Goal: Task Accomplishment & Management: Manage account settings

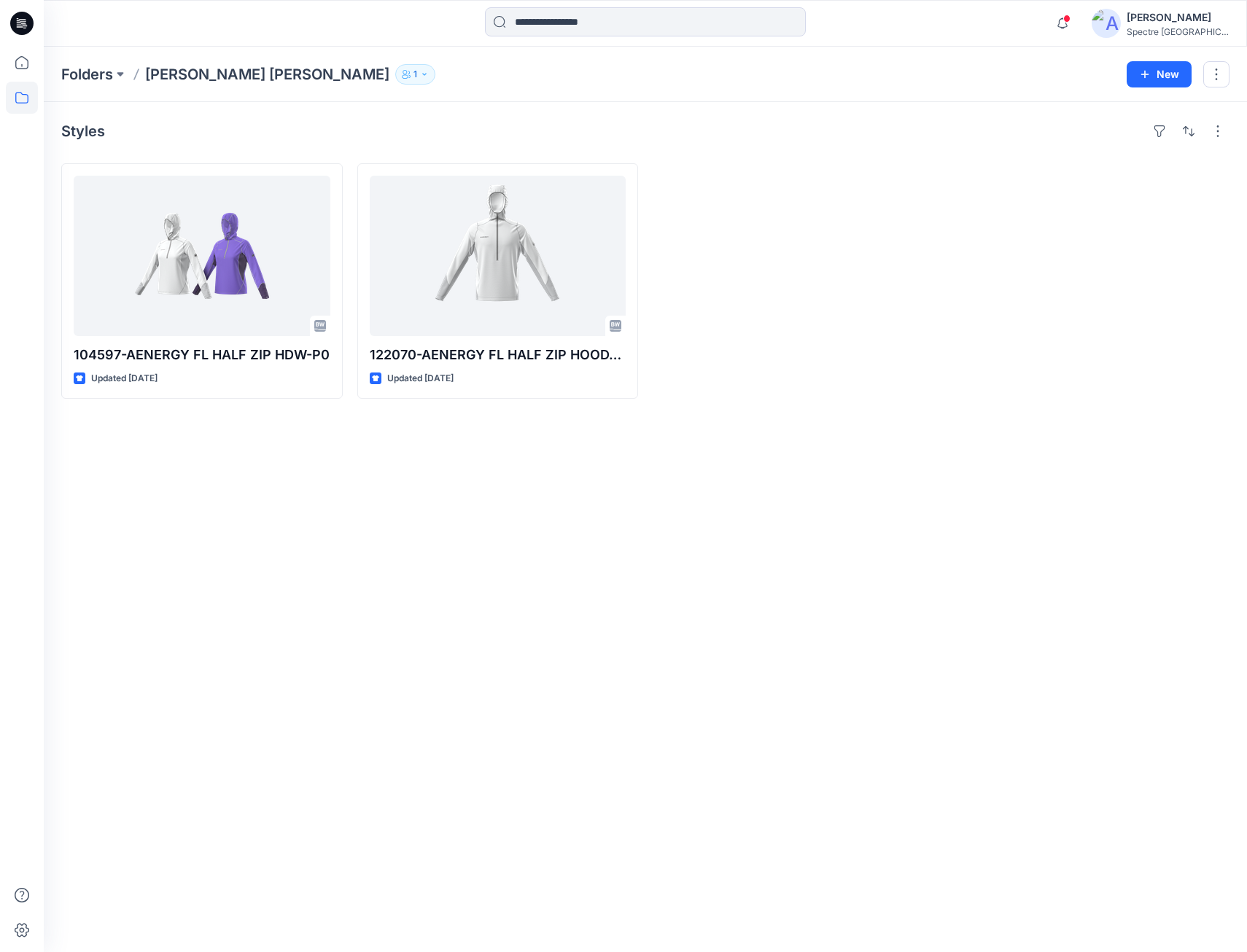
click at [577, 541] on div "Styles 104597-AENERGY FL HALF ZIP HDW-P0 Updated 2 days ago 122070-AENERGY FL H…" at bounding box center [645, 527] width 1203 height 850
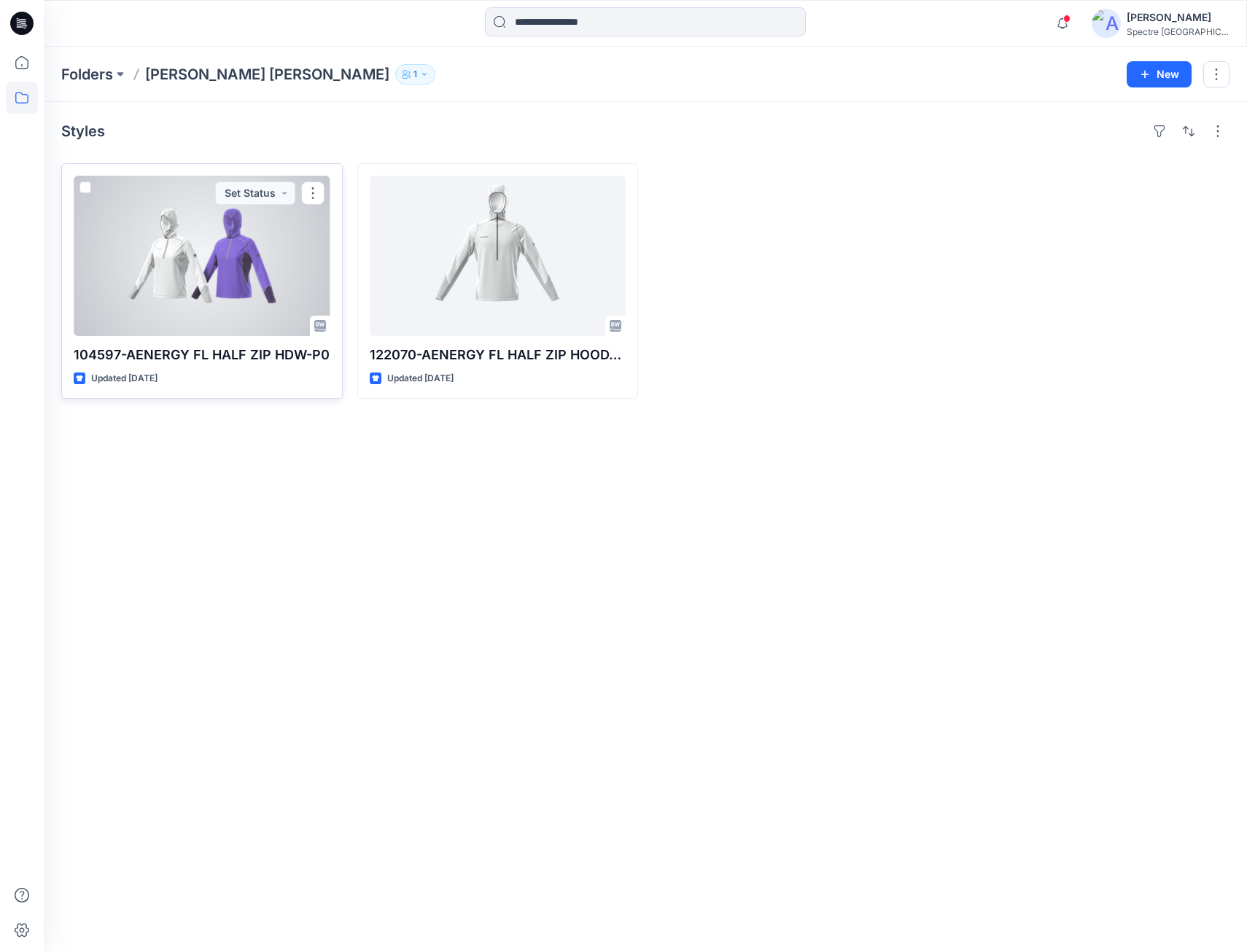
click at [162, 275] on div at bounding box center [202, 256] width 257 height 160
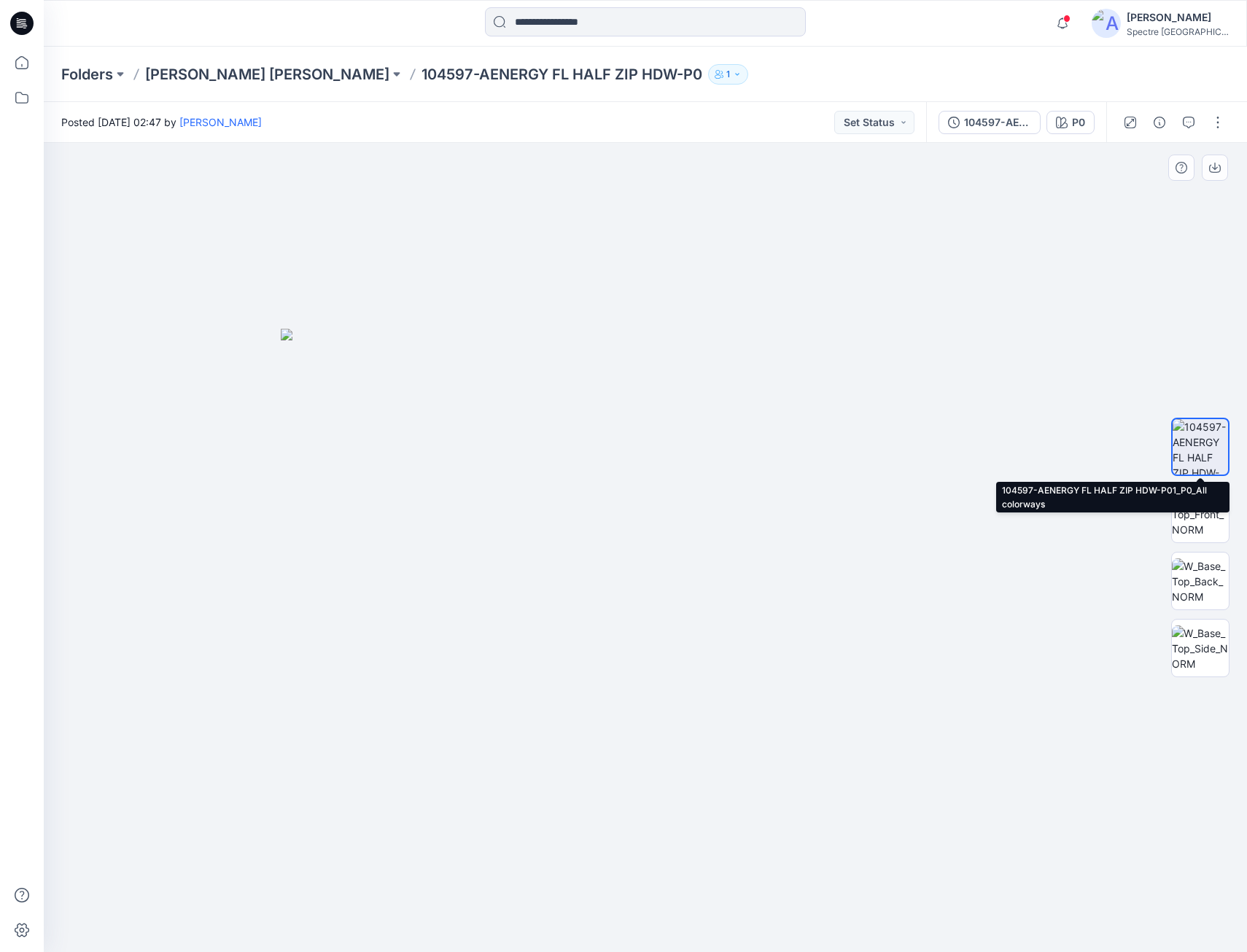
click at [1202, 447] on img at bounding box center [1201, 447] width 55 height 55
click at [1216, 167] on icon "button" at bounding box center [1215, 167] width 12 height 12
click at [206, 73] on p "[PERSON_NAME] [PERSON_NAME]" at bounding box center [267, 74] width 244 height 21
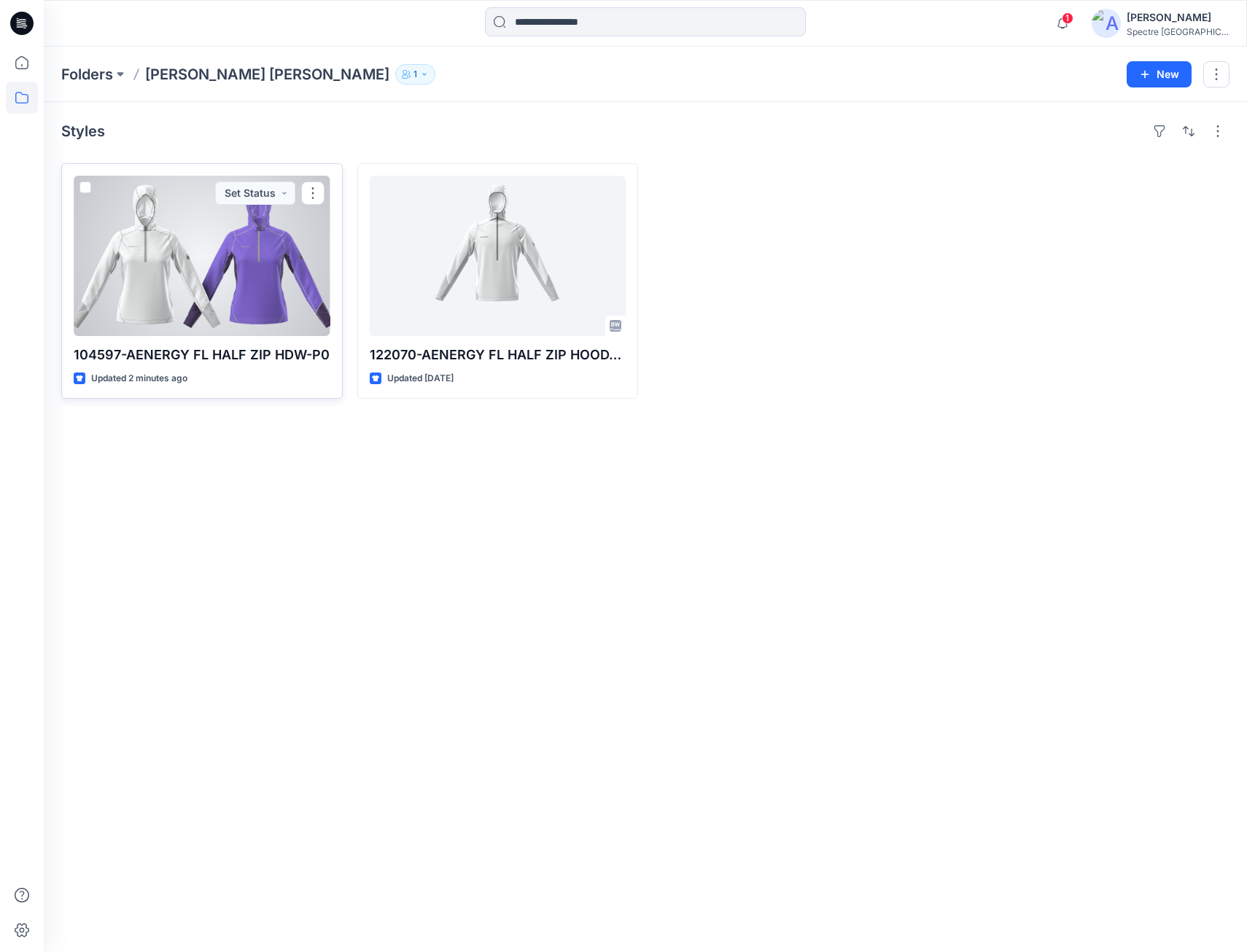
click at [208, 285] on div at bounding box center [202, 256] width 257 height 160
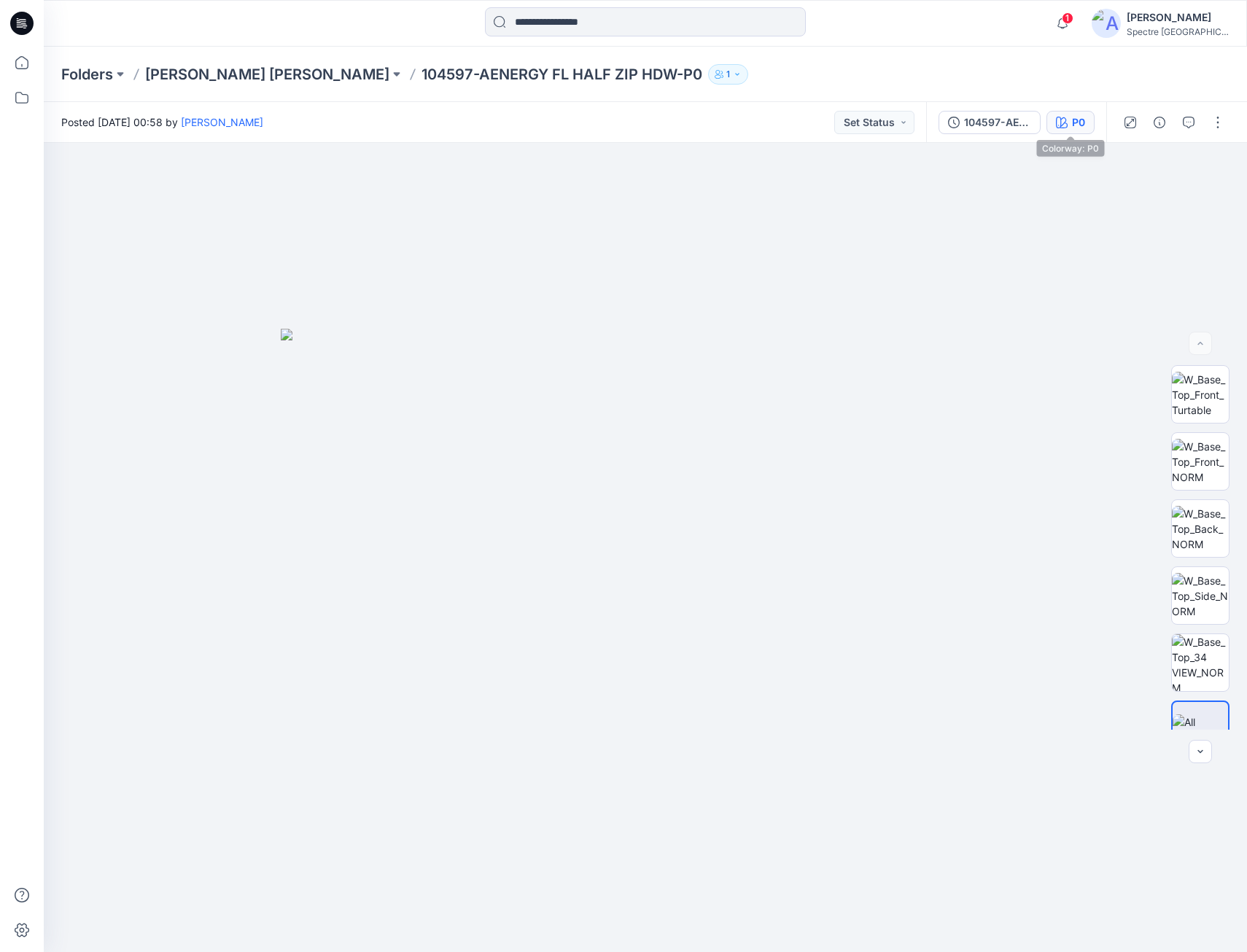
click at [1077, 122] on div "P0" at bounding box center [1078, 122] width 13 height 16
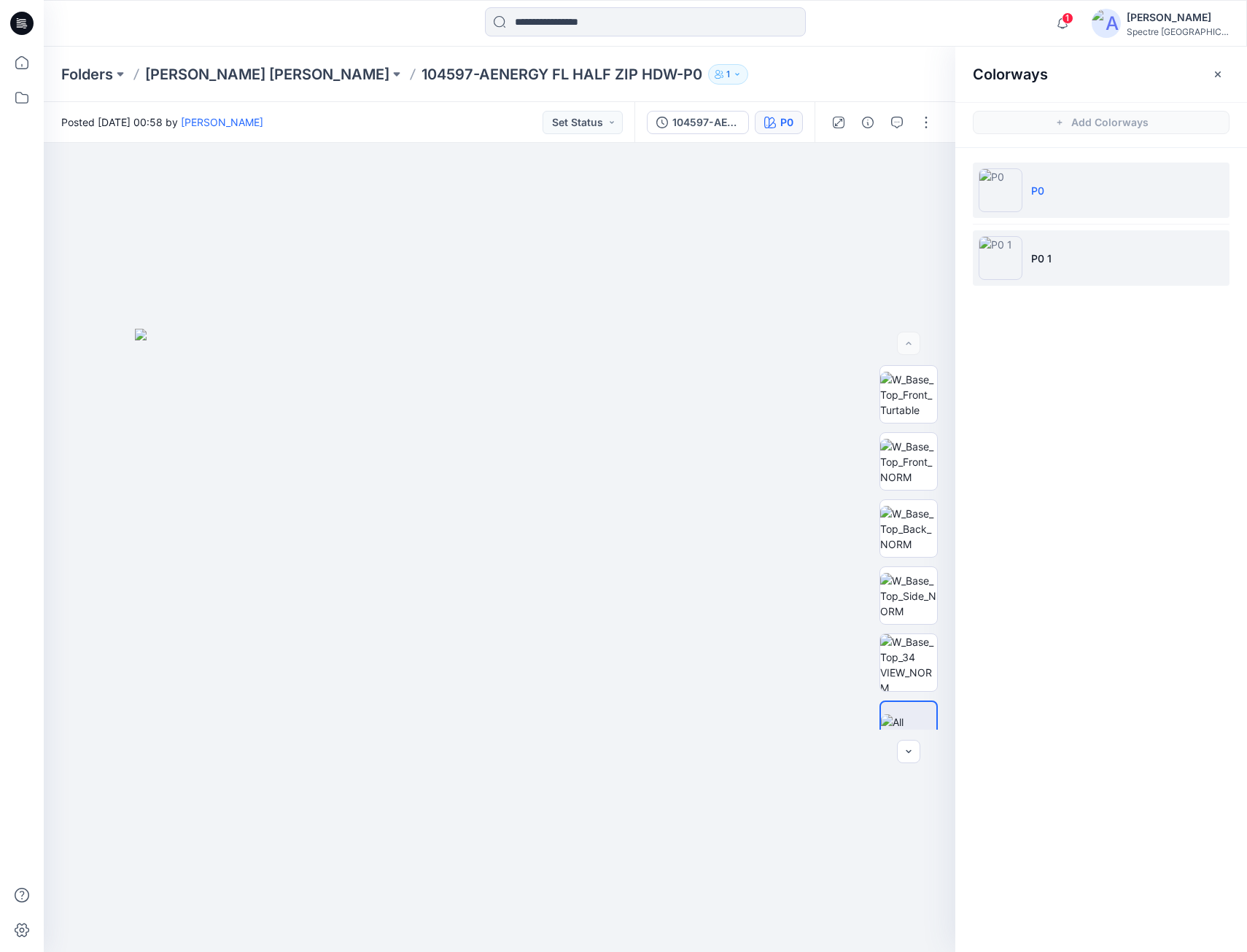
click at [1022, 259] on li "P0 1" at bounding box center [1102, 258] width 257 height 55
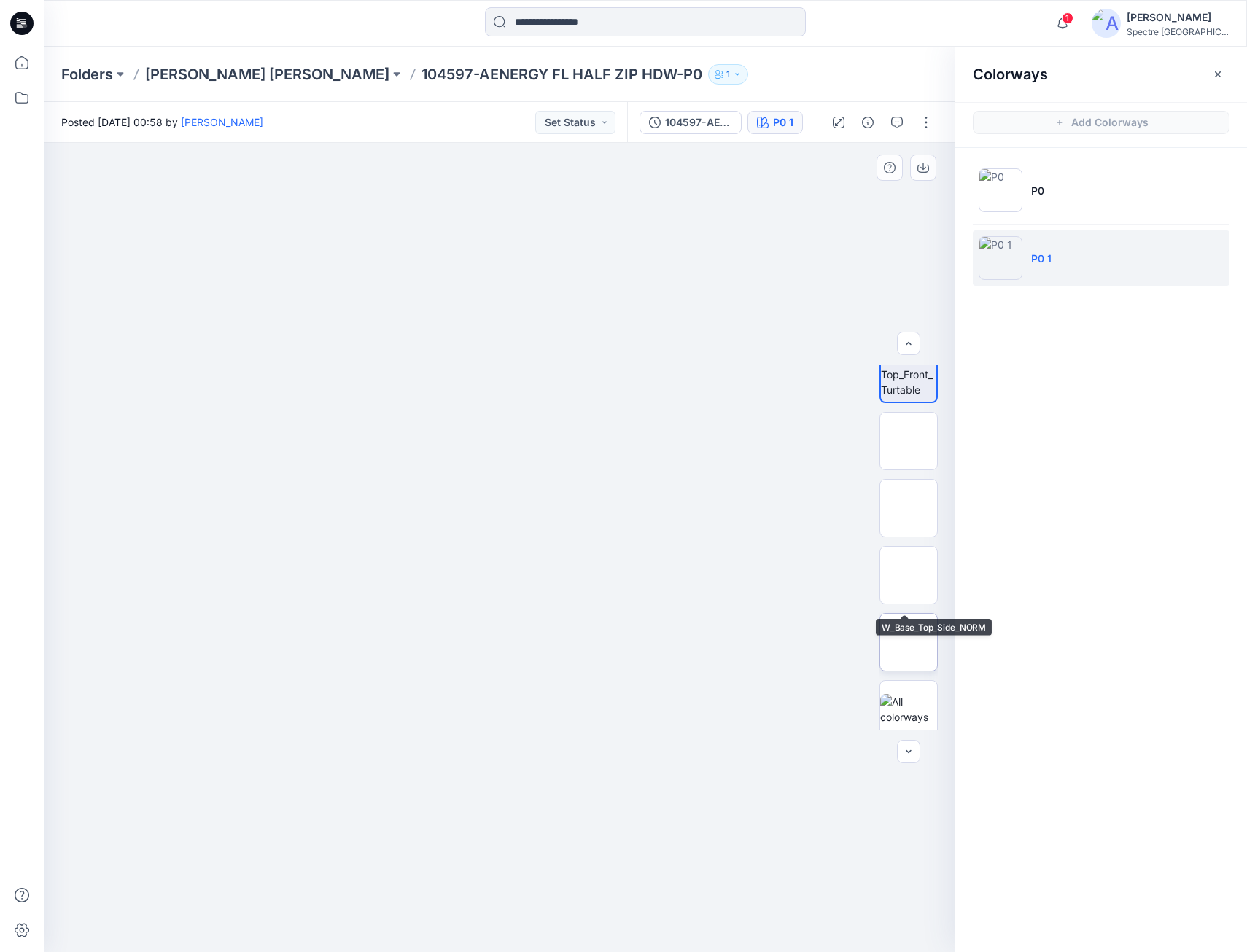
scroll to position [29, 0]
click at [911, 695] on img at bounding box center [909, 701] width 57 height 31
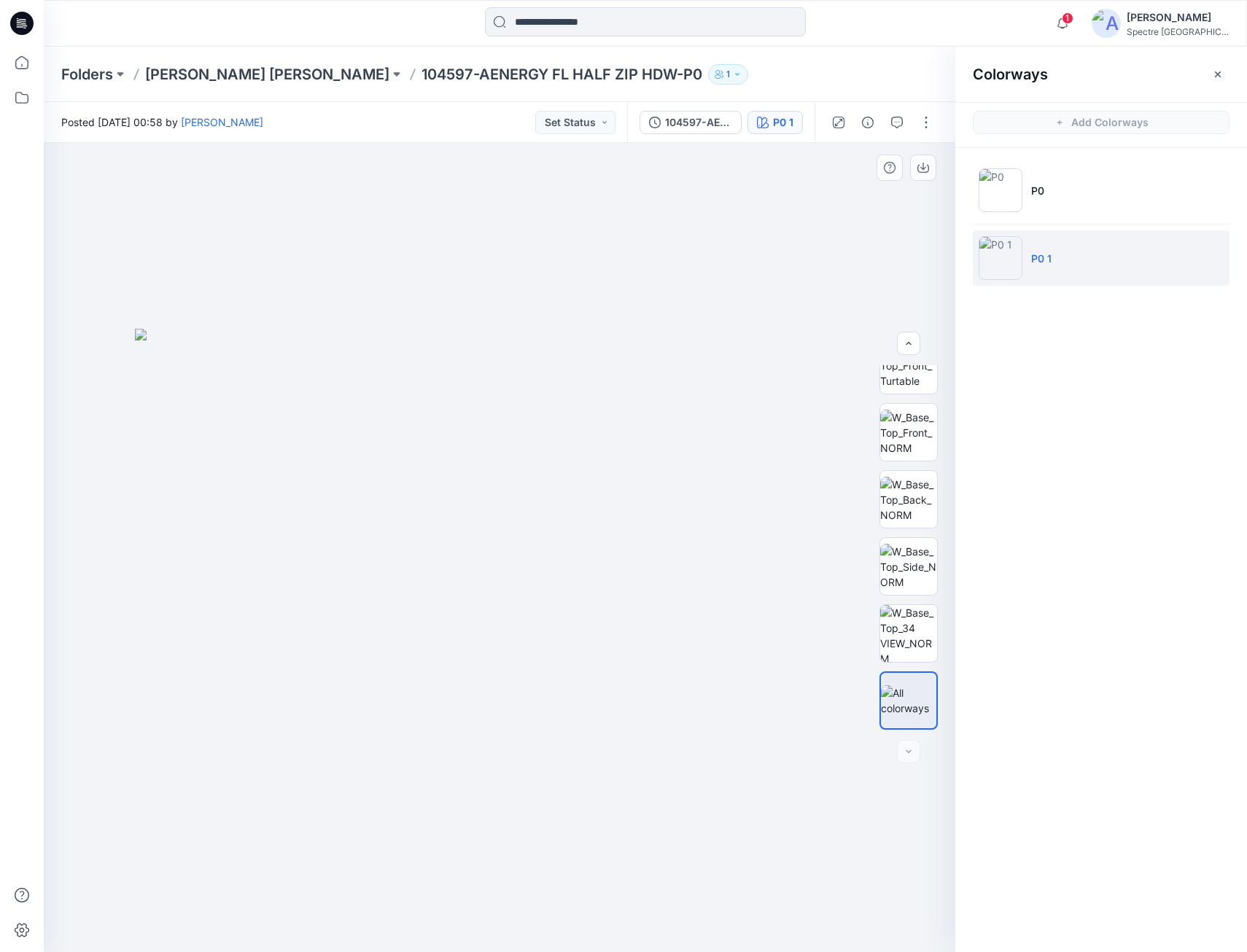
click at [704, 629] on img at bounding box center [500, 640] width 730 height 623
click at [914, 636] on img at bounding box center [909, 633] width 57 height 57
click at [235, 69] on p "[PERSON_NAME] [PERSON_NAME]" at bounding box center [267, 74] width 244 height 21
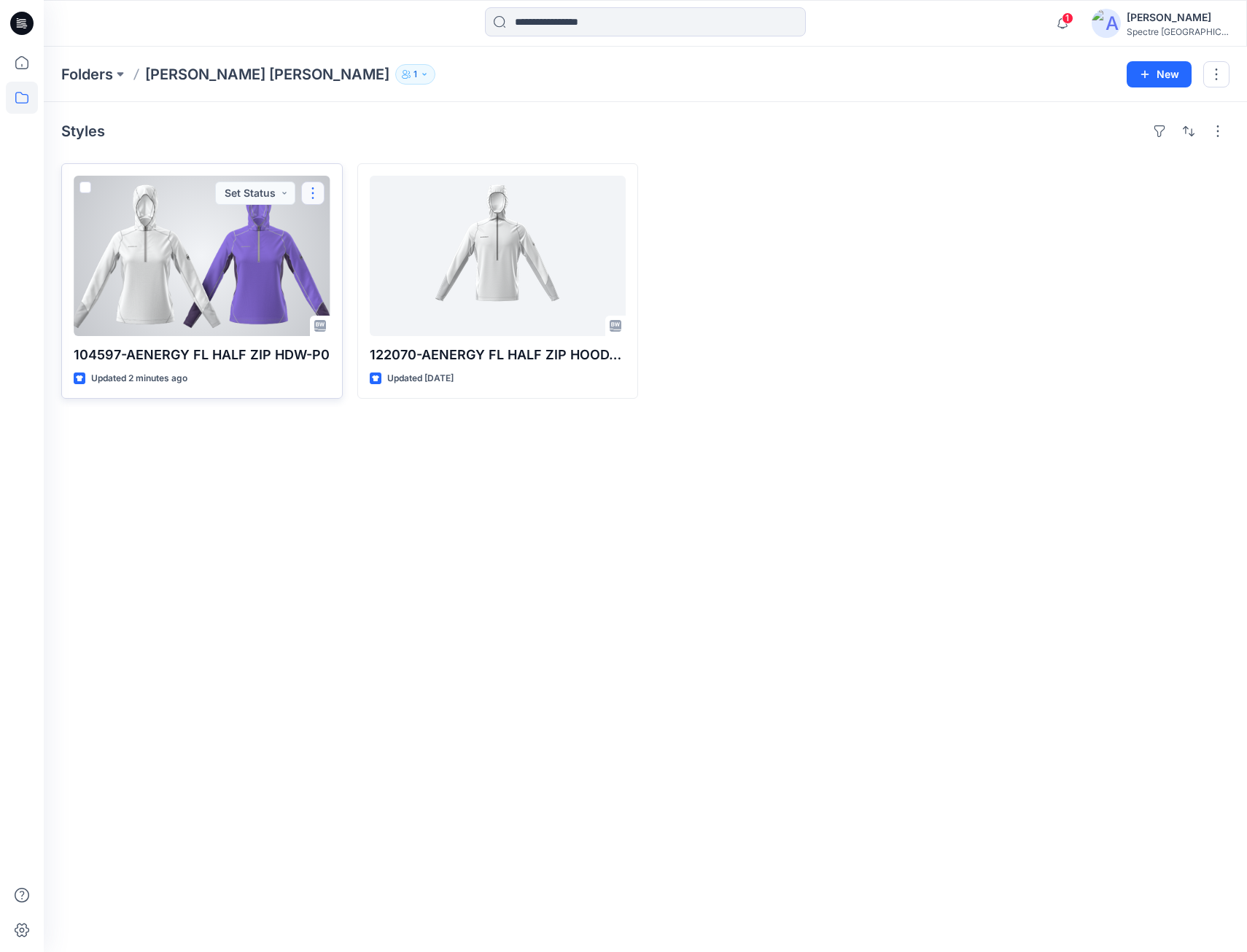
click at [313, 192] on button "button" at bounding box center [313, 193] width 23 height 23
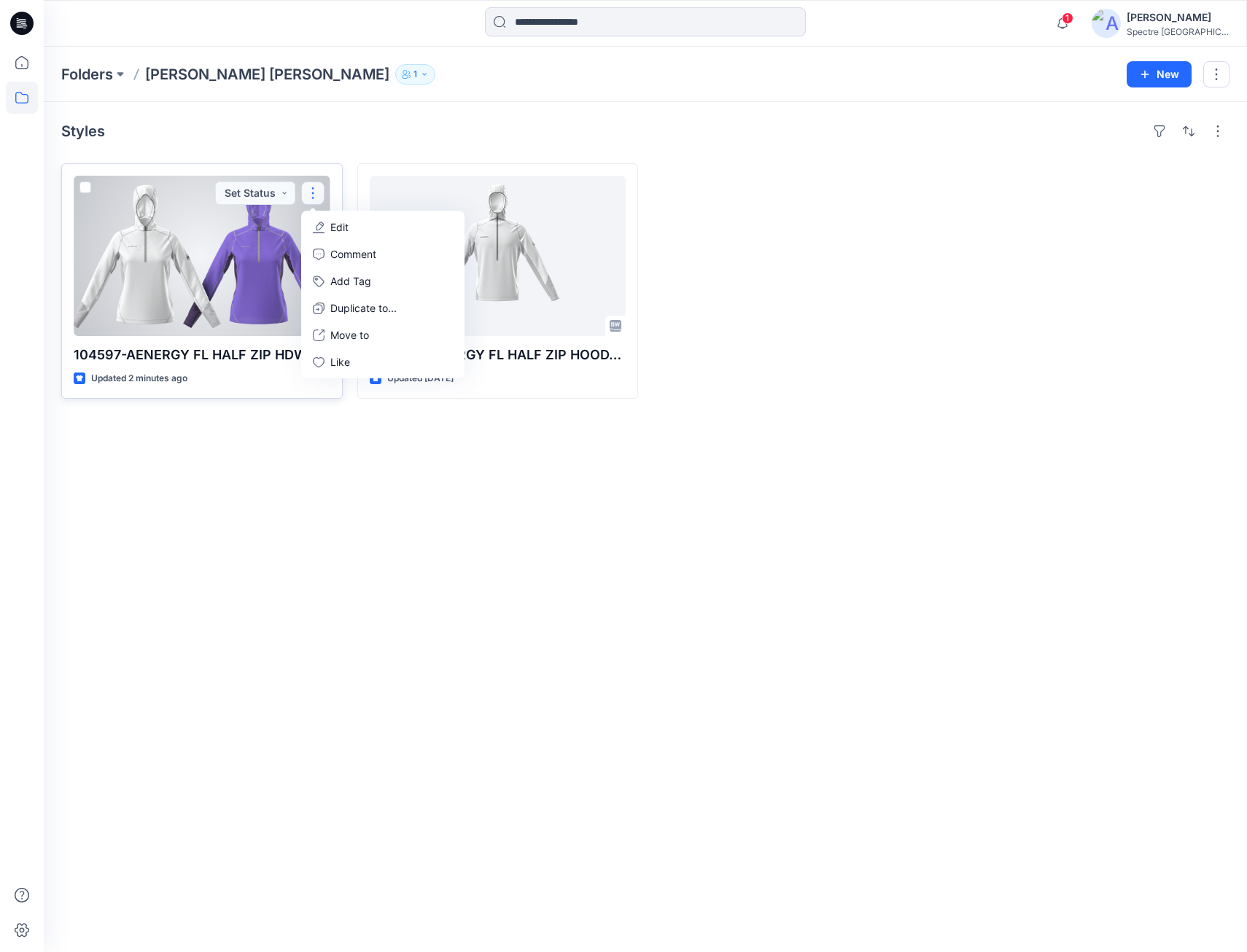
click at [327, 225] on button "Edit" at bounding box center [383, 227] width 158 height 27
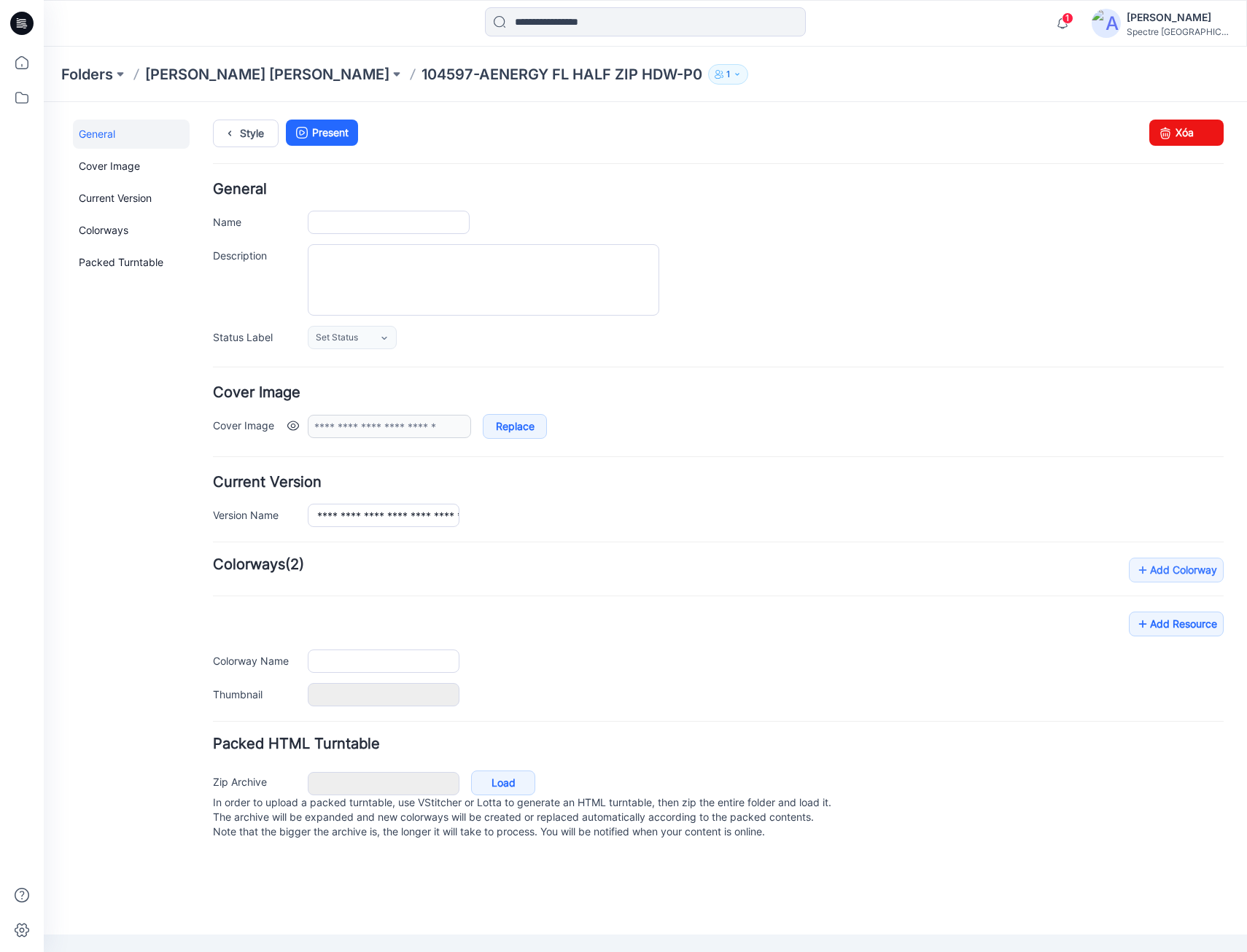
type input "**********"
type input "**"
type input "**********"
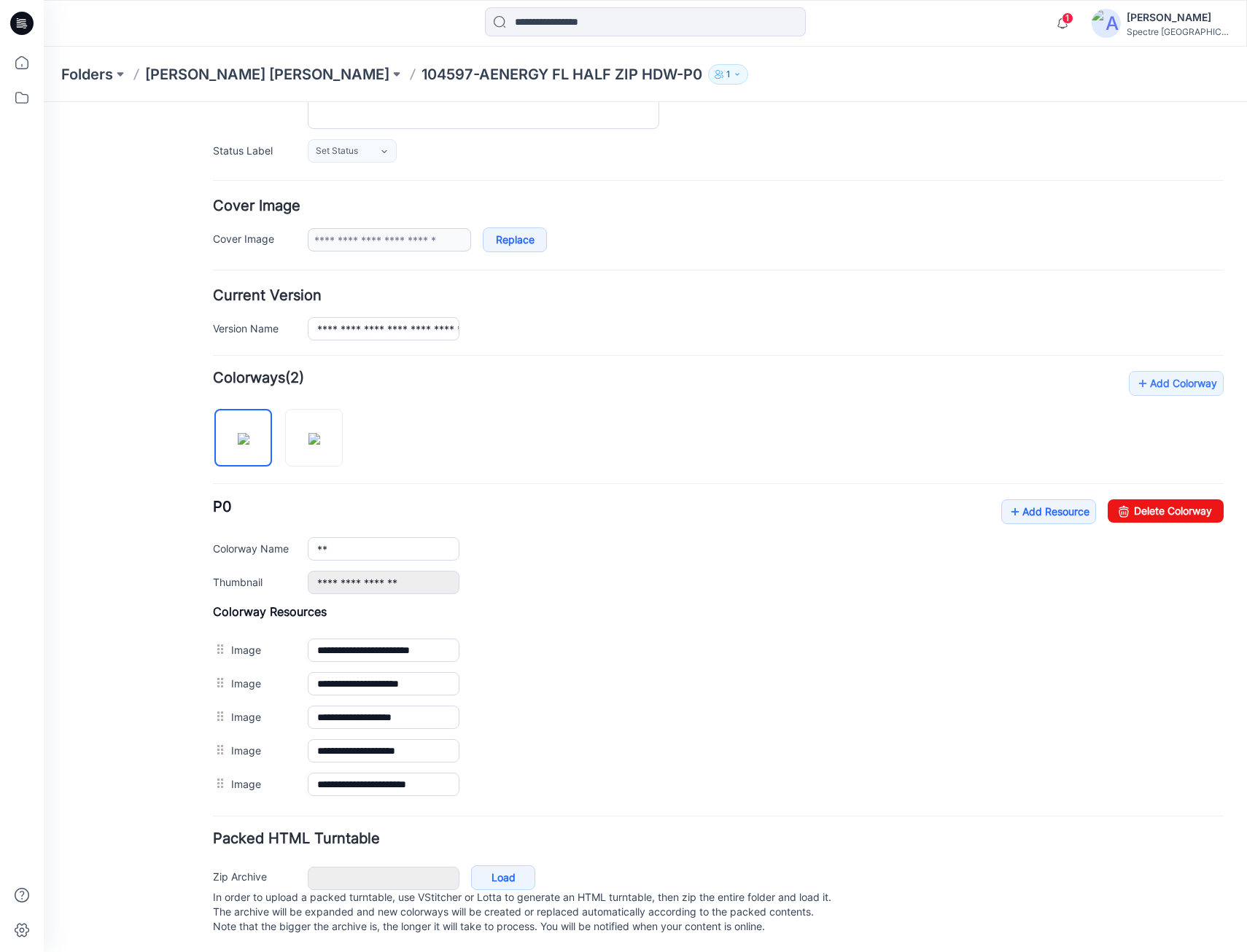
scroll to position [202, 0]
click at [187, 73] on p "[PERSON_NAME] [PERSON_NAME]" at bounding box center [267, 74] width 244 height 21
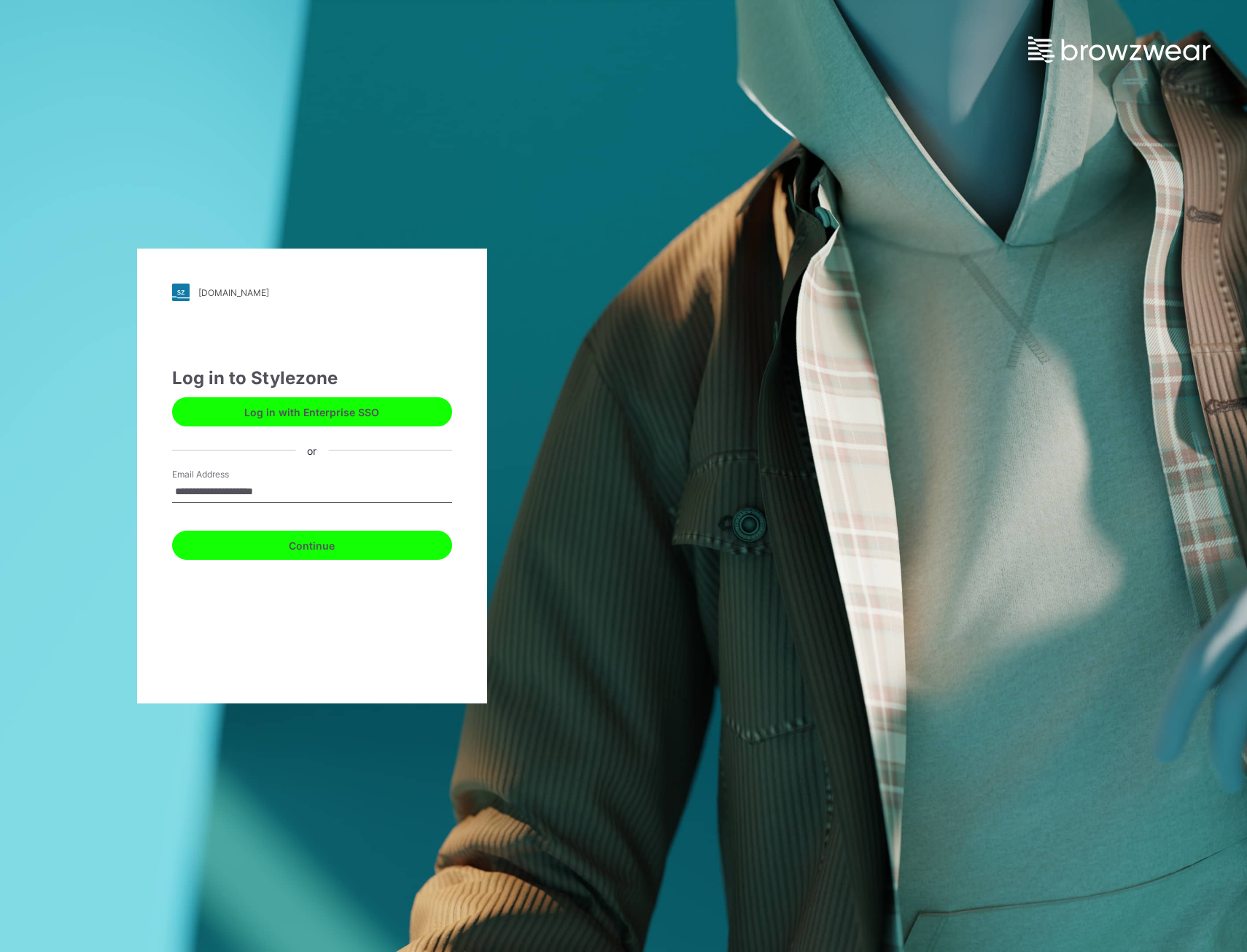
click at [313, 540] on button "Continue" at bounding box center [313, 546] width 280 height 29
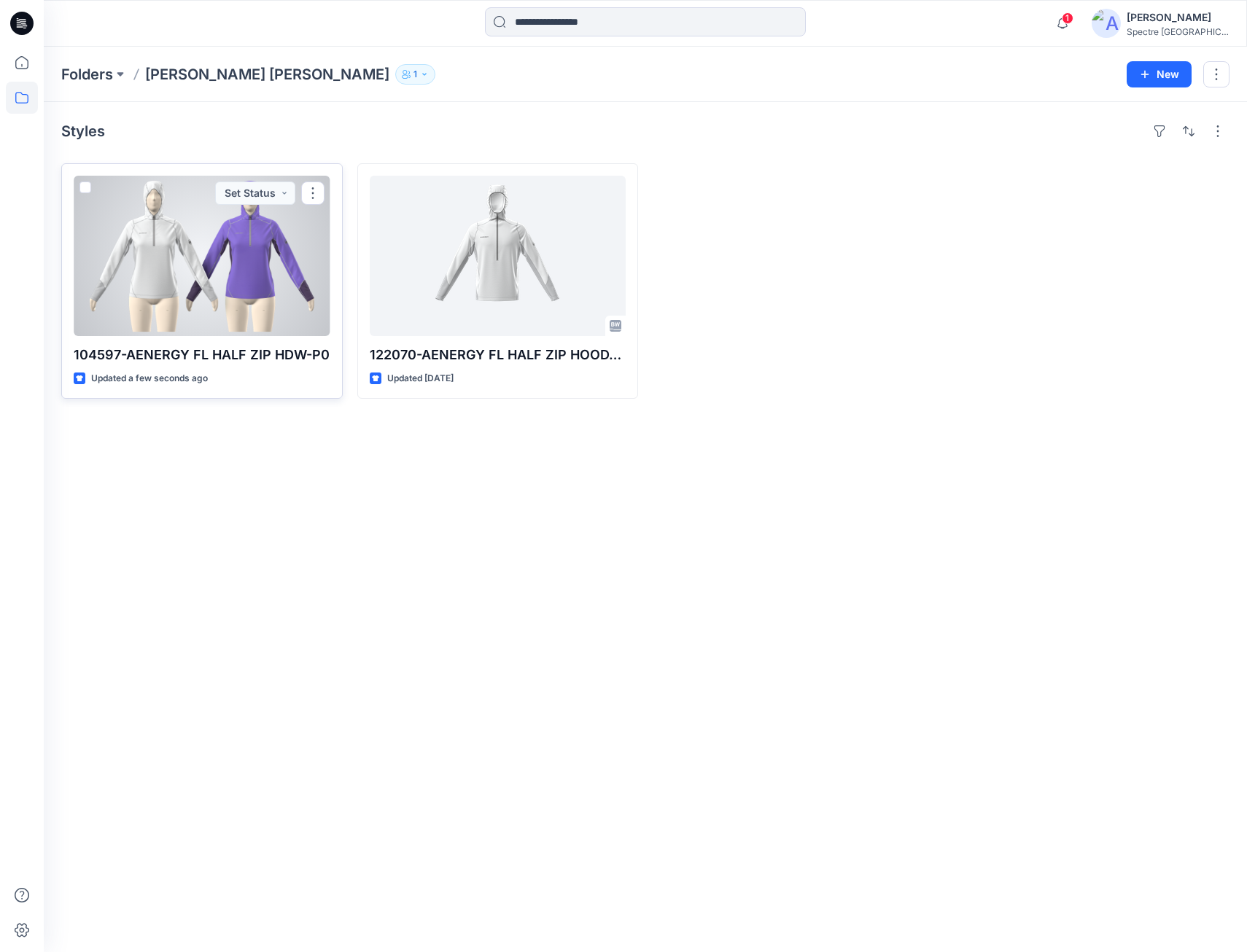
click at [235, 280] on div at bounding box center [202, 256] width 257 height 160
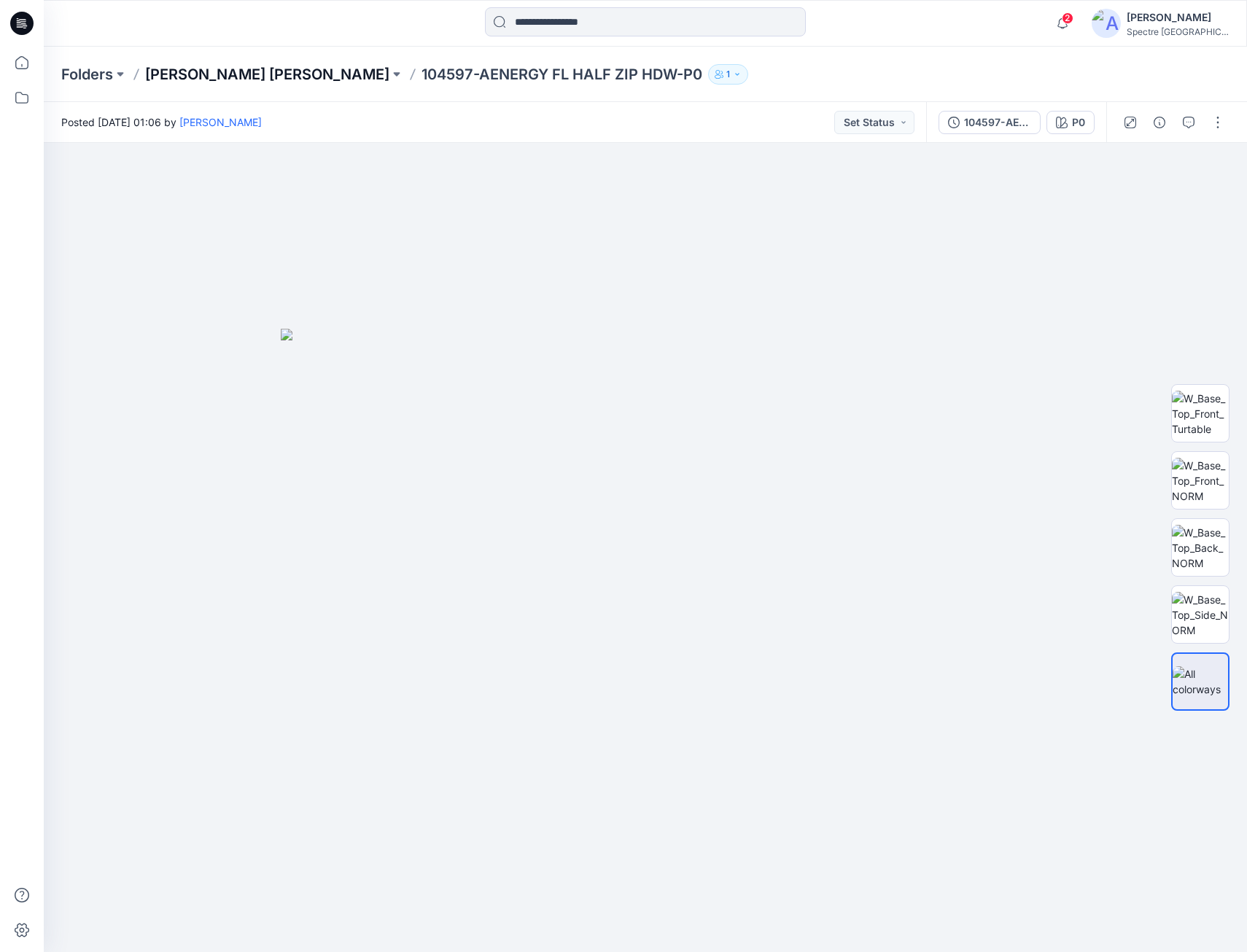
click at [241, 75] on p "[PERSON_NAME] [PERSON_NAME]" at bounding box center [267, 74] width 244 height 21
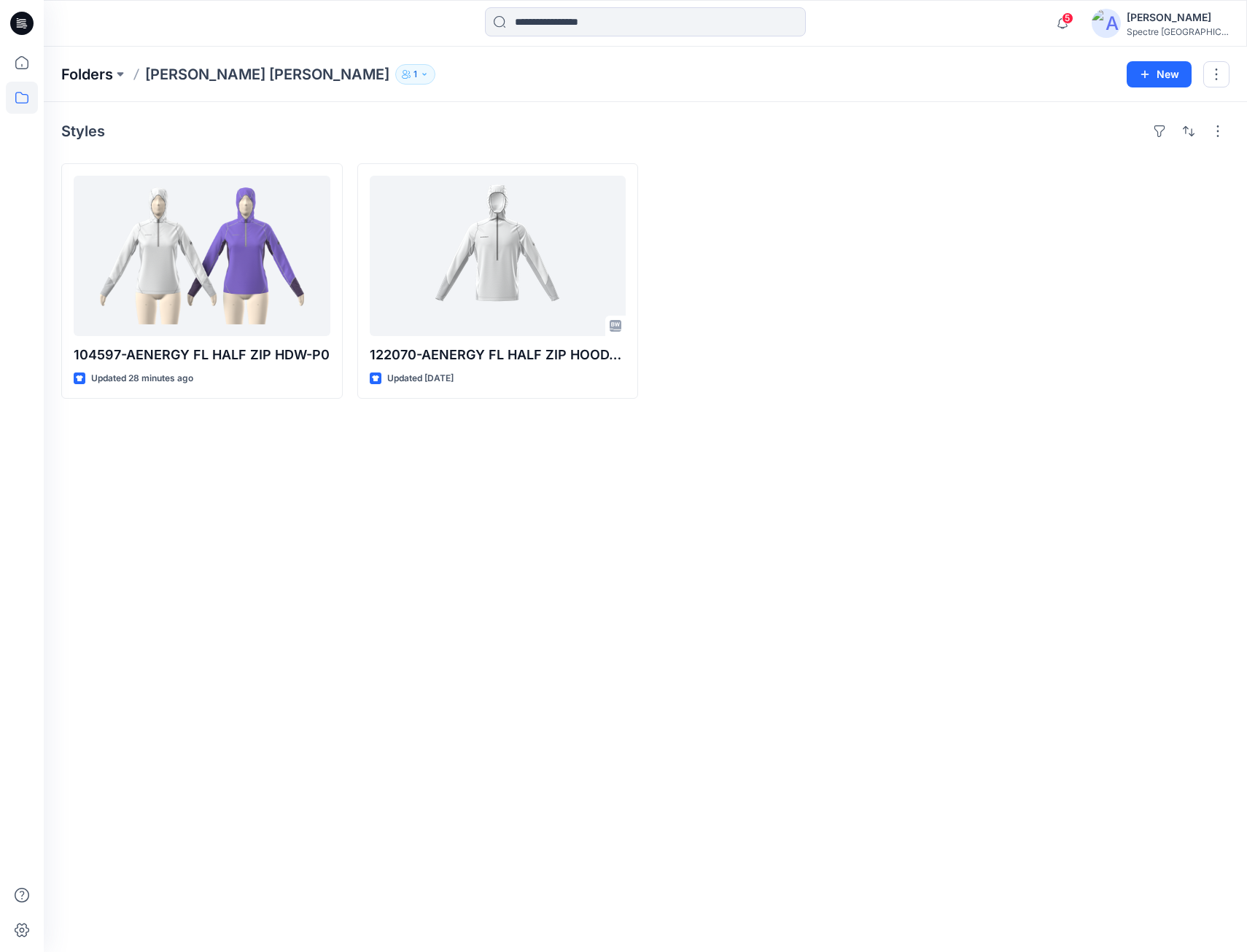
click at [93, 72] on p "Folders" at bounding box center [87, 74] width 52 height 21
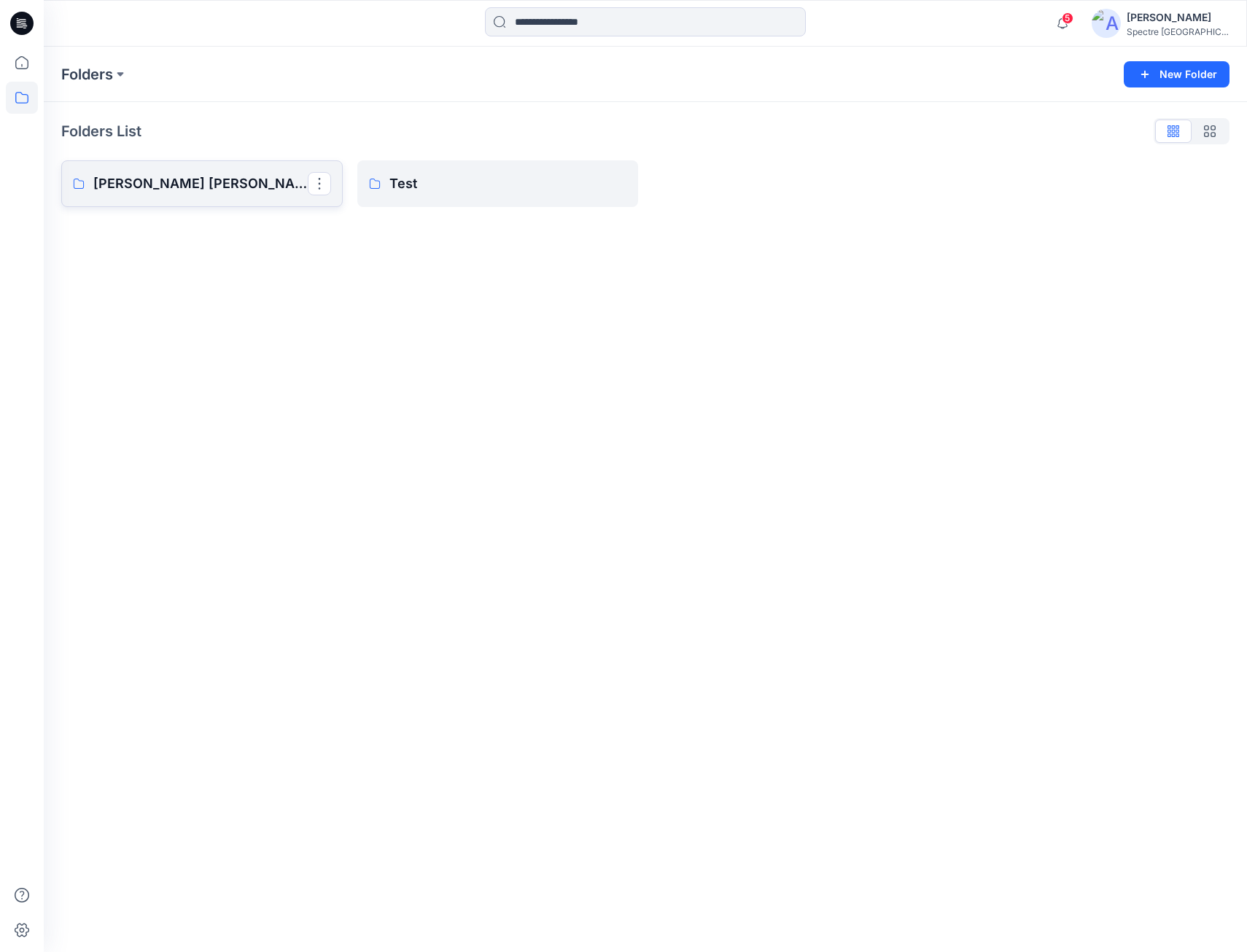
click at [148, 184] on p "[PERSON_NAME] [PERSON_NAME]" at bounding box center [200, 184] width 215 height 21
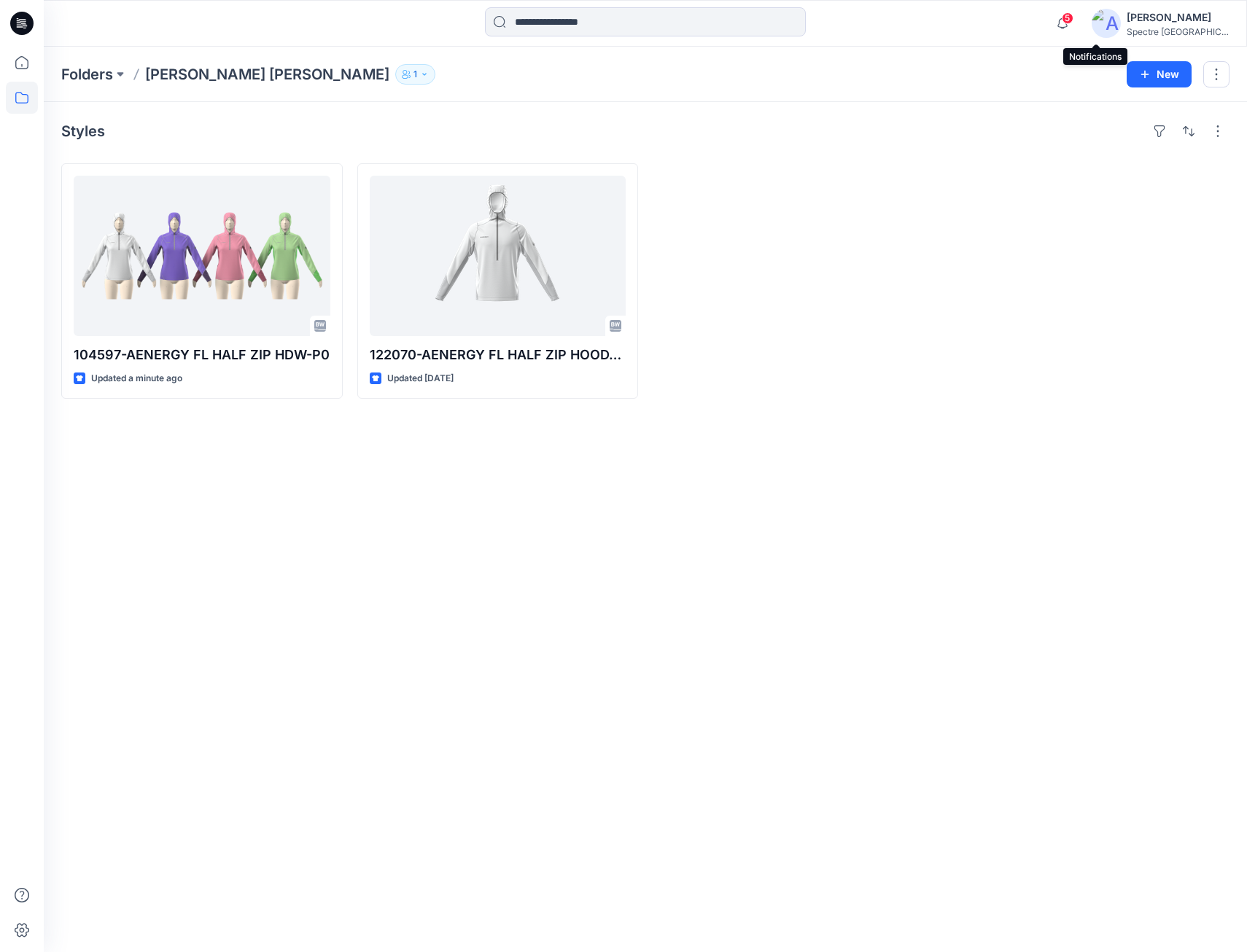
click at [1074, 19] on span "5" at bounding box center [1068, 18] width 12 height 12
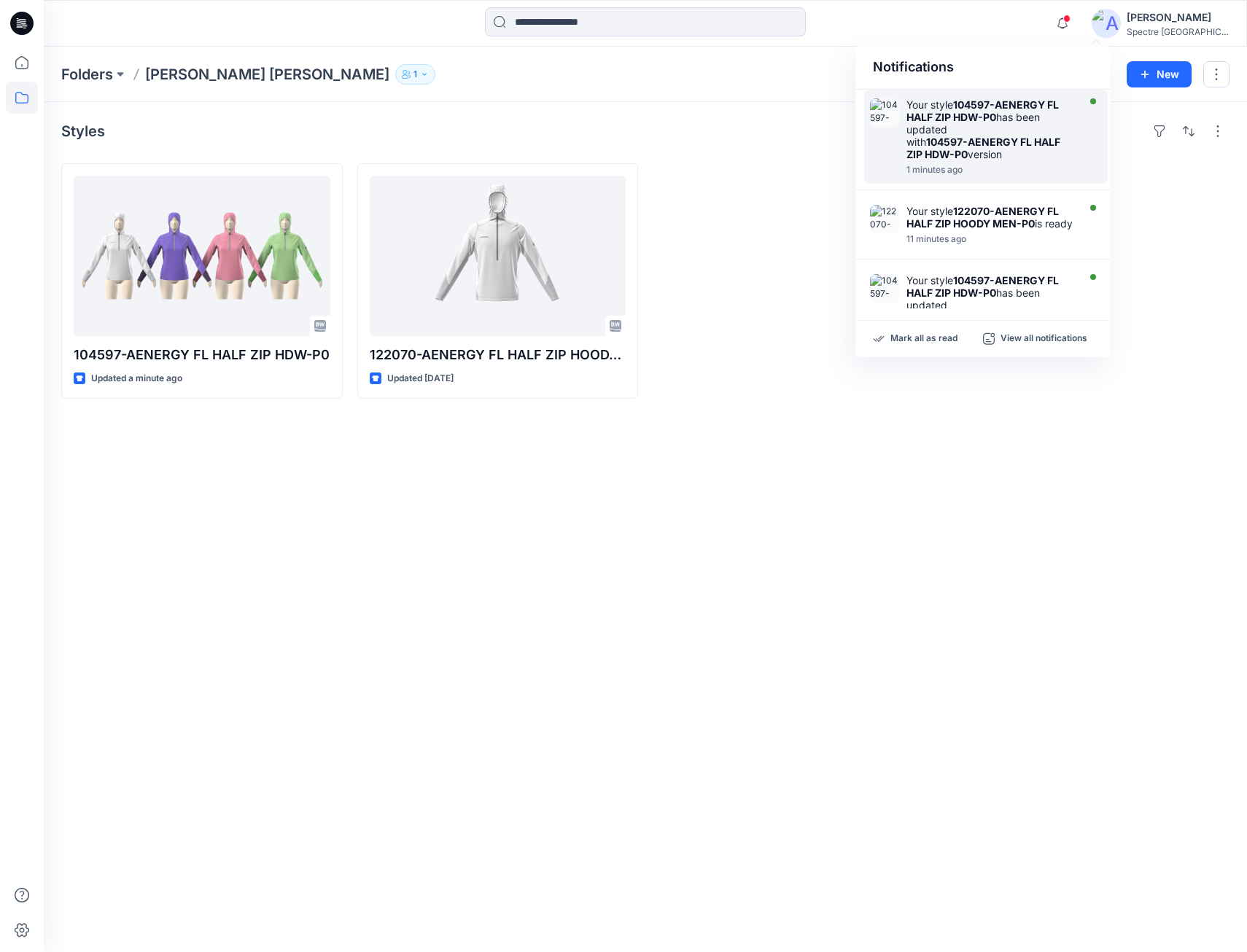
click at [1016, 117] on div "Your style 104597-AENERGY FL HALF ZIP HDW-P0 has been updated with 104597-AENER…" at bounding box center [991, 129] width 168 height 62
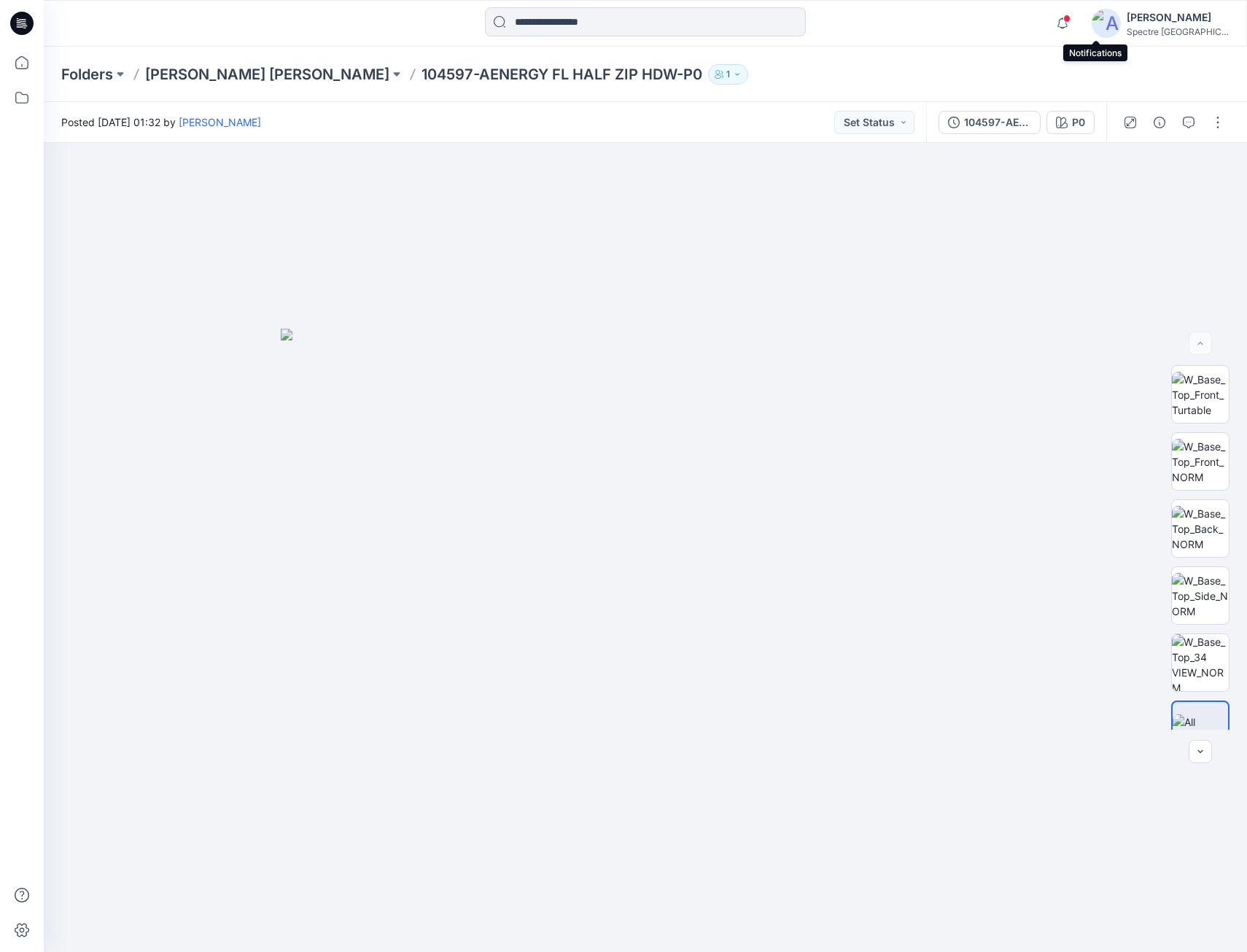
click at [1071, 21] on span at bounding box center [1067, 18] width 7 height 8
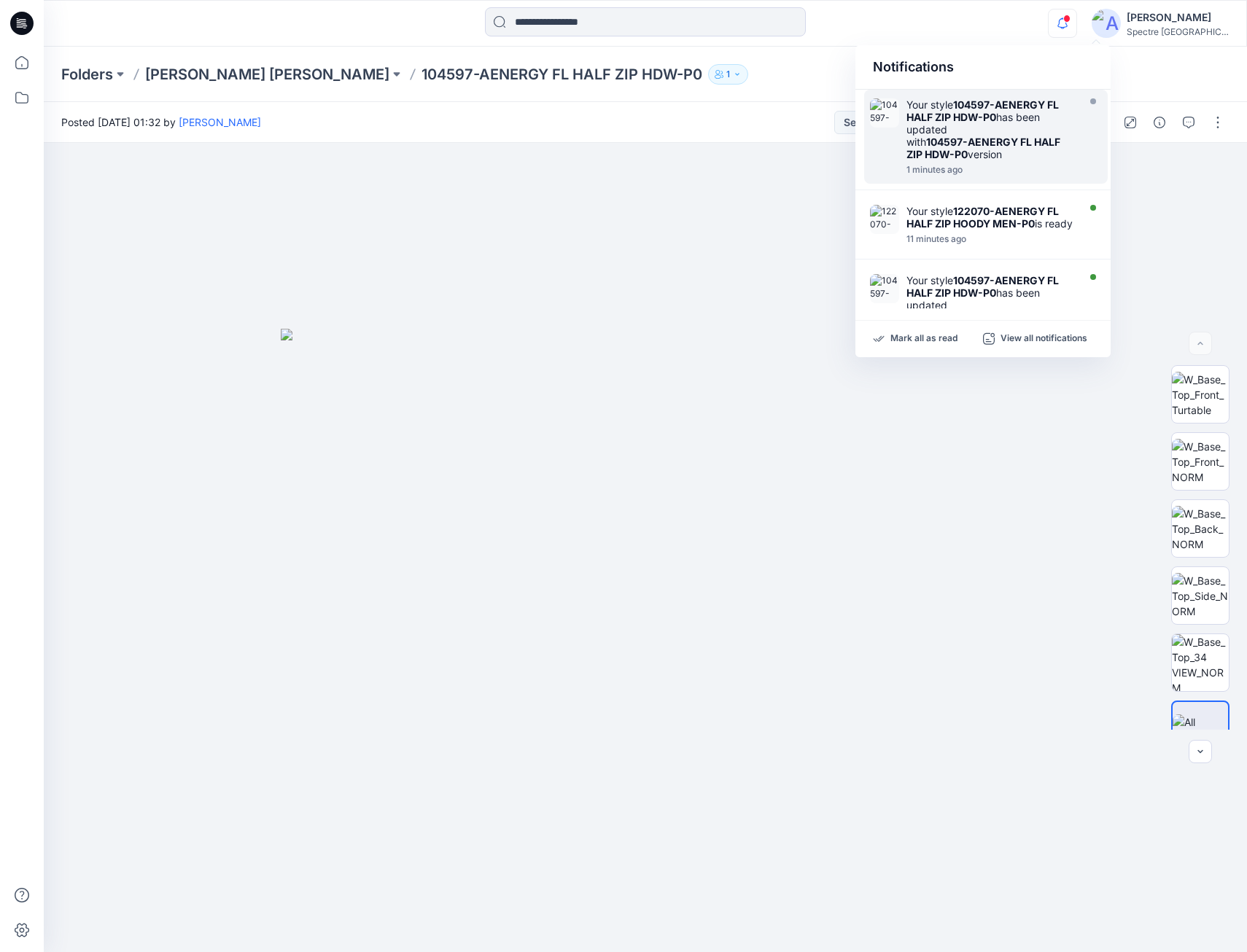
click at [970, 125] on div "Your style 104597-AENERGY FL HALF ZIP HDW-P0 has been updated with 104597-AENER…" at bounding box center [991, 129] width 168 height 62
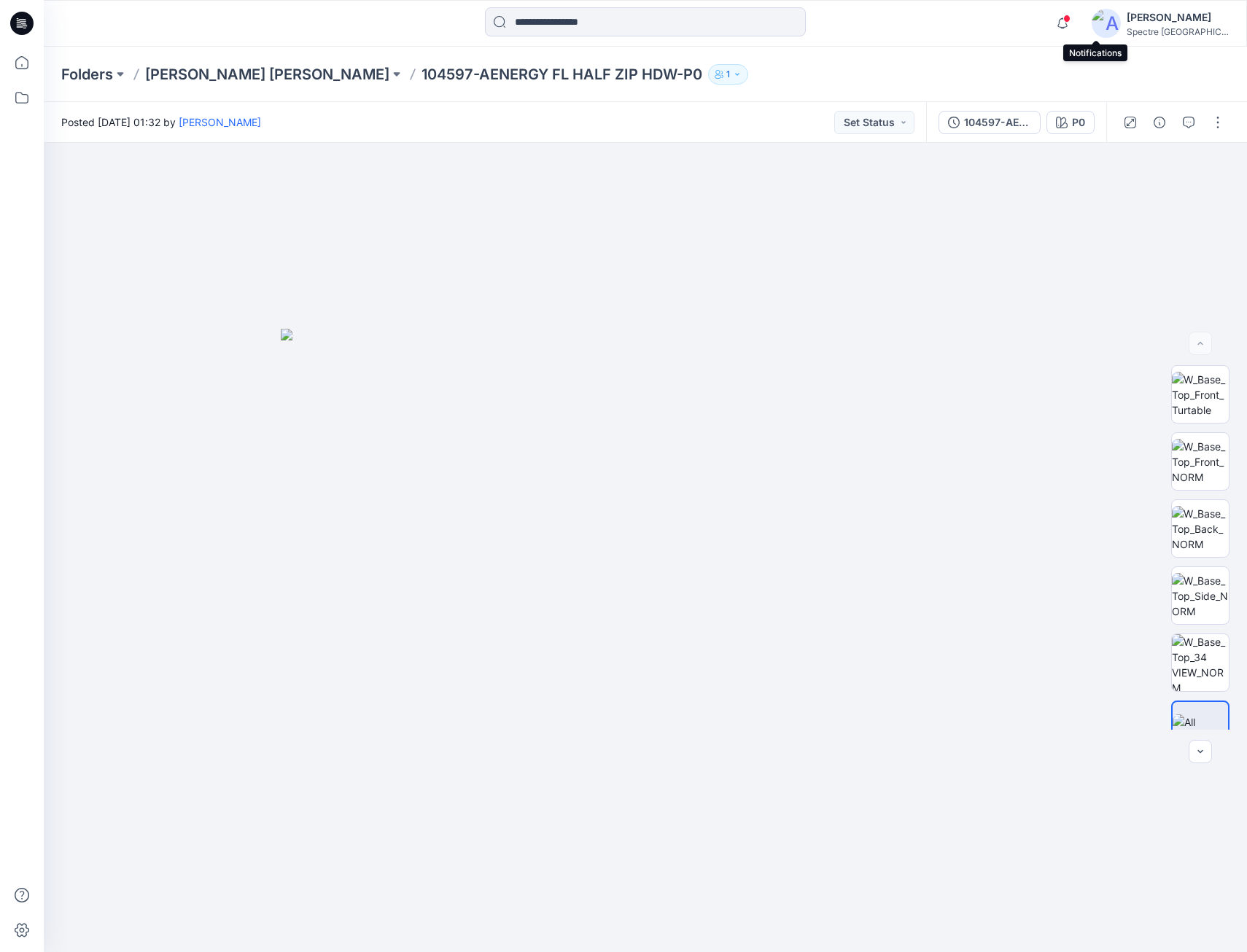
click at [1071, 19] on span at bounding box center [1067, 18] width 7 height 8
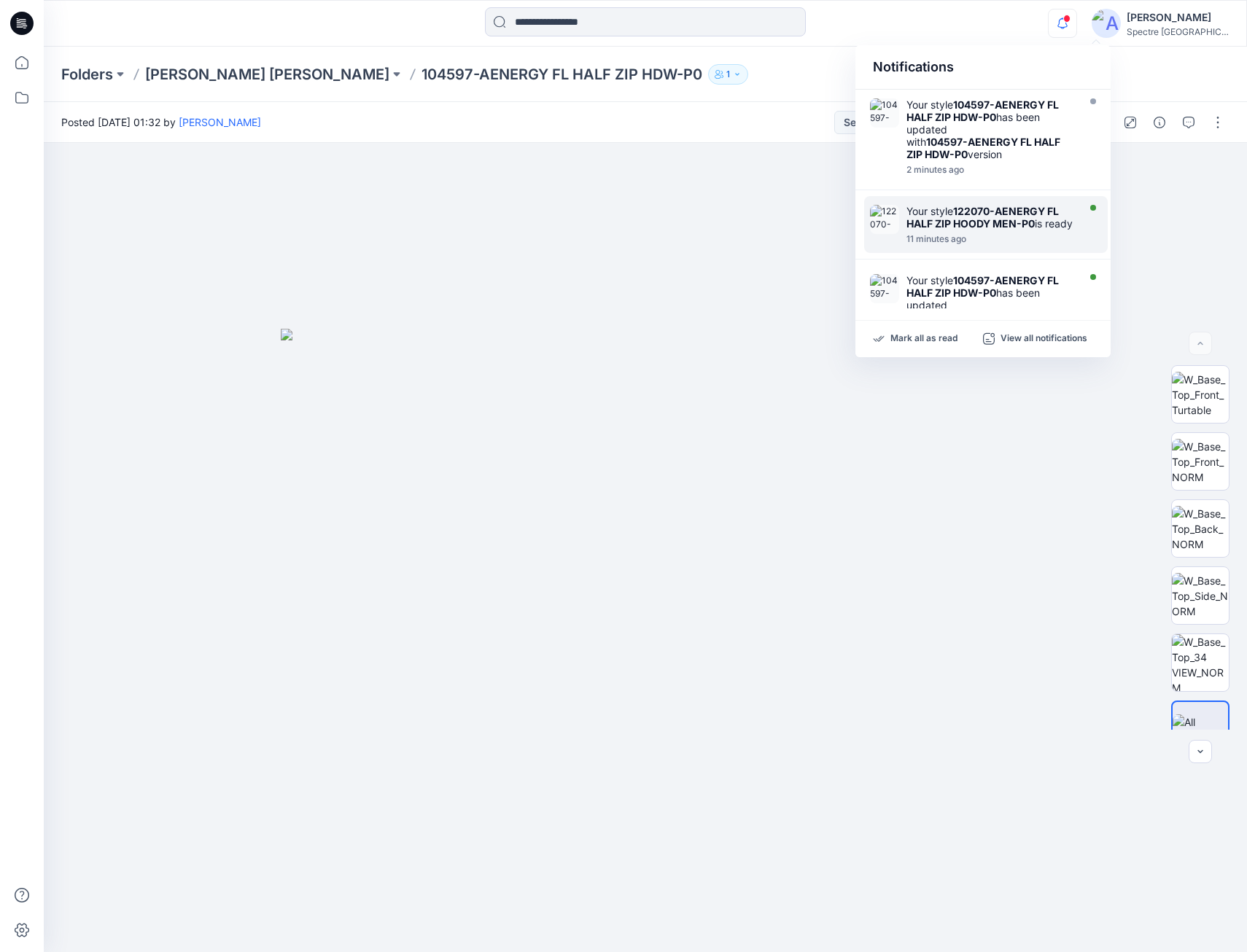
click at [995, 214] on strong "122070-AENERGY FL HALF ZIP HOODY MEN-P0" at bounding box center [983, 217] width 152 height 25
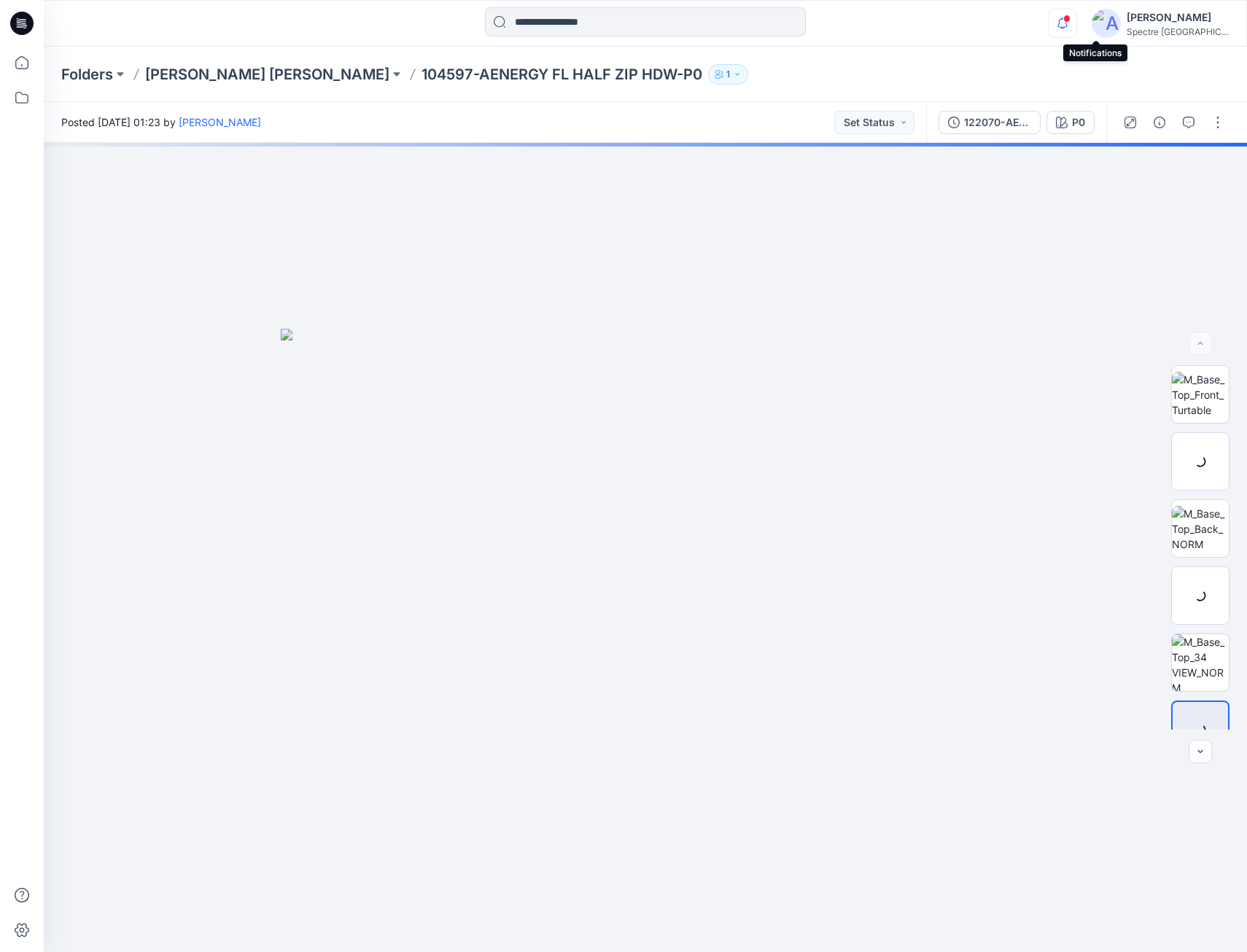
click at [1077, 23] on icon "button" at bounding box center [1063, 23] width 28 height 29
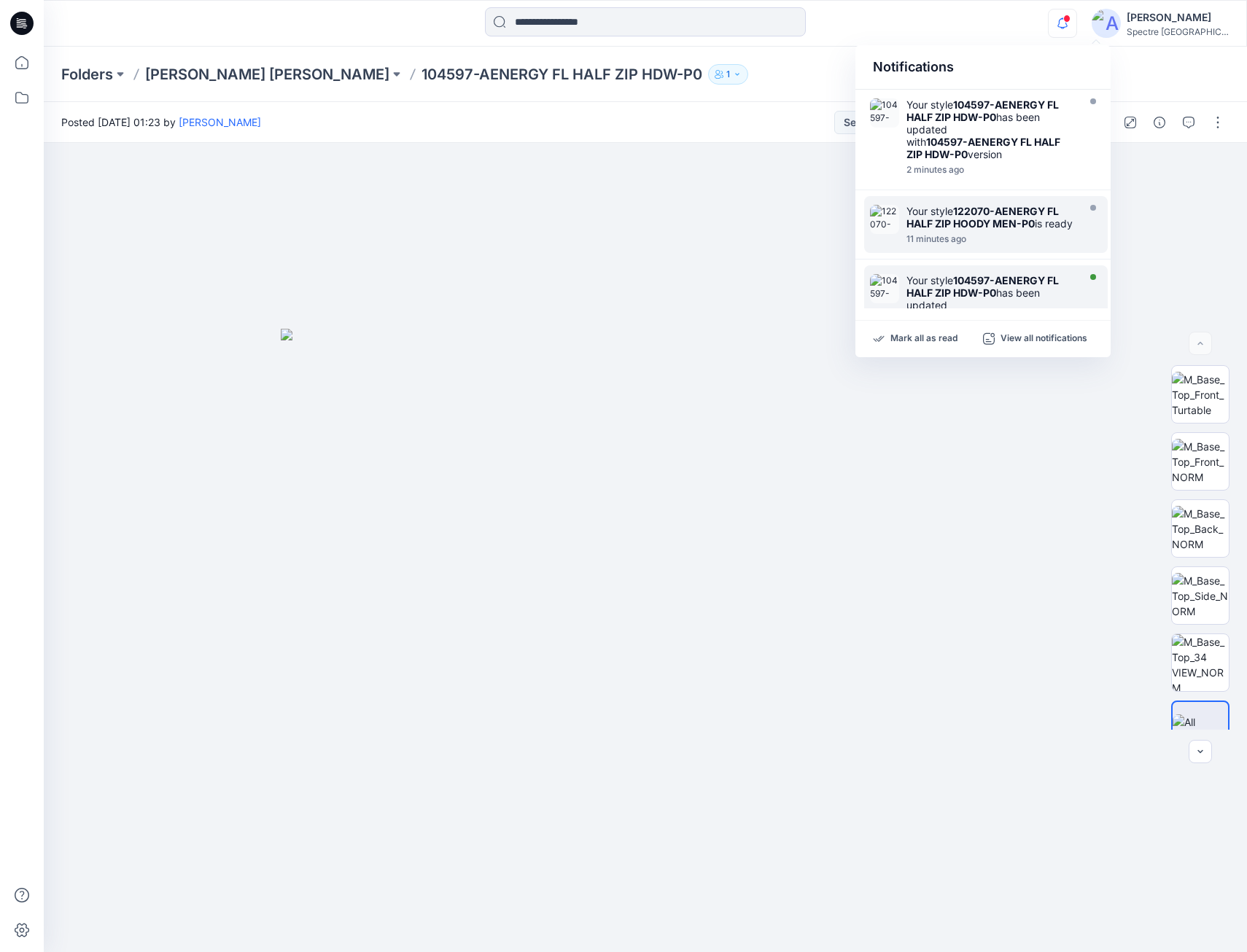
click at [992, 299] on strong "104597-AENERGY FL HALF ZIP HDW-P0" at bounding box center [983, 286] width 152 height 25
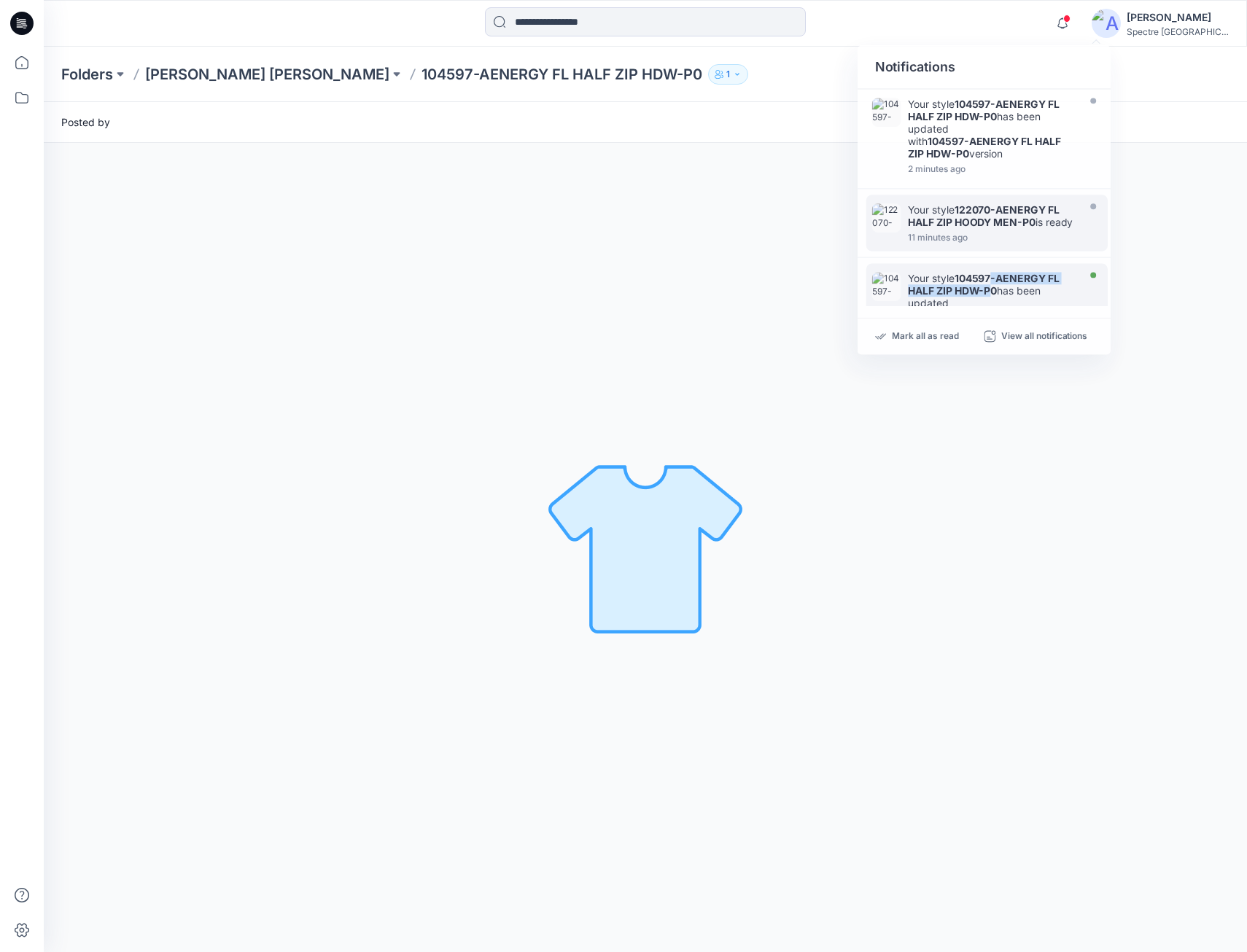
scroll to position [6, 0]
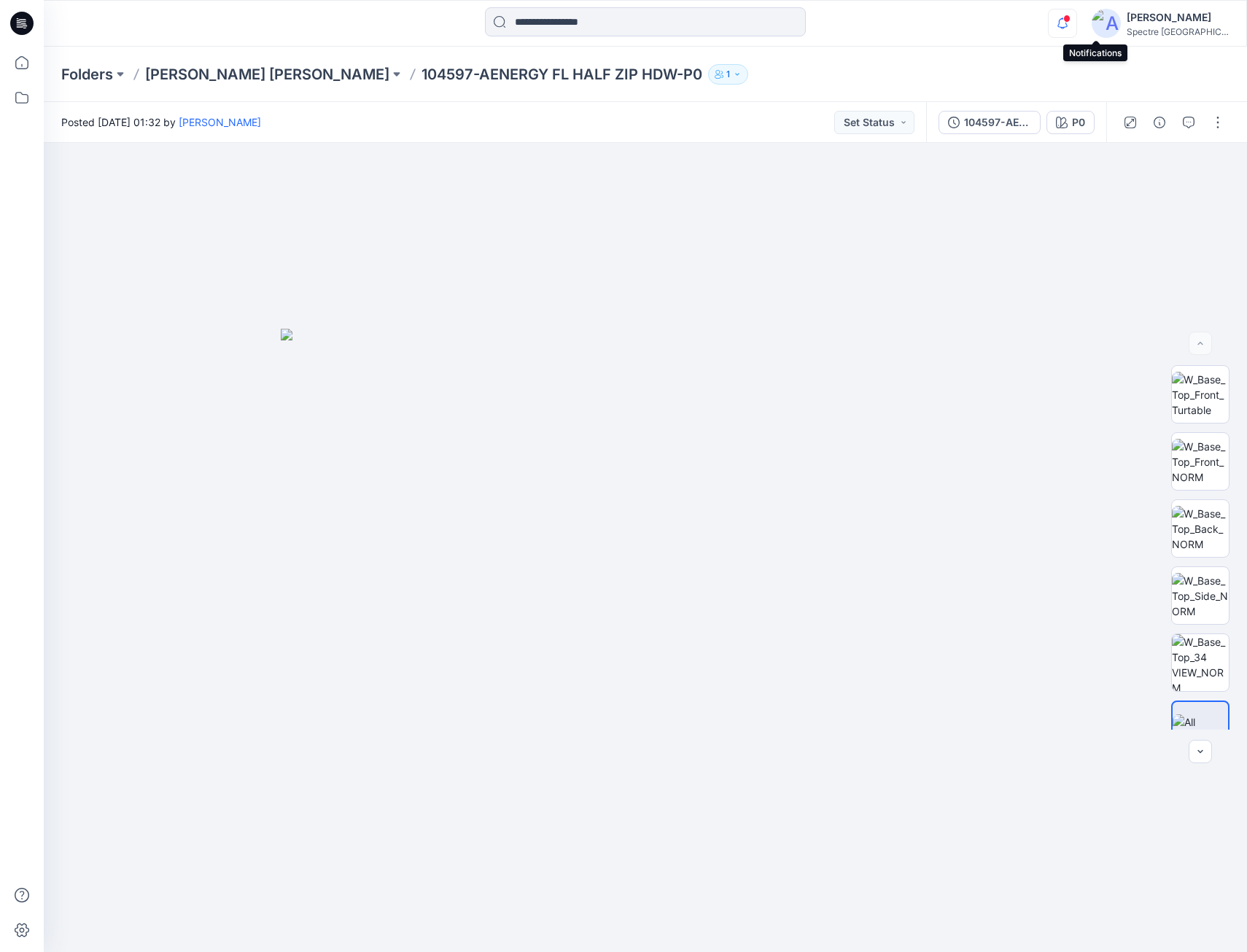
click at [1077, 18] on icon "button" at bounding box center [1063, 23] width 28 height 29
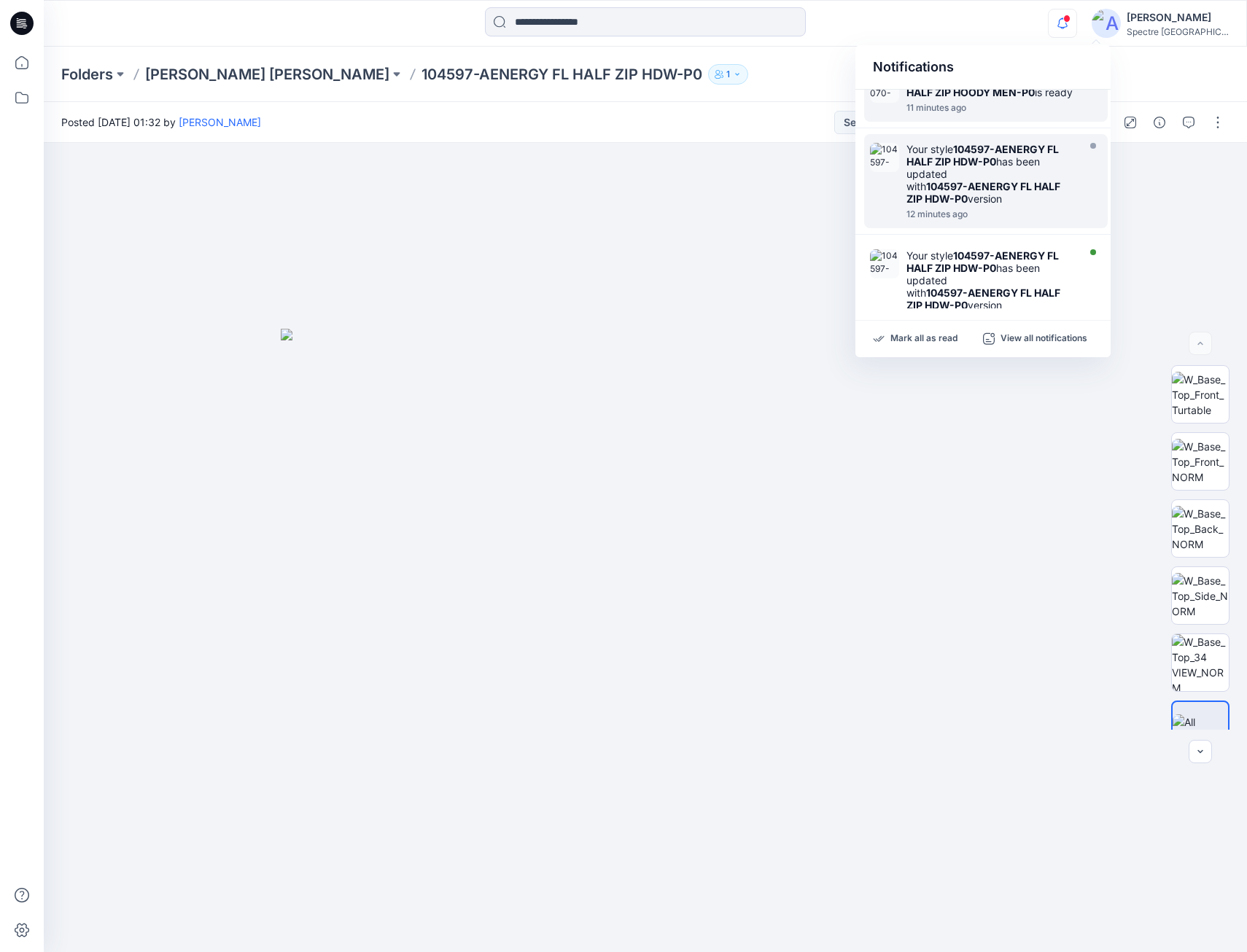
scroll to position [152, 0]
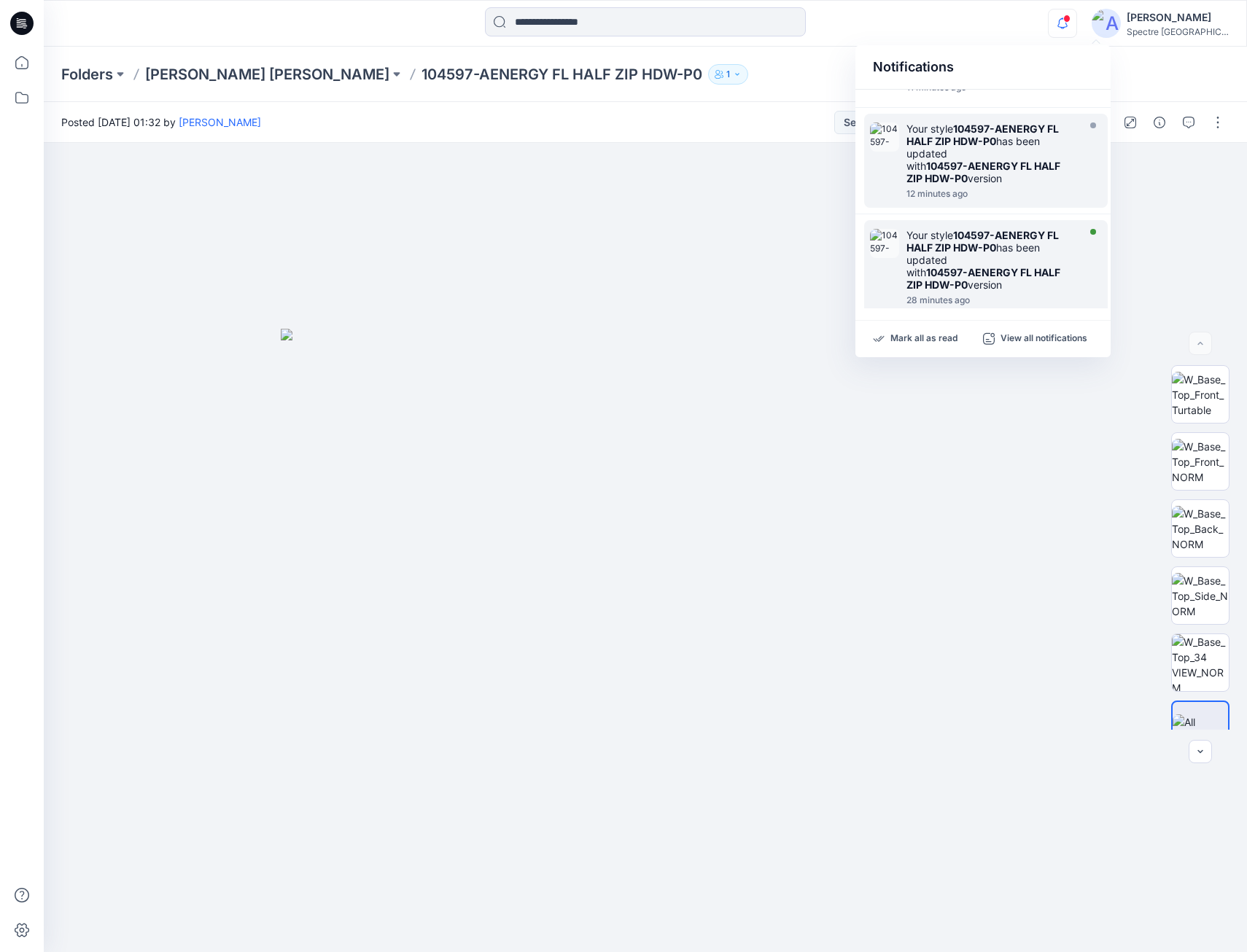
click at [998, 251] on strong "104597-AENERGY FL HALF ZIP HDW-P0" at bounding box center [983, 242] width 152 height 25
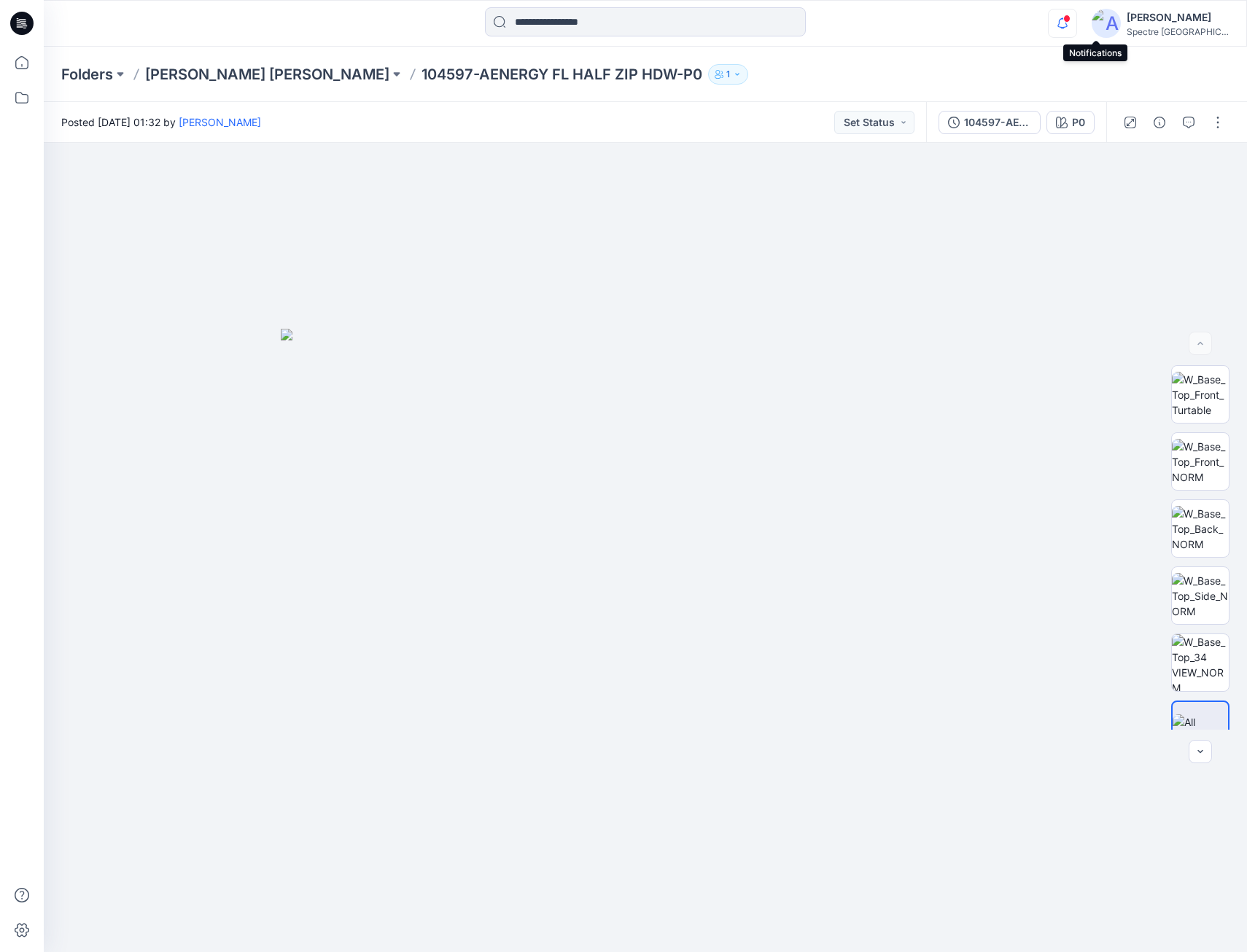
click at [1077, 23] on icon "button" at bounding box center [1063, 23] width 28 height 29
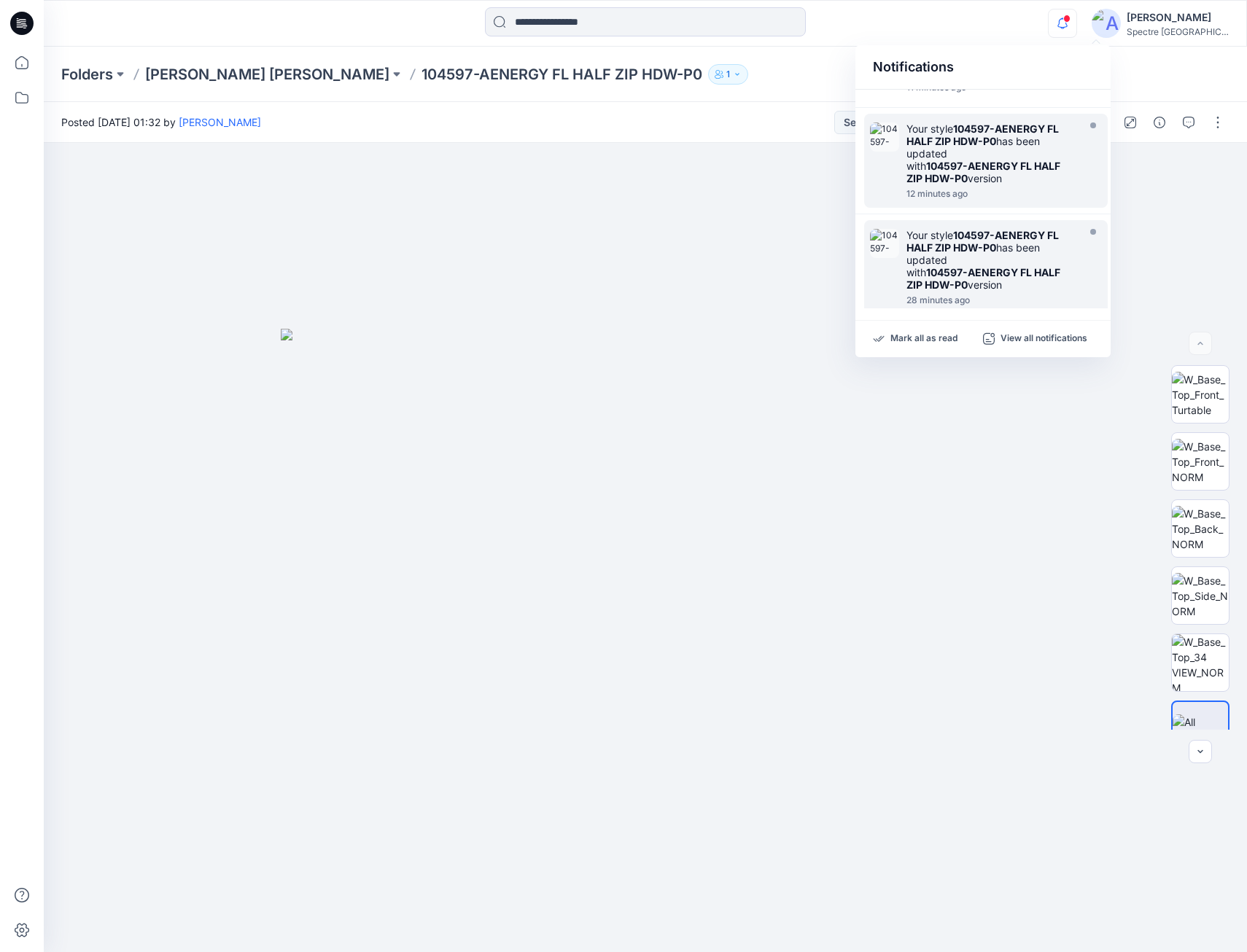
click at [999, 261] on div "Your style 104597-AENERGY FL HALF ZIP HDW-P0 has been updated with 104597-AENER…" at bounding box center [991, 260] width 168 height 62
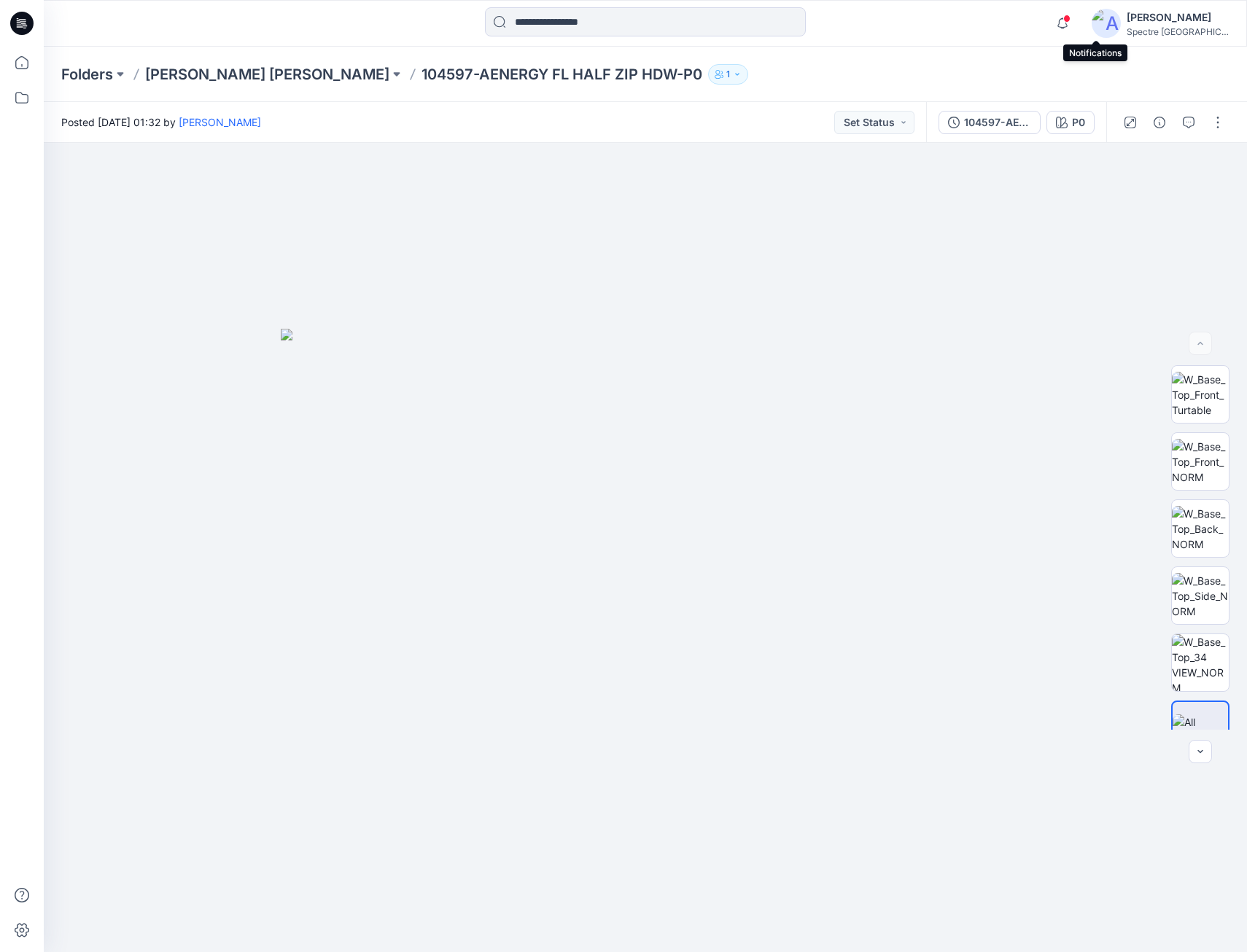
click at [1071, 21] on span at bounding box center [1067, 18] width 7 height 8
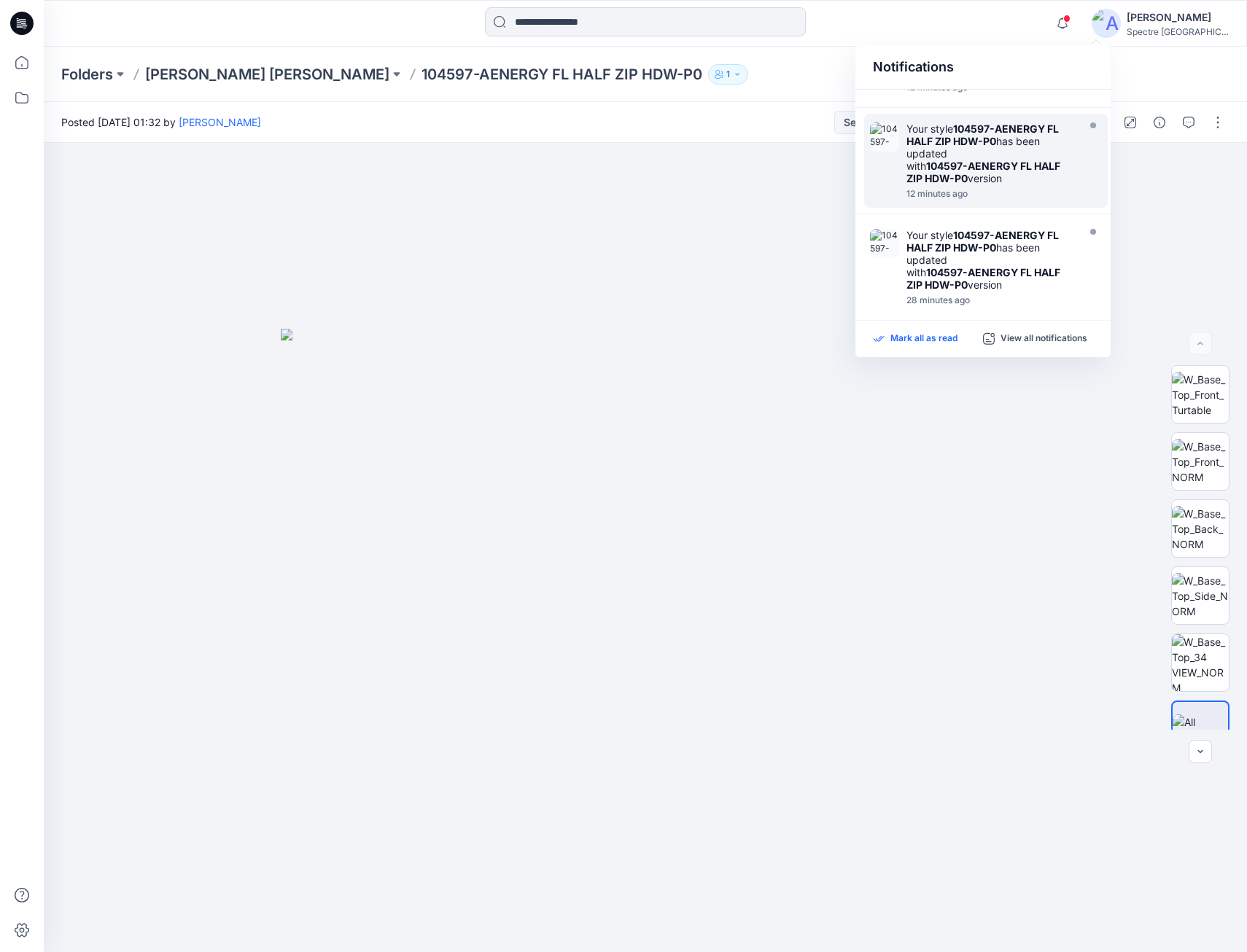
click at [918, 339] on p "Mark all as read" at bounding box center [924, 339] width 67 height 13
click at [1068, 21] on icon "button" at bounding box center [1062, 23] width 10 height 9
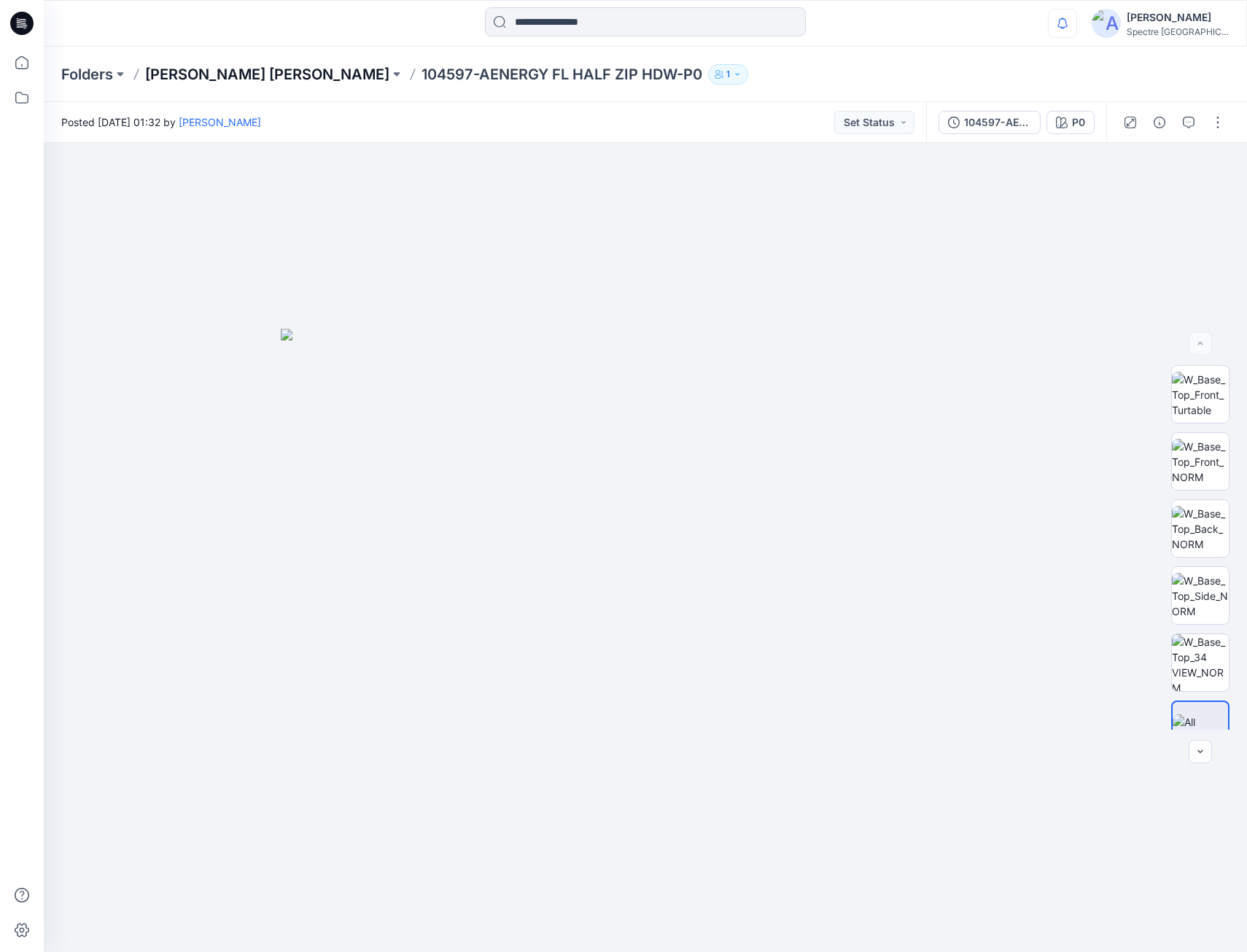
click at [225, 74] on p "[PERSON_NAME] [PERSON_NAME]" at bounding box center [267, 74] width 244 height 21
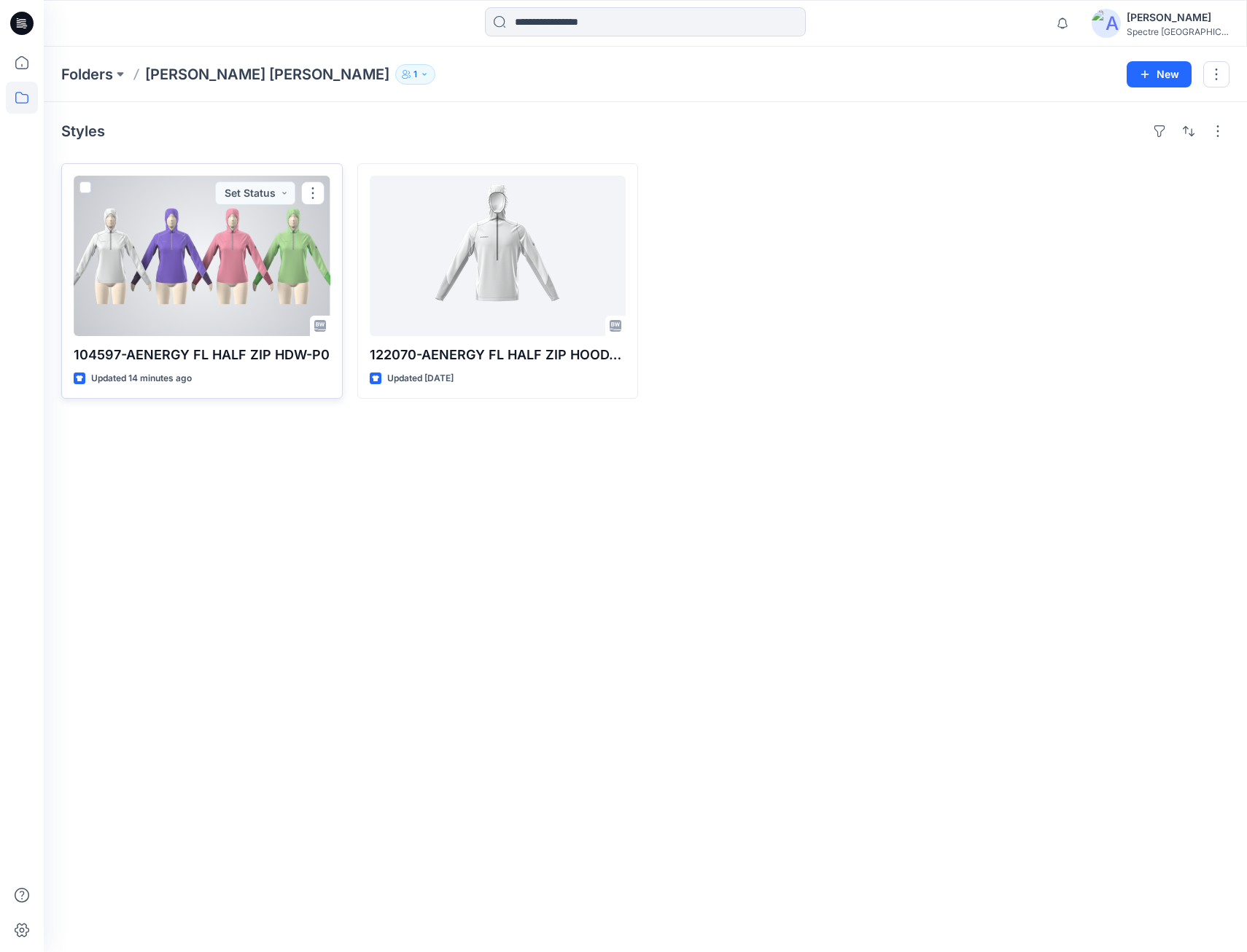
click at [226, 255] on div at bounding box center [202, 256] width 257 height 160
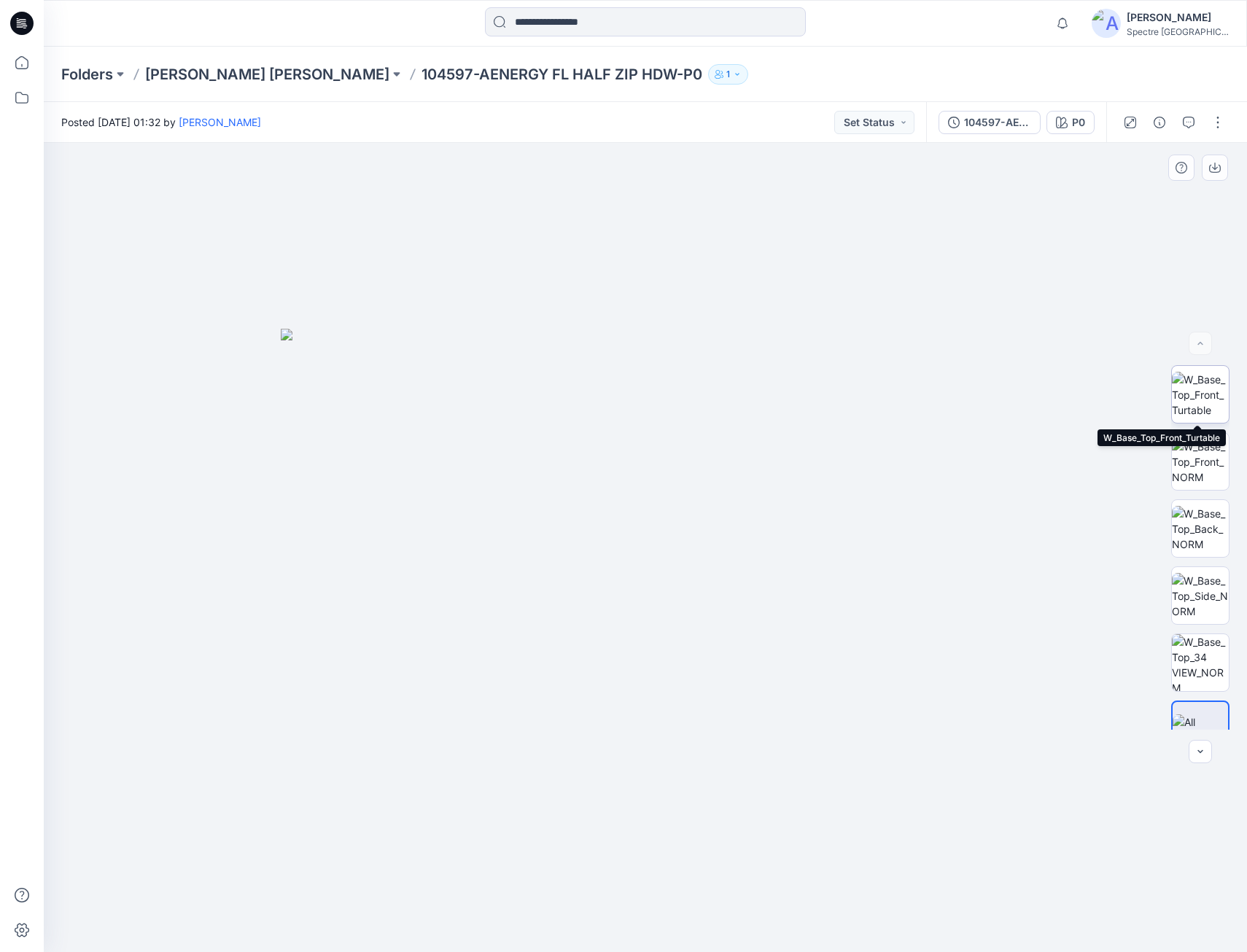
click at [1198, 392] on img at bounding box center [1201, 395] width 57 height 46
drag, startPoint x: 787, startPoint y: 623, endPoint x: 660, endPoint y: 632, distance: 127.3
click at [660, 632] on img at bounding box center [646, 548] width 810 height 810
drag, startPoint x: 751, startPoint y: 863, endPoint x: 751, endPoint y: 905, distance: 42.0
click at [751, 905] on img at bounding box center [646, 548] width 810 height 810
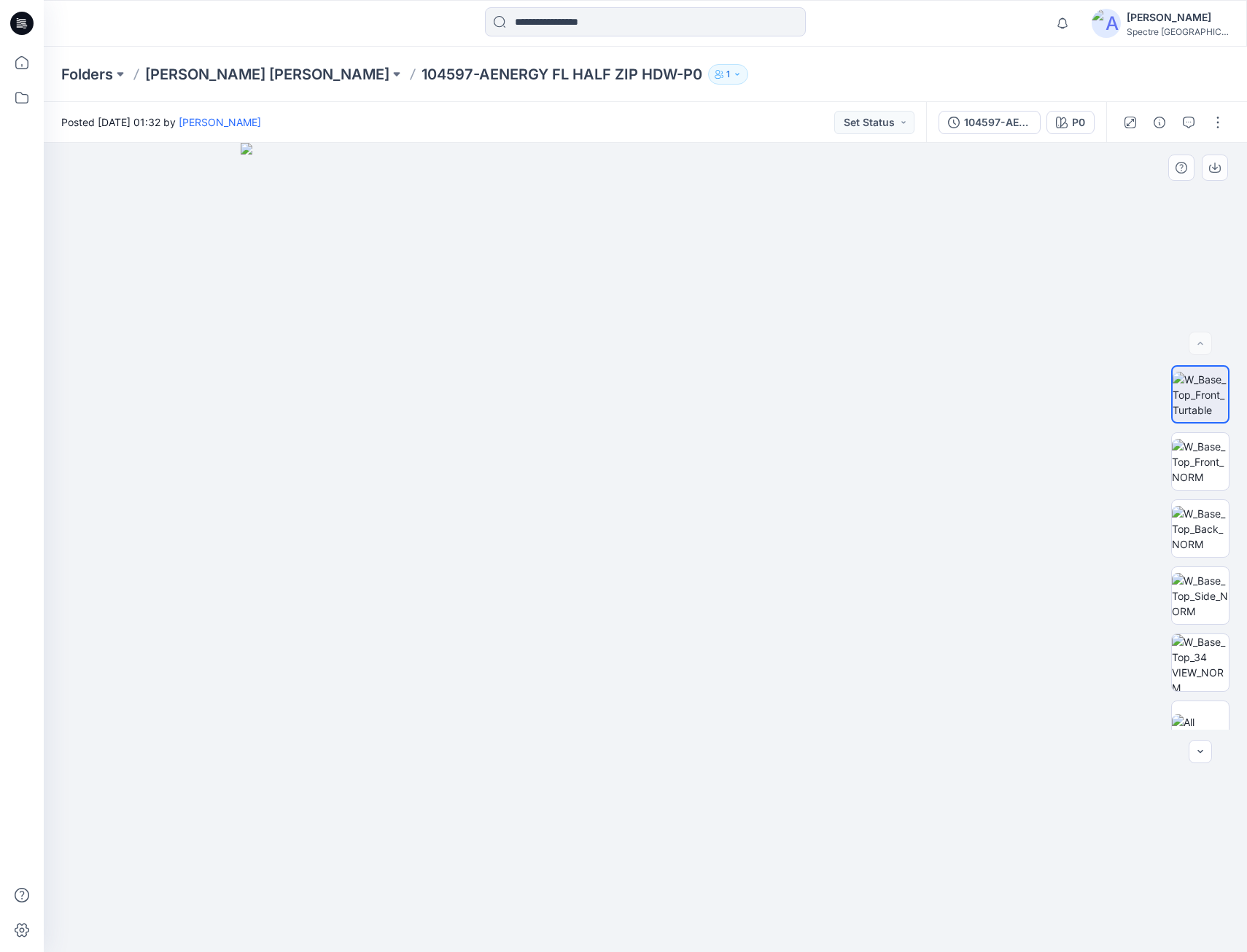
drag, startPoint x: 770, startPoint y: 864, endPoint x: 670, endPoint y: 890, distance: 103.3
click at [670, 890] on img at bounding box center [646, 548] width 810 height 810
click at [242, 72] on p "[PERSON_NAME] [PERSON_NAME]" at bounding box center [267, 74] width 244 height 21
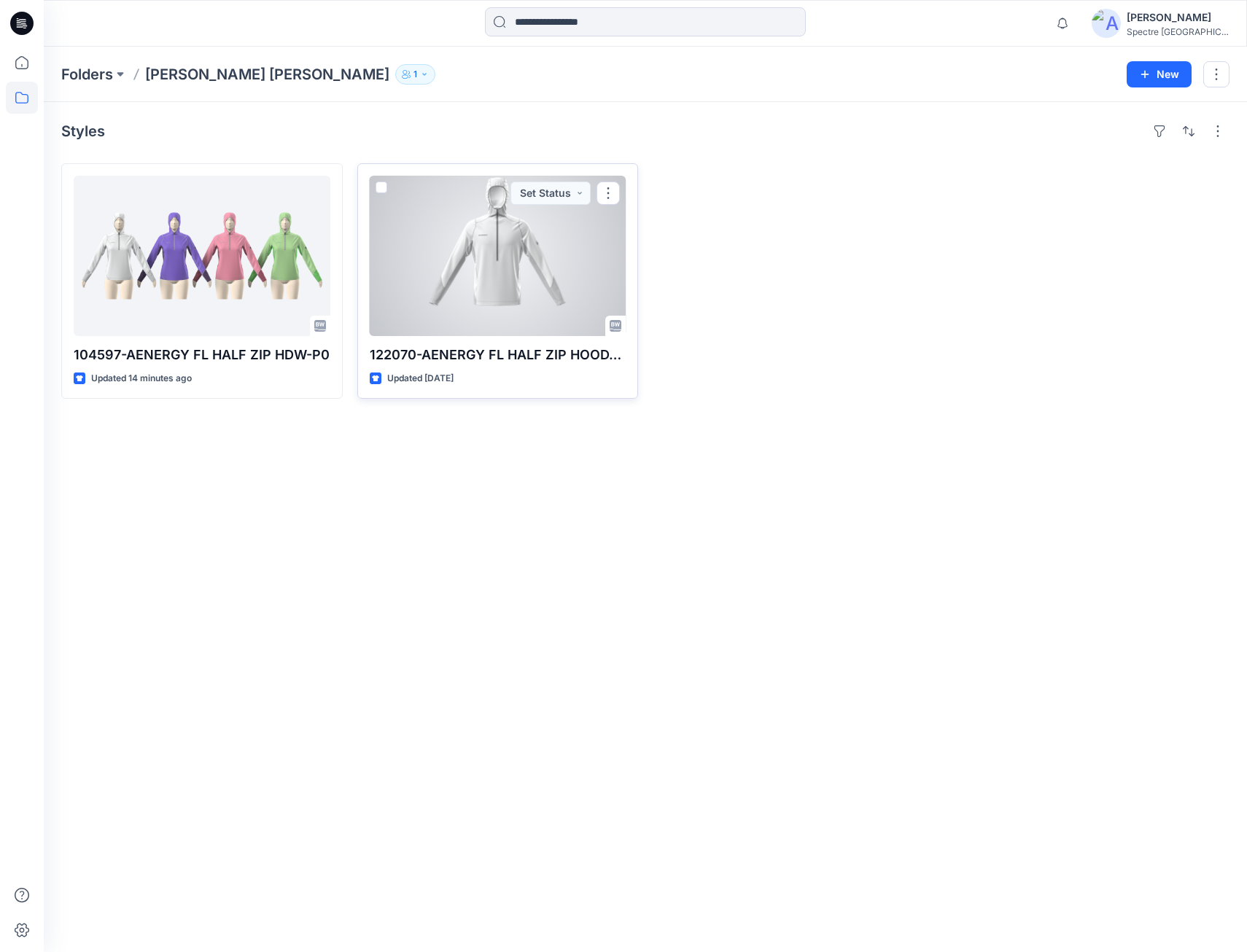
click at [493, 263] on div at bounding box center [498, 256] width 257 height 160
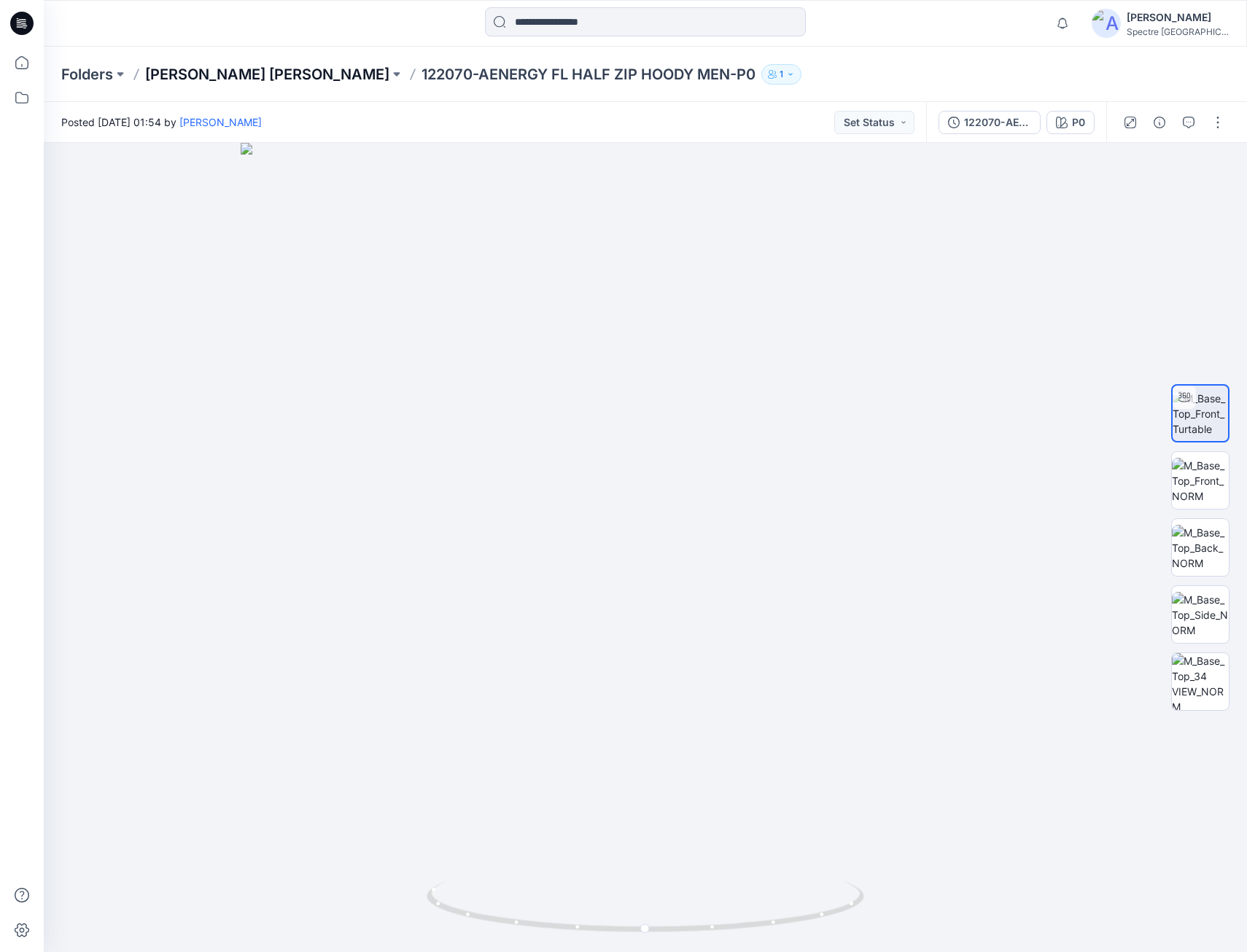
click at [217, 75] on p "[PERSON_NAME] [PERSON_NAME]" at bounding box center [267, 74] width 244 height 21
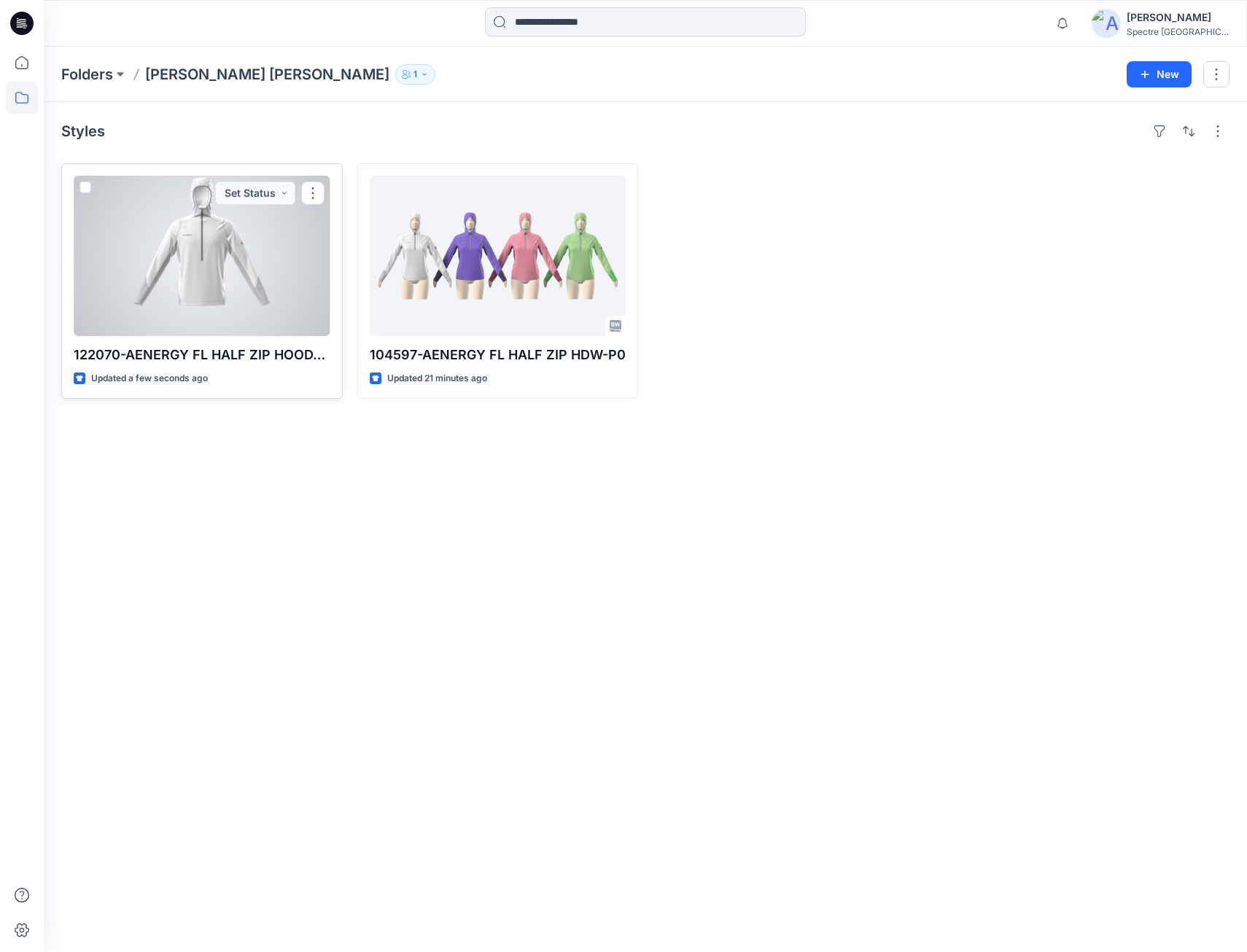
click at [234, 285] on div at bounding box center [202, 256] width 257 height 160
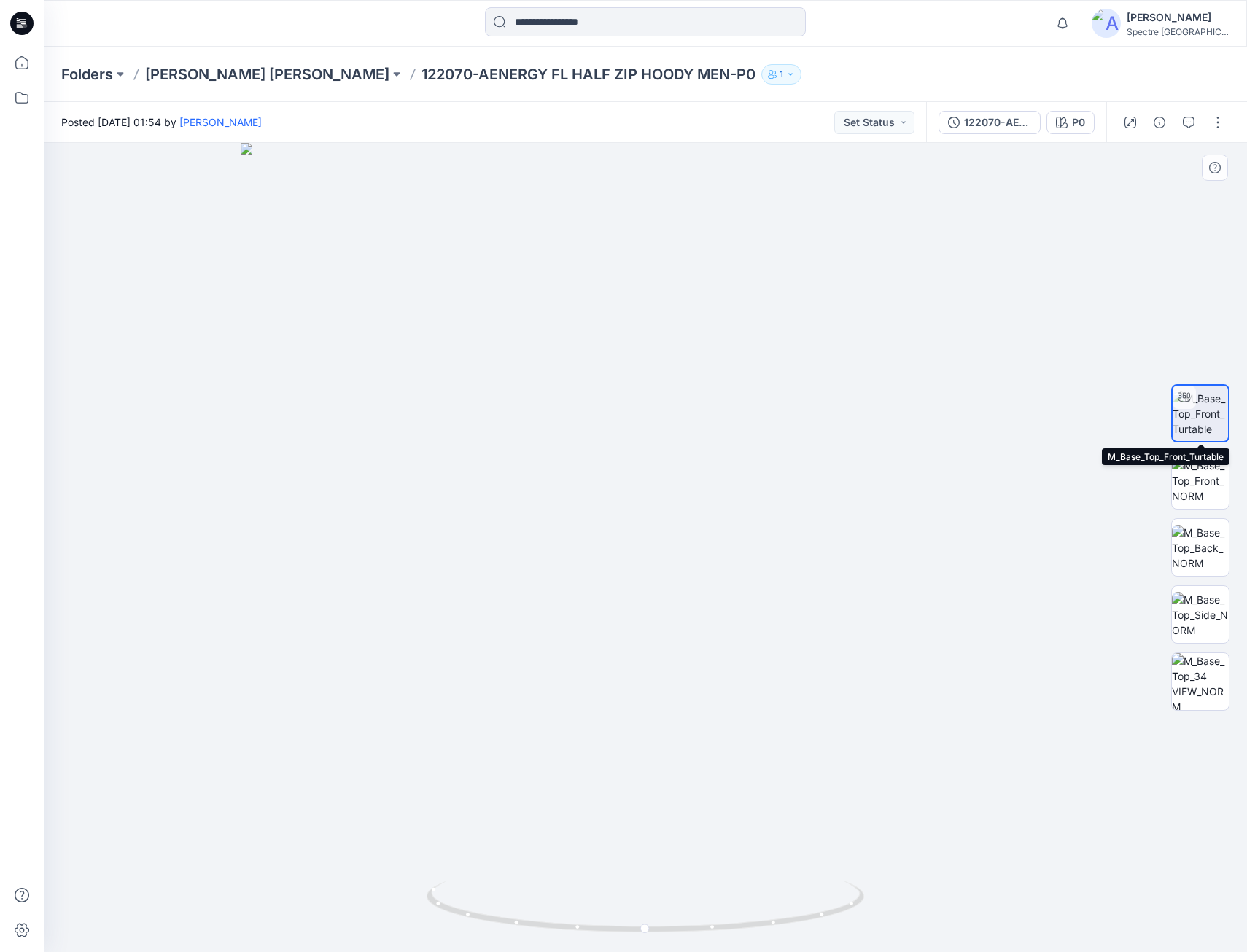
click at [1205, 411] on img at bounding box center [1201, 414] width 55 height 46
drag, startPoint x: 695, startPoint y: 920, endPoint x: 761, endPoint y: 922, distance: 66.0
click at [761, 922] on icon at bounding box center [647, 909] width 441 height 55
click at [190, 72] on p "[PERSON_NAME] [PERSON_NAME]" at bounding box center [267, 74] width 244 height 21
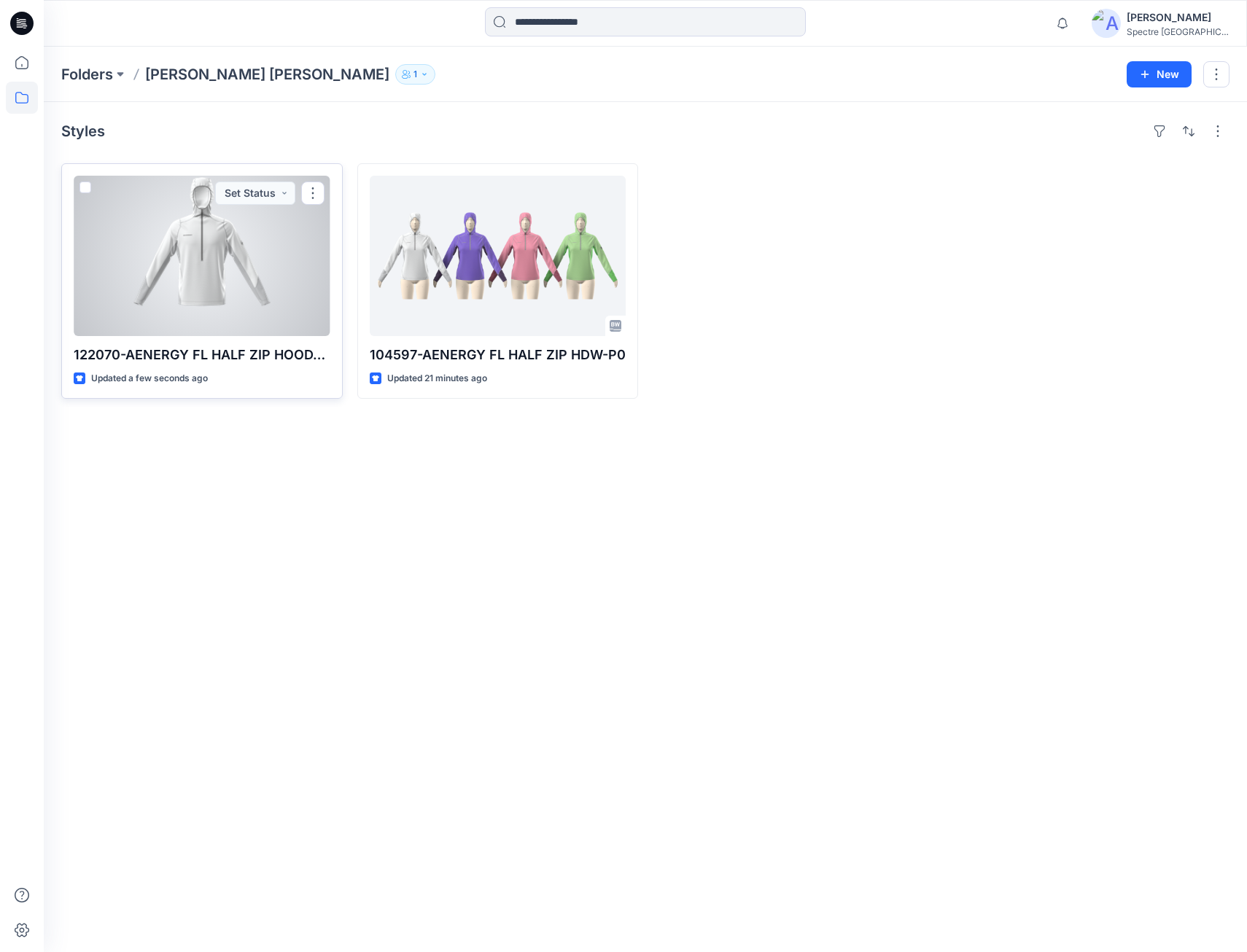
click at [223, 259] on div at bounding box center [202, 256] width 257 height 160
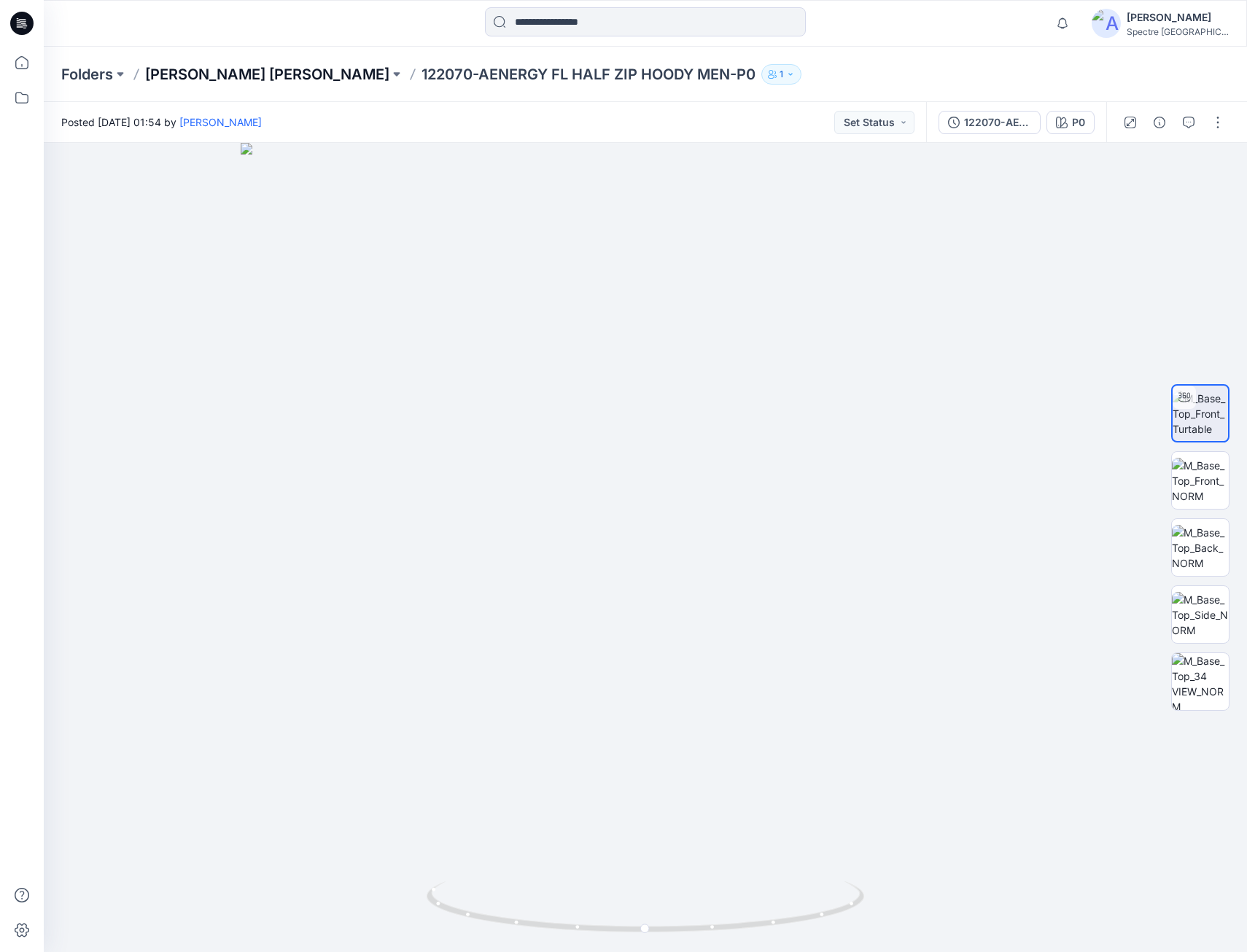
click at [229, 69] on p "[PERSON_NAME] [PERSON_NAME]" at bounding box center [267, 74] width 244 height 21
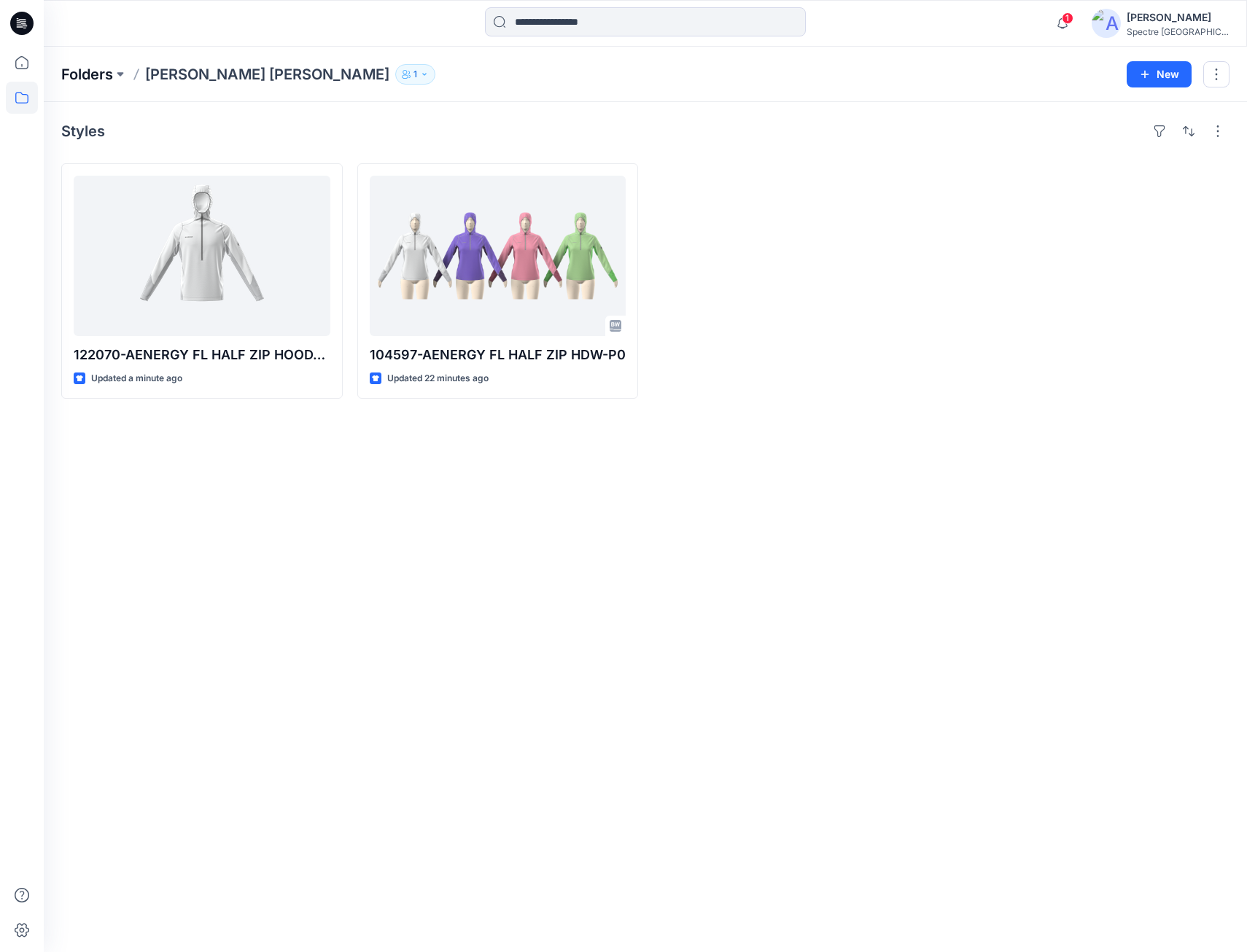
click at [105, 73] on p "Folders" at bounding box center [87, 74] width 52 height 21
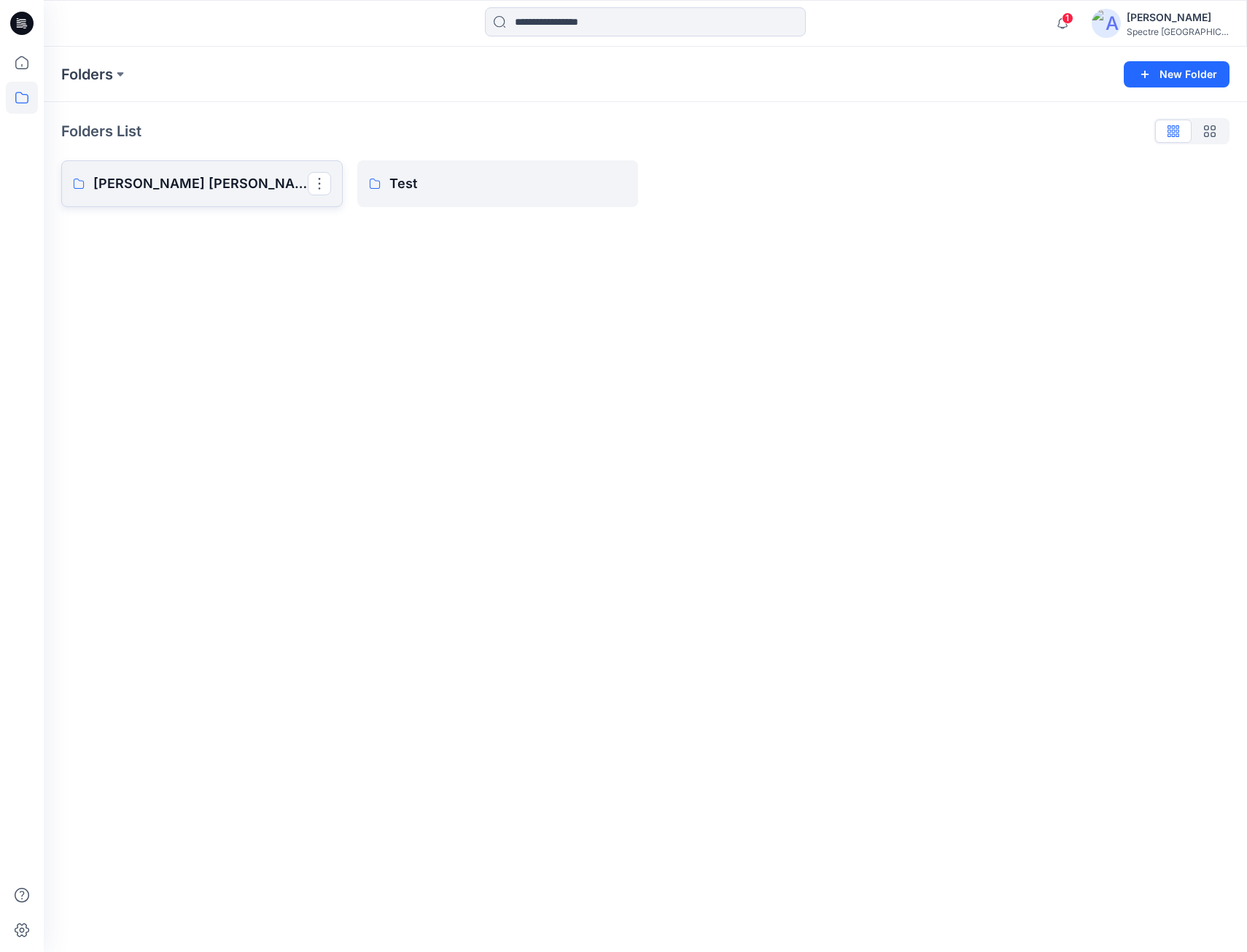
click at [163, 178] on p "[PERSON_NAME] [PERSON_NAME]" at bounding box center [200, 184] width 215 height 21
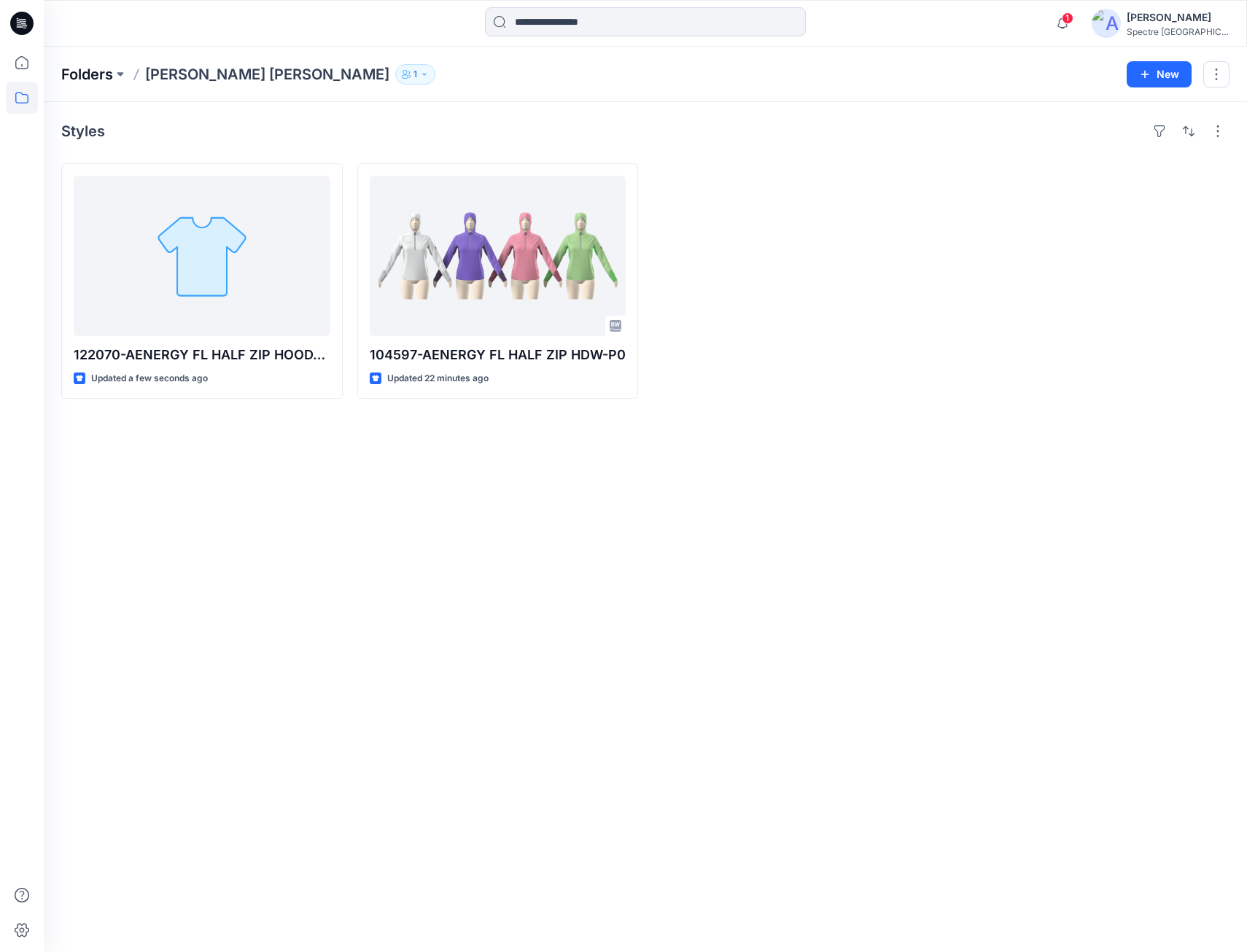
click at [97, 72] on p "Folders" at bounding box center [87, 74] width 52 height 21
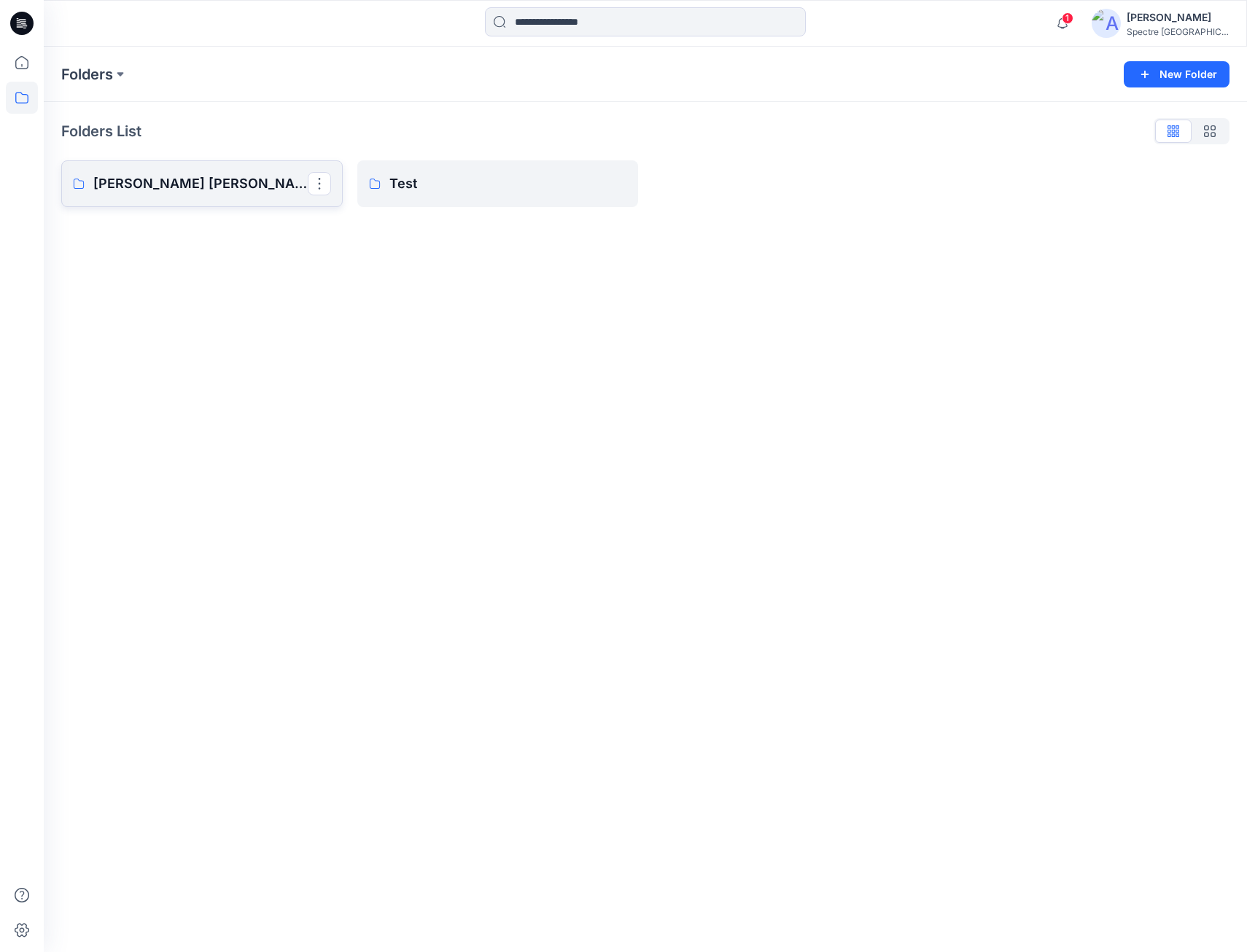
click at [154, 179] on p "[PERSON_NAME] [PERSON_NAME]" at bounding box center [200, 184] width 215 height 21
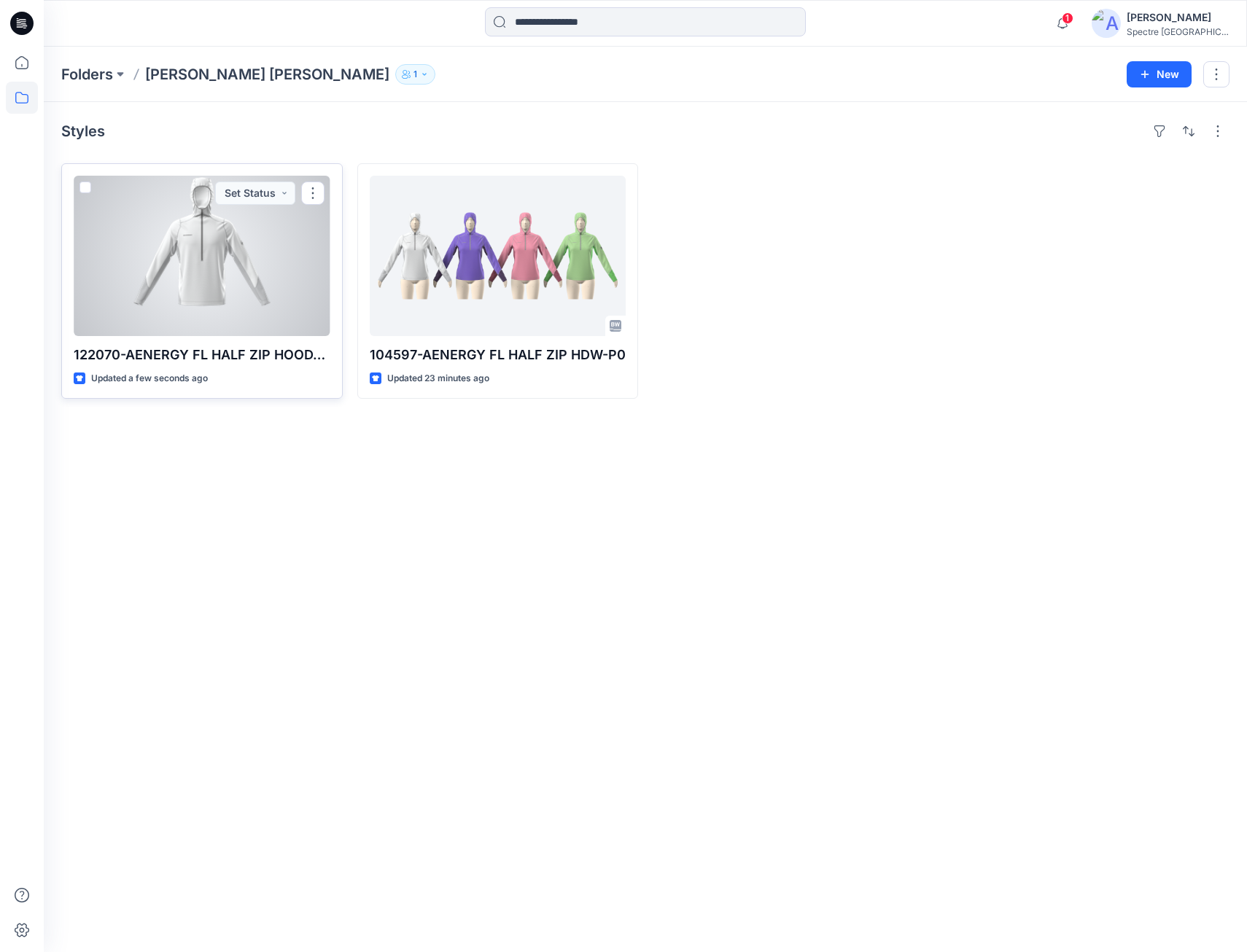
click at [209, 269] on div at bounding box center [202, 256] width 257 height 160
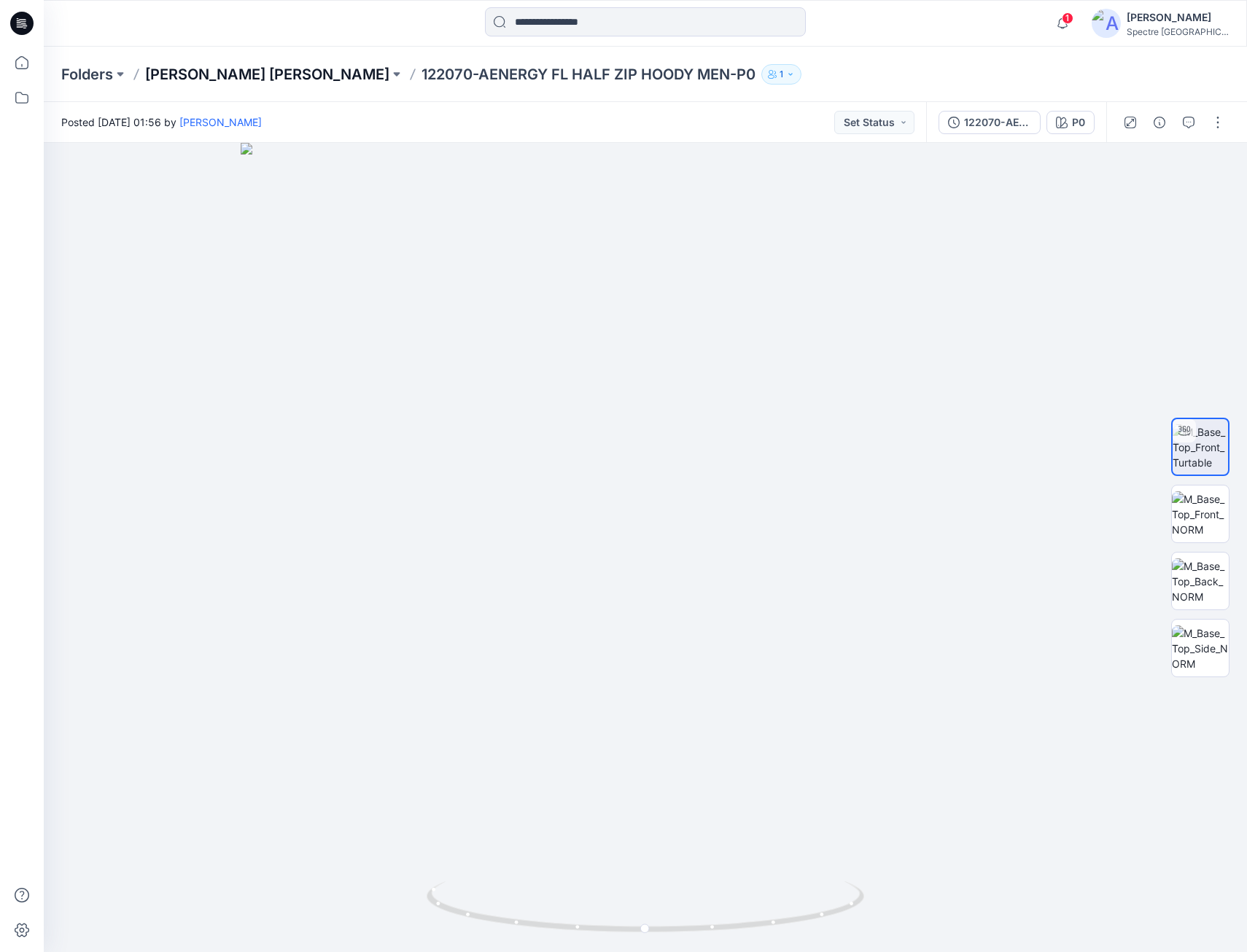
click at [215, 73] on p "[PERSON_NAME] [PERSON_NAME]" at bounding box center [267, 74] width 244 height 21
click at [235, 72] on p "[PERSON_NAME] [PERSON_NAME]" at bounding box center [267, 74] width 244 height 21
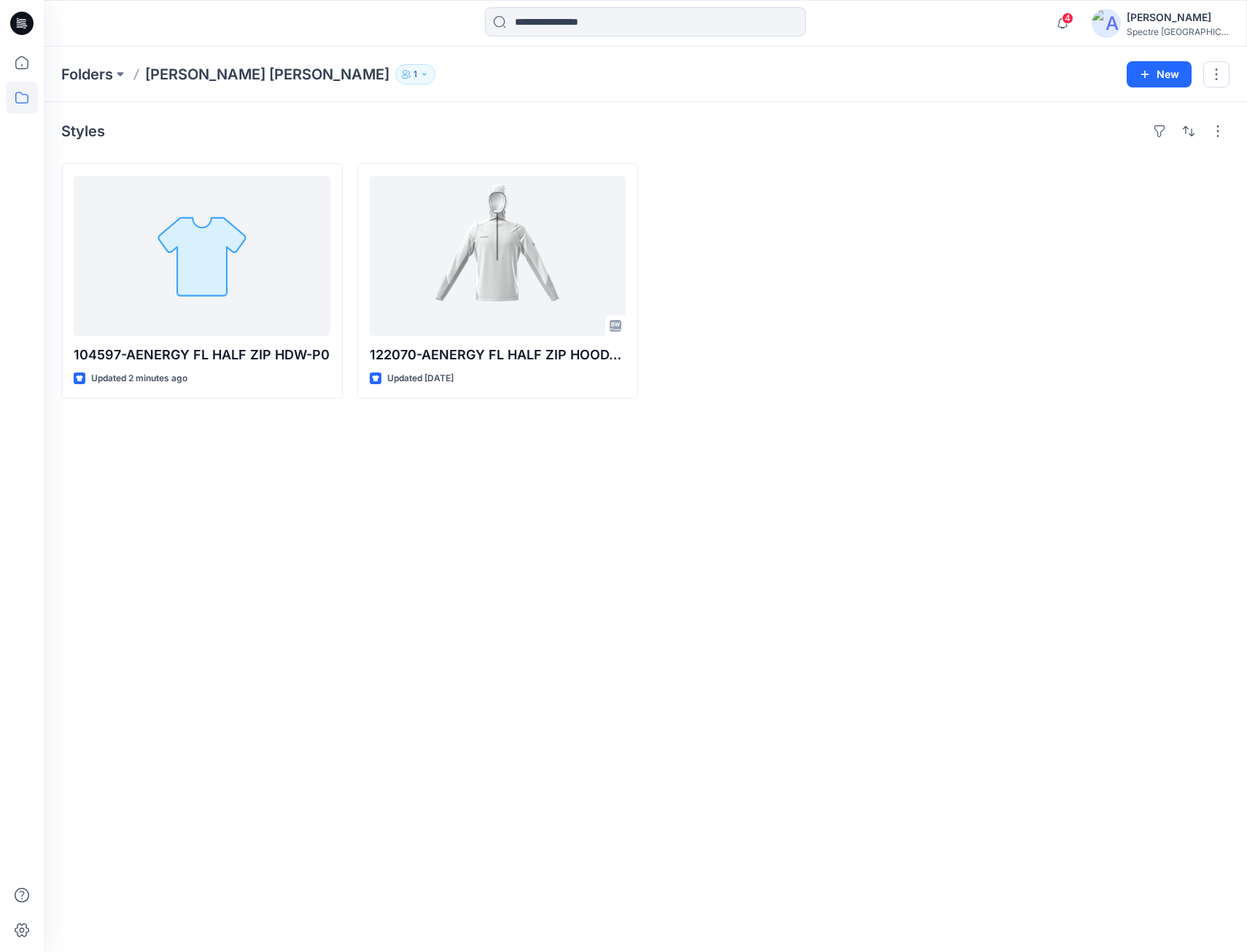
click at [224, 76] on p "Nguyen Anh DUC" at bounding box center [267, 74] width 244 height 21
click at [216, 75] on p "Nguyen Anh DUC" at bounding box center [267, 74] width 244 height 21
click at [97, 72] on p "Folders" at bounding box center [87, 74] width 52 height 21
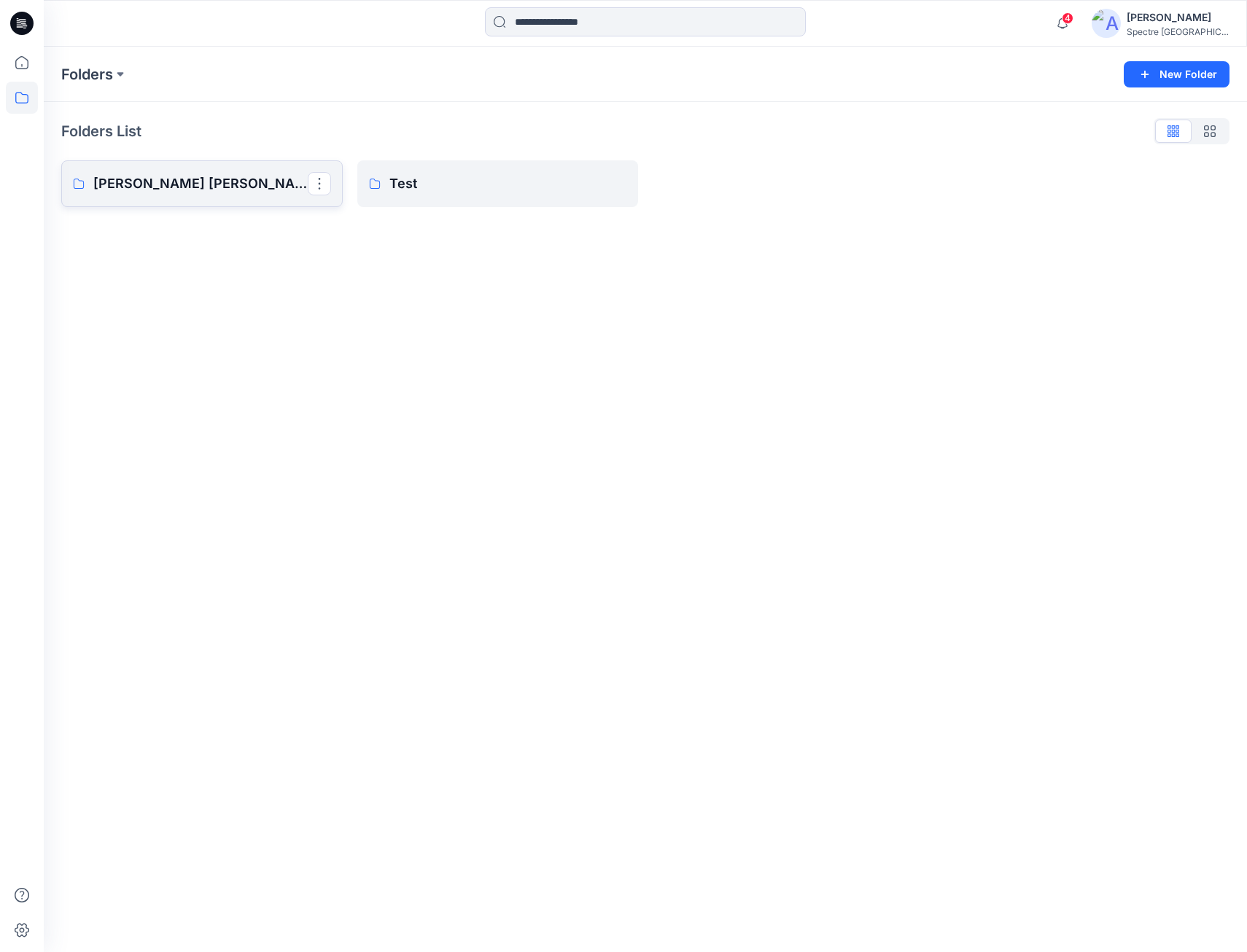
click at [173, 181] on p "Nguyen Anh DUC" at bounding box center [200, 184] width 215 height 21
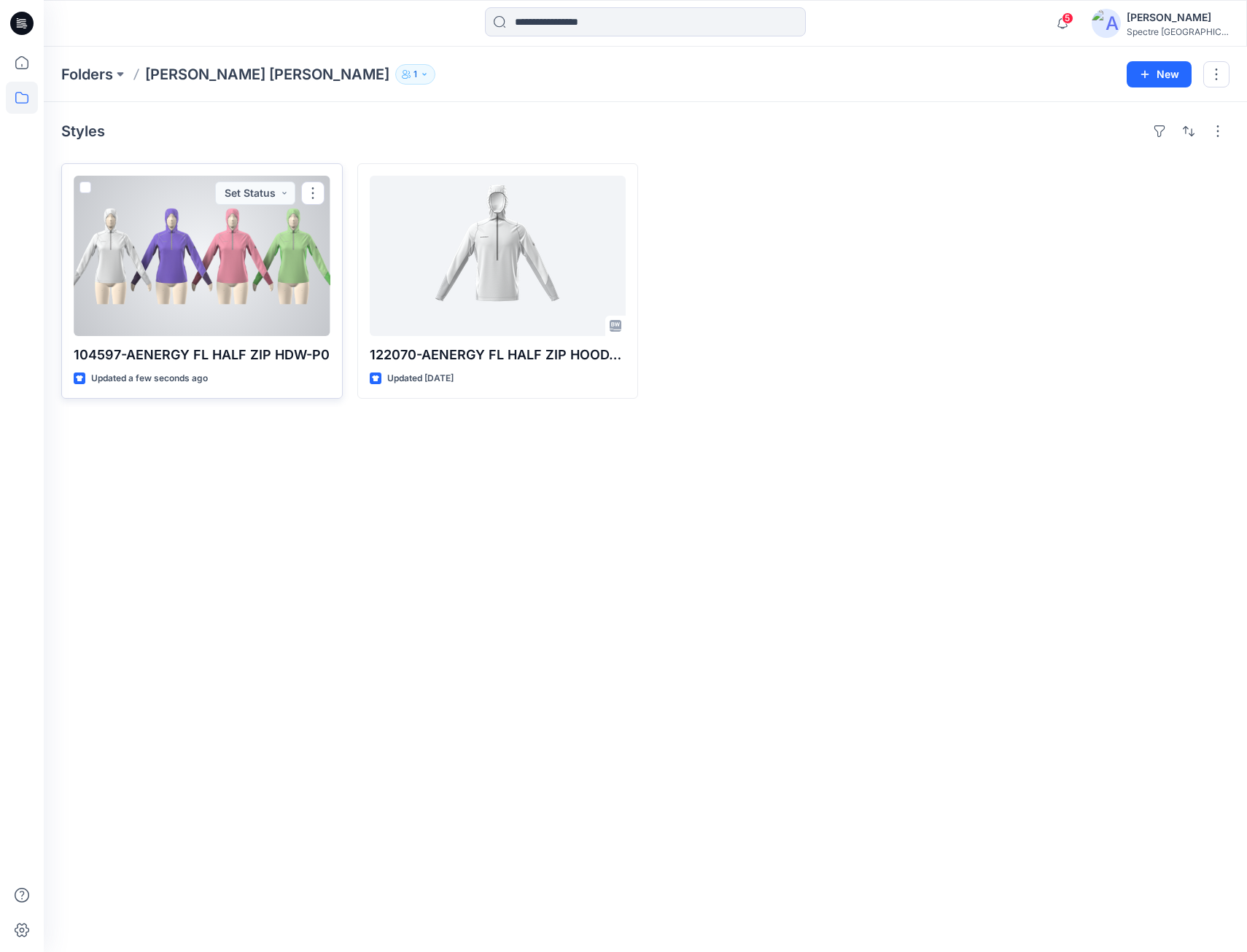
click at [228, 247] on div at bounding box center [202, 256] width 257 height 160
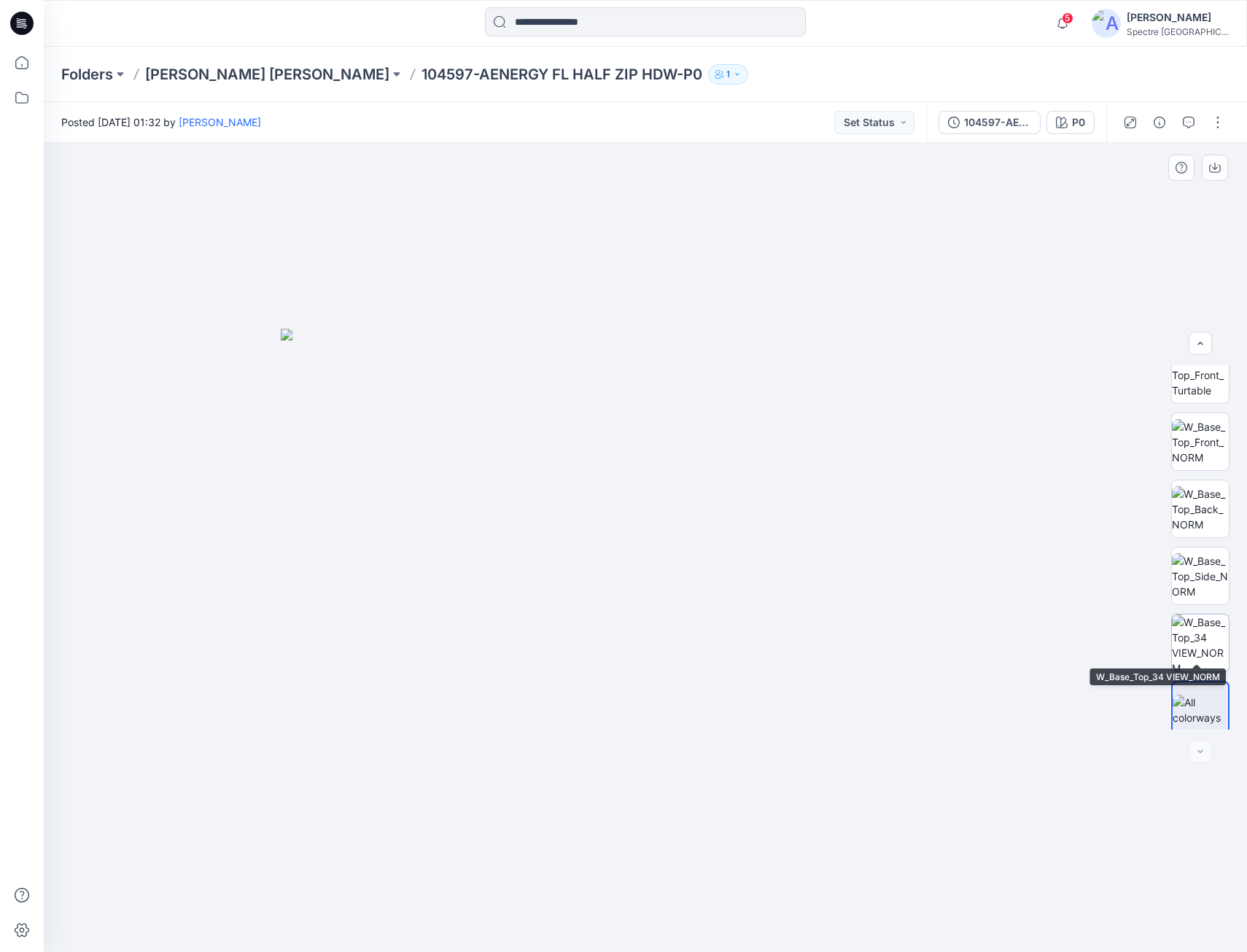
scroll to position [29, 0]
click at [1195, 695] on img at bounding box center [1201, 701] width 55 height 31
click at [1067, 119] on icon "button" at bounding box center [1061, 122] width 12 height 12
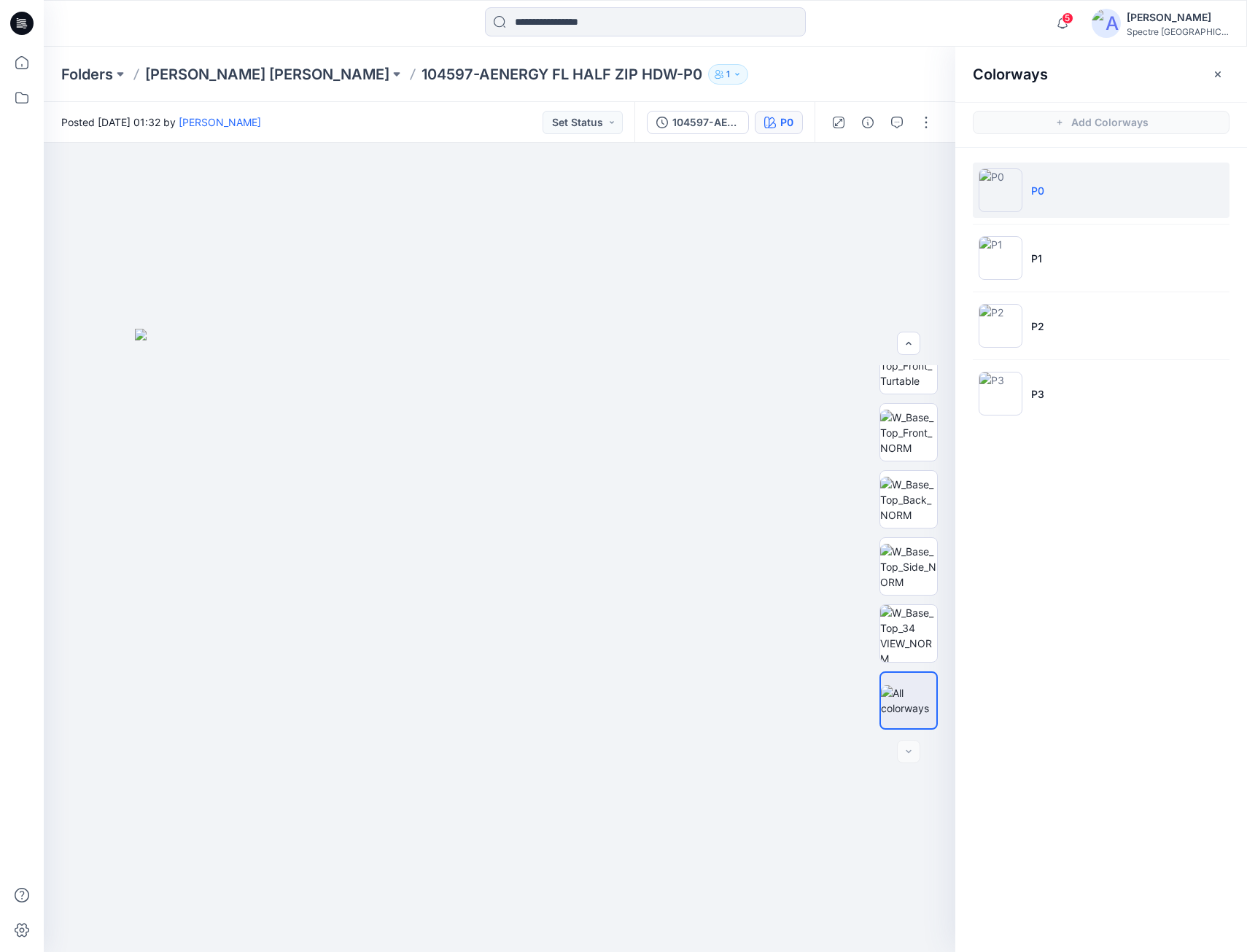
click at [1022, 186] on img at bounding box center [1001, 190] width 44 height 44
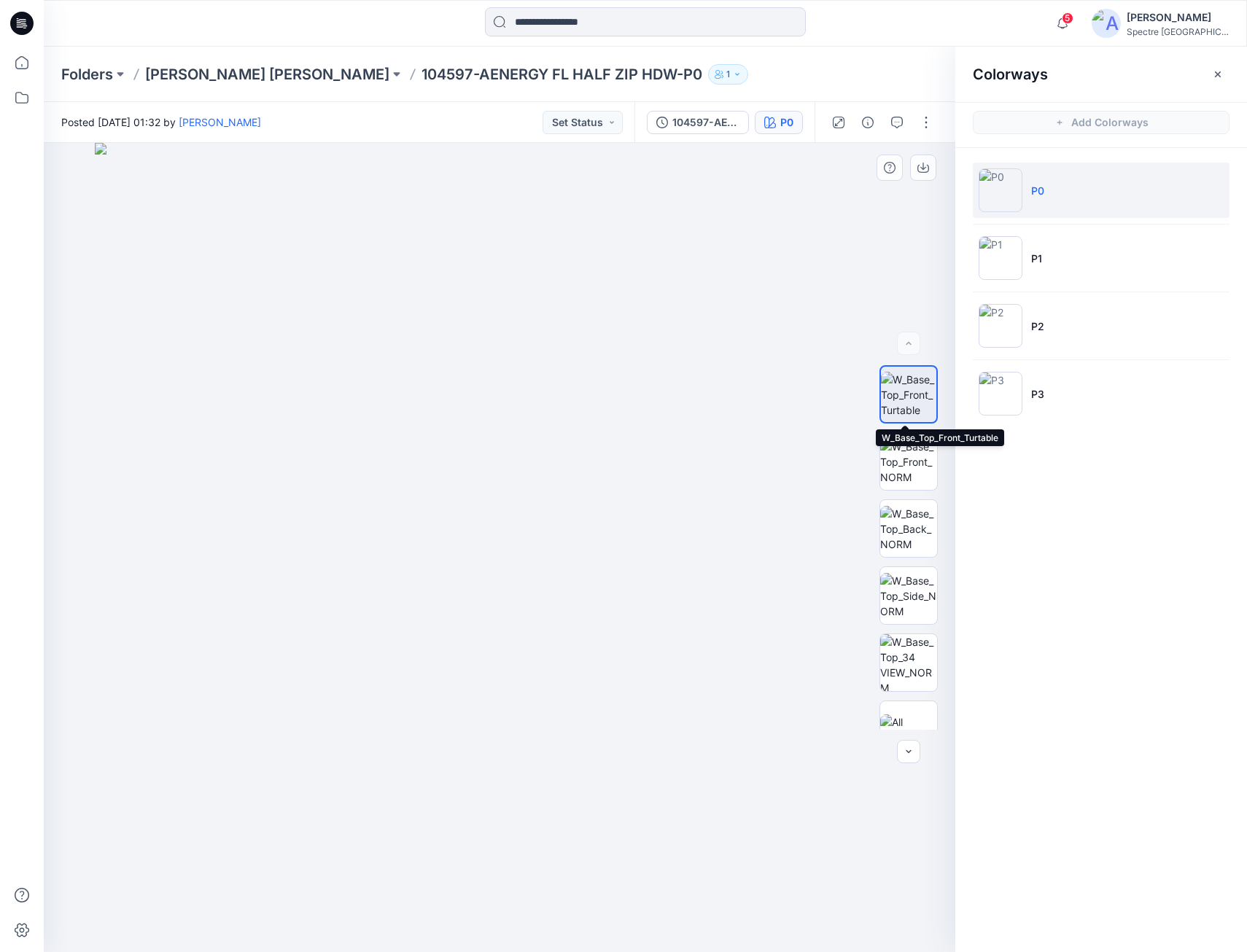
click at [914, 400] on img at bounding box center [909, 395] width 55 height 46
click at [911, 403] on img at bounding box center [909, 395] width 55 height 46
drag, startPoint x: 645, startPoint y: 526, endPoint x: 535, endPoint y: 526, distance: 110.0
click at [535, 526] on img at bounding box center [500, 548] width 810 height 810
drag, startPoint x: 634, startPoint y: 557, endPoint x: 572, endPoint y: 564, distance: 62.4
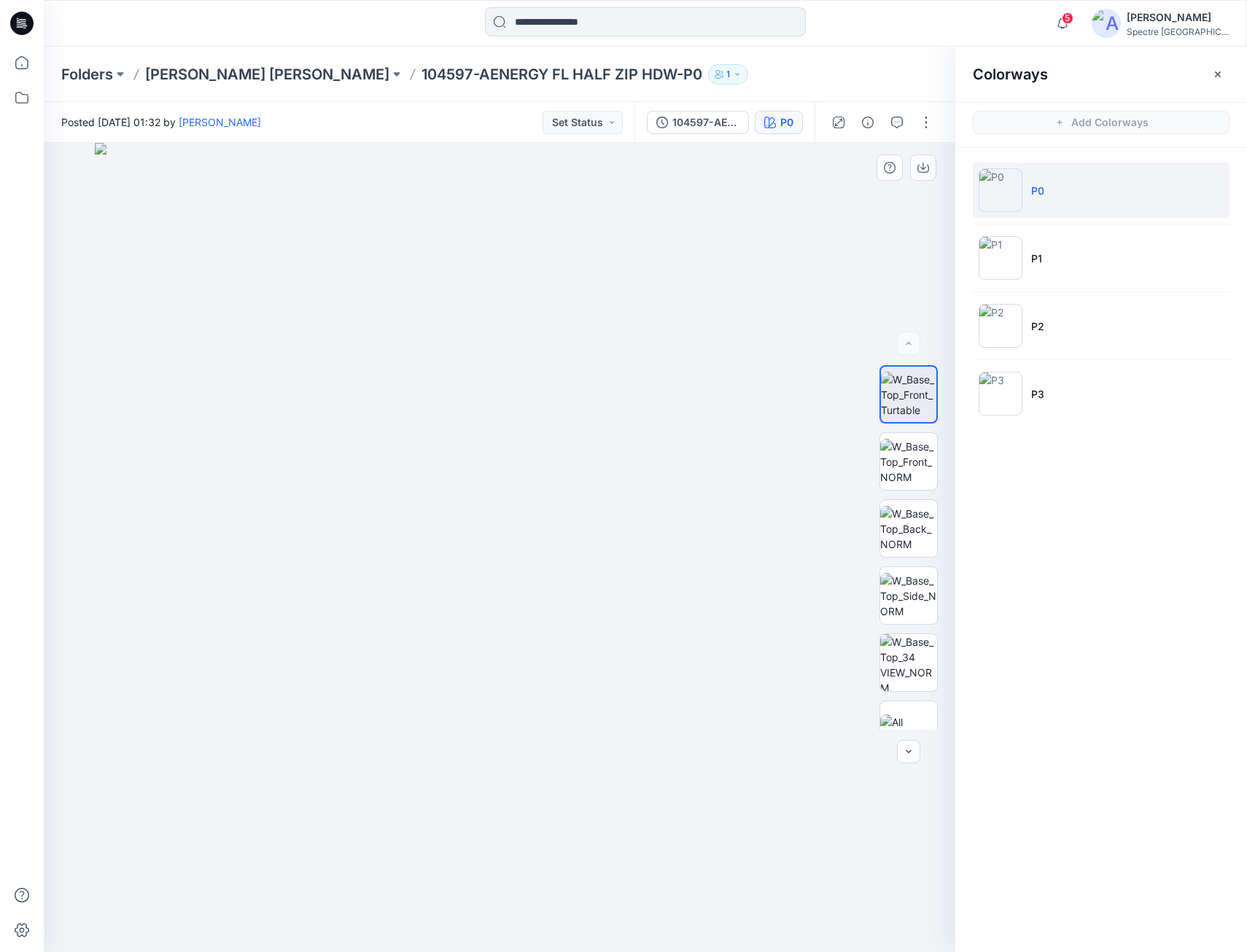
click at [572, 564] on img at bounding box center [500, 548] width 810 height 810
drag, startPoint x: 603, startPoint y: 557, endPoint x: 548, endPoint y: 560, distance: 55.1
click at [244, 67] on p "[PERSON_NAME] [PERSON_NAME]" at bounding box center [267, 74] width 244 height 21
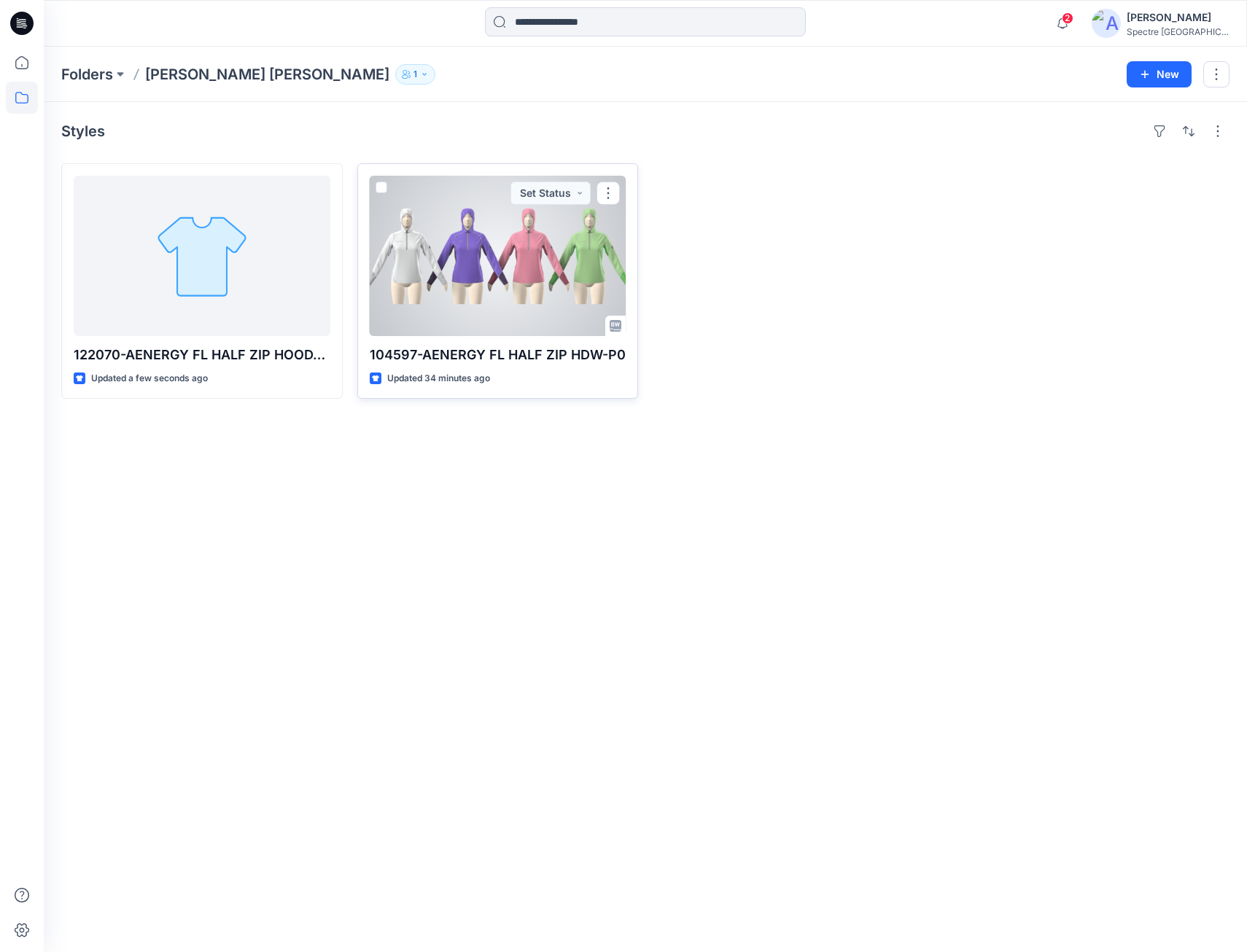
click at [533, 231] on div at bounding box center [498, 256] width 257 height 160
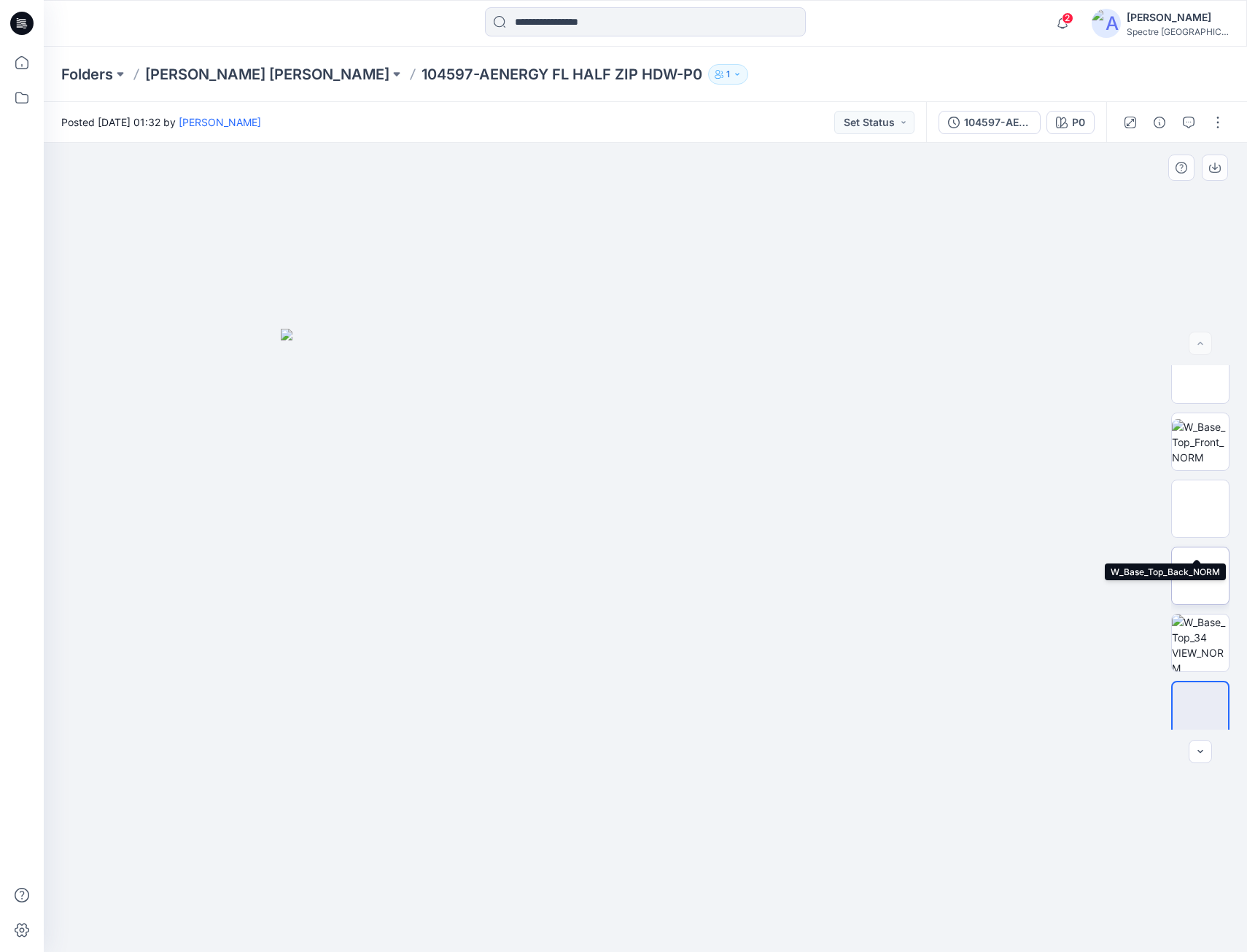
scroll to position [29, 0]
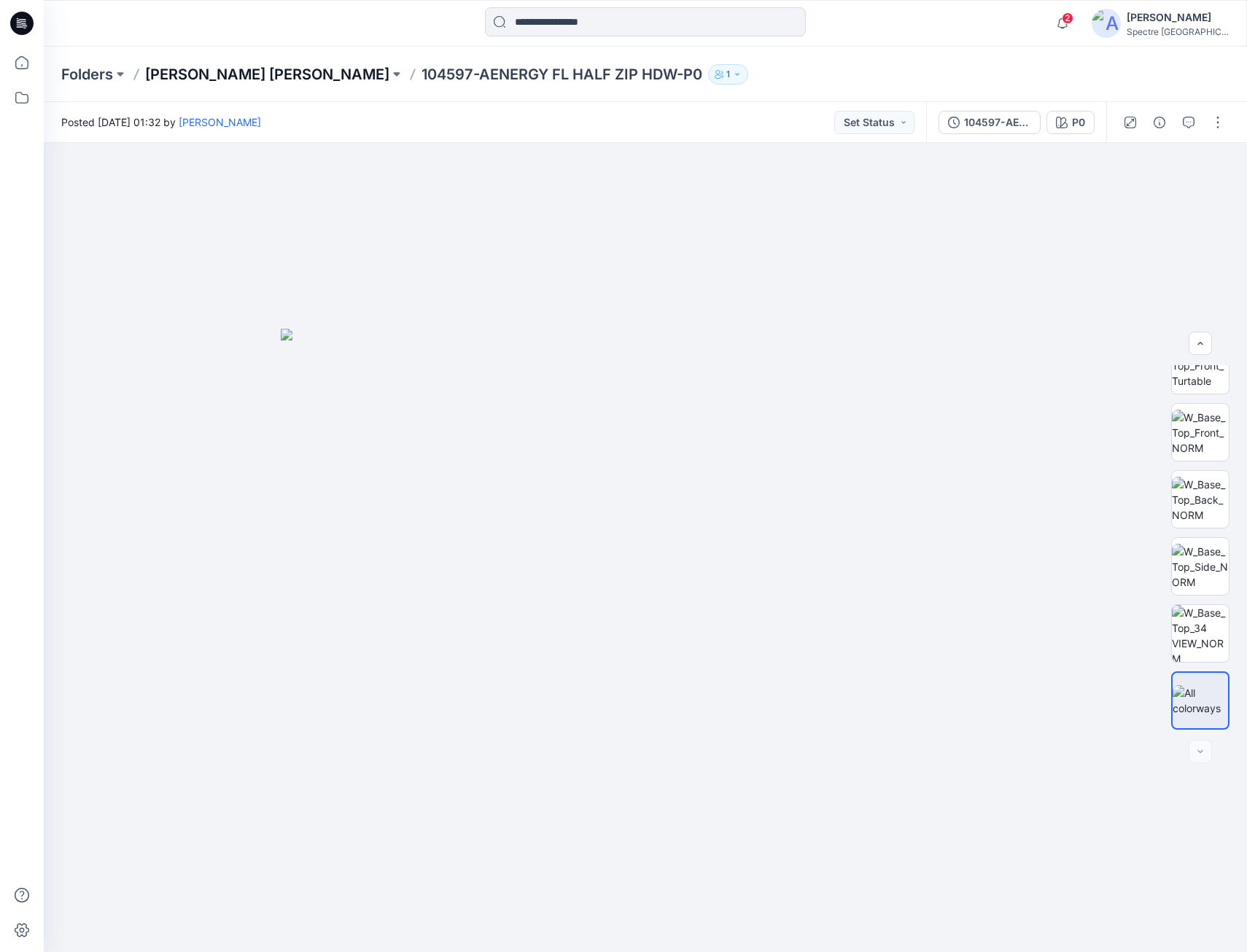
click at [226, 69] on p "[PERSON_NAME] [PERSON_NAME]" at bounding box center [267, 74] width 244 height 21
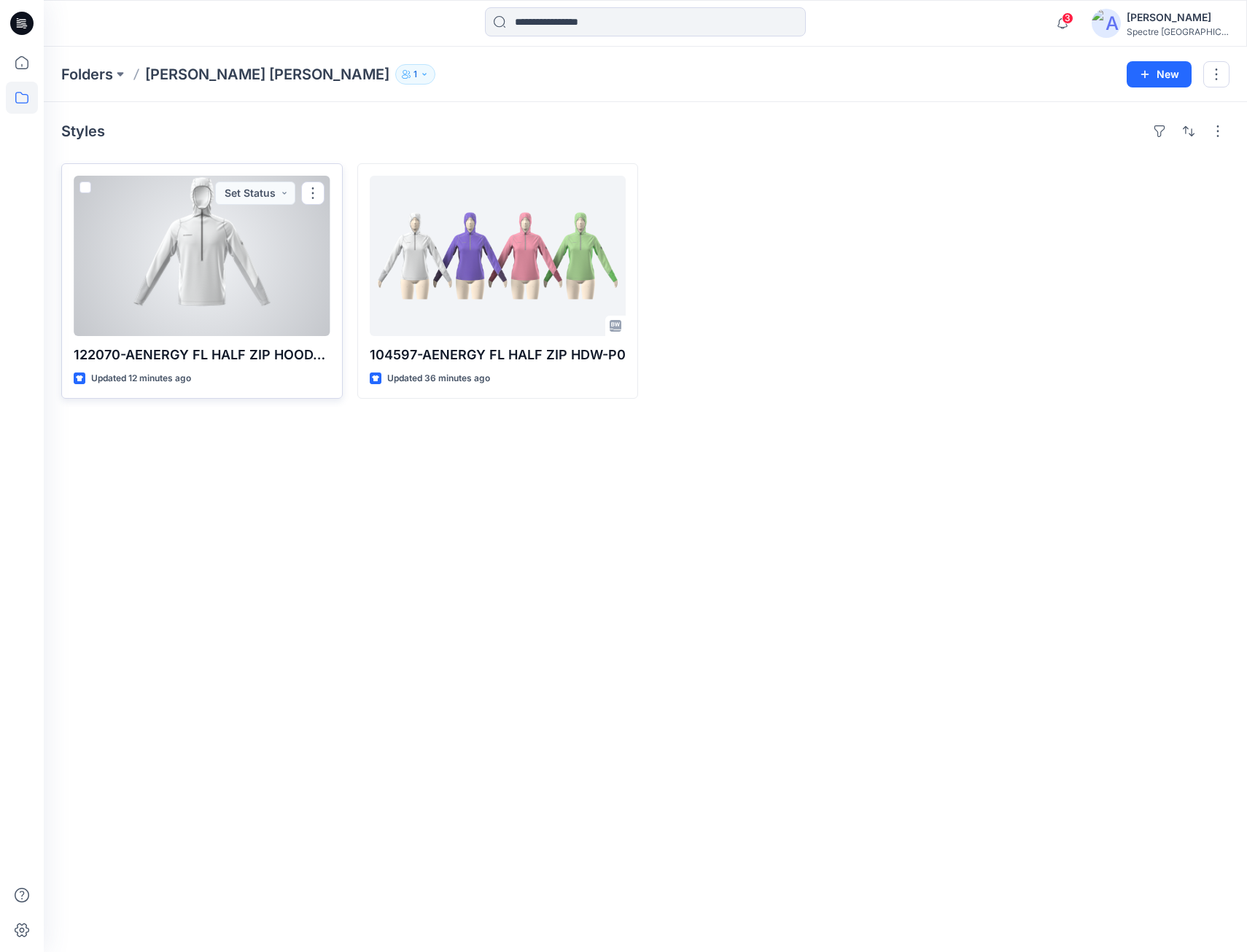
click at [200, 249] on div at bounding box center [202, 256] width 257 height 160
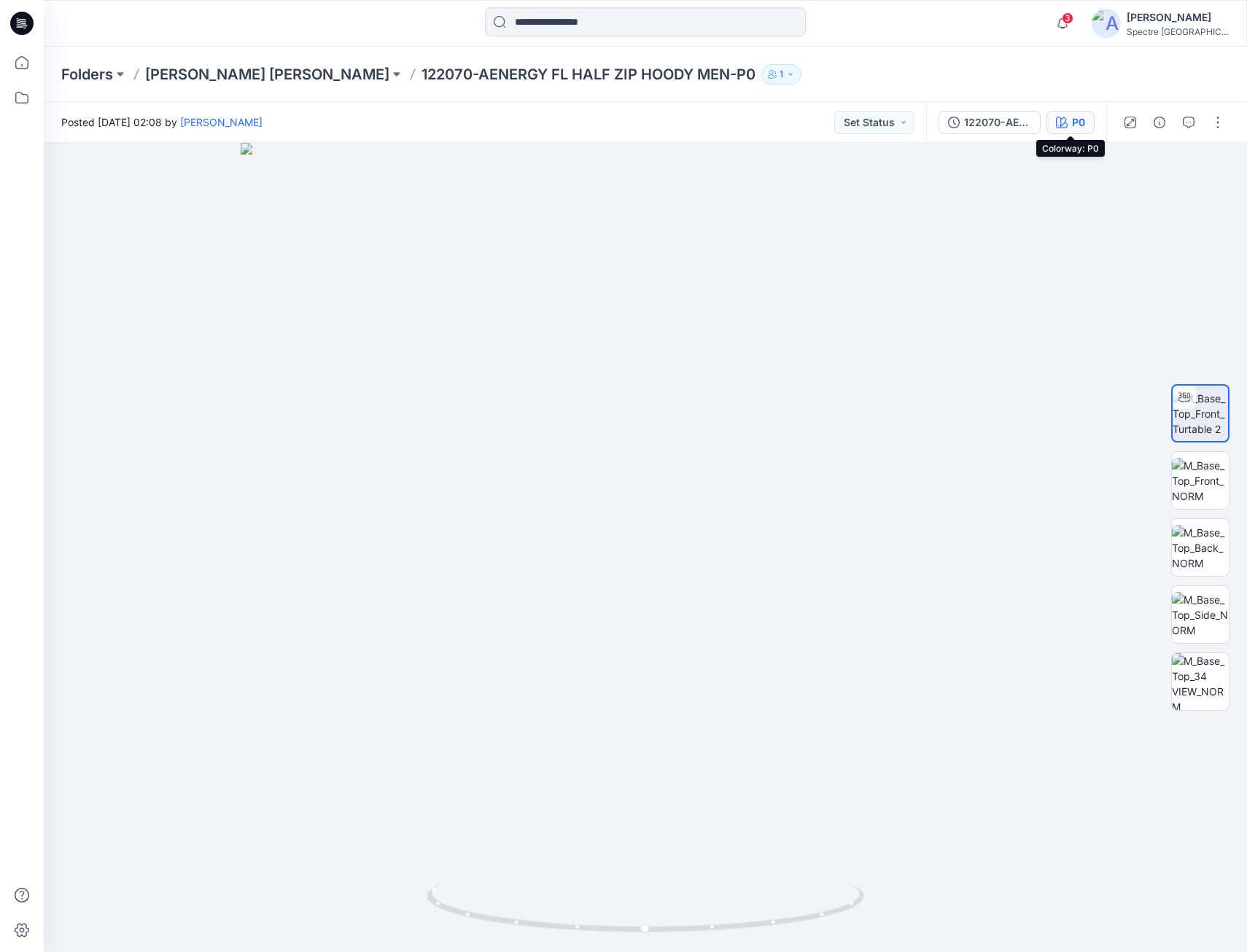
click at [1078, 122] on div "P0" at bounding box center [1078, 122] width 13 height 16
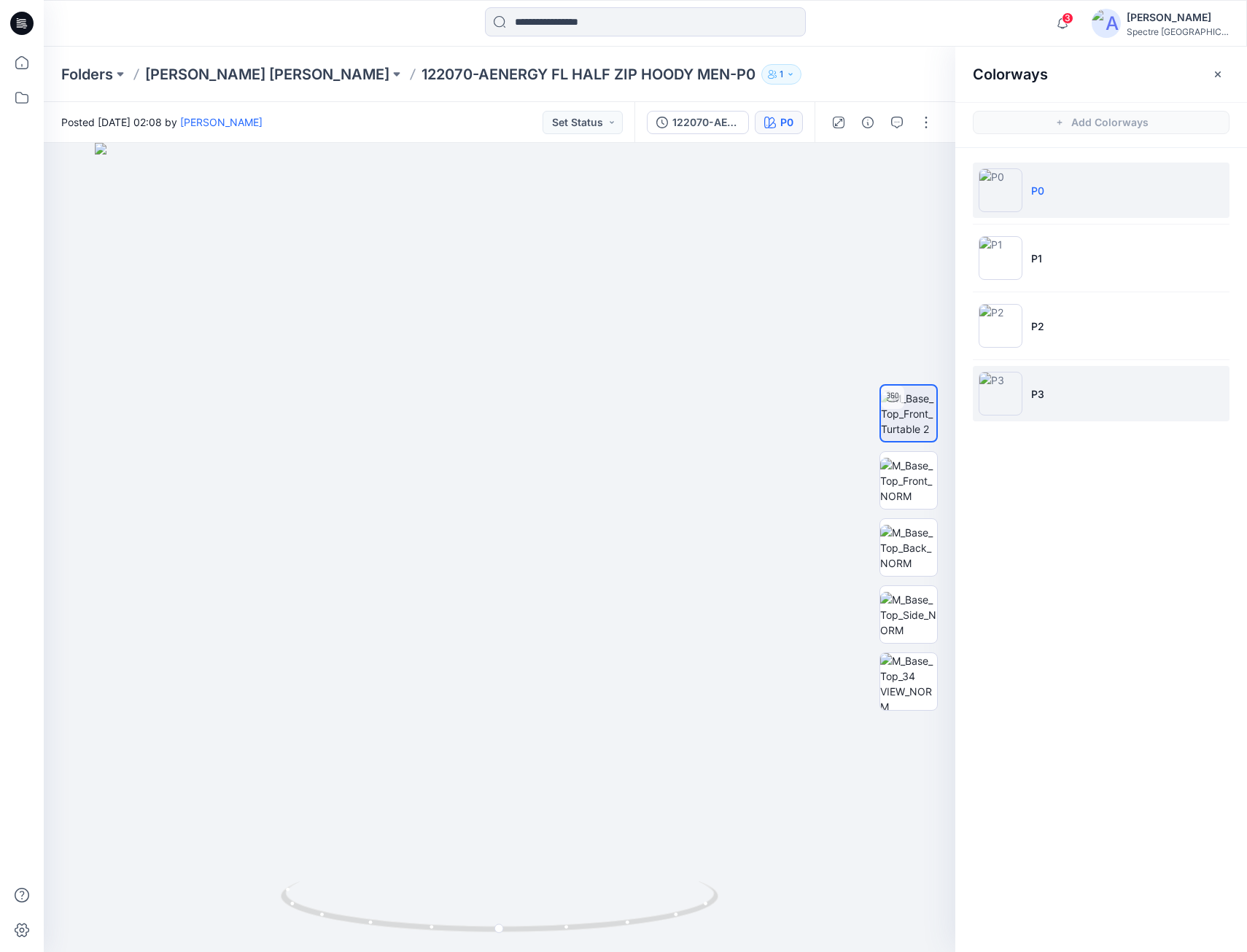
click at [995, 396] on img at bounding box center [1001, 393] width 44 height 44
click at [228, 72] on p "[PERSON_NAME] [PERSON_NAME]" at bounding box center [267, 74] width 244 height 21
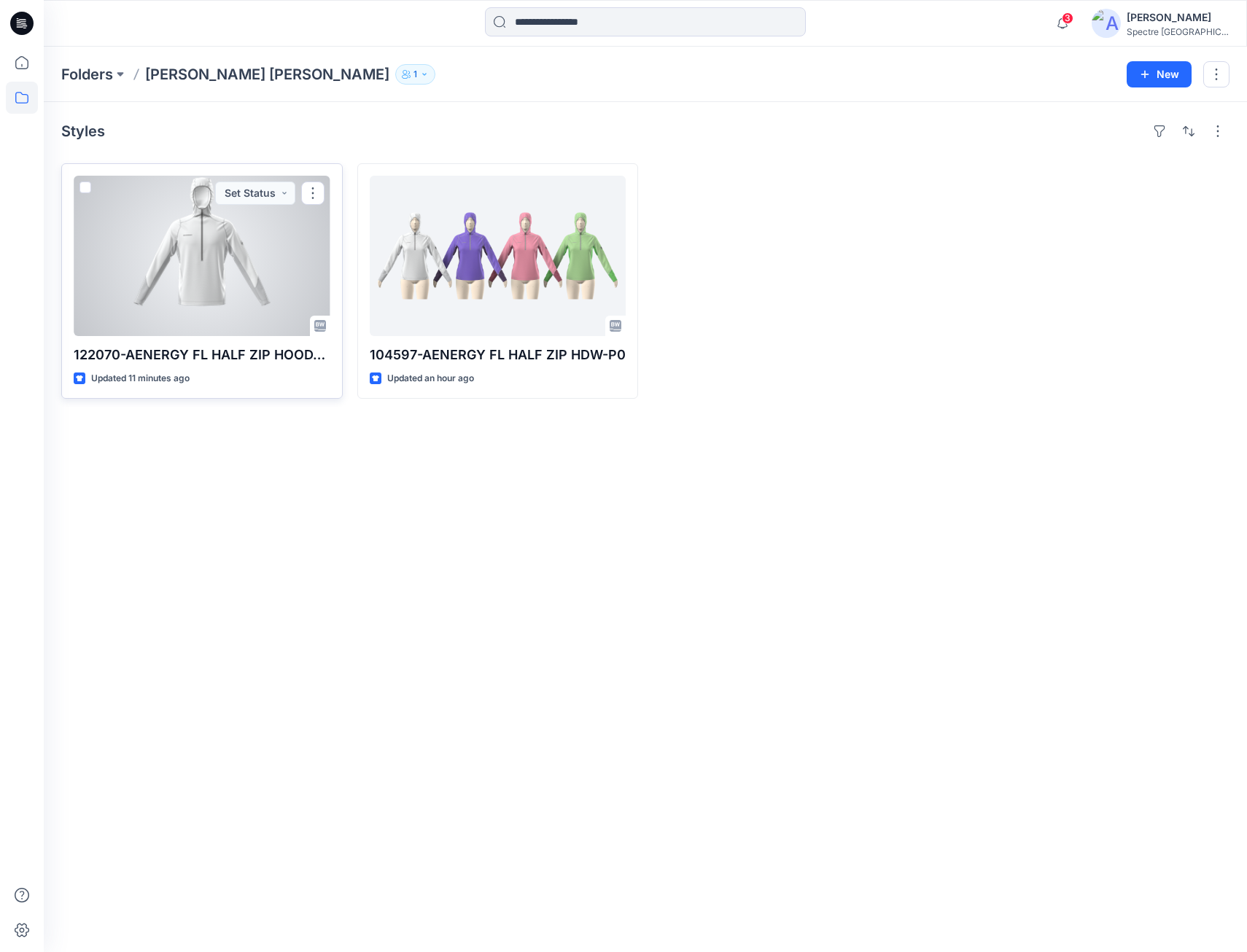
click at [225, 277] on div at bounding box center [202, 256] width 257 height 160
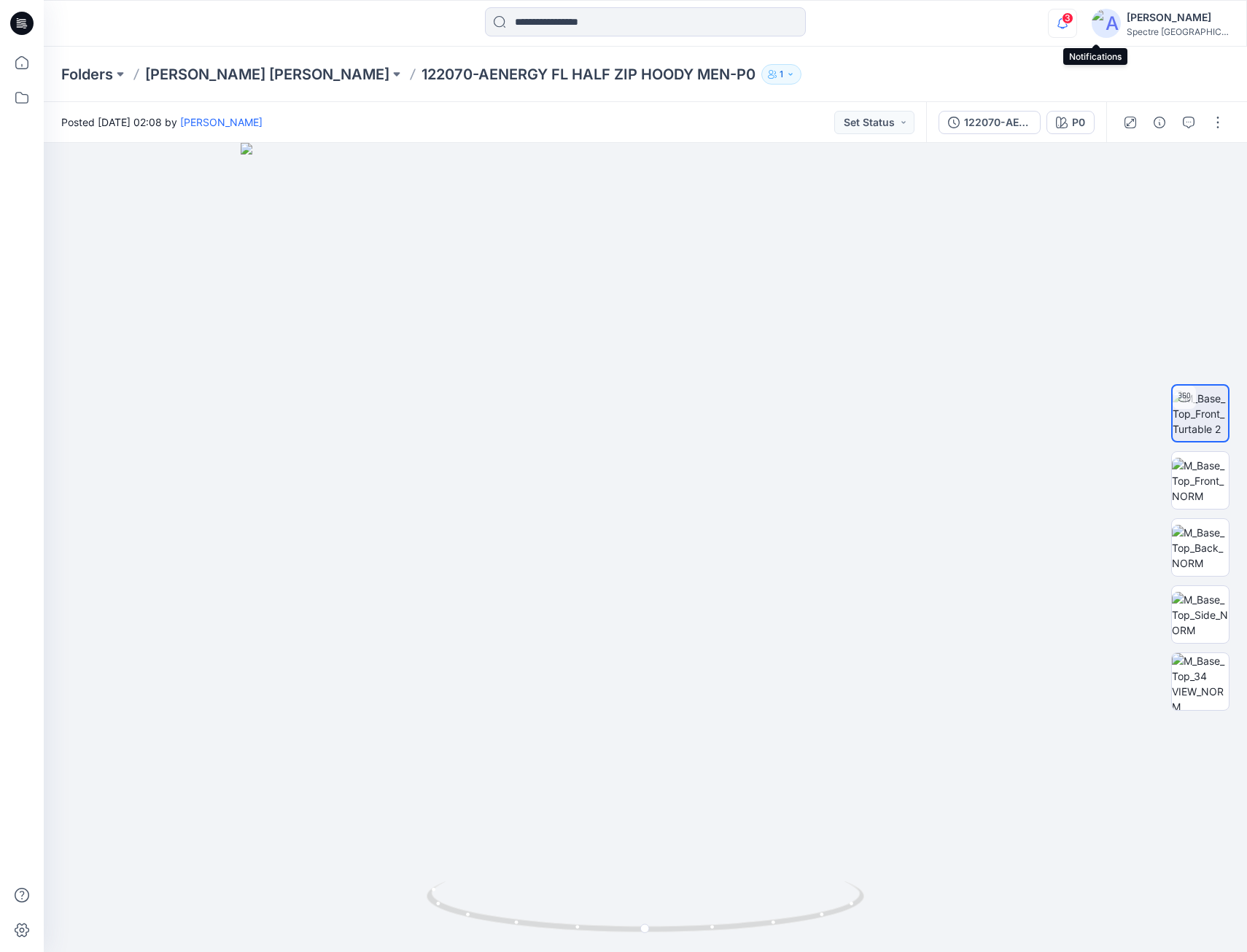
click at [1077, 22] on icon "button" at bounding box center [1063, 23] width 28 height 29
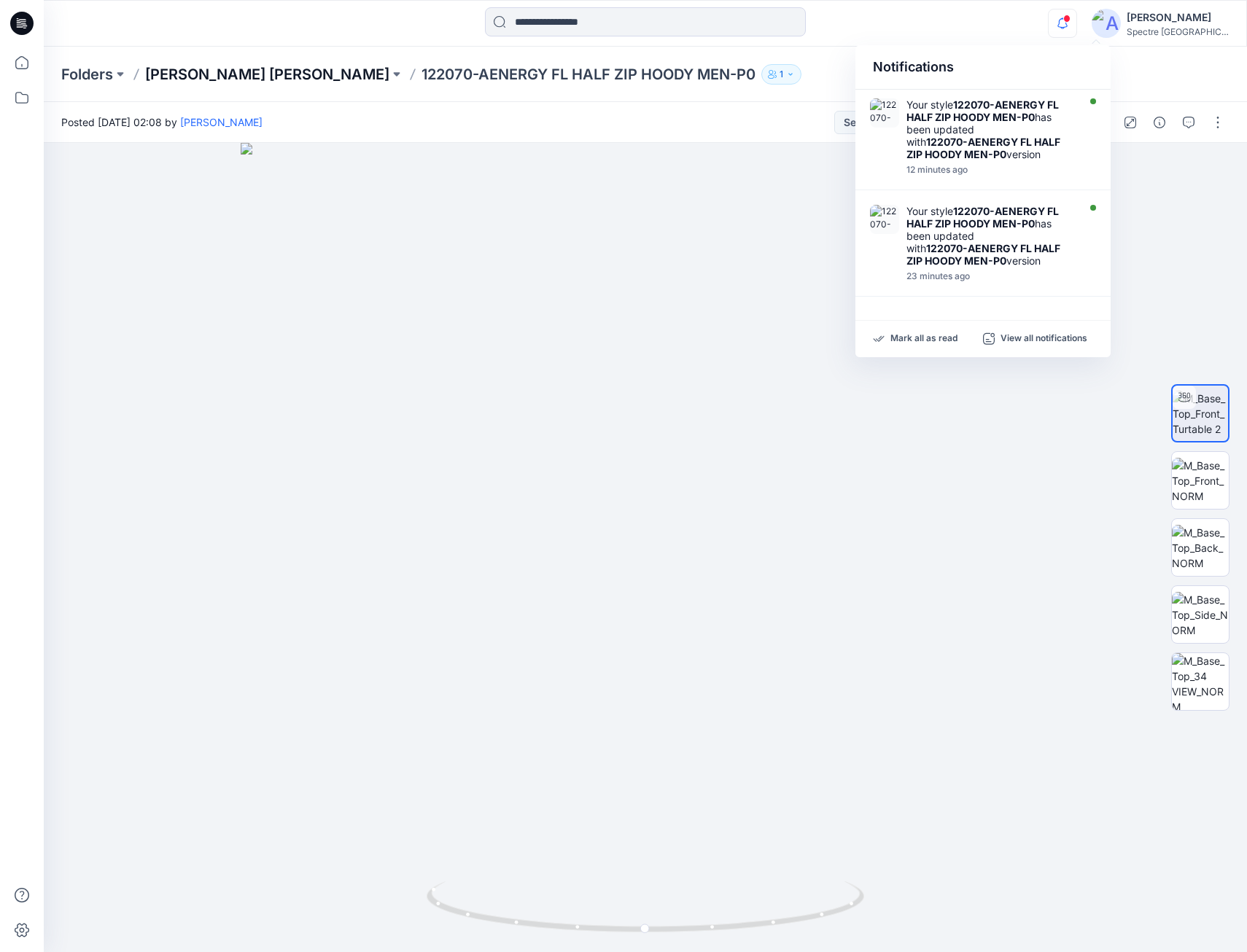
click at [213, 72] on p "[PERSON_NAME] [PERSON_NAME]" at bounding box center [267, 74] width 244 height 21
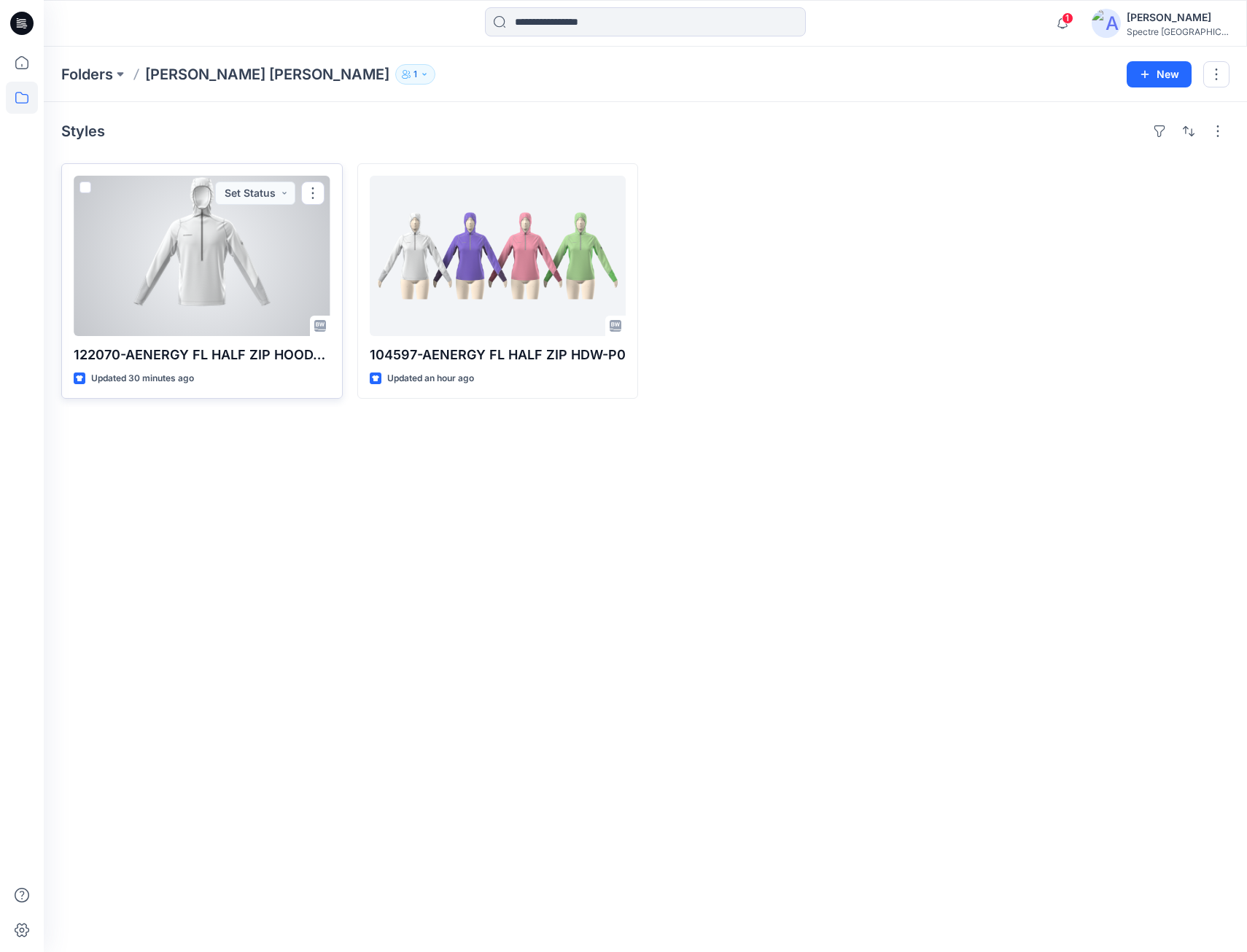
click at [220, 279] on div at bounding box center [202, 256] width 257 height 160
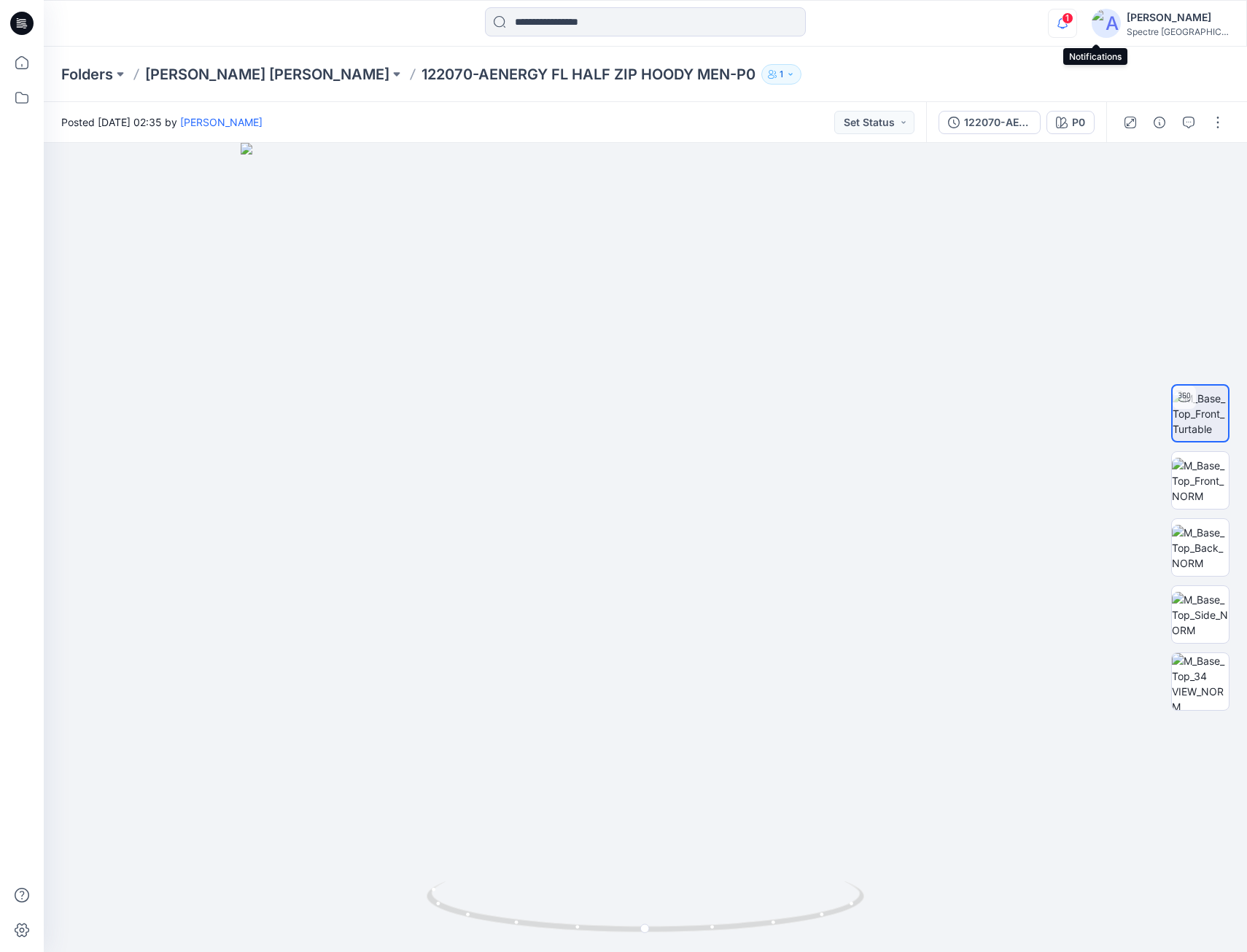
click at [1077, 19] on icon "button" at bounding box center [1063, 23] width 28 height 29
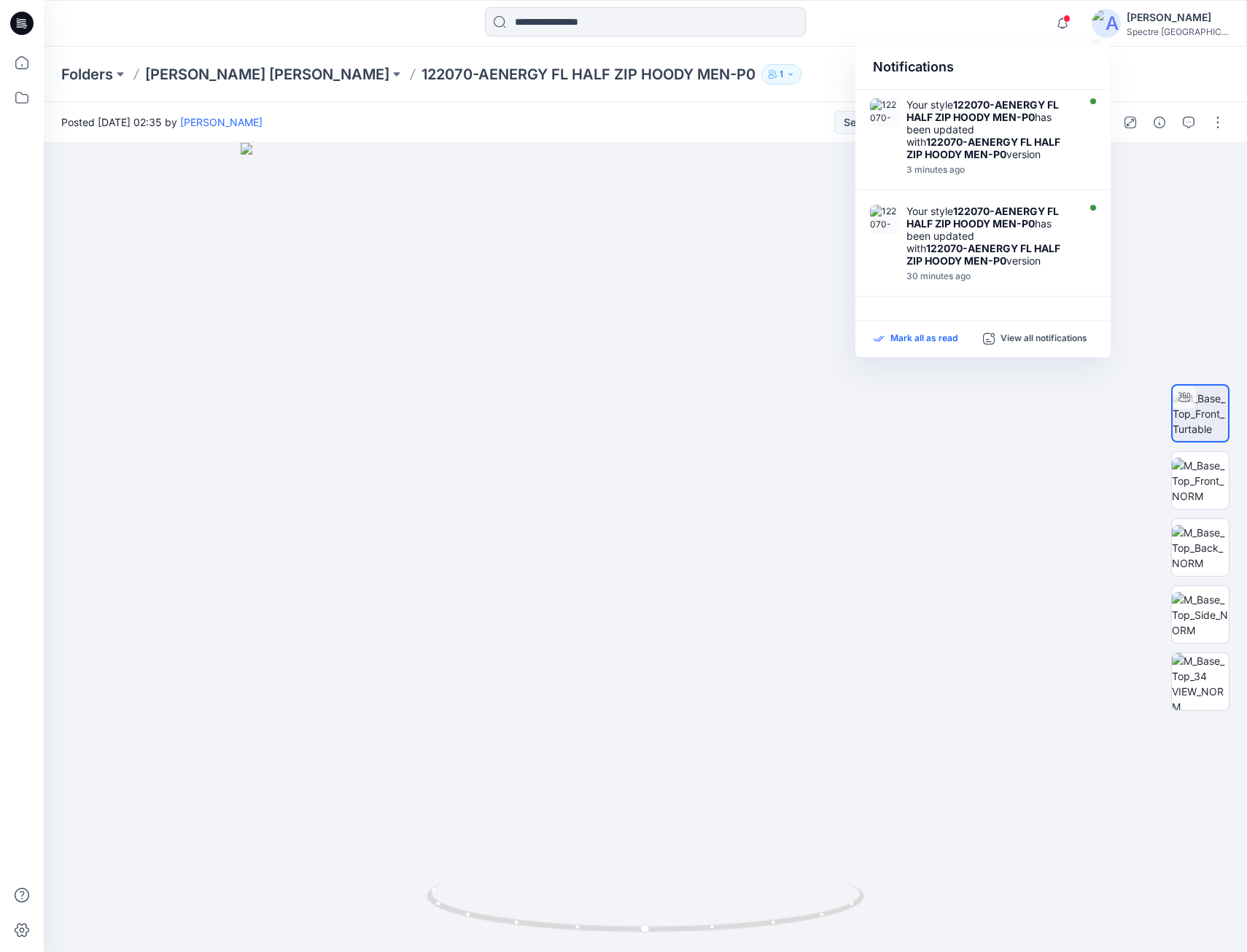
click at [920, 338] on p "Mark all as read" at bounding box center [924, 339] width 67 height 13
click at [1077, 25] on icon "button" at bounding box center [1063, 23] width 28 height 29
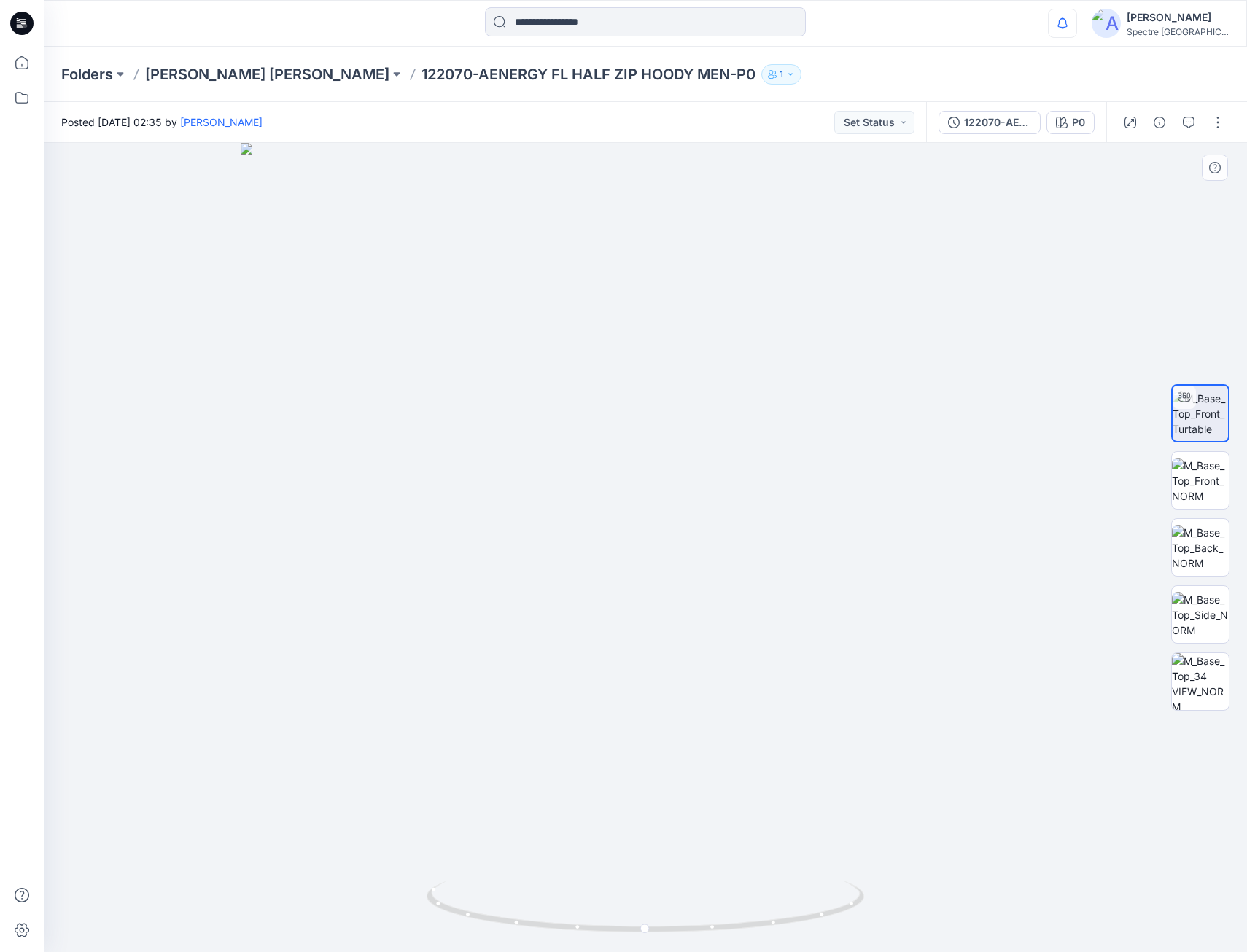
click at [1008, 481] on div at bounding box center [645, 548] width 1203 height 810
drag, startPoint x: 773, startPoint y: 878, endPoint x: 655, endPoint y: 877, distance: 118.0
click at [655, 877] on div at bounding box center [645, 548] width 1203 height 810
click at [231, 75] on p "[PERSON_NAME] [PERSON_NAME]" at bounding box center [267, 74] width 244 height 21
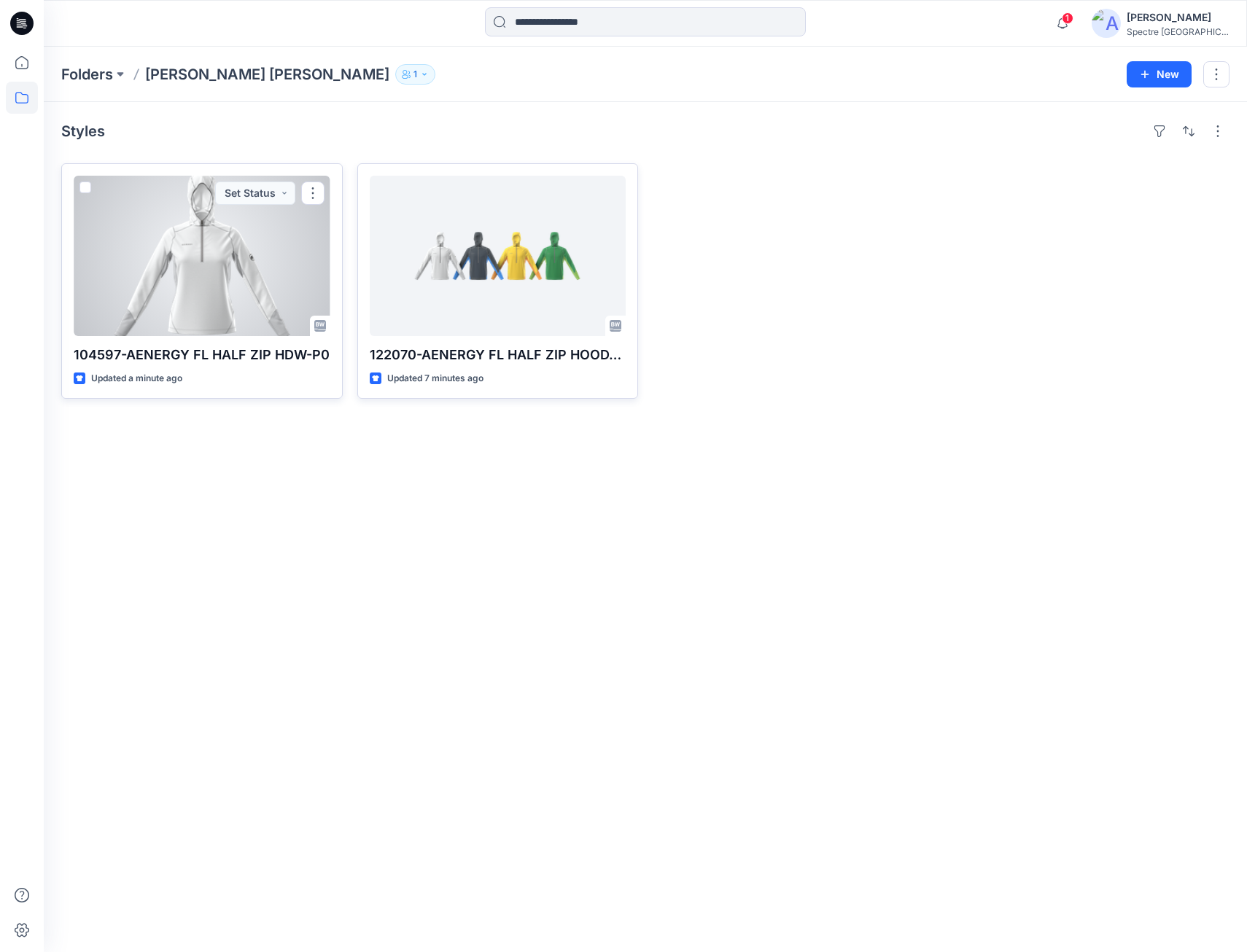
click at [206, 281] on div at bounding box center [202, 256] width 257 height 160
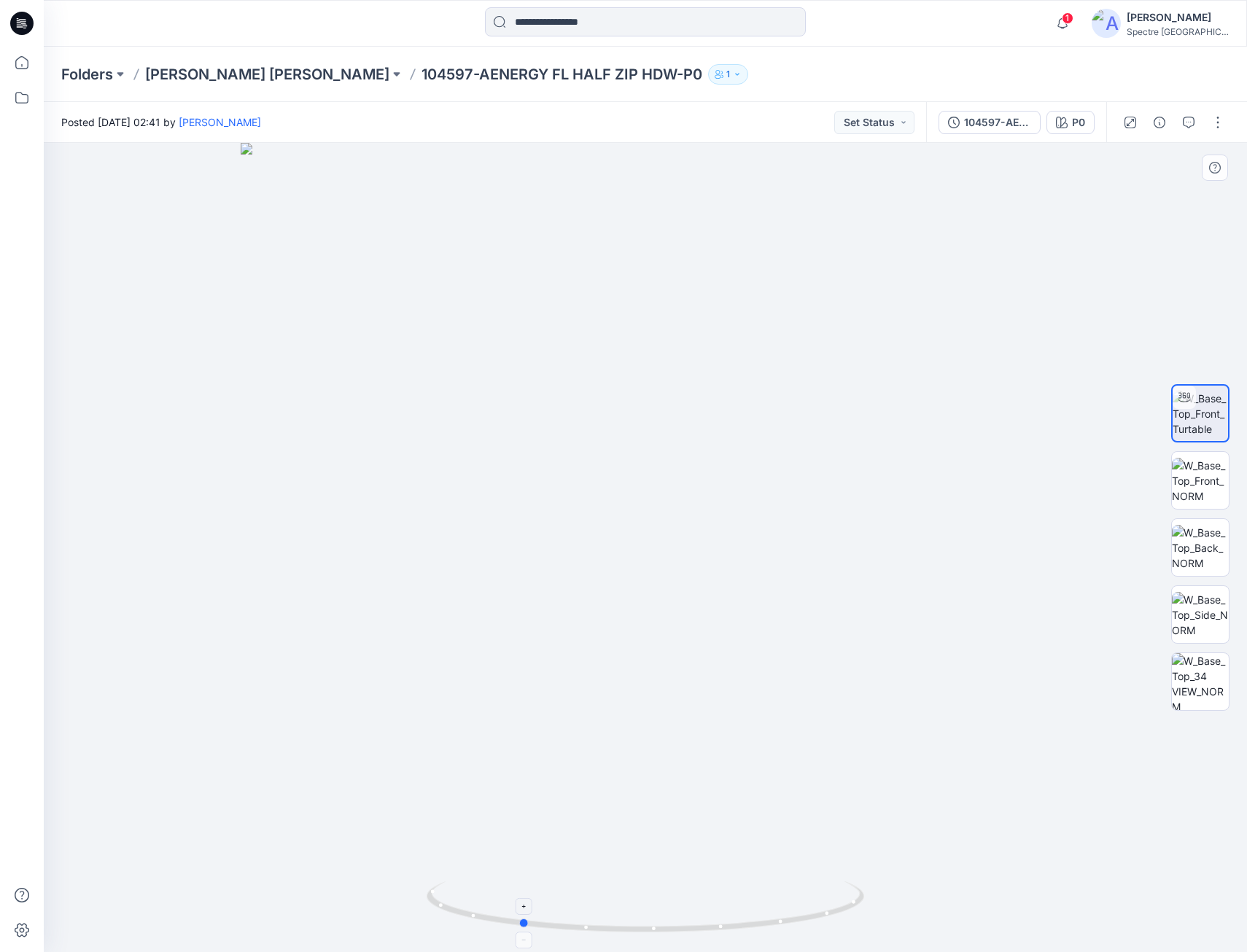
drag, startPoint x: 634, startPoint y: 930, endPoint x: 508, endPoint y: 916, distance: 126.8
click at [508, 916] on icon at bounding box center [647, 909] width 441 height 55
drag, startPoint x: 521, startPoint y: 900, endPoint x: 634, endPoint y: 895, distance: 113.1
click at [634, 895] on icon at bounding box center [647, 909] width 441 height 55
drag, startPoint x: 537, startPoint y: 922, endPoint x: 282, endPoint y: 901, distance: 255.9
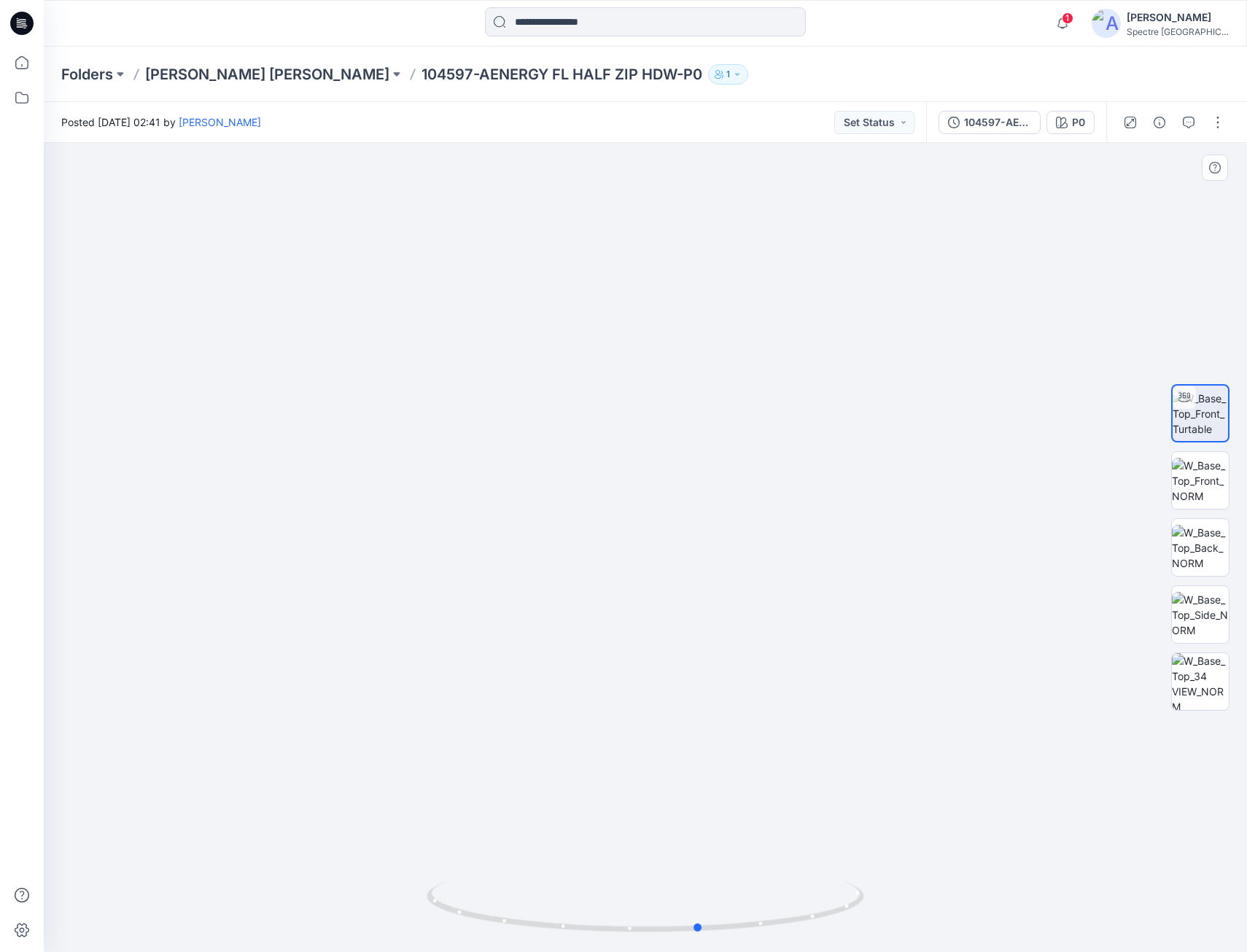
click at [282, 901] on div at bounding box center [645, 548] width 1203 height 810
click at [1194, 485] on img at bounding box center [1201, 481] width 57 height 46
click at [1074, 18] on span "1" at bounding box center [1068, 18] width 12 height 12
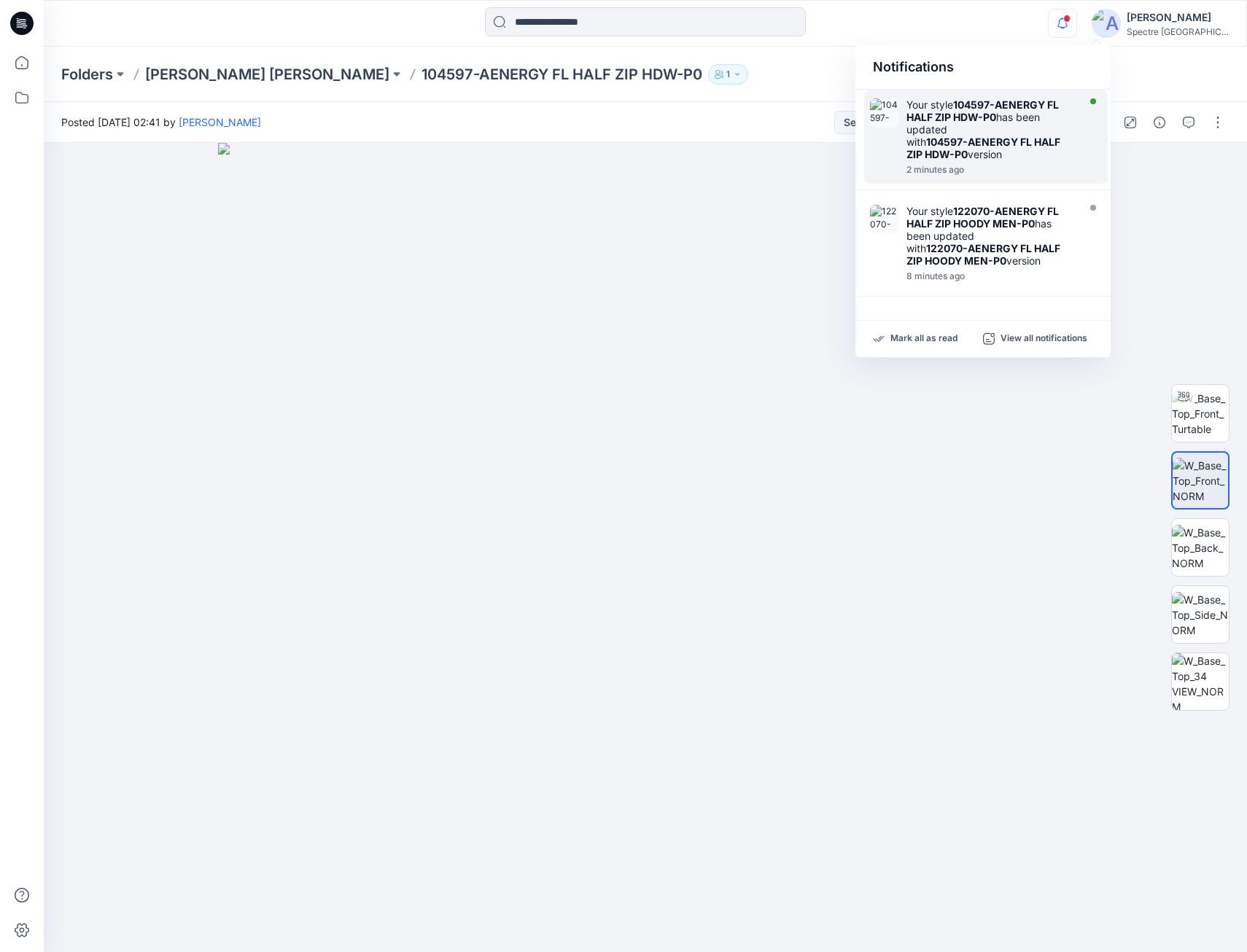
click at [1055, 114] on div "Your style 104597-AENERGY FL HALF ZIP HDW-P0 has been updated with 104597-AENER…" at bounding box center [991, 129] width 168 height 62
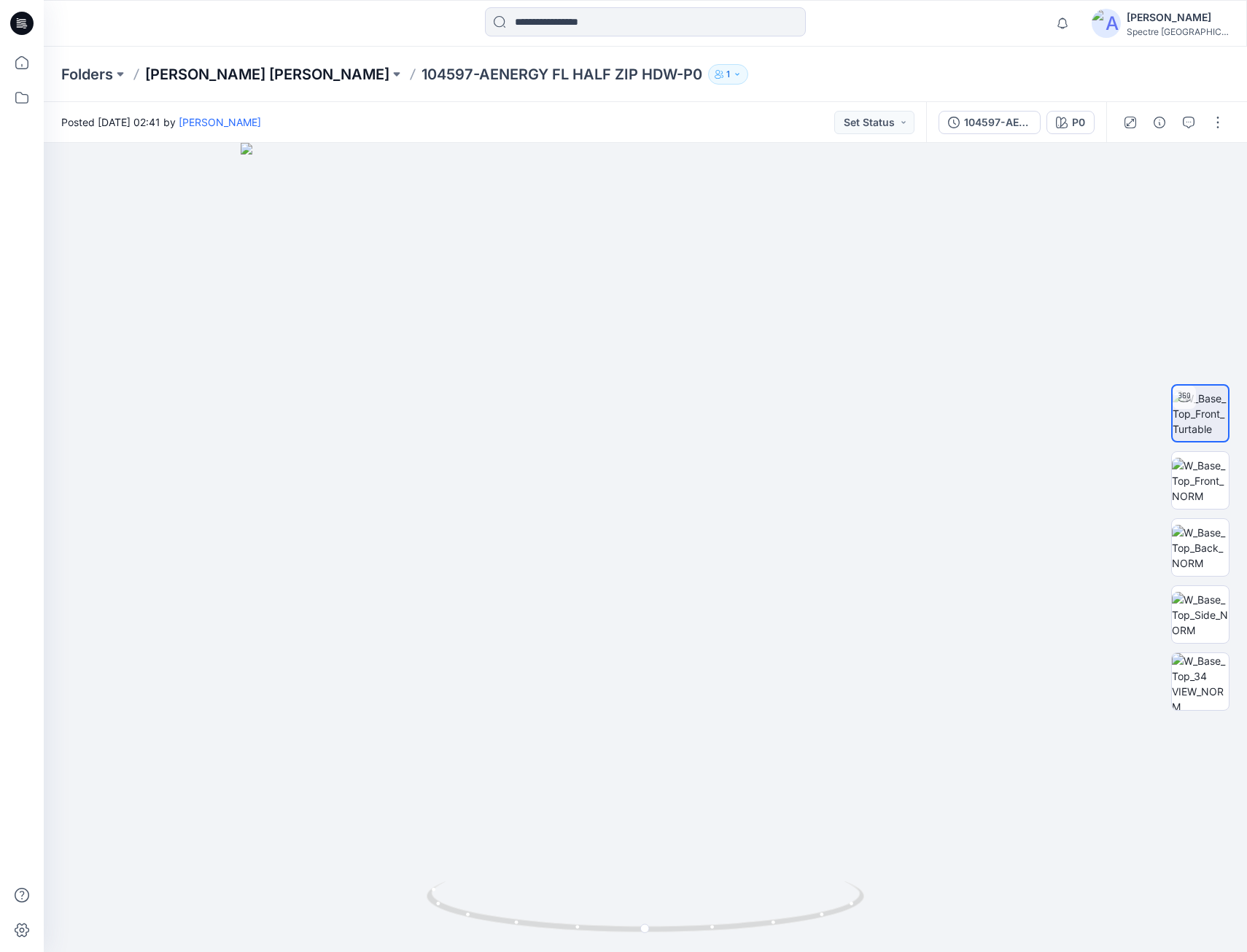
click at [227, 71] on p "[PERSON_NAME] [PERSON_NAME]" at bounding box center [267, 74] width 244 height 21
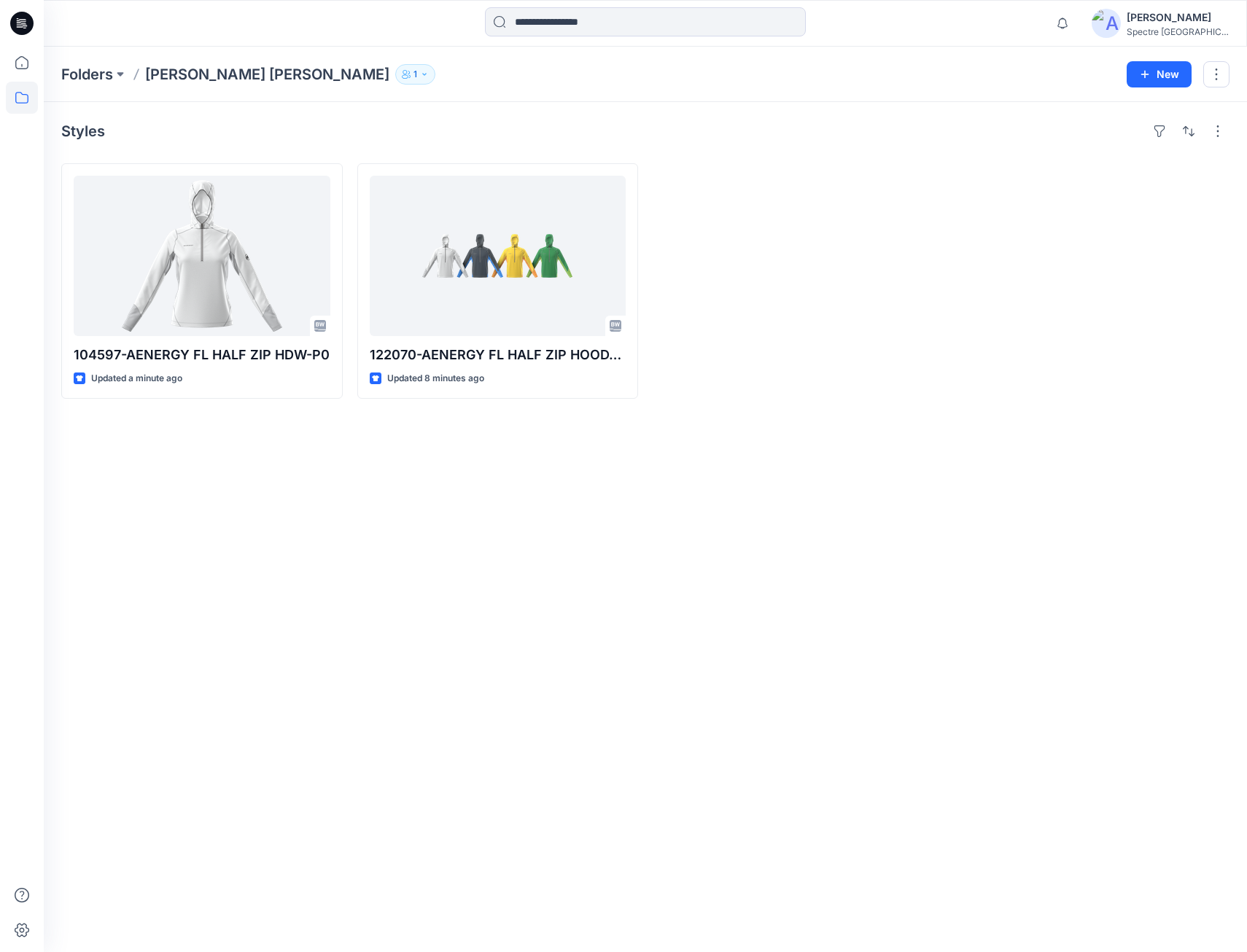
drag, startPoint x: 421, startPoint y: 482, endPoint x: 452, endPoint y: 520, distance: 49.0
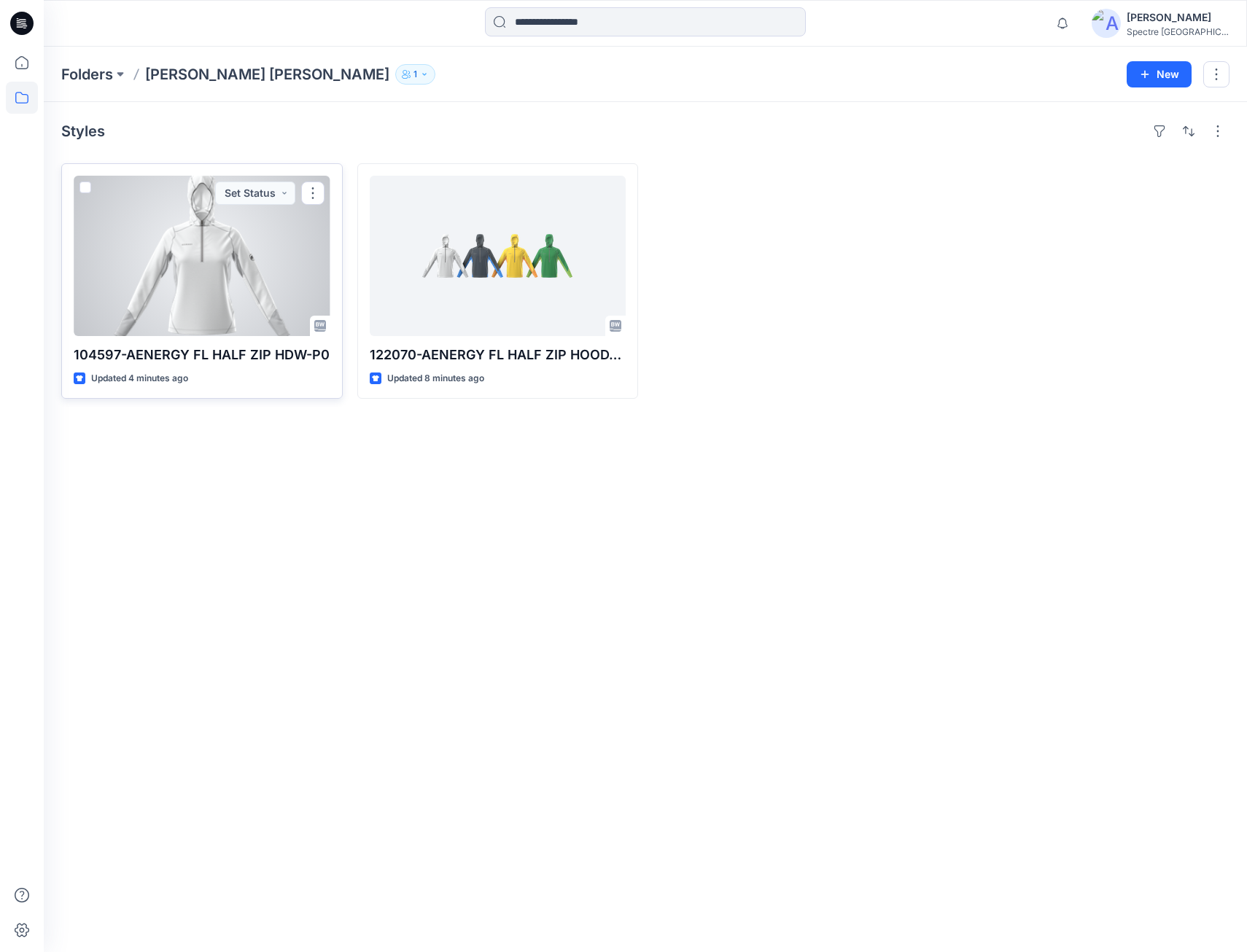
click at [218, 266] on div at bounding box center [202, 256] width 257 height 160
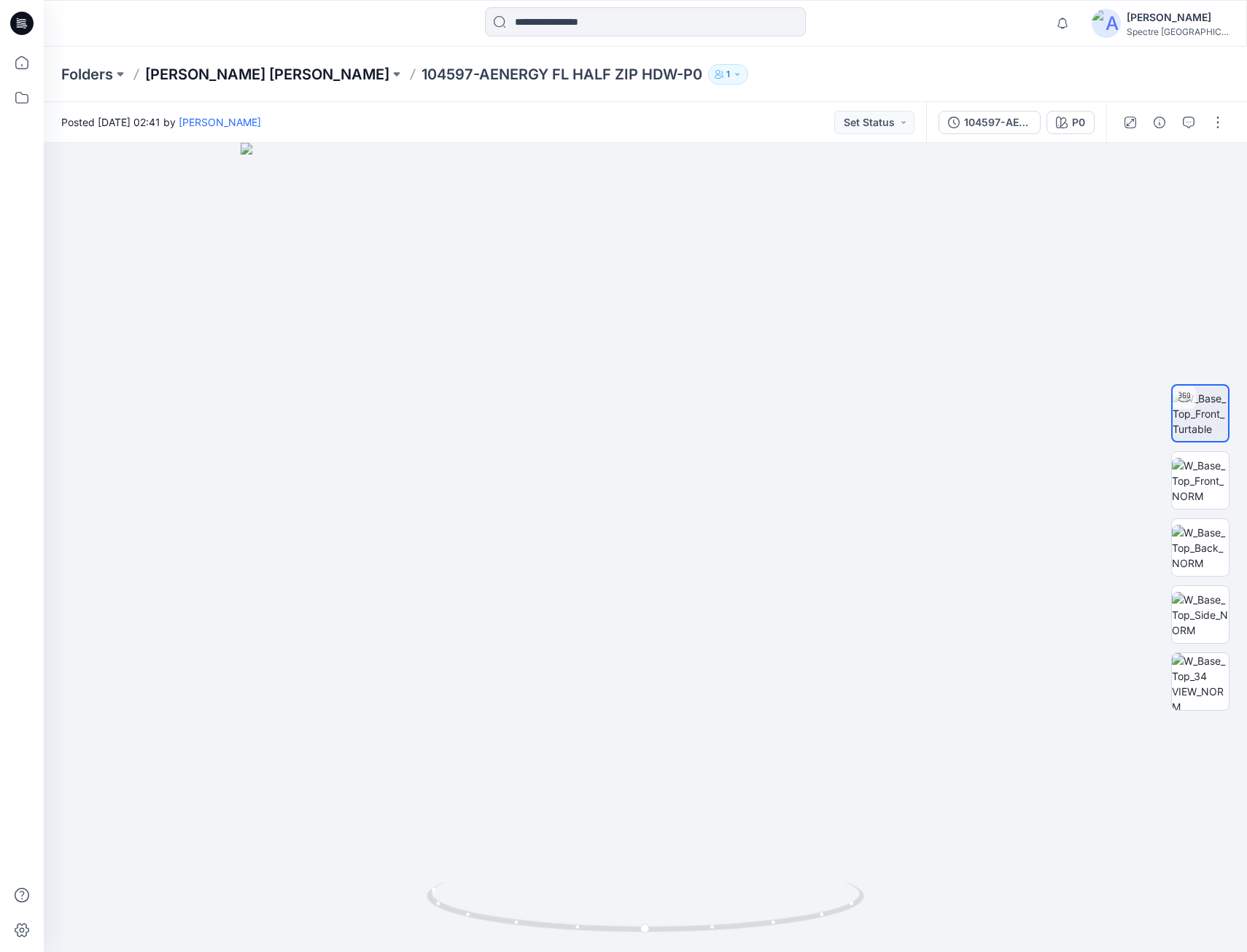
click at [203, 74] on p "[PERSON_NAME] [PERSON_NAME]" at bounding box center [267, 74] width 244 height 21
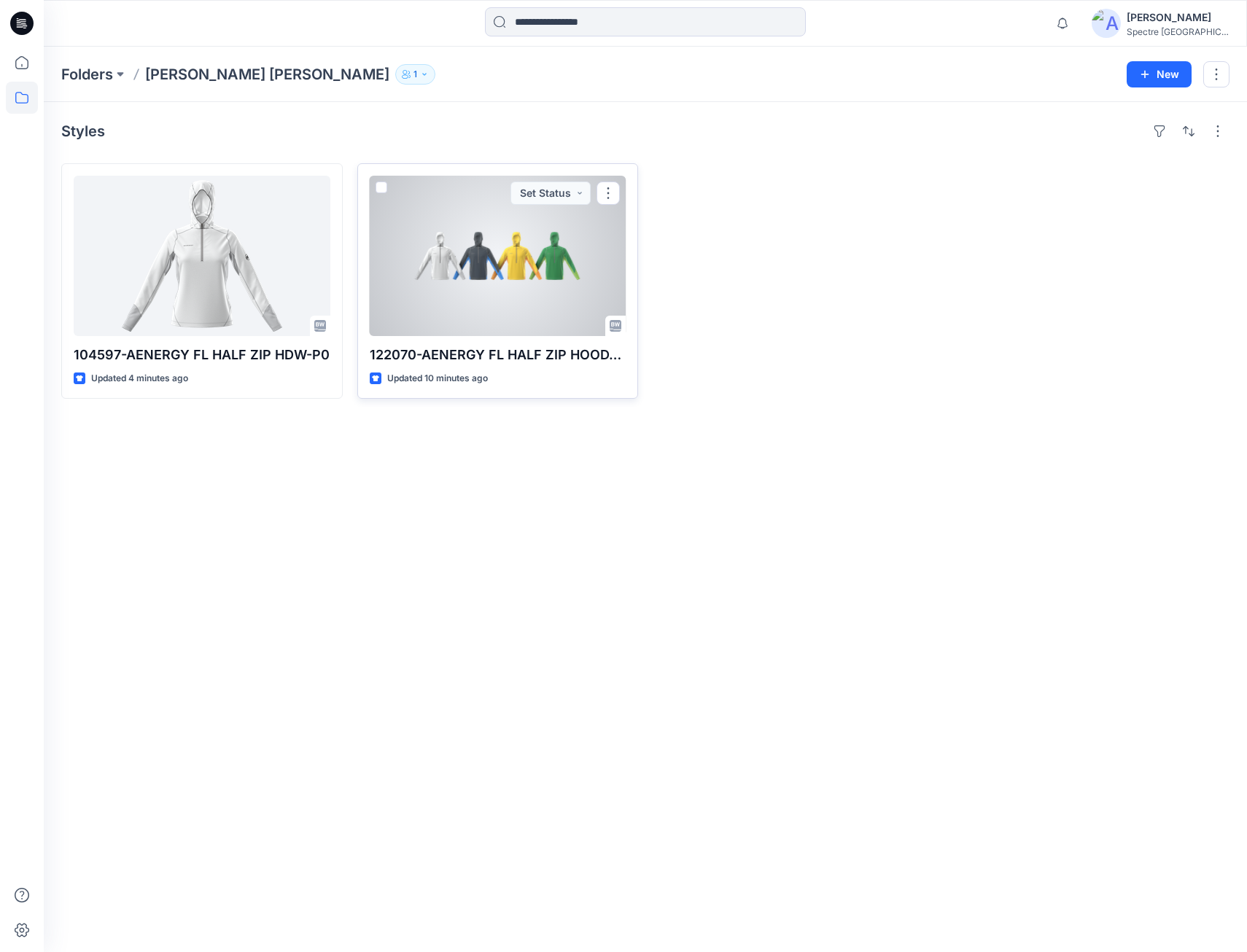
click at [467, 271] on div at bounding box center [498, 256] width 257 height 160
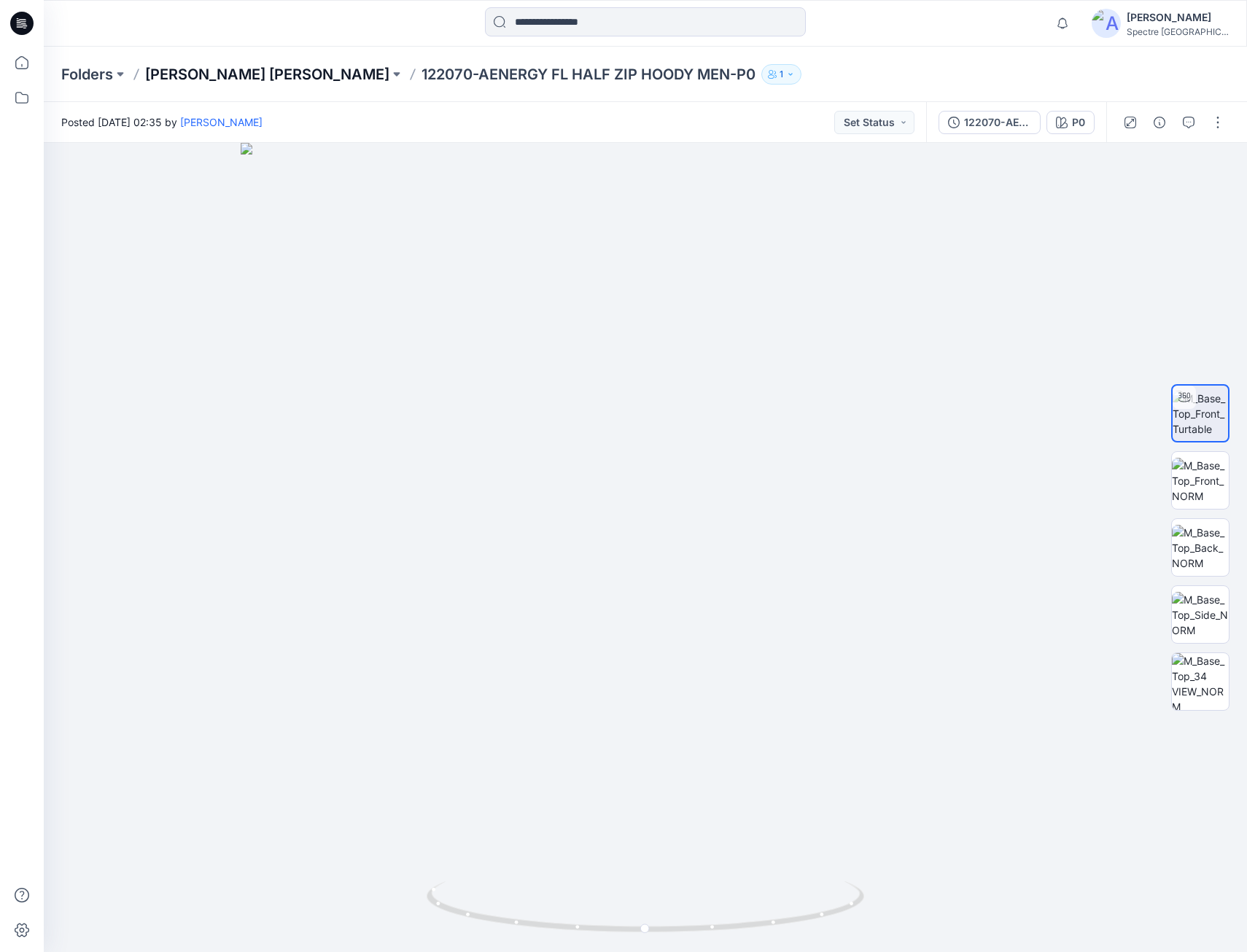
click at [226, 74] on p "[PERSON_NAME] [PERSON_NAME]" at bounding box center [267, 74] width 244 height 21
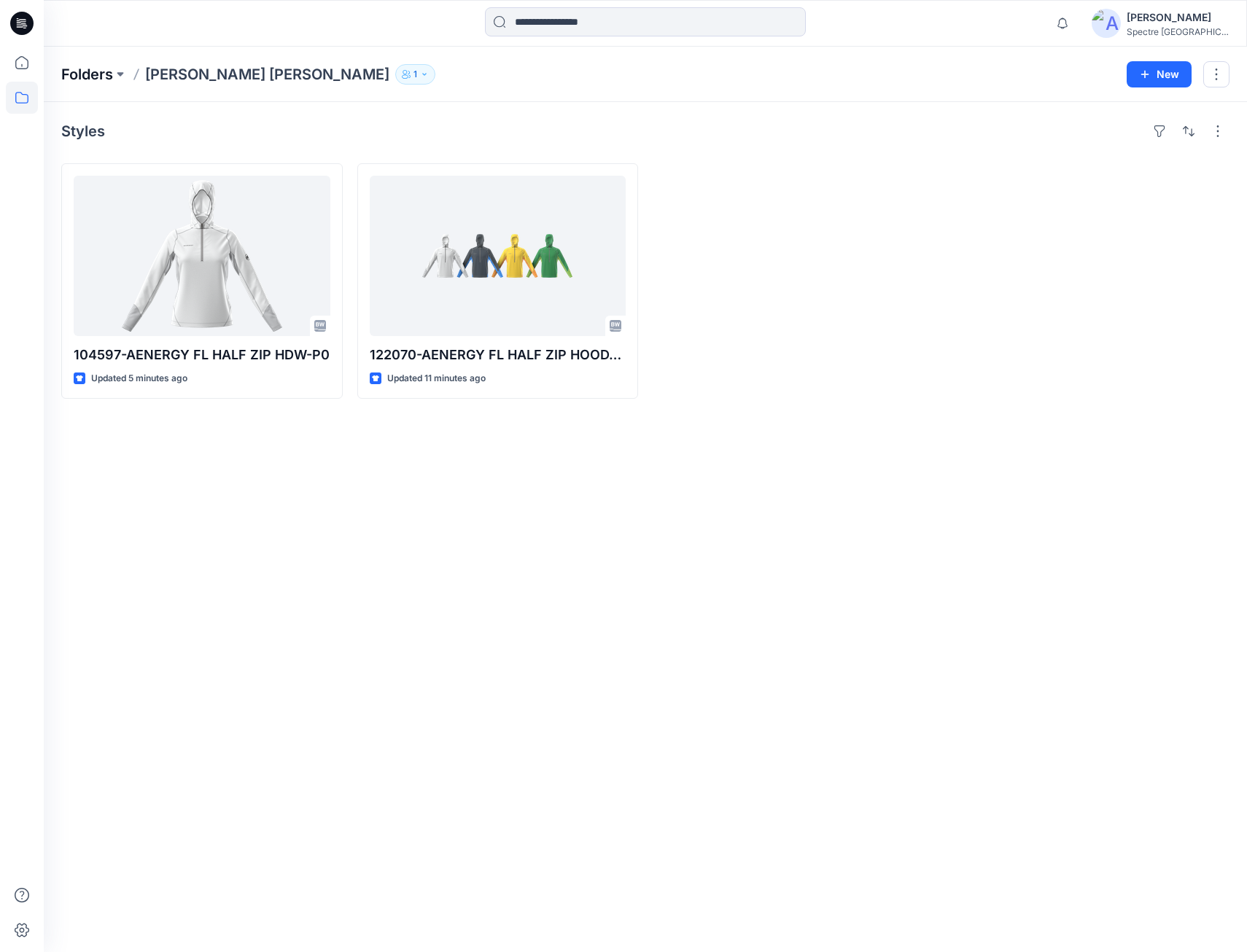
click at [89, 75] on p "Folders" at bounding box center [87, 74] width 52 height 21
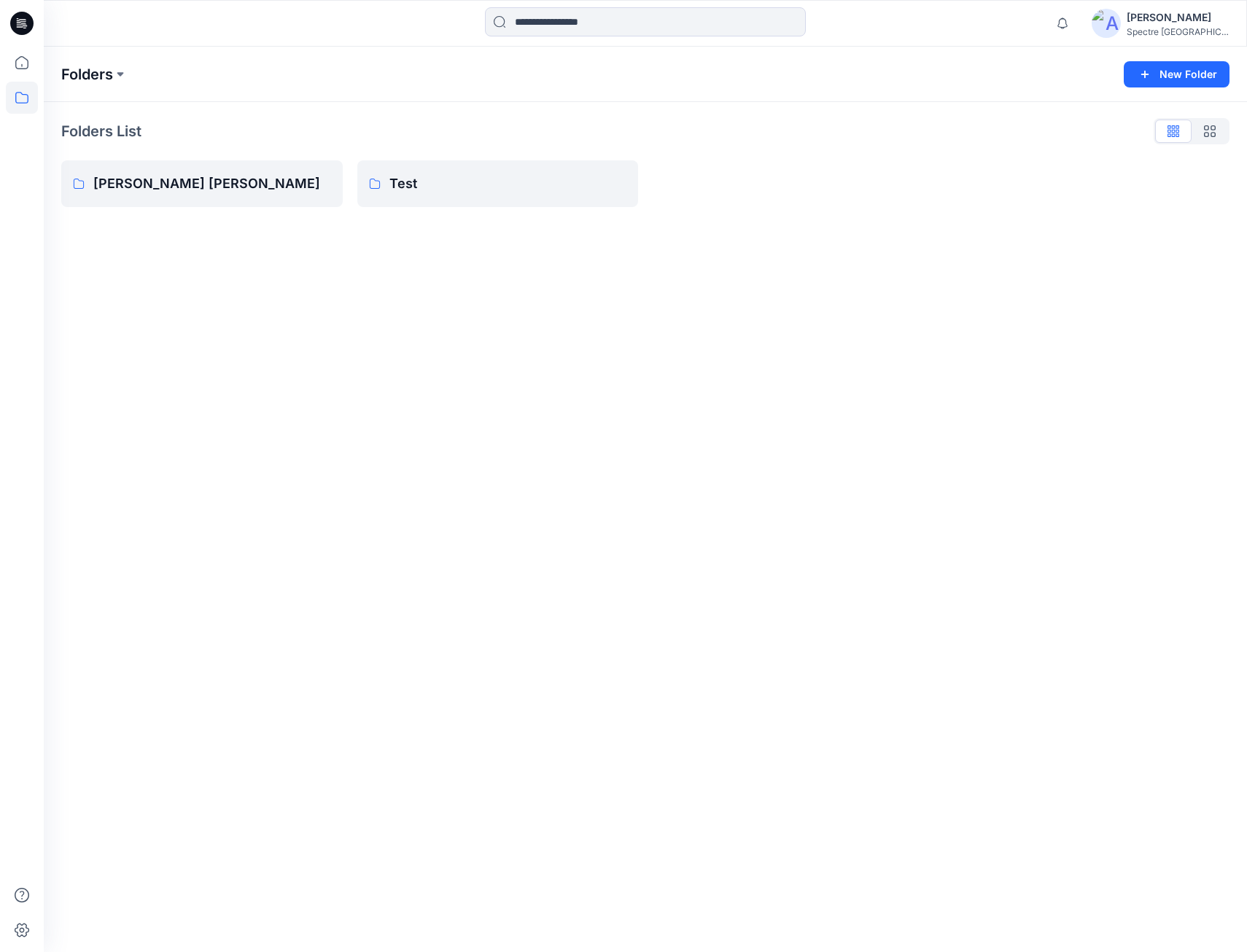
drag, startPoint x: 88, startPoint y: 72, endPoint x: 114, endPoint y: 84, distance: 28.6
click at [89, 72] on p "Folders" at bounding box center [87, 74] width 52 height 21
click at [22, 65] on icon at bounding box center [21, 65] width 1 height 3
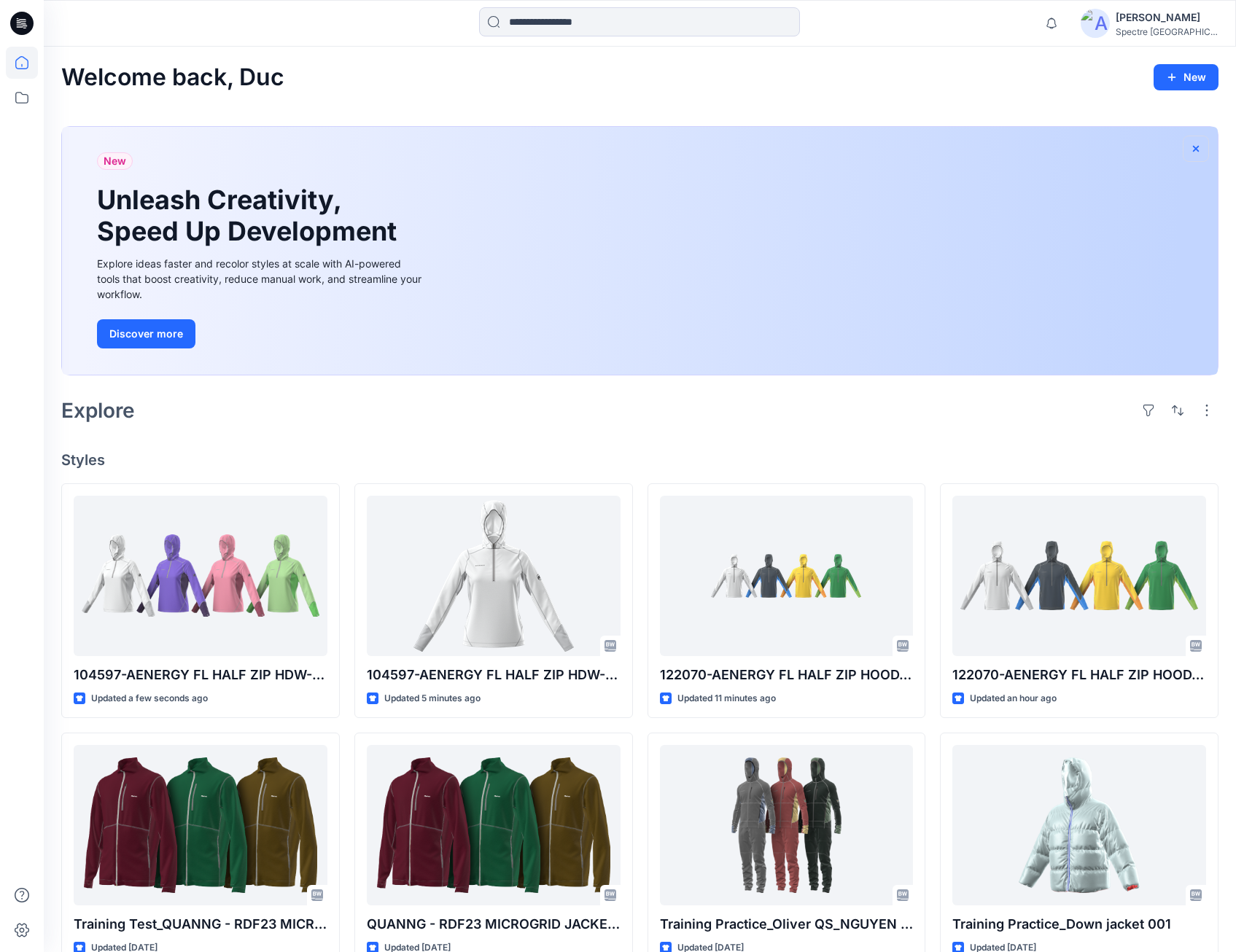
click at [1198, 146] on icon "button" at bounding box center [1196, 149] width 6 height 6
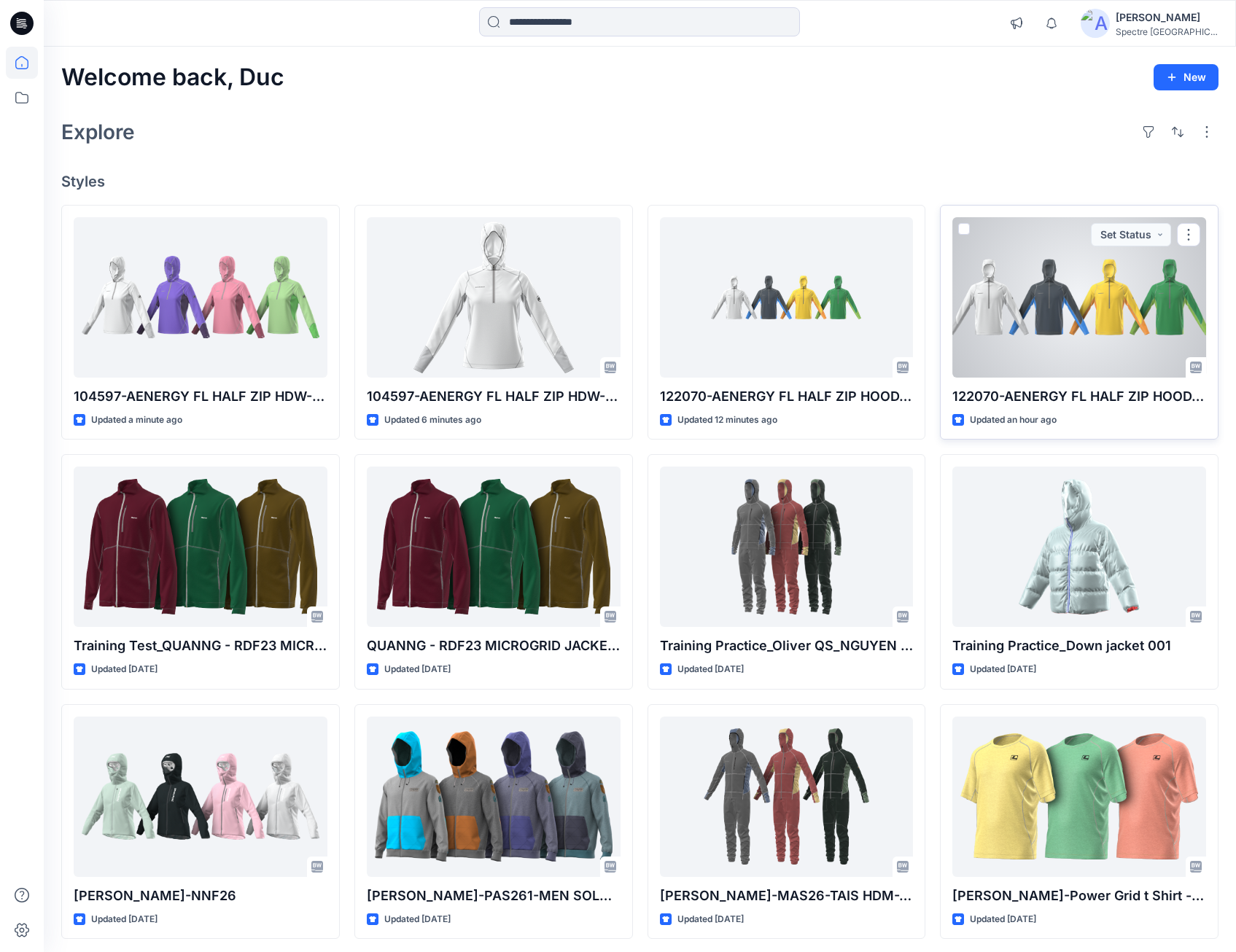
click at [1015, 305] on div at bounding box center [1079, 297] width 254 height 160
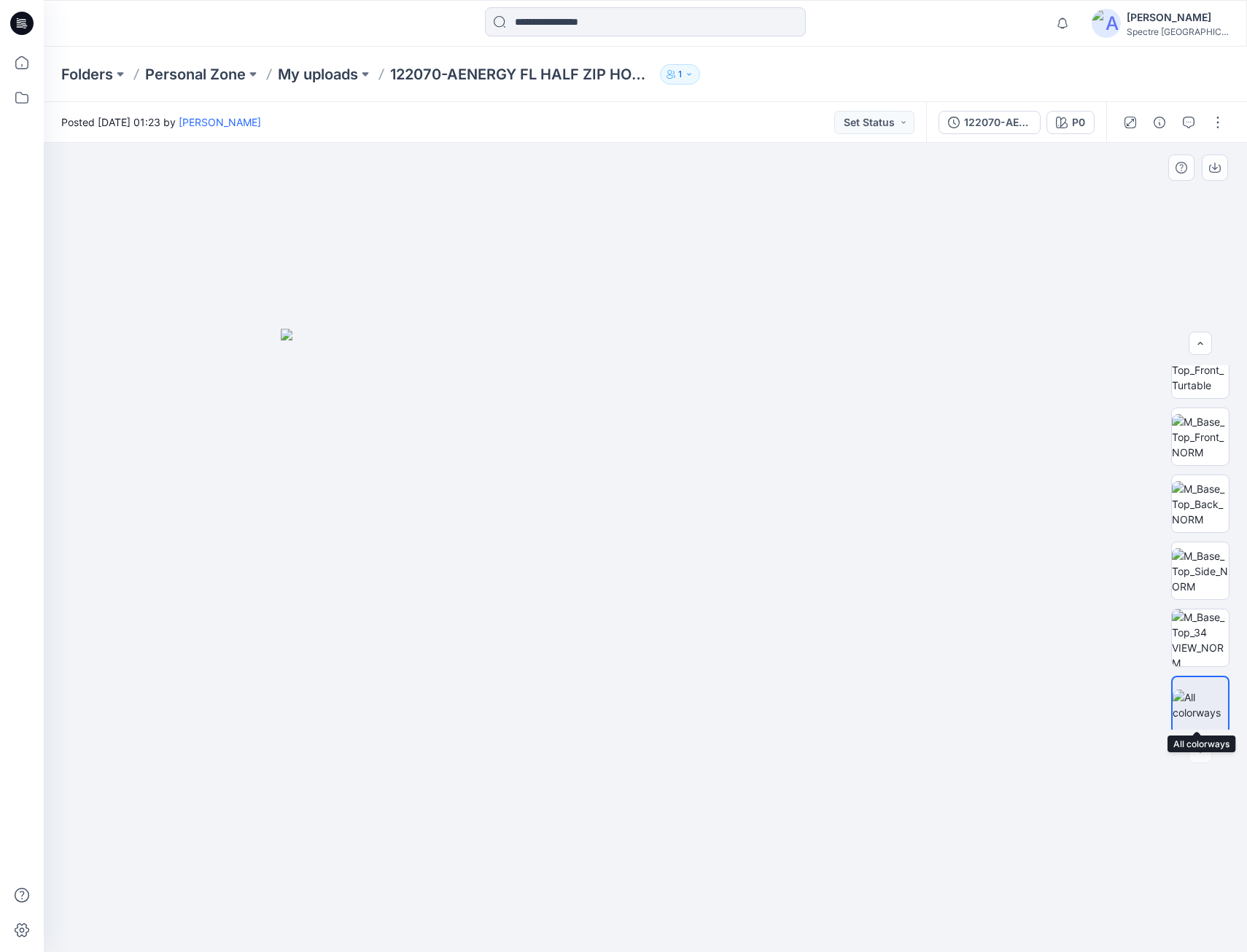
scroll to position [29, 0]
click at [1189, 690] on img at bounding box center [1201, 701] width 55 height 31
click at [1205, 690] on img at bounding box center [1201, 701] width 55 height 31
click at [1214, 169] on icon "button" at bounding box center [1215, 165] width 6 height 7
click at [15, 102] on icon at bounding box center [22, 98] width 32 height 32
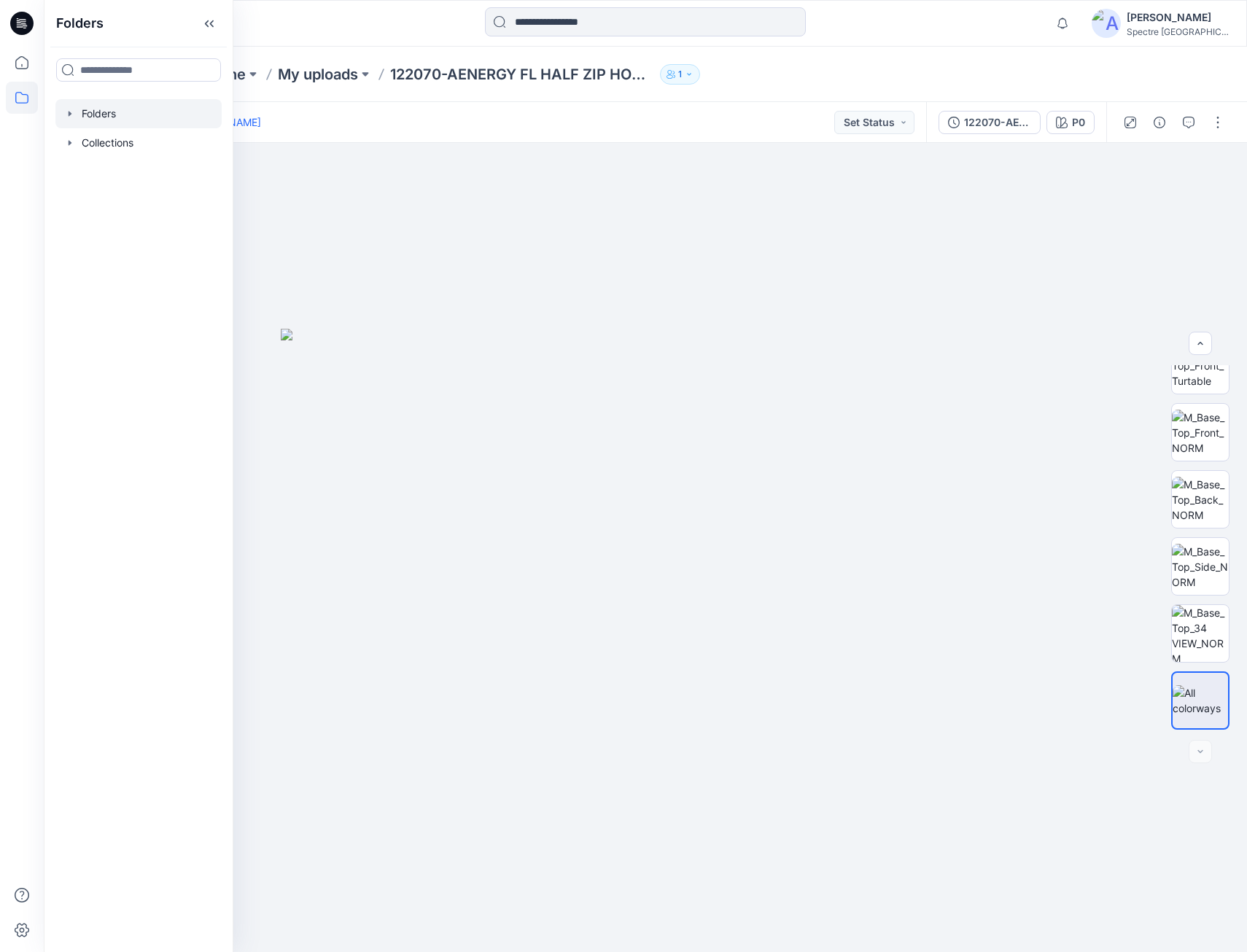
click at [73, 117] on icon "button" at bounding box center [69, 113] width 12 height 12
click at [119, 142] on p "[PERSON_NAME] [PERSON_NAME]" at bounding box center [173, 142] width 155 height 18
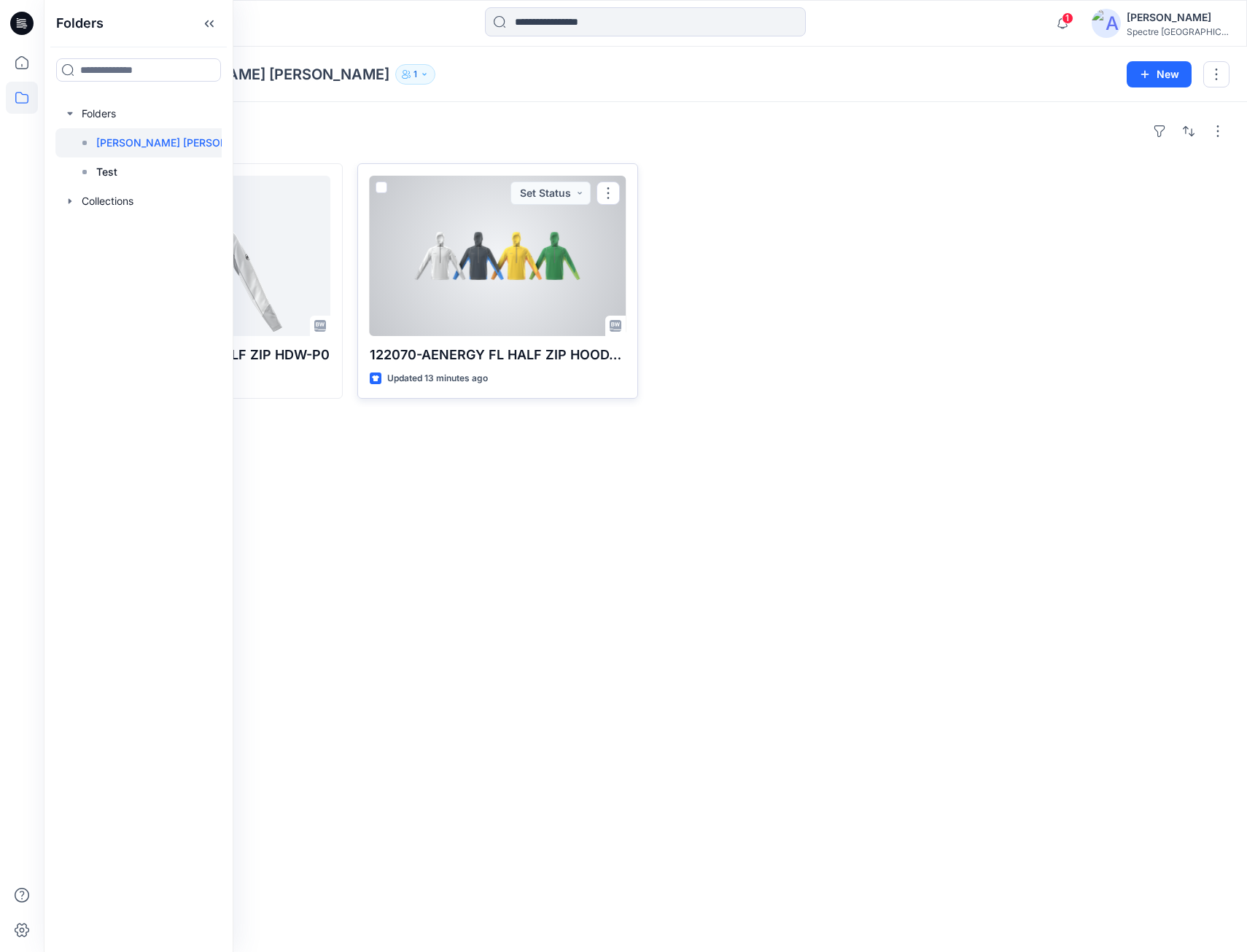
click at [516, 282] on div at bounding box center [498, 256] width 257 height 160
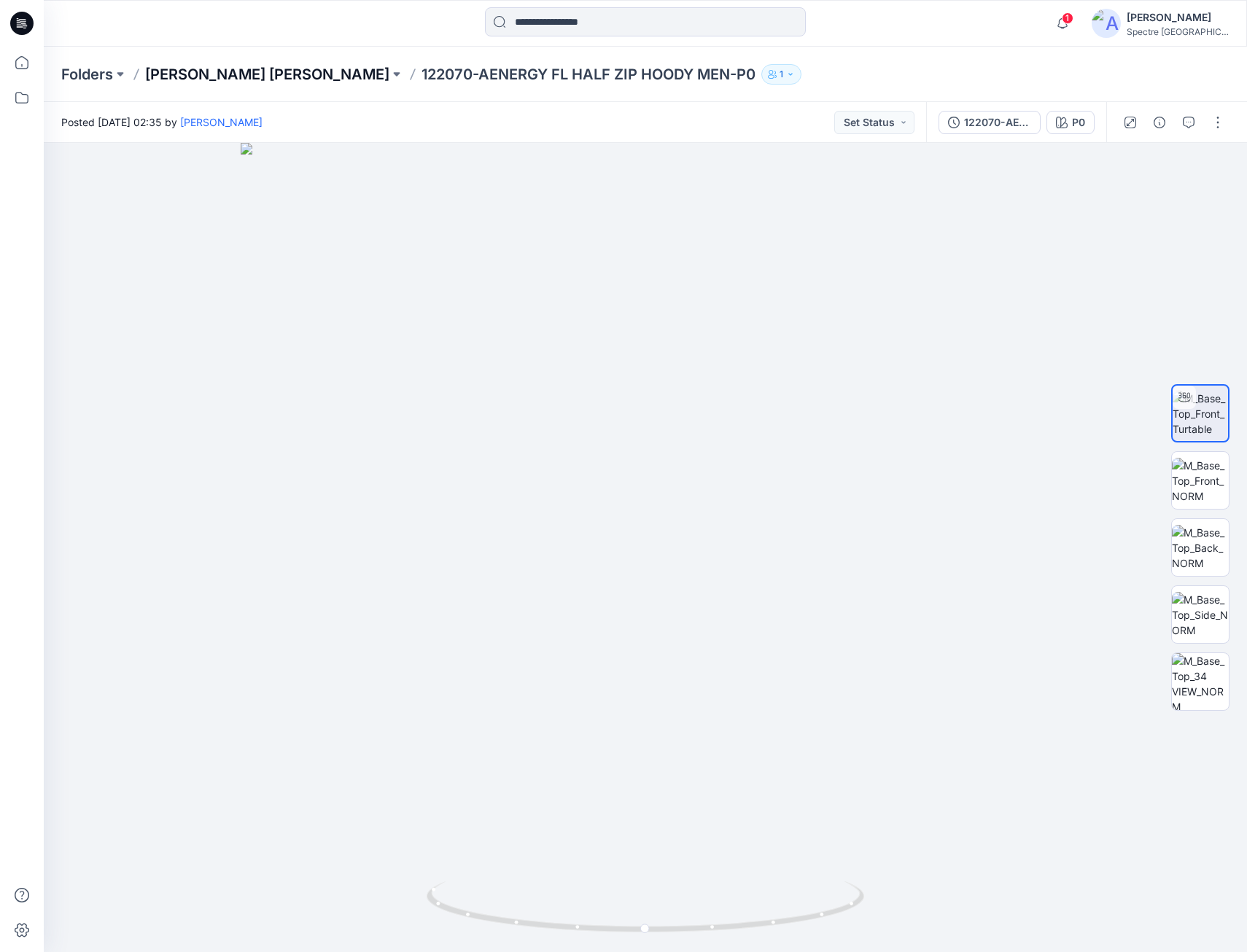
click at [229, 72] on p "[PERSON_NAME] [PERSON_NAME]" at bounding box center [267, 74] width 244 height 21
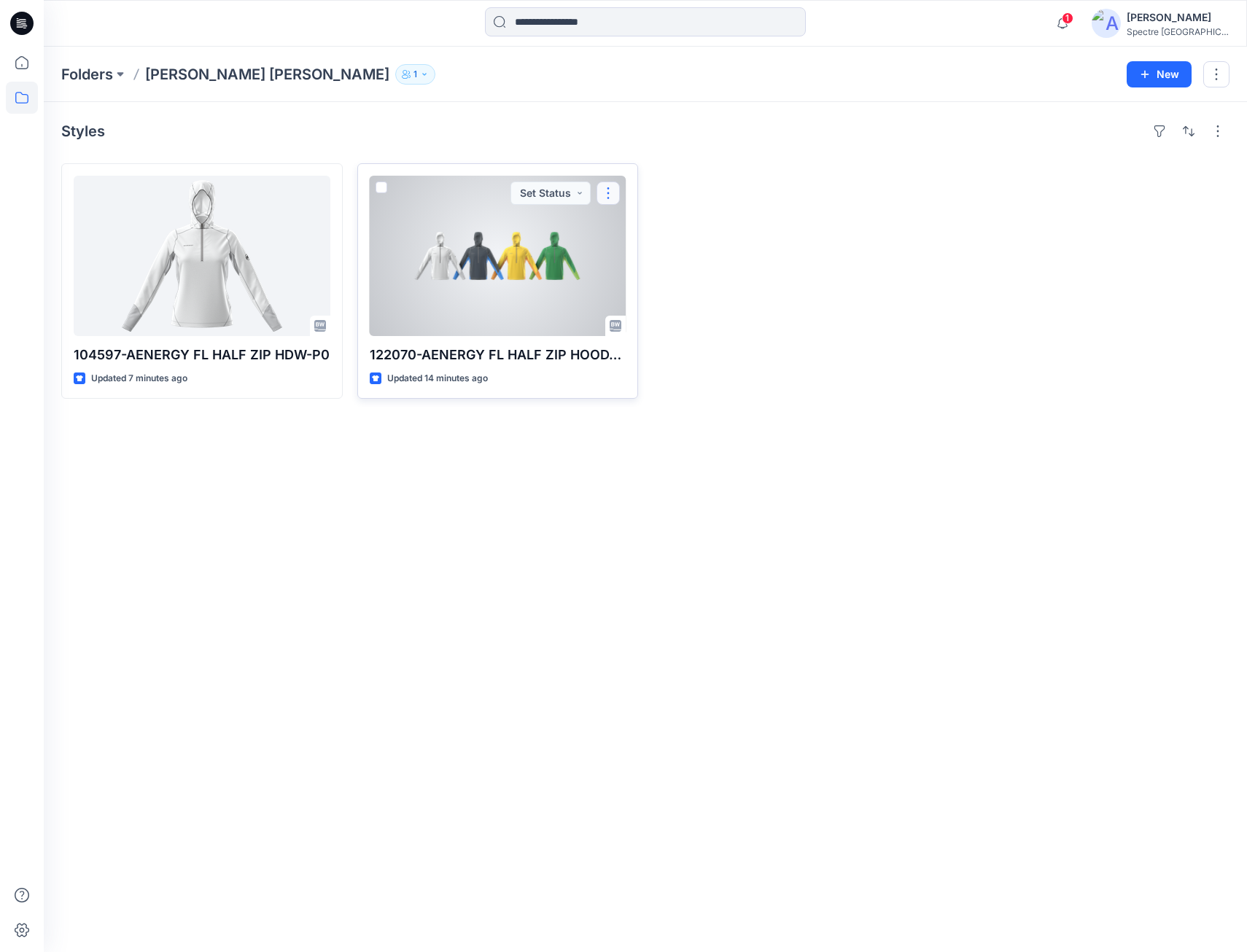
click at [603, 192] on button "button" at bounding box center [608, 193] width 23 height 23
click at [630, 221] on p "Edit" at bounding box center [635, 227] width 18 height 15
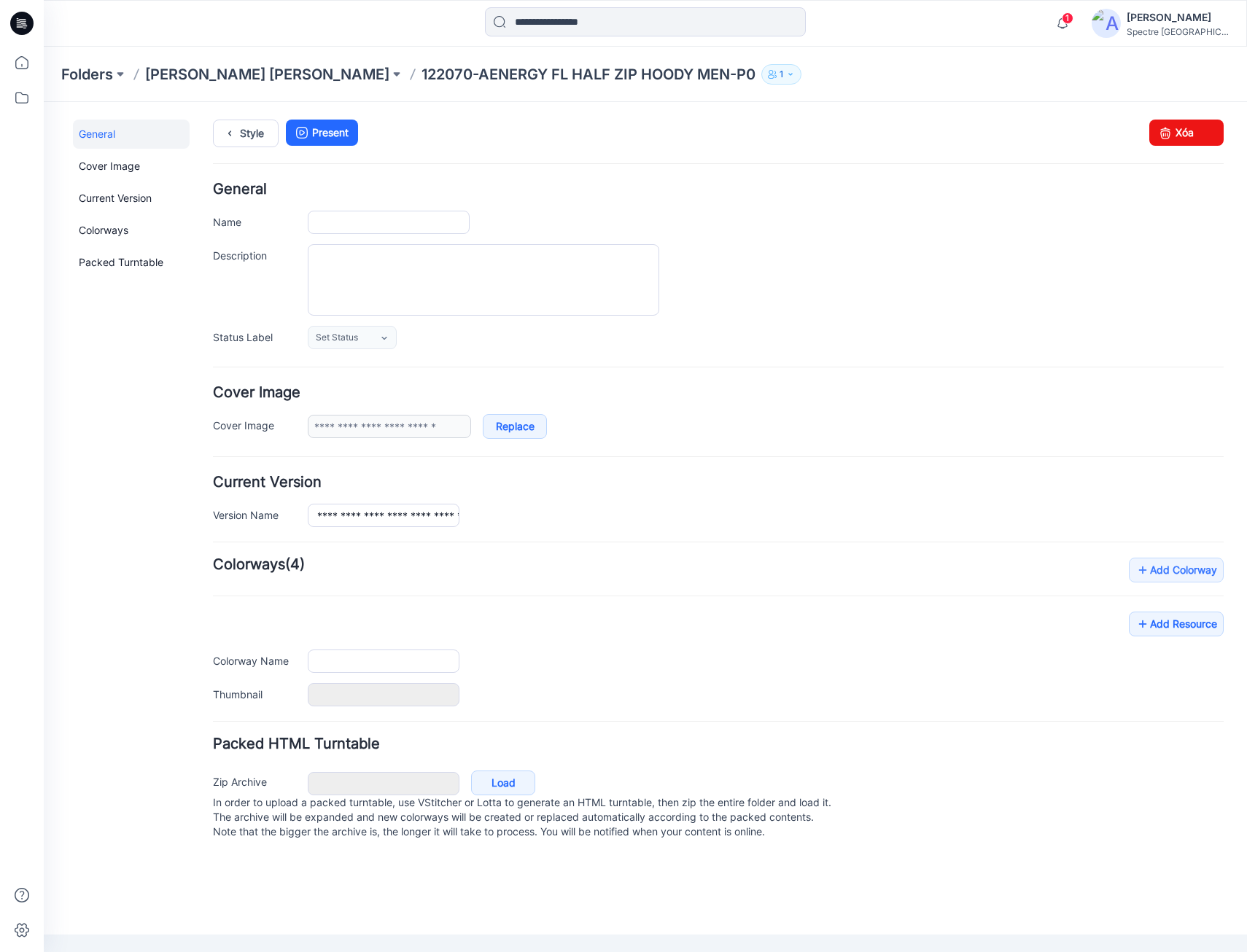
type input "**********"
type input "**"
type input "**********"
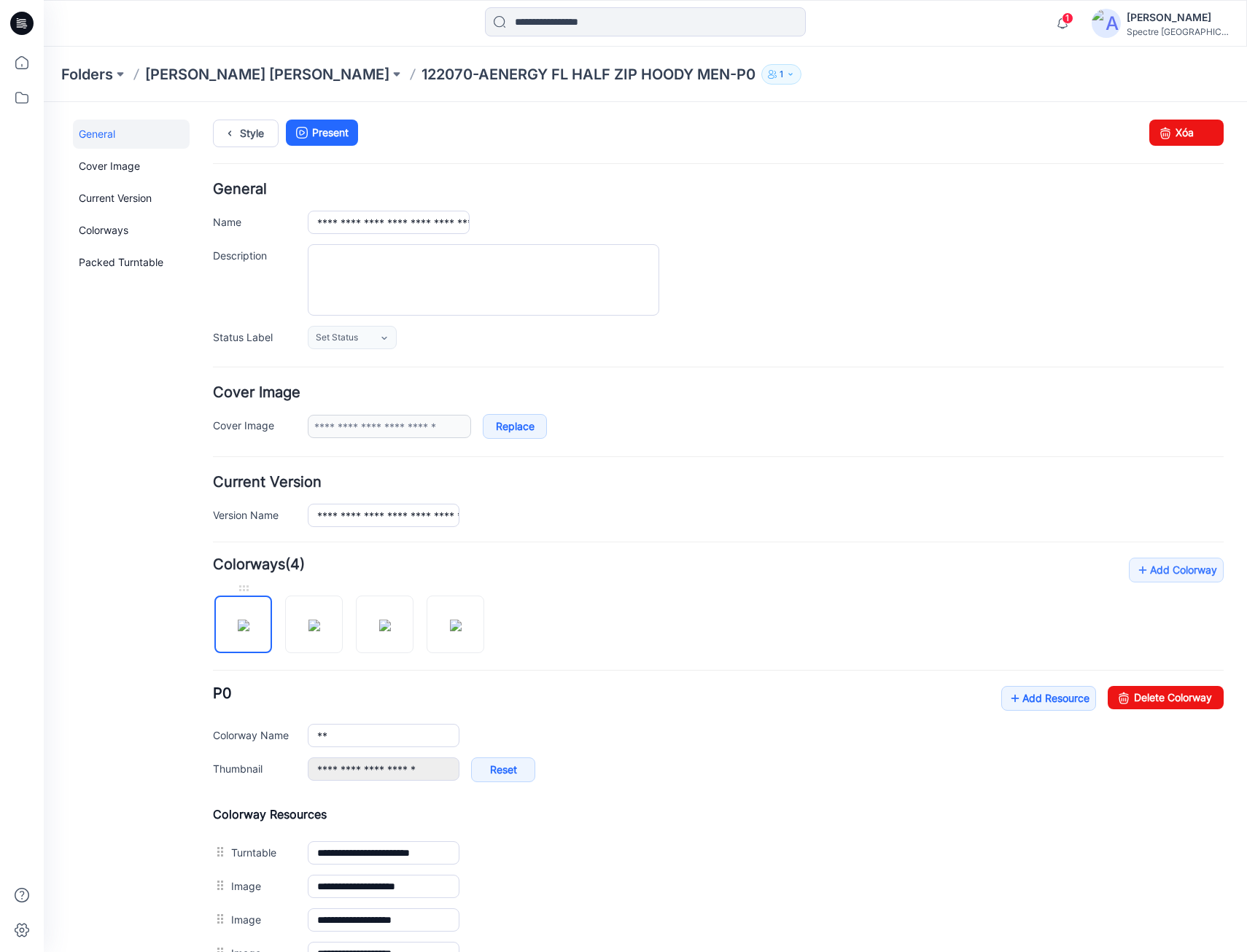
click at [246, 631] on img at bounding box center [243, 625] width 12 height 12
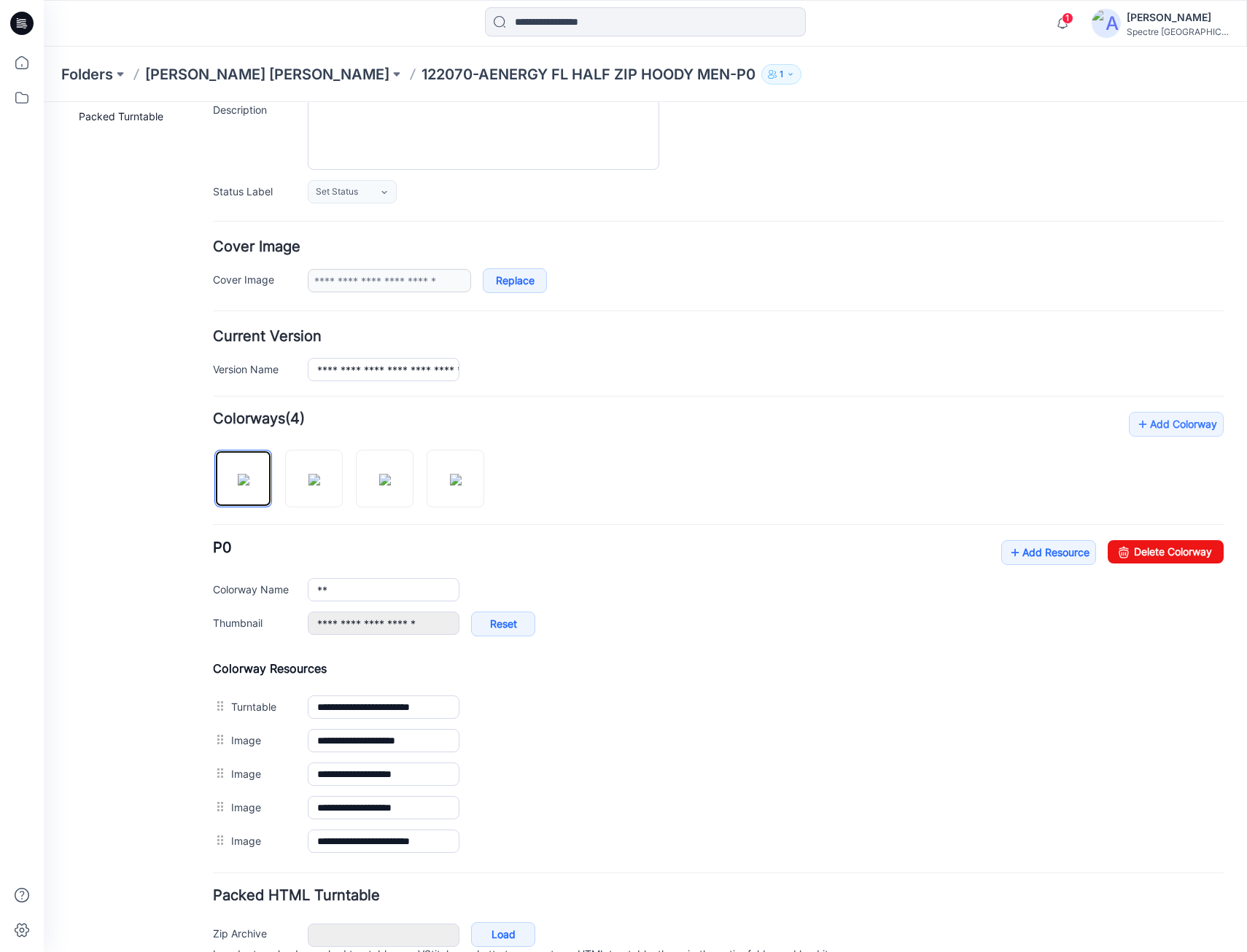
scroll to position [219, 0]
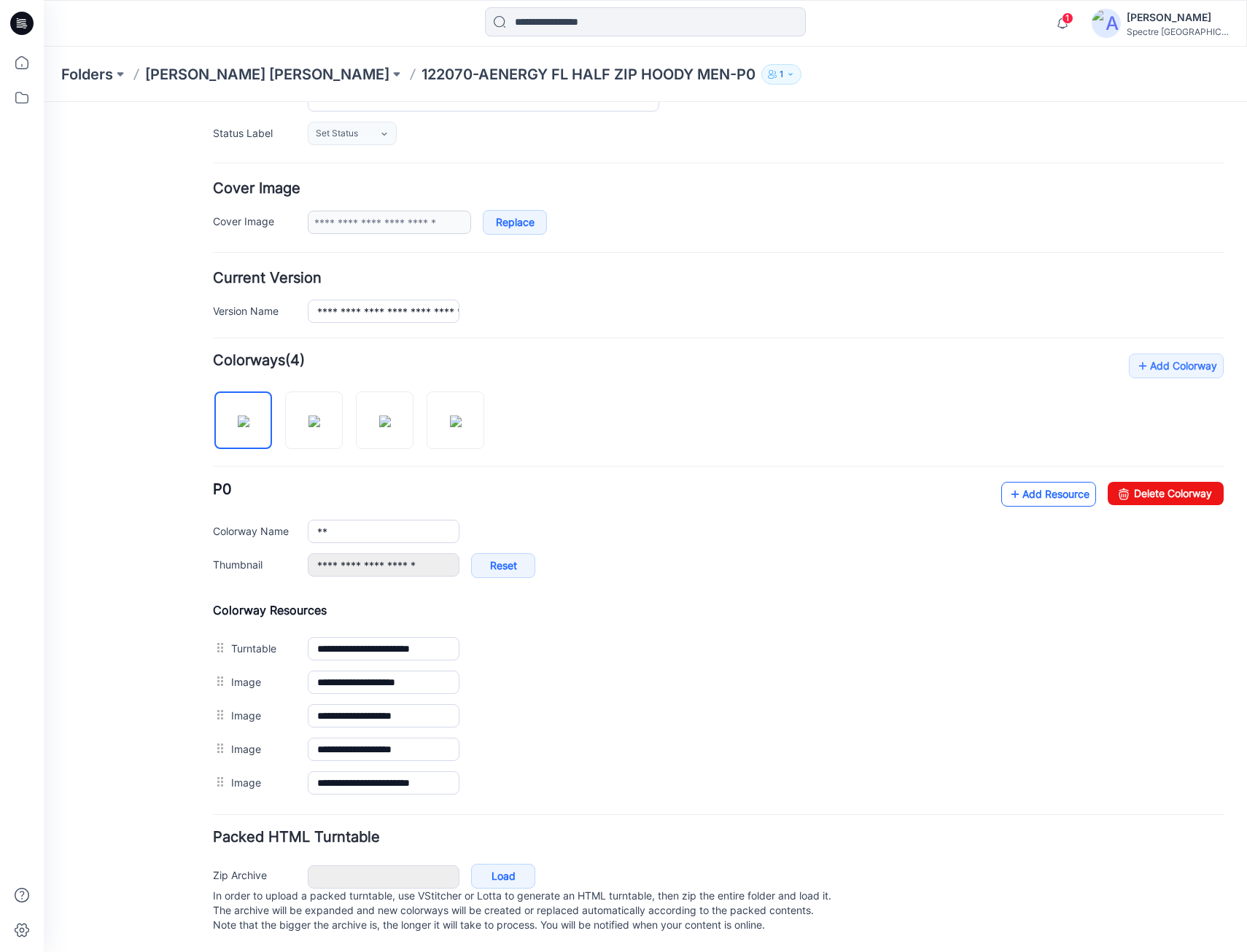
click at [1028, 483] on link "Add Resource" at bounding box center [1048, 494] width 95 height 25
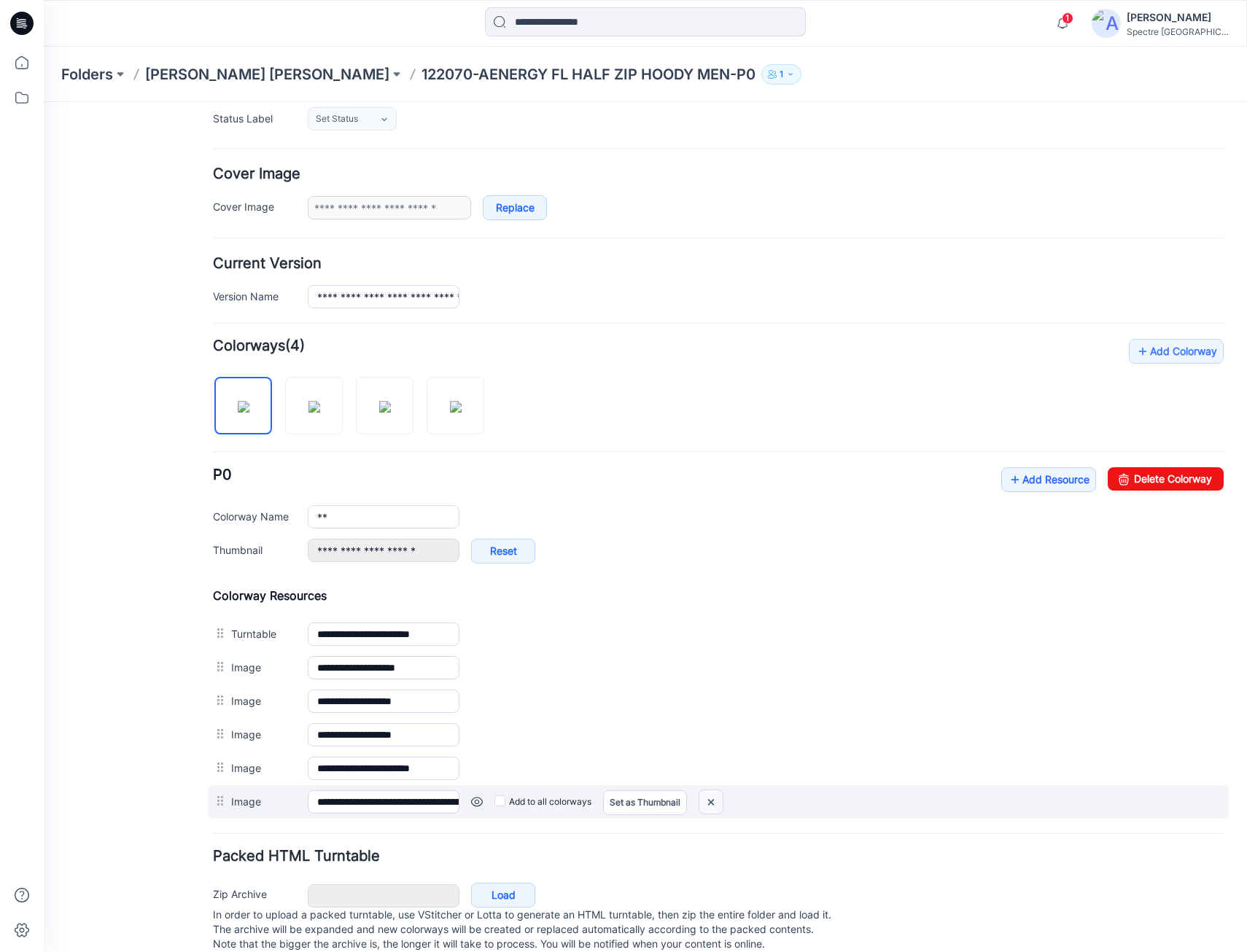
click at [44, 102] on img at bounding box center [44, 102] width 0 height 0
click at [651, 803] on div "Set as Thumbnail" at bounding box center [645, 802] width 84 height 23
click at [622, 803] on div "Set as Thumbnail" at bounding box center [645, 802] width 84 height 23
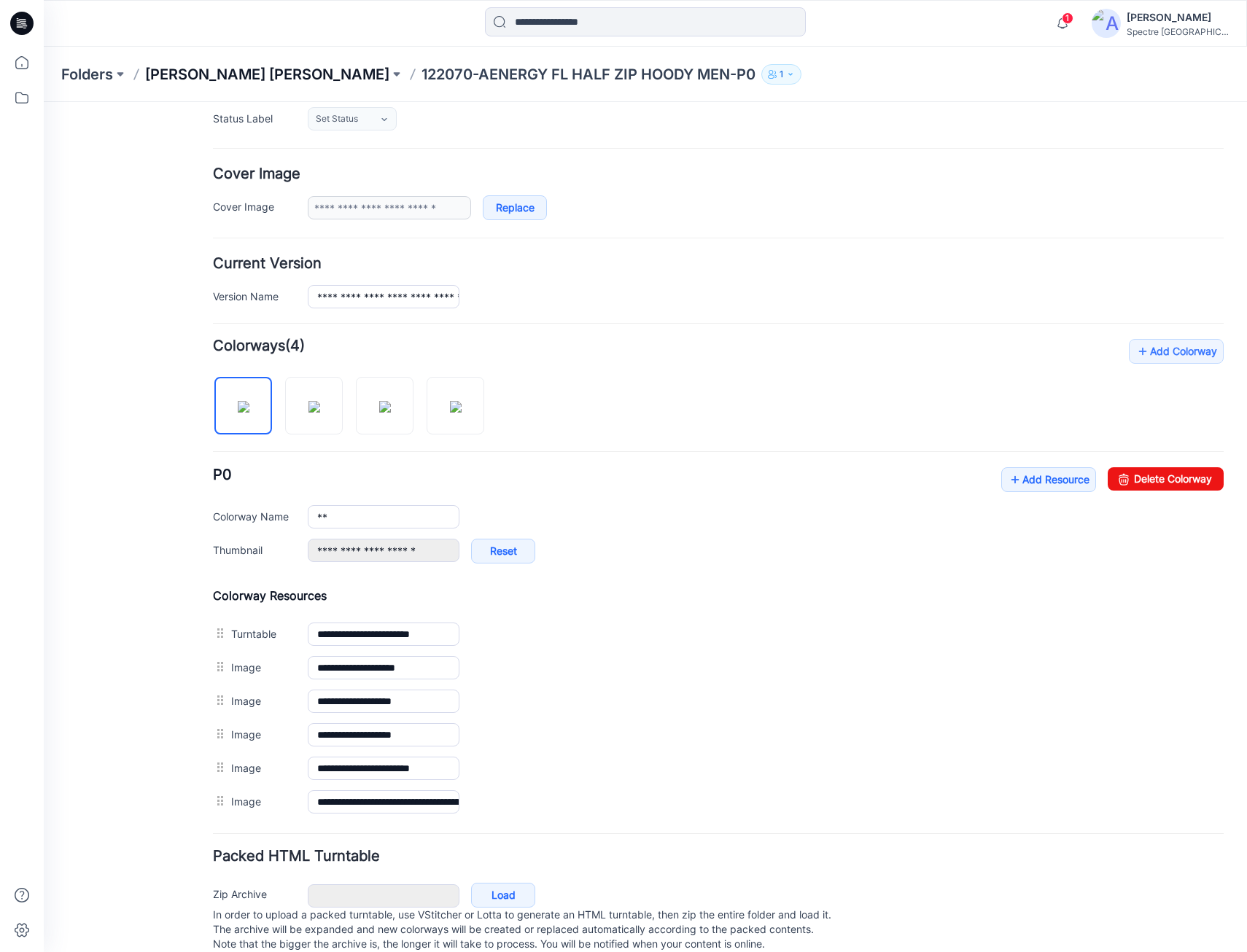
click at [219, 77] on p "[PERSON_NAME] [PERSON_NAME]" at bounding box center [267, 74] width 244 height 21
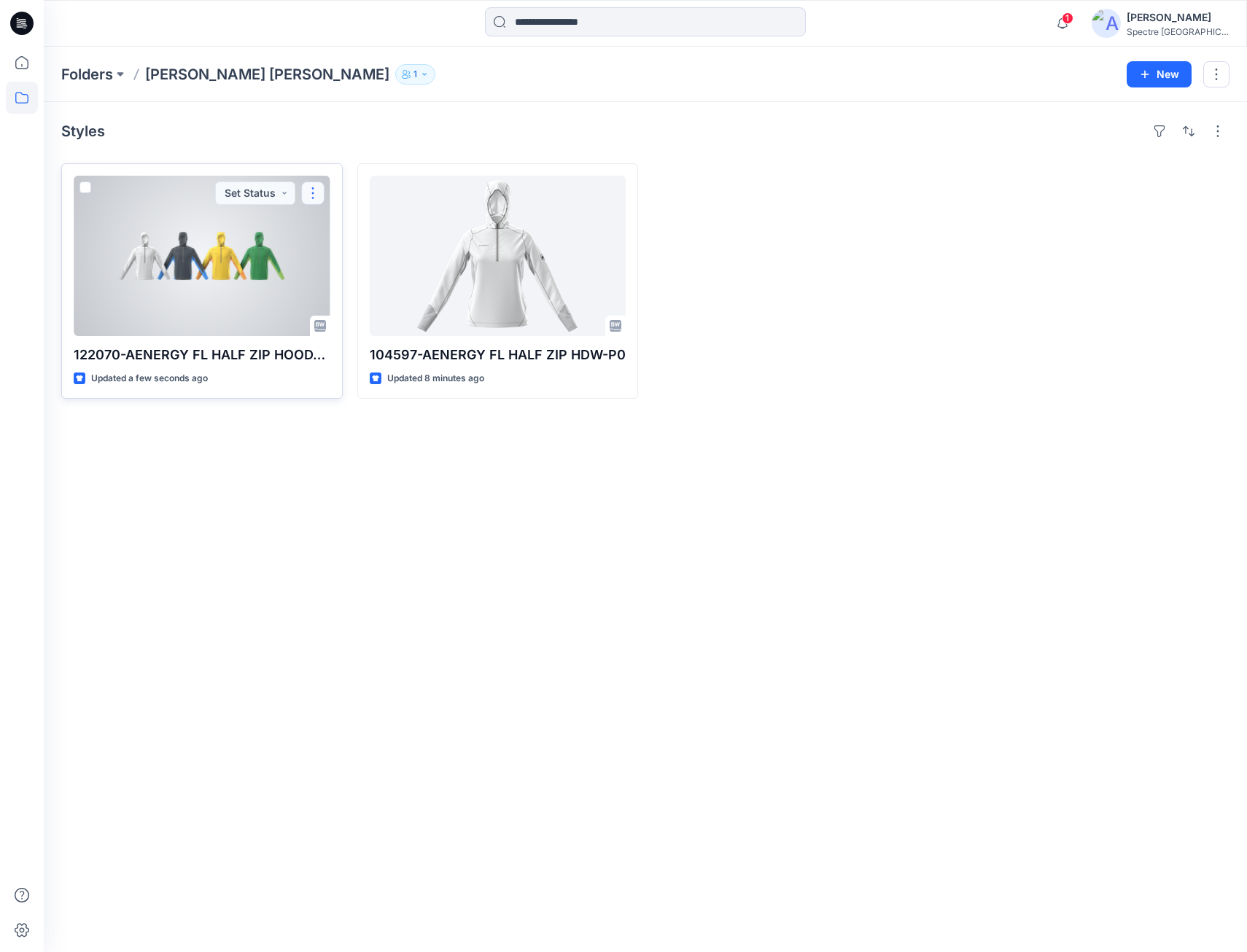
click at [315, 192] on button "button" at bounding box center [313, 193] width 23 height 23
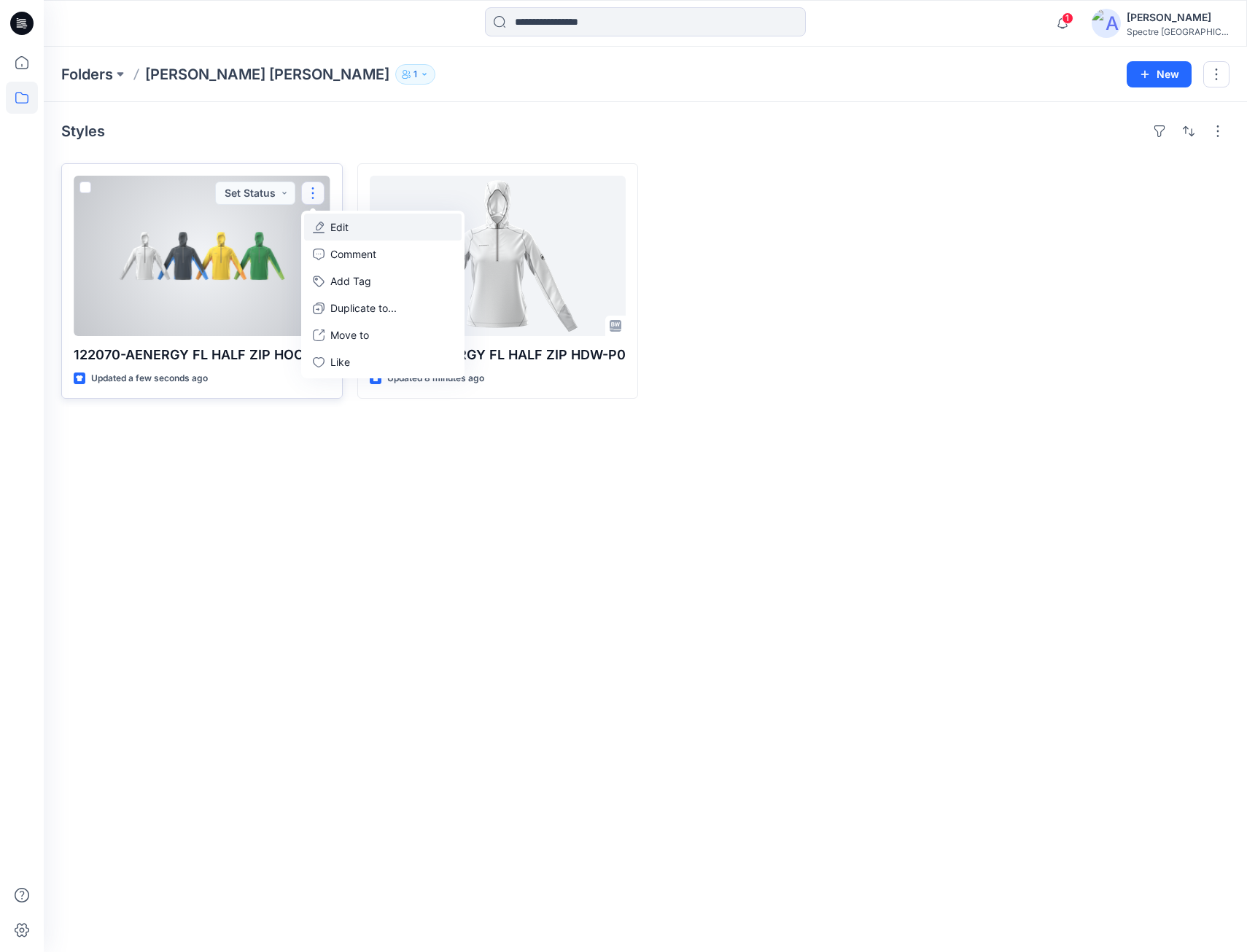
click at [327, 229] on button "Edit" at bounding box center [383, 227] width 158 height 27
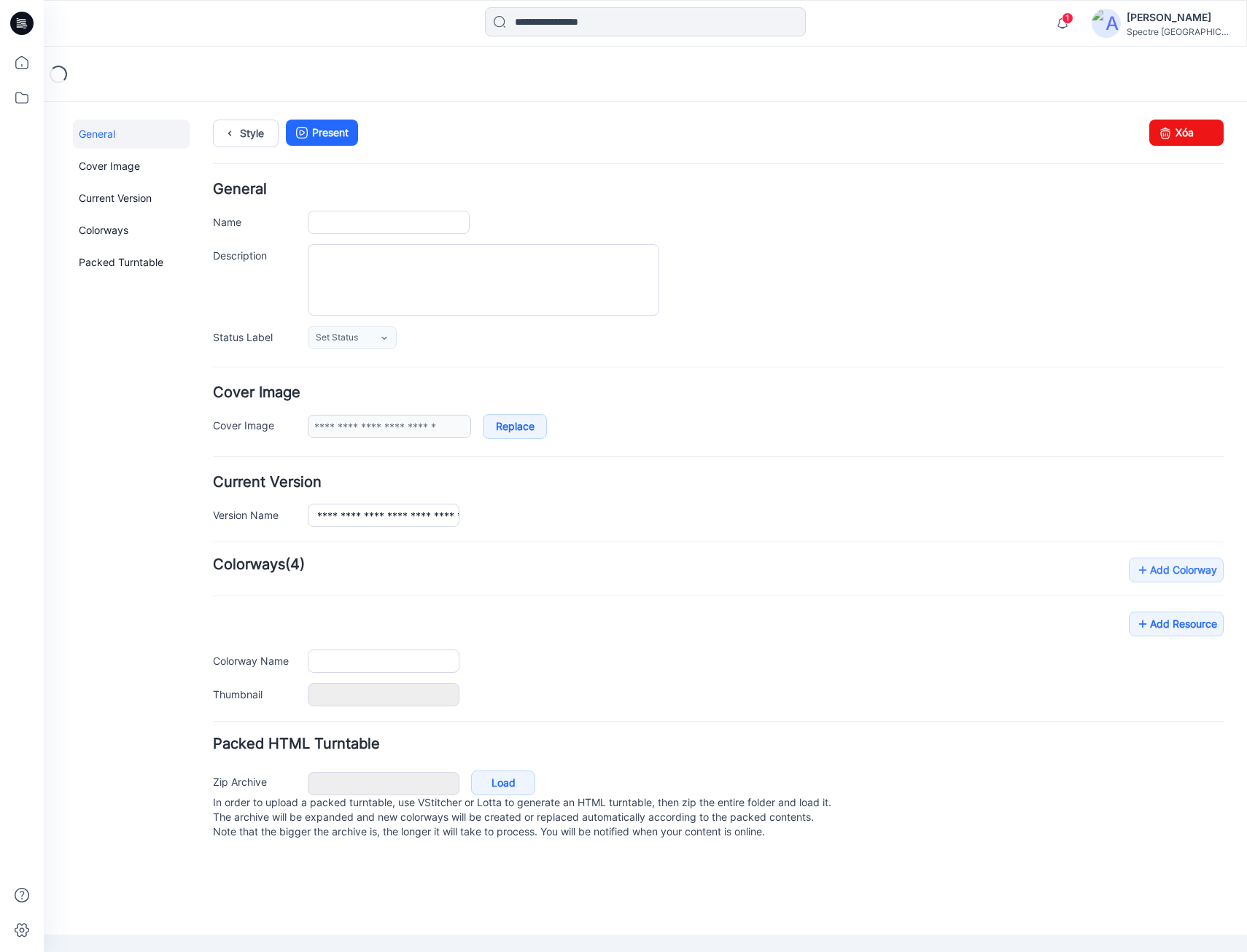
type input "**********"
type input "**"
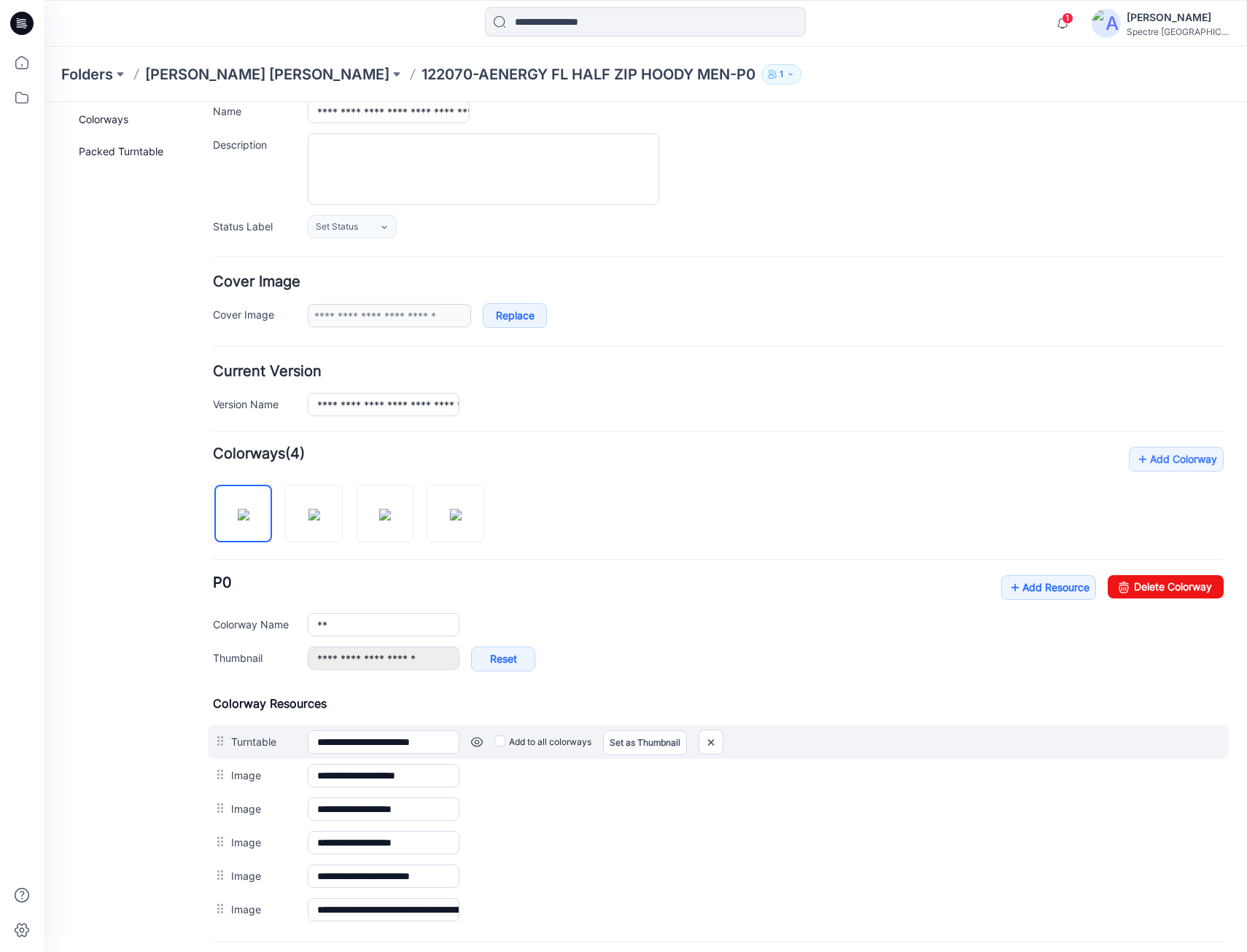
scroll to position [252, 0]
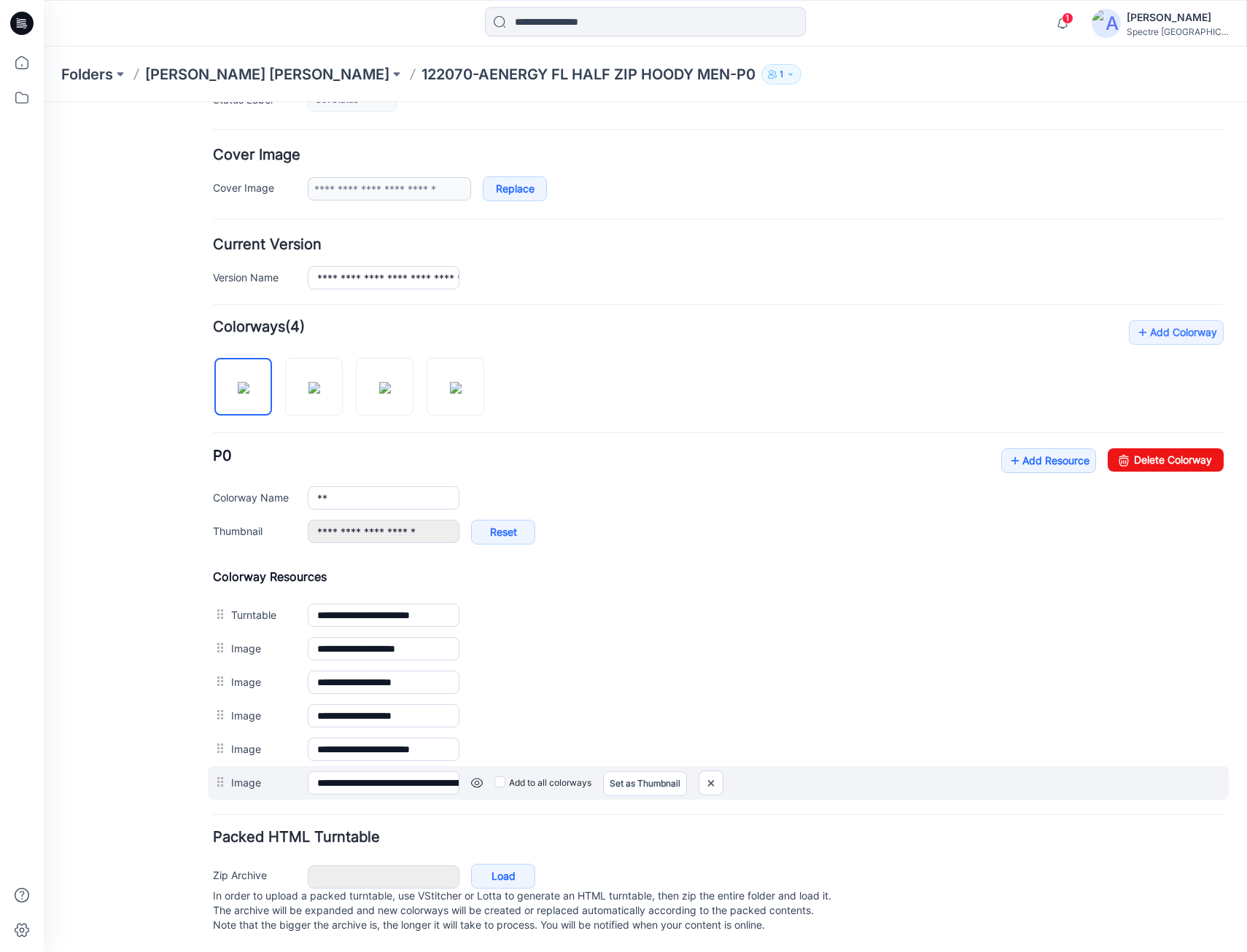
click at [644, 771] on div "Set as Thumbnail" at bounding box center [645, 783] width 84 height 23
click at [44, 102] on link "Set as Thumbnail" at bounding box center [44, 102] width 0 height 0
type input "**********"
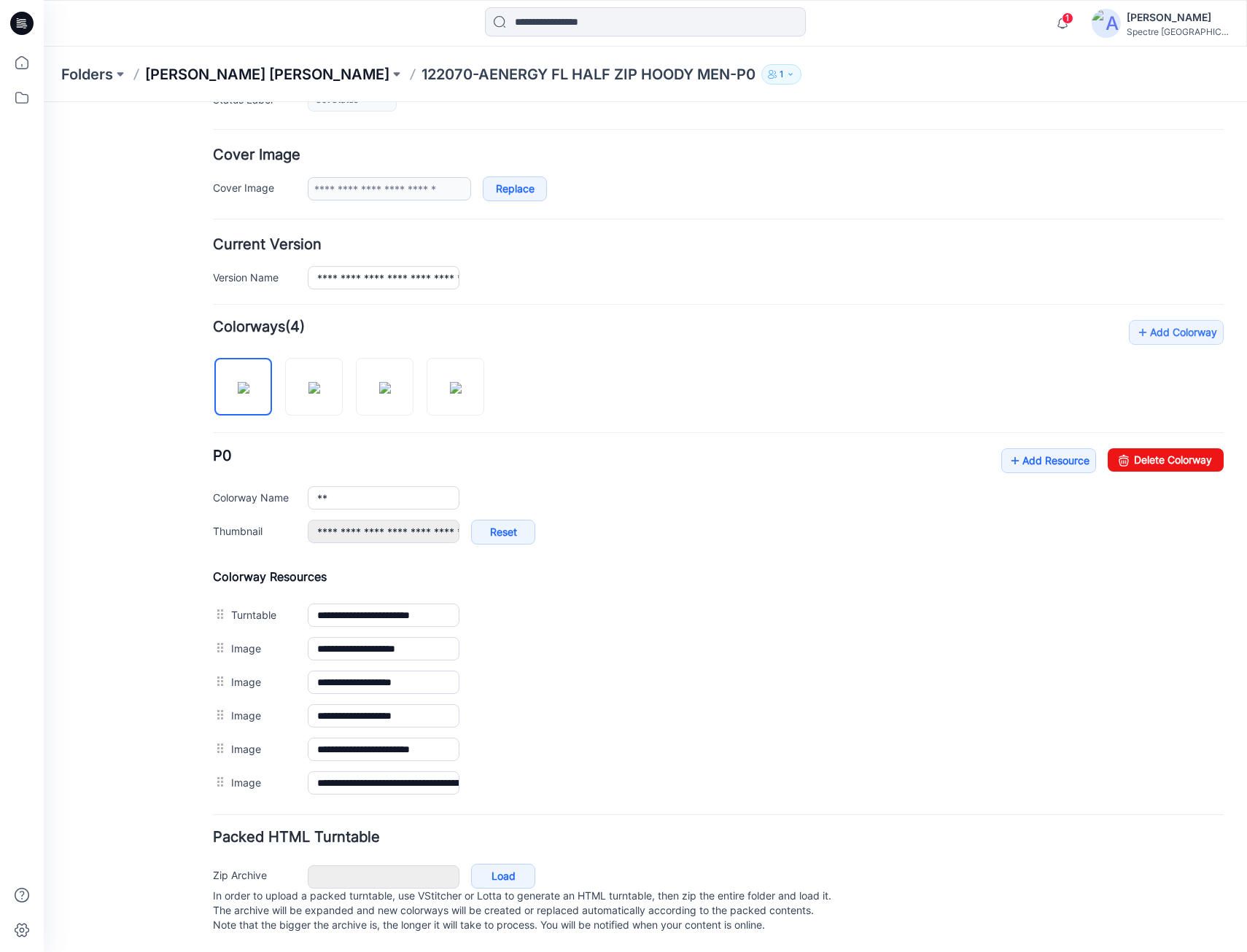
click at [212, 68] on p "[PERSON_NAME] [PERSON_NAME]" at bounding box center [267, 74] width 244 height 21
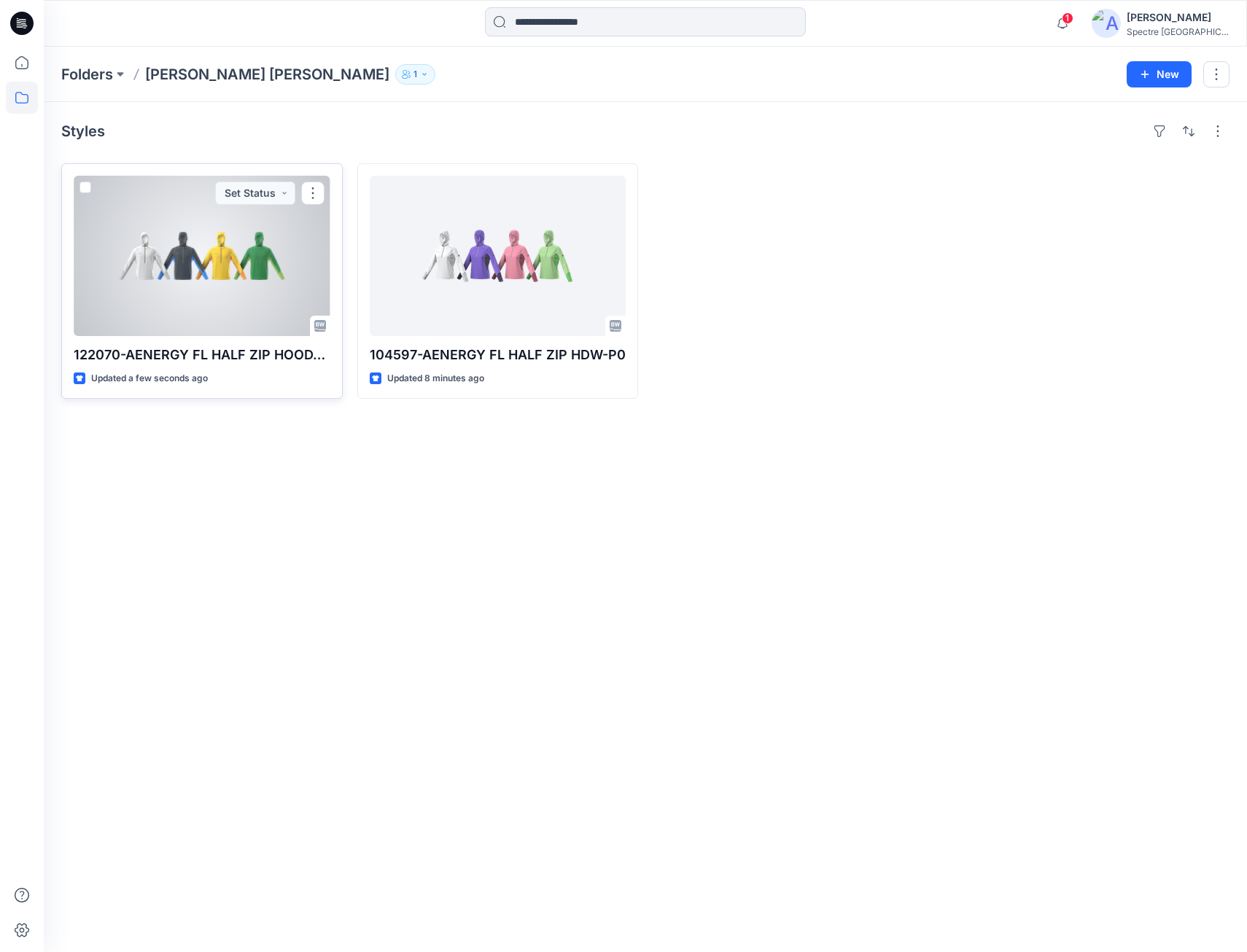
click at [233, 272] on div at bounding box center [202, 256] width 257 height 160
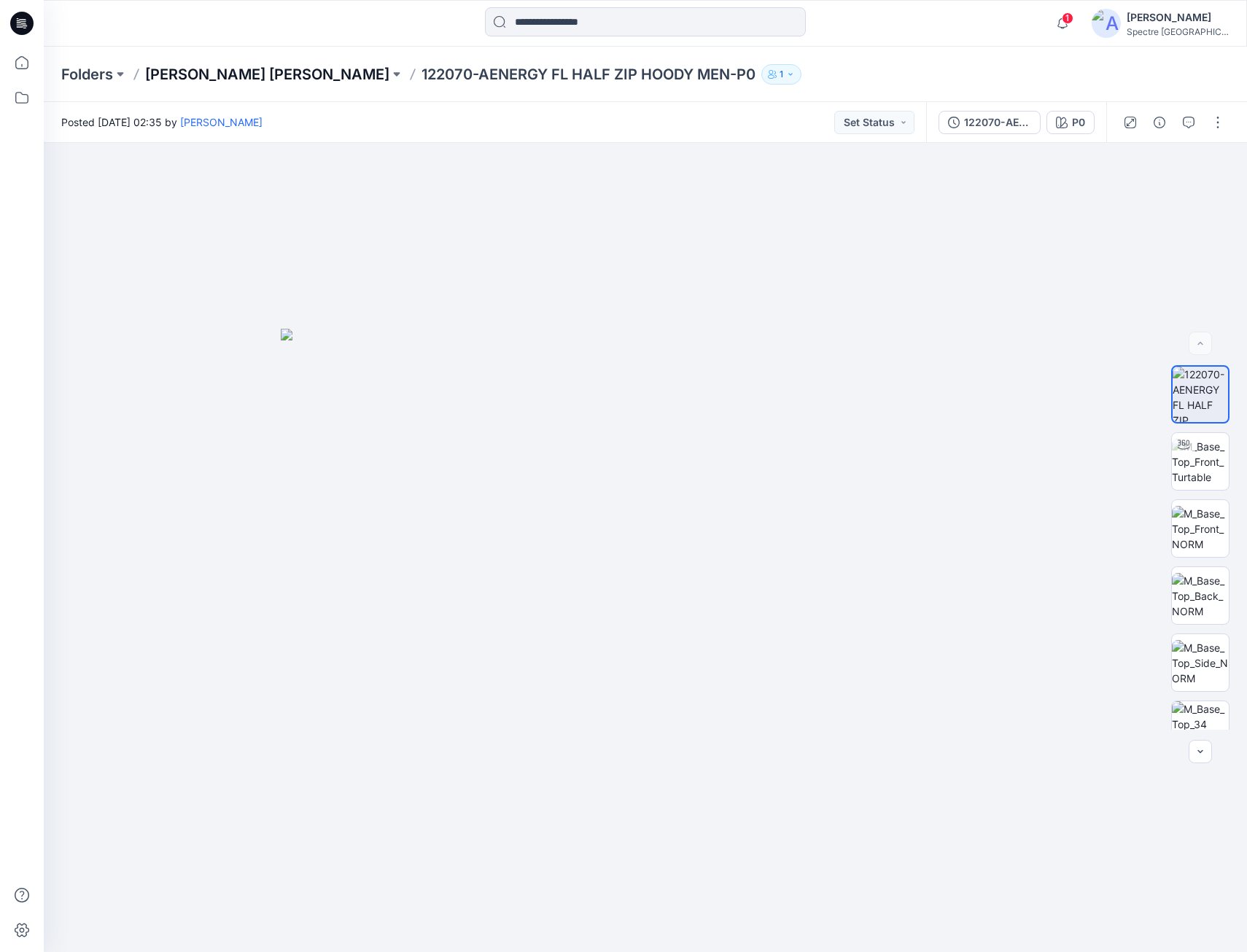
click at [207, 69] on p "[PERSON_NAME] [PERSON_NAME]" at bounding box center [267, 74] width 244 height 21
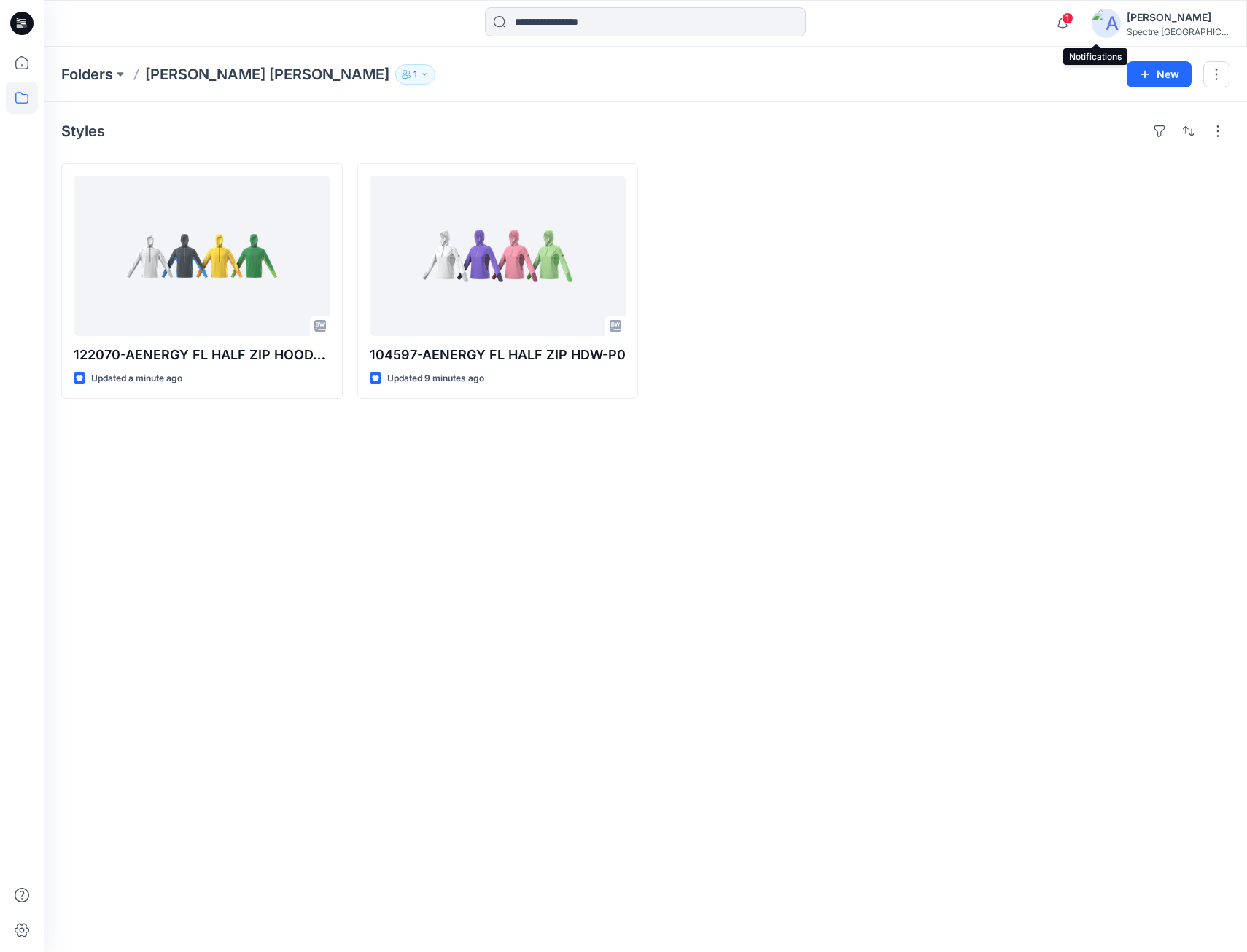
click at [1074, 21] on span "1" at bounding box center [1068, 18] width 12 height 12
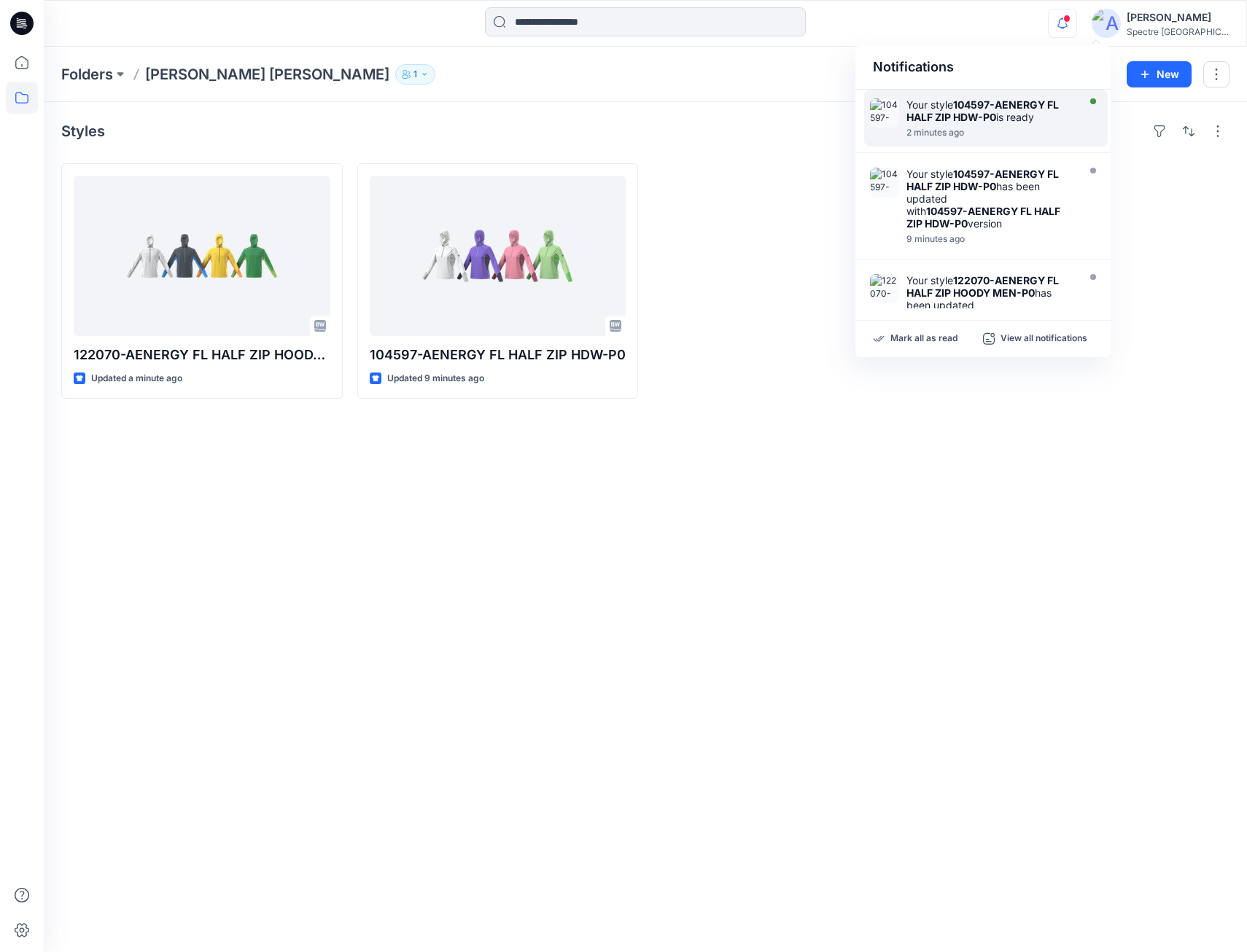
click at [975, 108] on strong "104597-AENERGY FL HALF ZIP HDW-P0" at bounding box center [983, 111] width 152 height 25
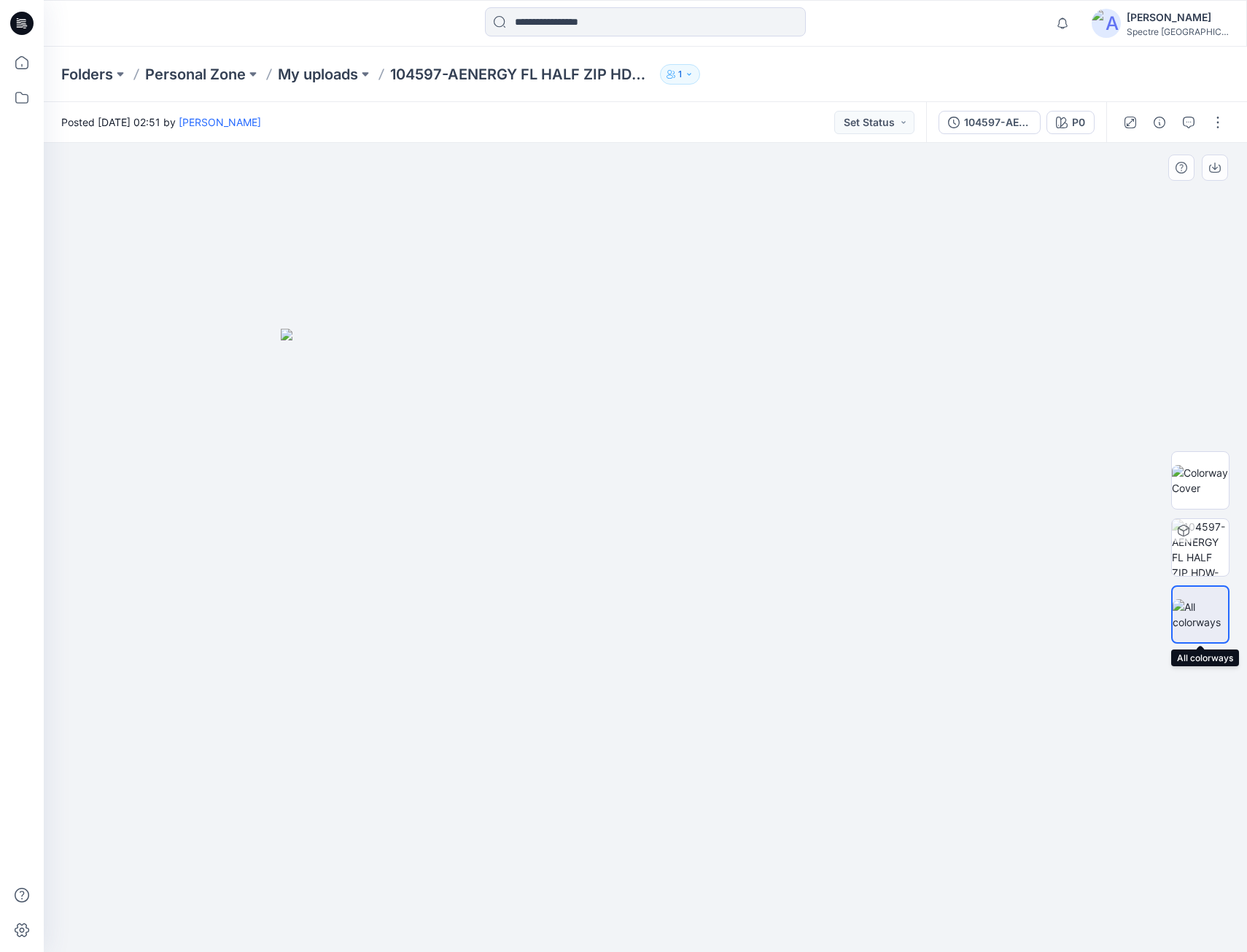
click at [1204, 618] on img at bounding box center [1201, 615] width 55 height 31
click at [308, 73] on p "My uploads" at bounding box center [318, 74] width 80 height 21
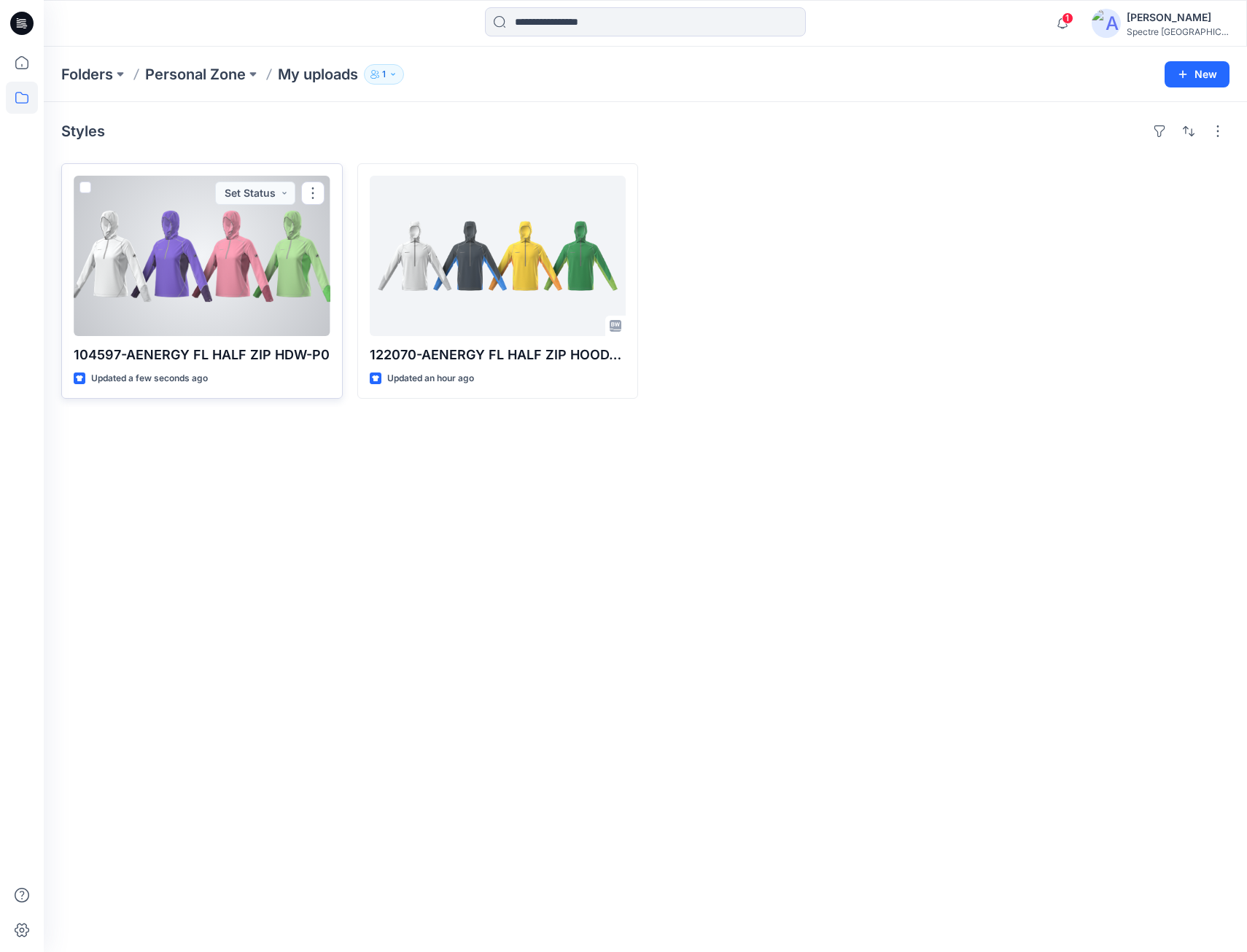
click at [257, 286] on div at bounding box center [202, 256] width 257 height 160
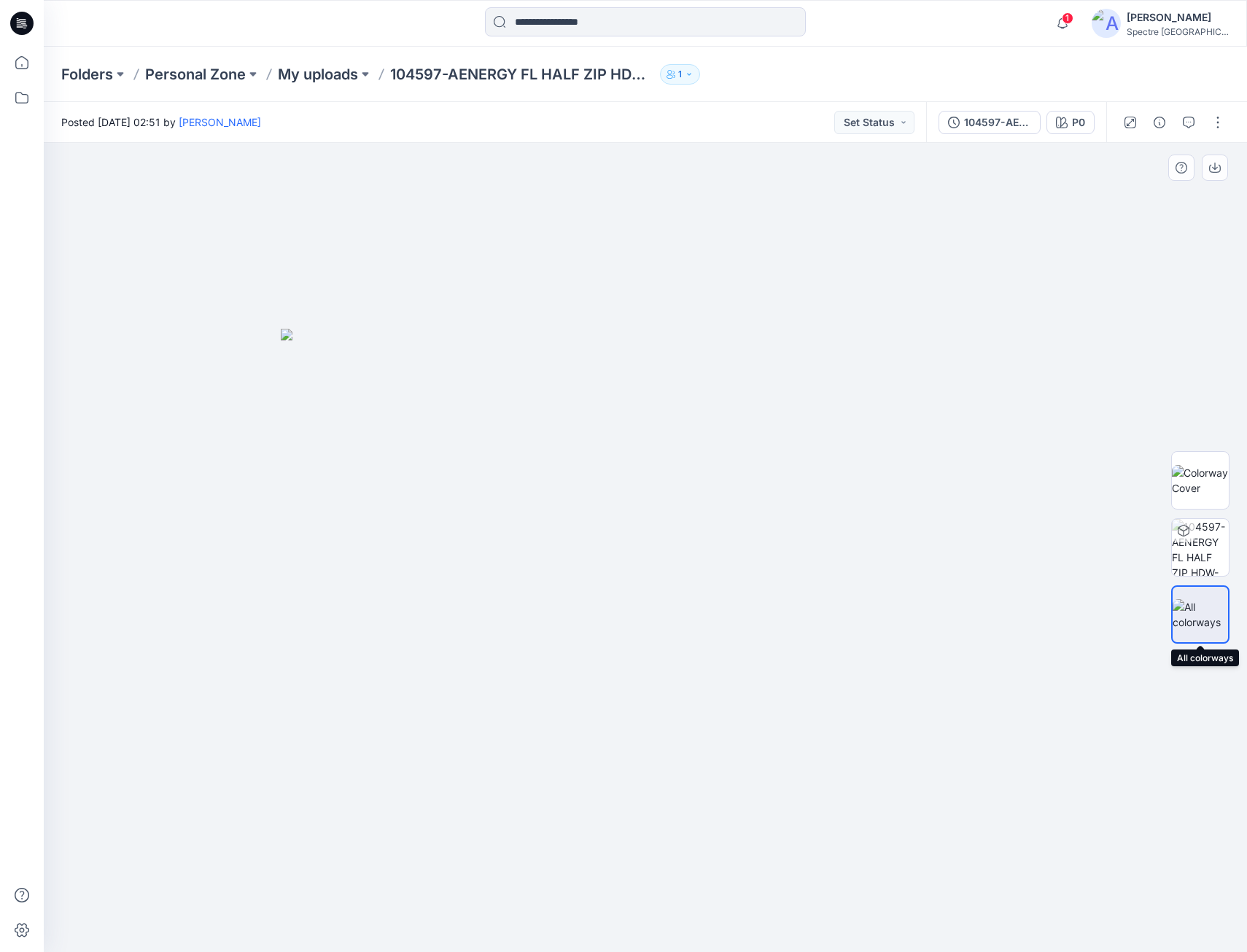
click at [1195, 620] on img at bounding box center [1201, 615] width 55 height 31
click at [1216, 167] on icon "button" at bounding box center [1215, 167] width 12 height 12
click at [29, 99] on icon at bounding box center [22, 98] width 32 height 32
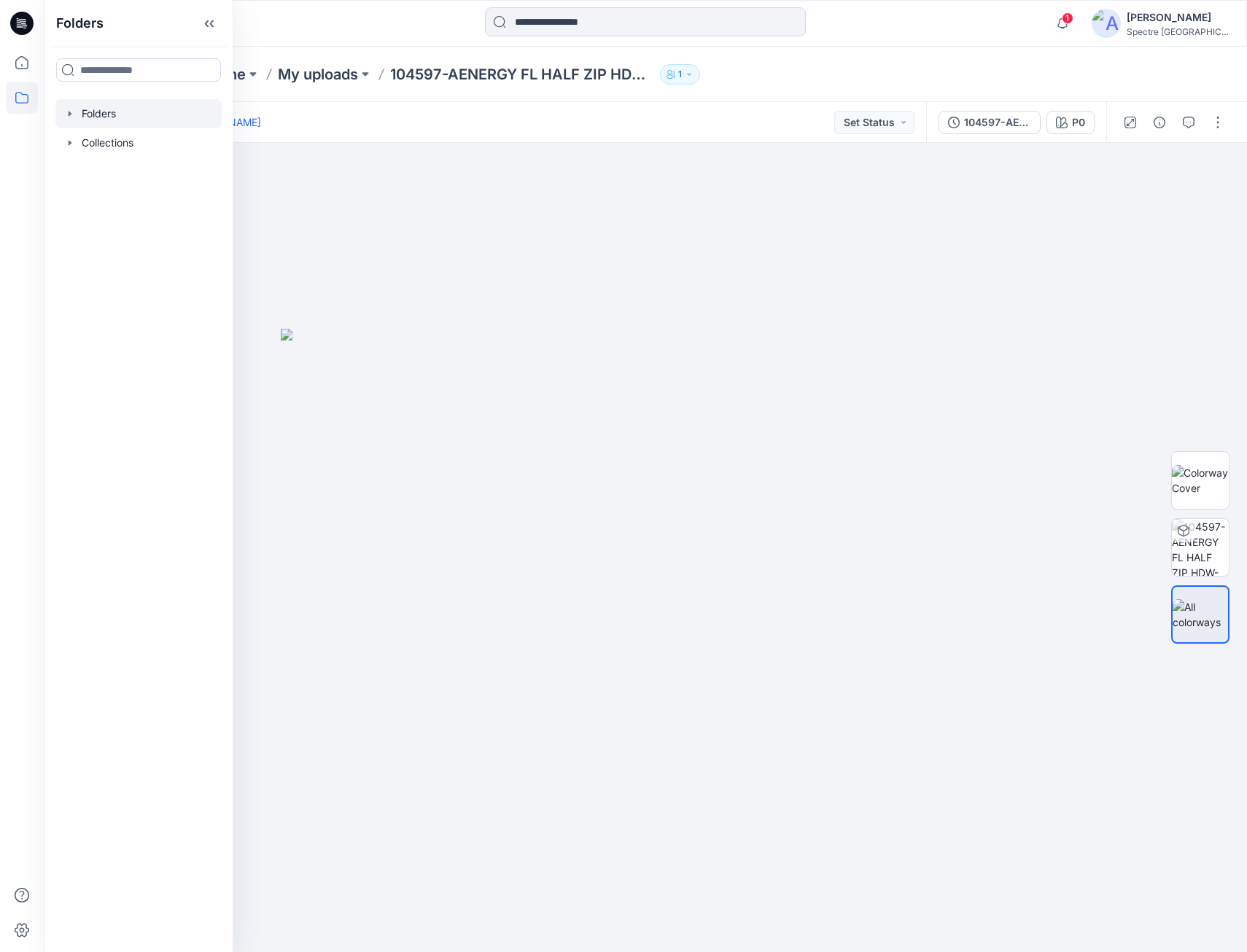
click at [68, 114] on icon "button" at bounding box center [69, 113] width 12 height 12
click at [120, 142] on p "[PERSON_NAME] [PERSON_NAME]" at bounding box center [173, 142] width 155 height 18
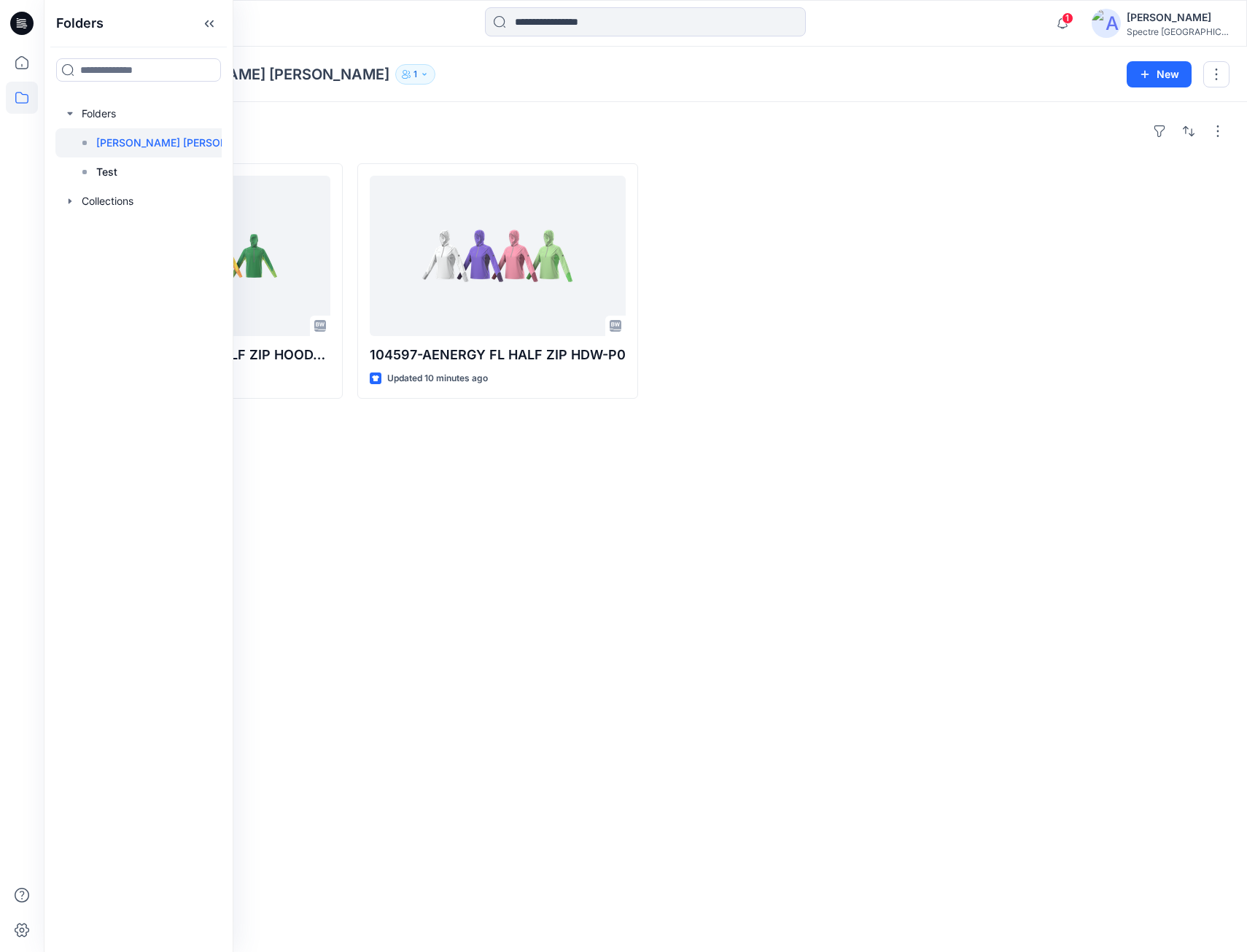
click at [774, 533] on div "Styles 122070-AENERGY FL HALF ZIP HOODY MEN-P0 Updated 3 minutes ago 104597-AEN…" at bounding box center [645, 527] width 1203 height 850
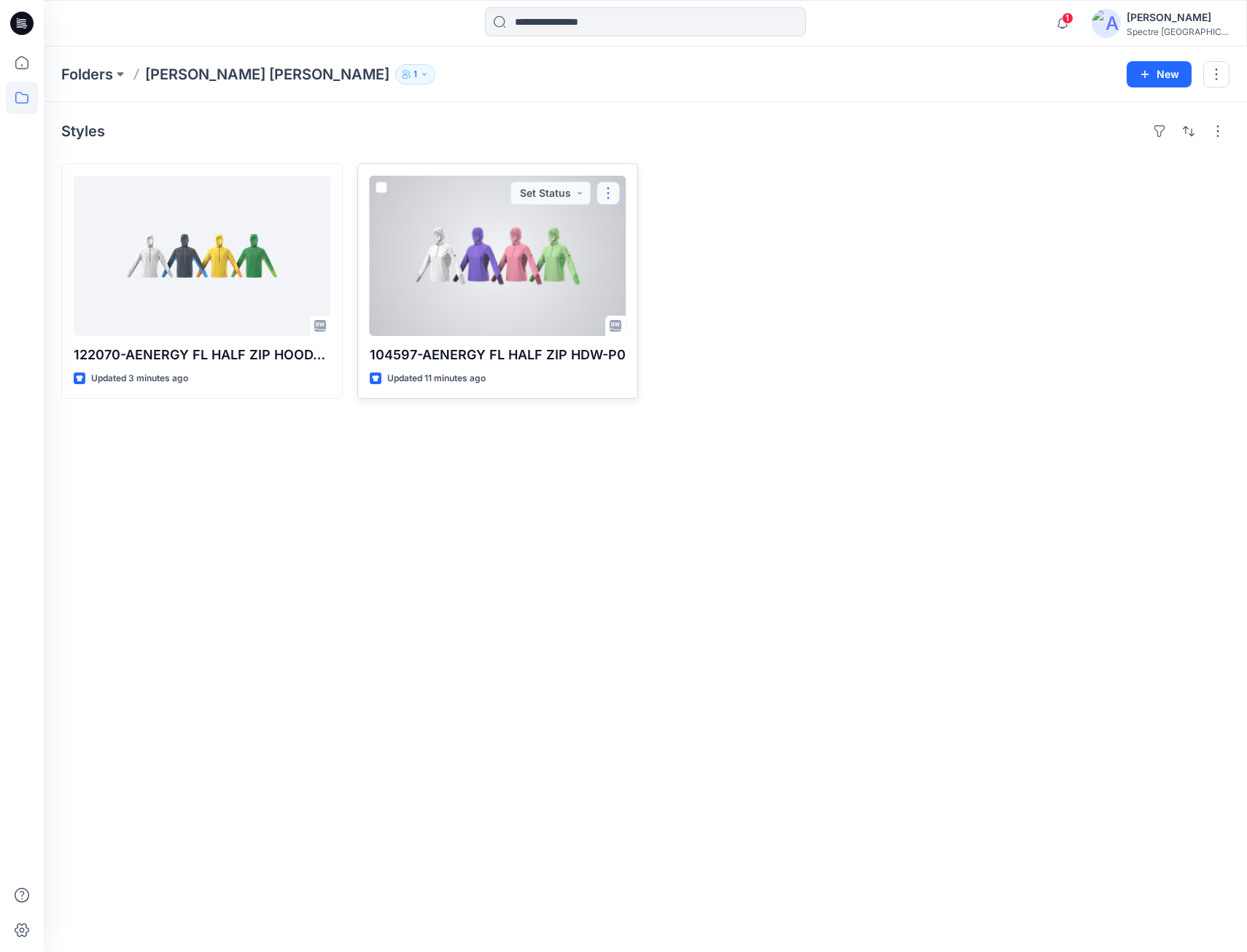
click at [606, 192] on button "button" at bounding box center [608, 193] width 23 height 23
click at [627, 223] on p "Edit" at bounding box center [635, 227] width 18 height 15
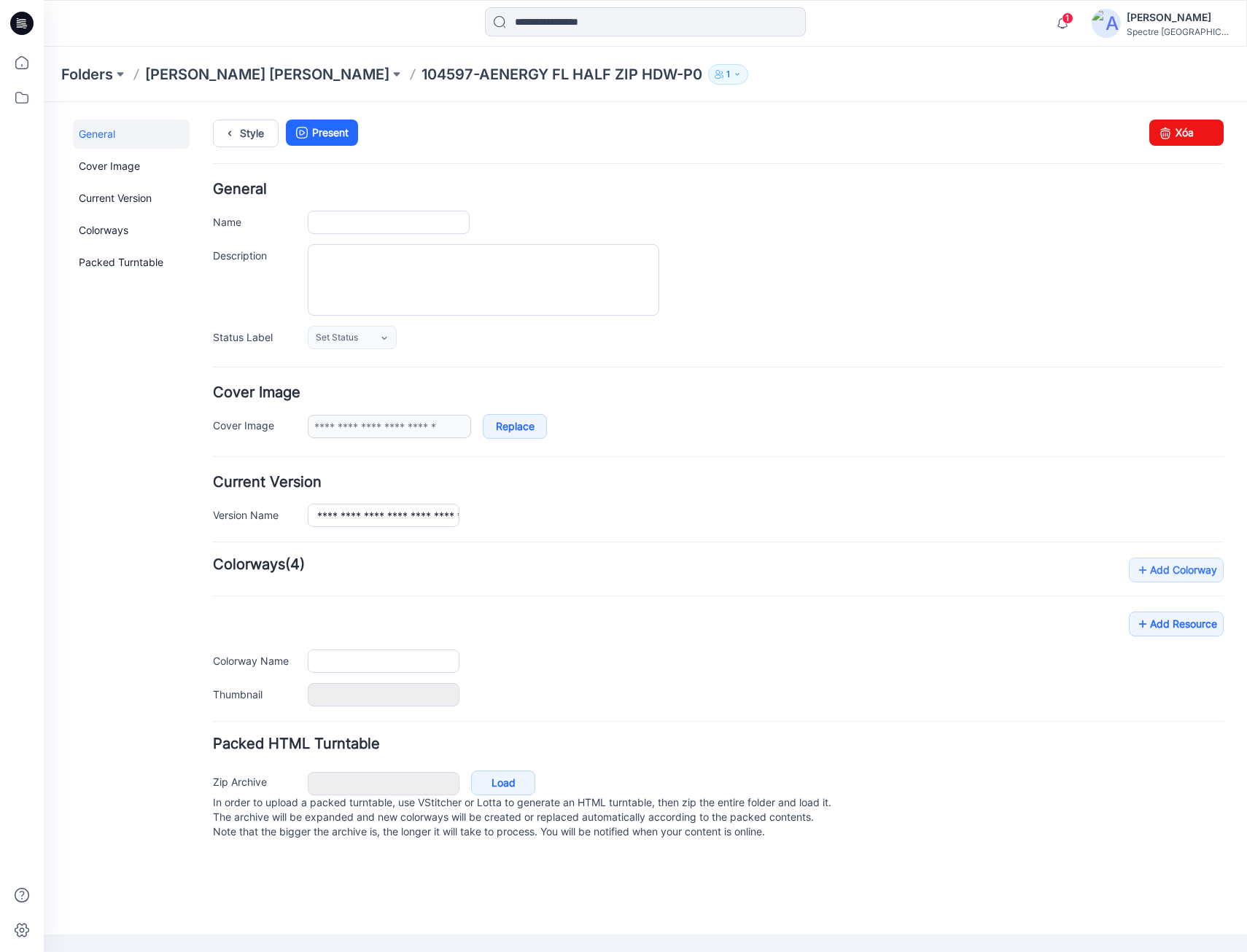
type input "**********"
type input "**"
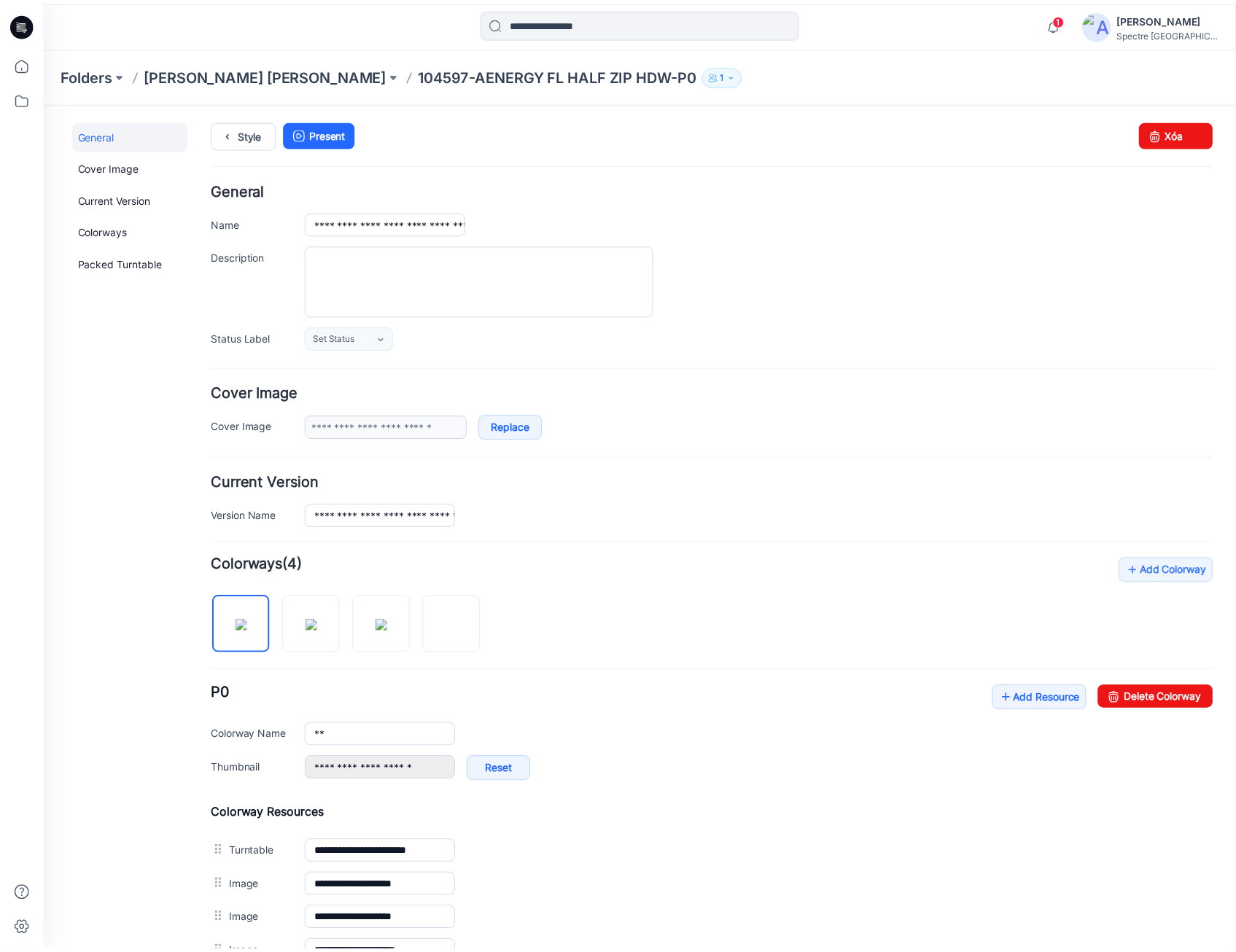
scroll to position [219, 0]
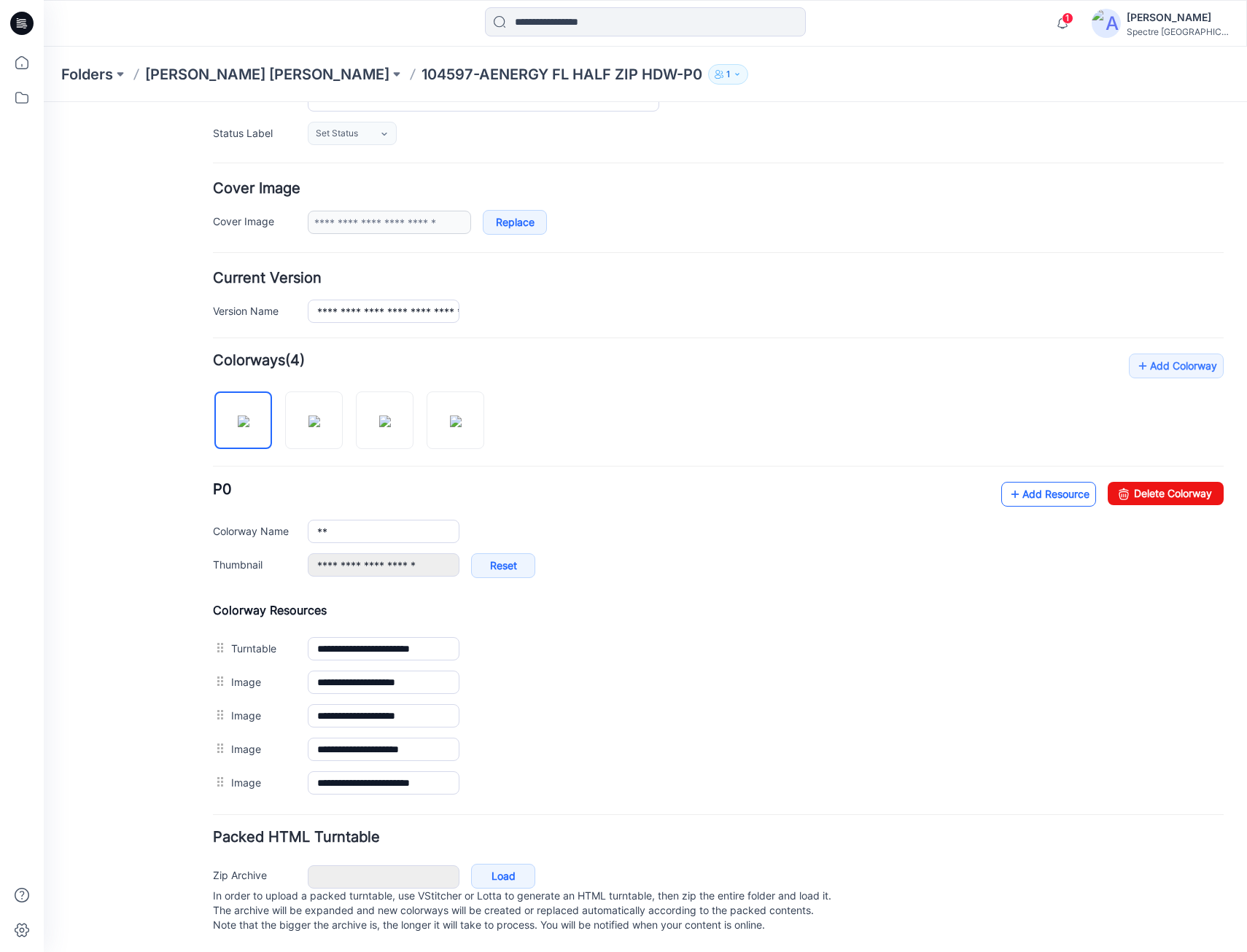
click at [1045, 482] on link "Add Resource" at bounding box center [1048, 494] width 95 height 25
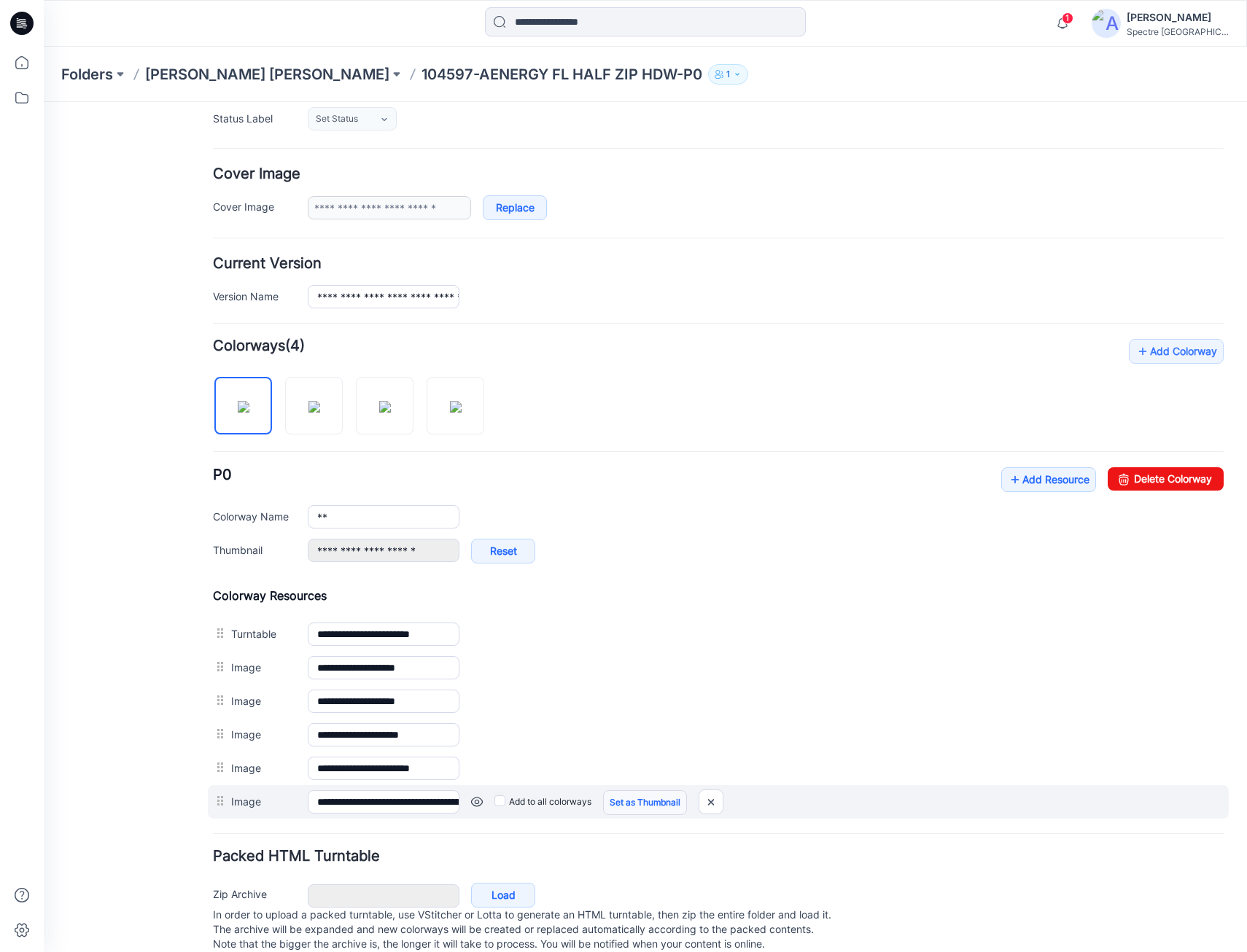
click at [44, 102] on link "Set as Thumbnail" at bounding box center [44, 102] width 0 height 0
type input "**********"
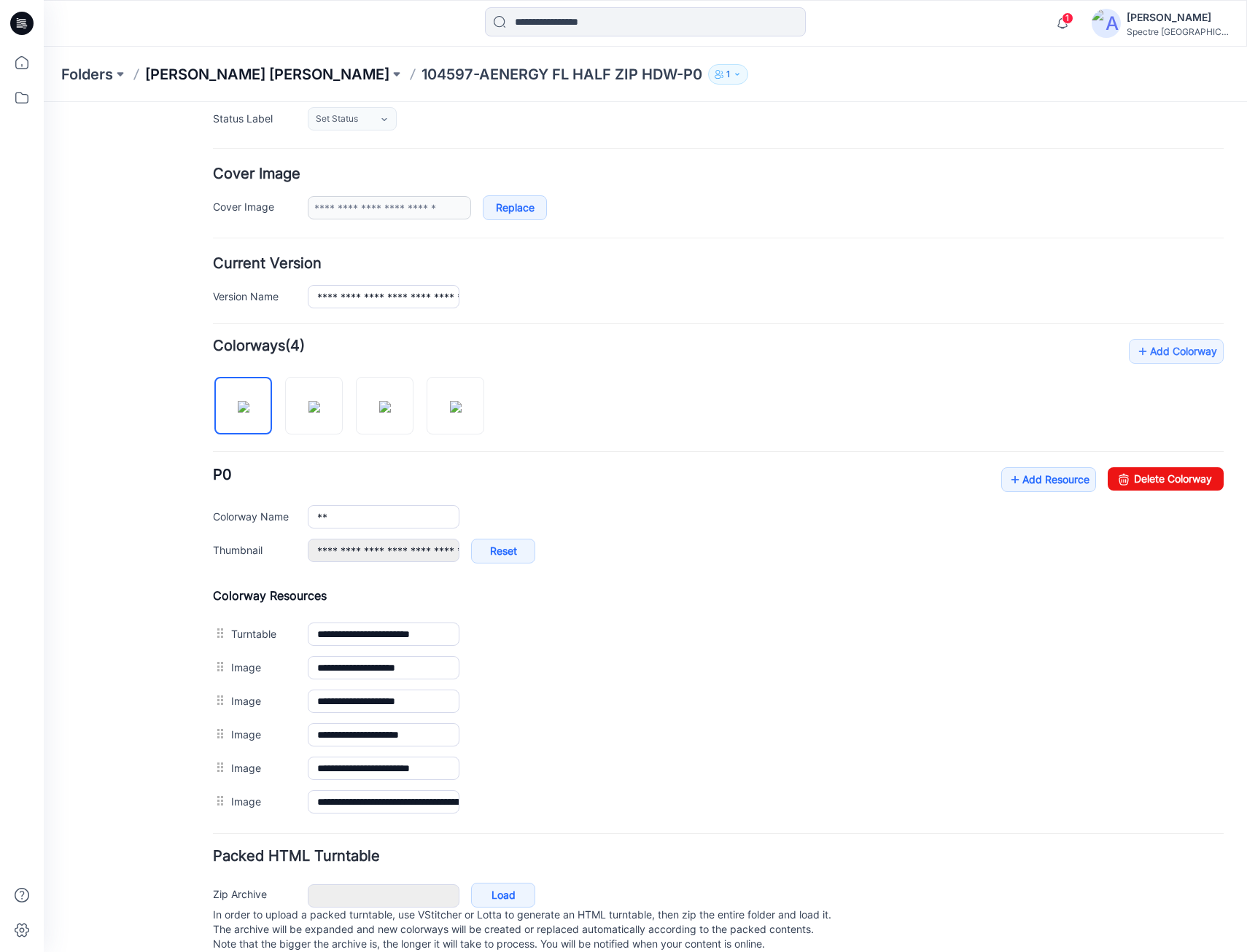
click at [224, 72] on p "[PERSON_NAME] [PERSON_NAME]" at bounding box center [267, 74] width 244 height 21
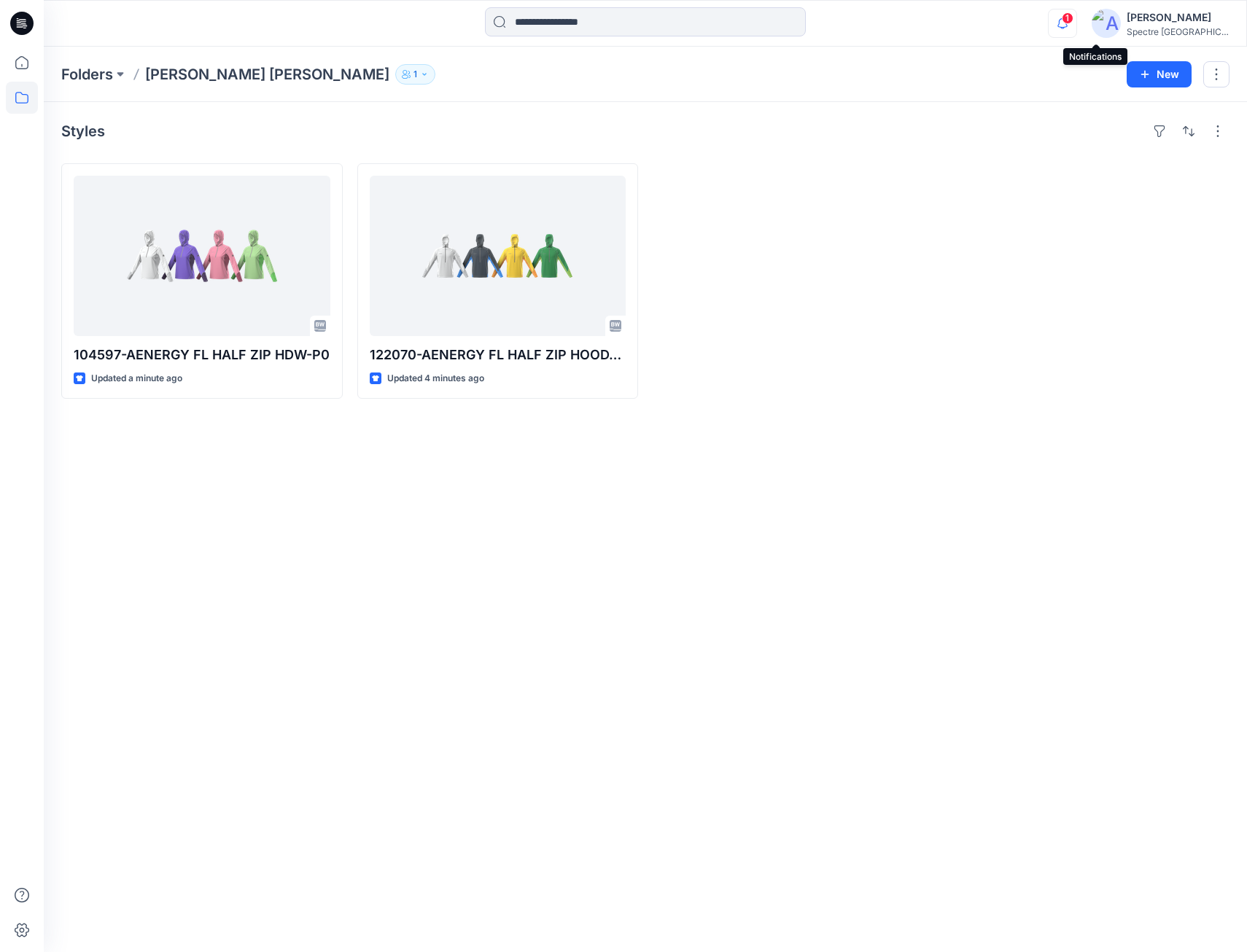
click at [1077, 24] on icon "button" at bounding box center [1063, 23] width 28 height 29
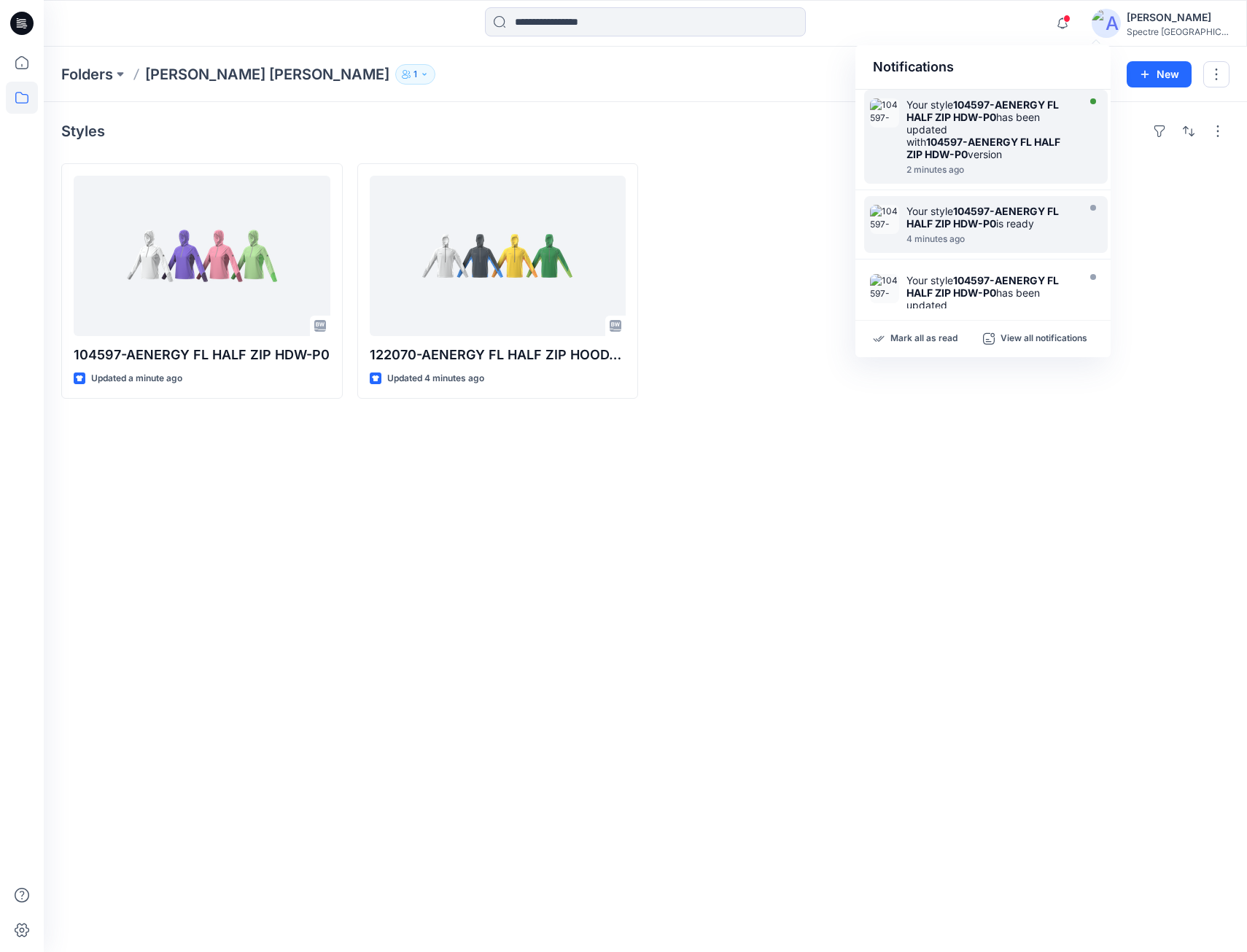
click at [970, 125] on div "Your style 104597-AENERGY FL HALF ZIP HDW-P0 has been updated with 104597-AENER…" at bounding box center [991, 129] width 168 height 62
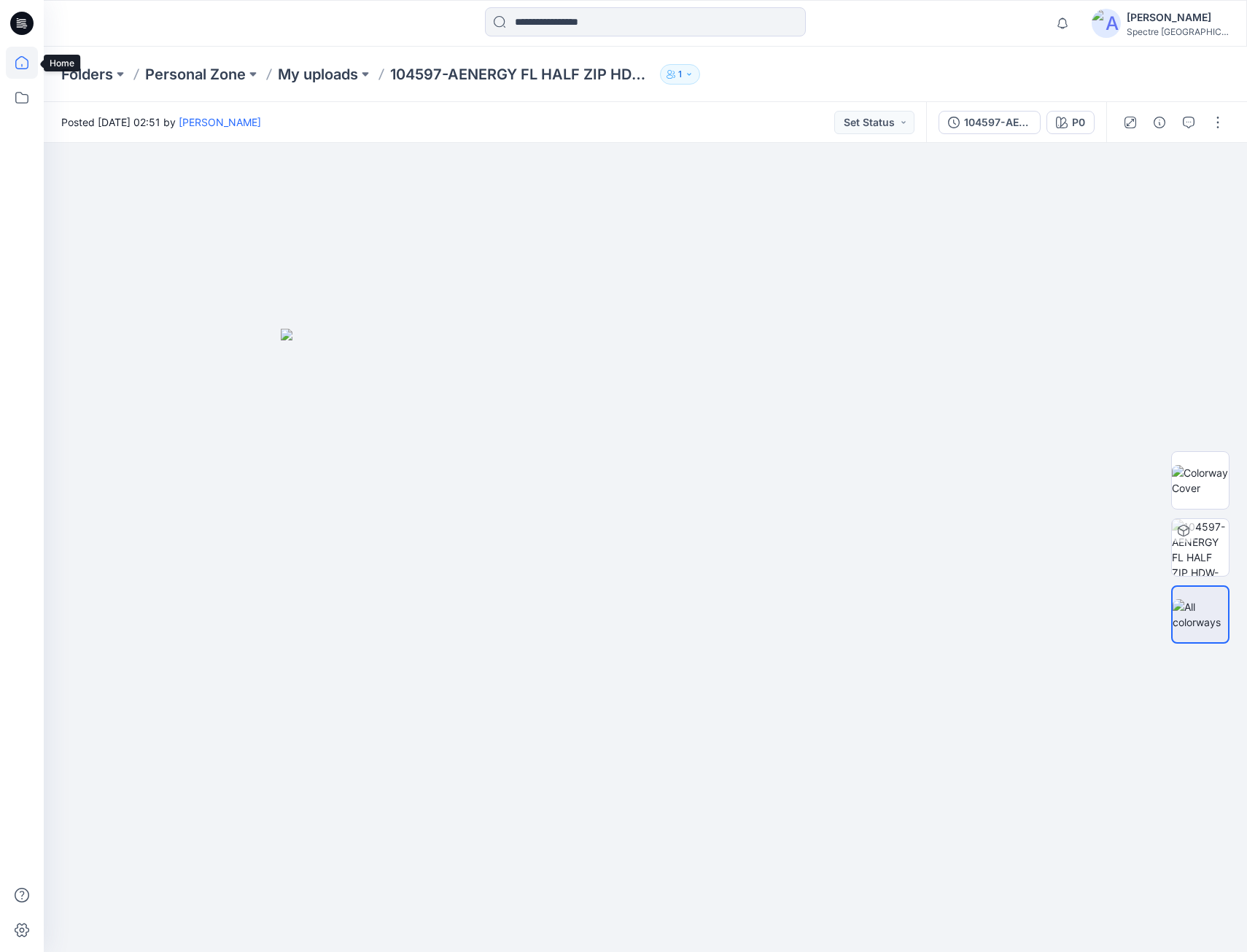
click at [18, 61] on icon at bounding box center [22, 63] width 32 height 32
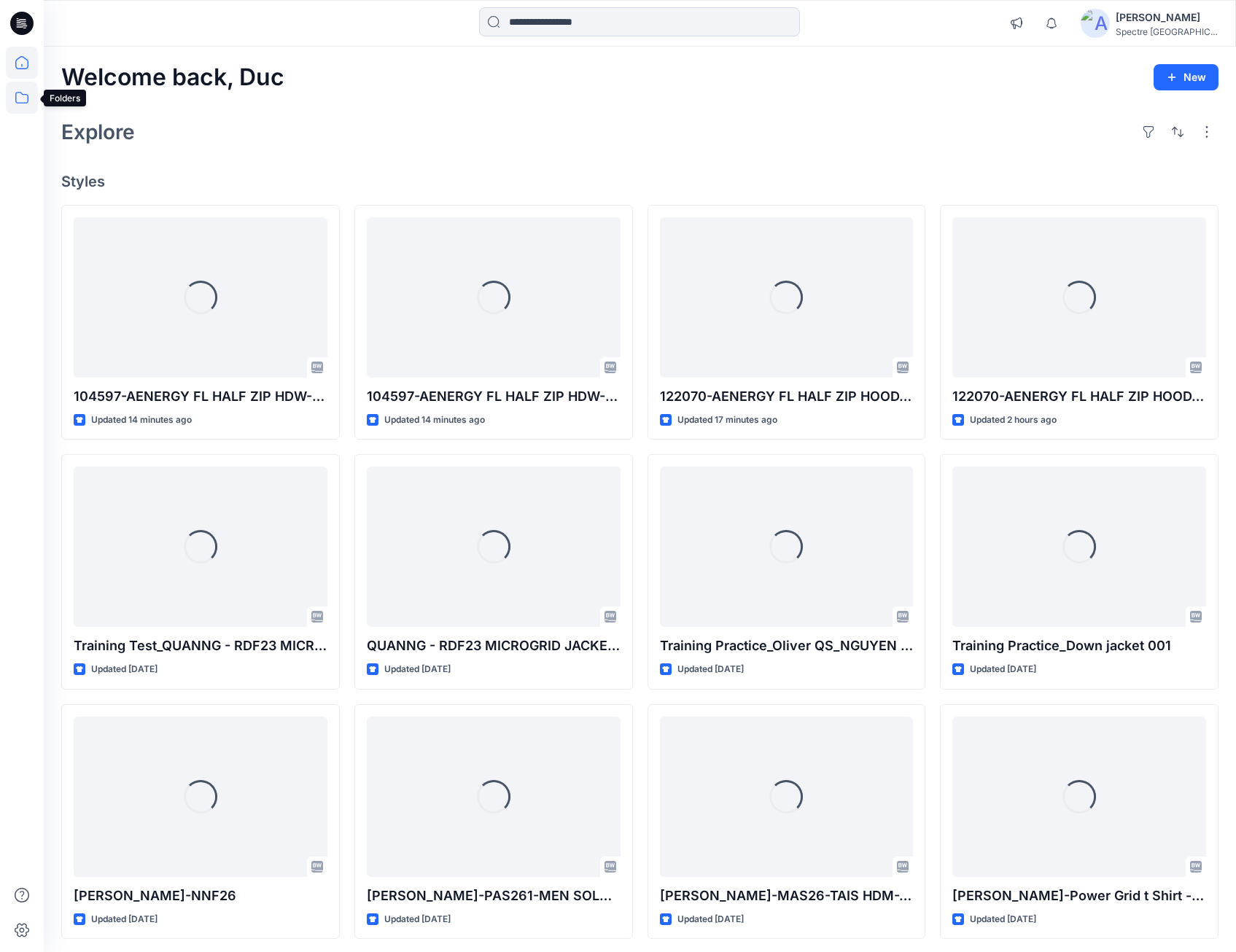
click at [15, 94] on icon at bounding box center [22, 98] width 32 height 32
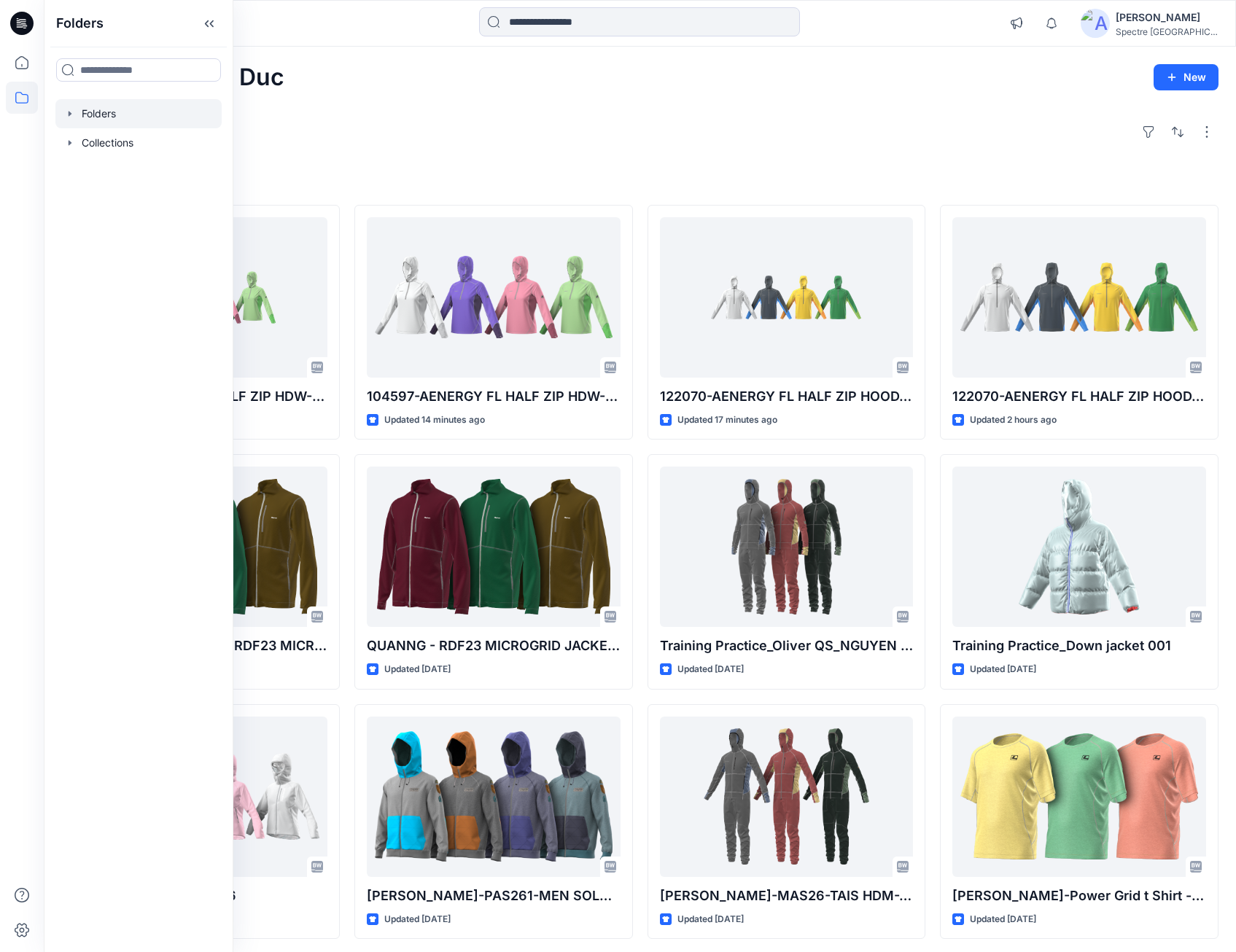
click at [73, 114] on icon "button" at bounding box center [69, 113] width 12 height 12
click at [99, 141] on p "[PERSON_NAME] [PERSON_NAME]" at bounding box center [173, 142] width 155 height 18
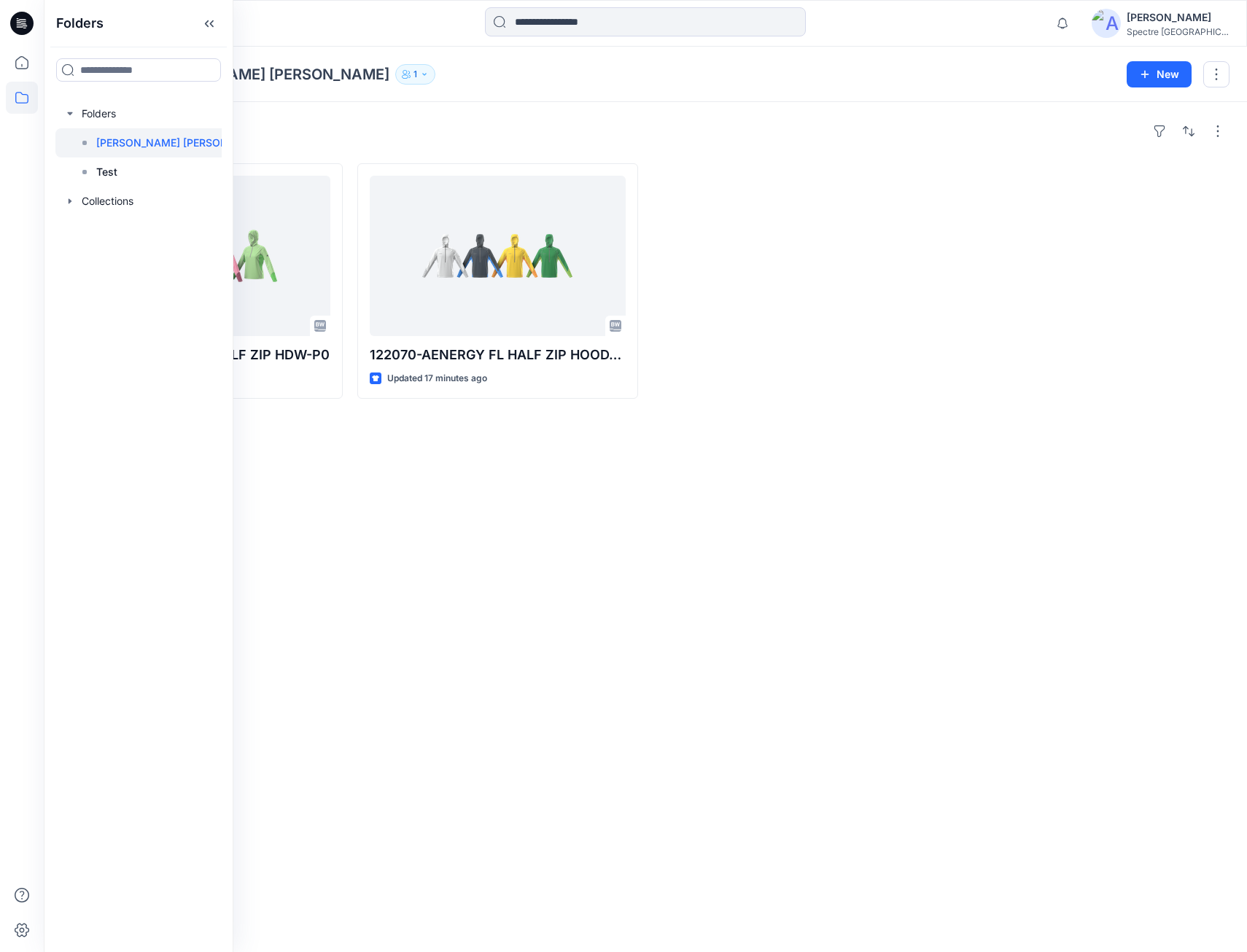
click at [529, 564] on div "Styles 104597-AENERGY FL HALF ZIP HDW-P0 Updated 14 minutes ago 122070-AENERGY …" at bounding box center [645, 527] width 1203 height 850
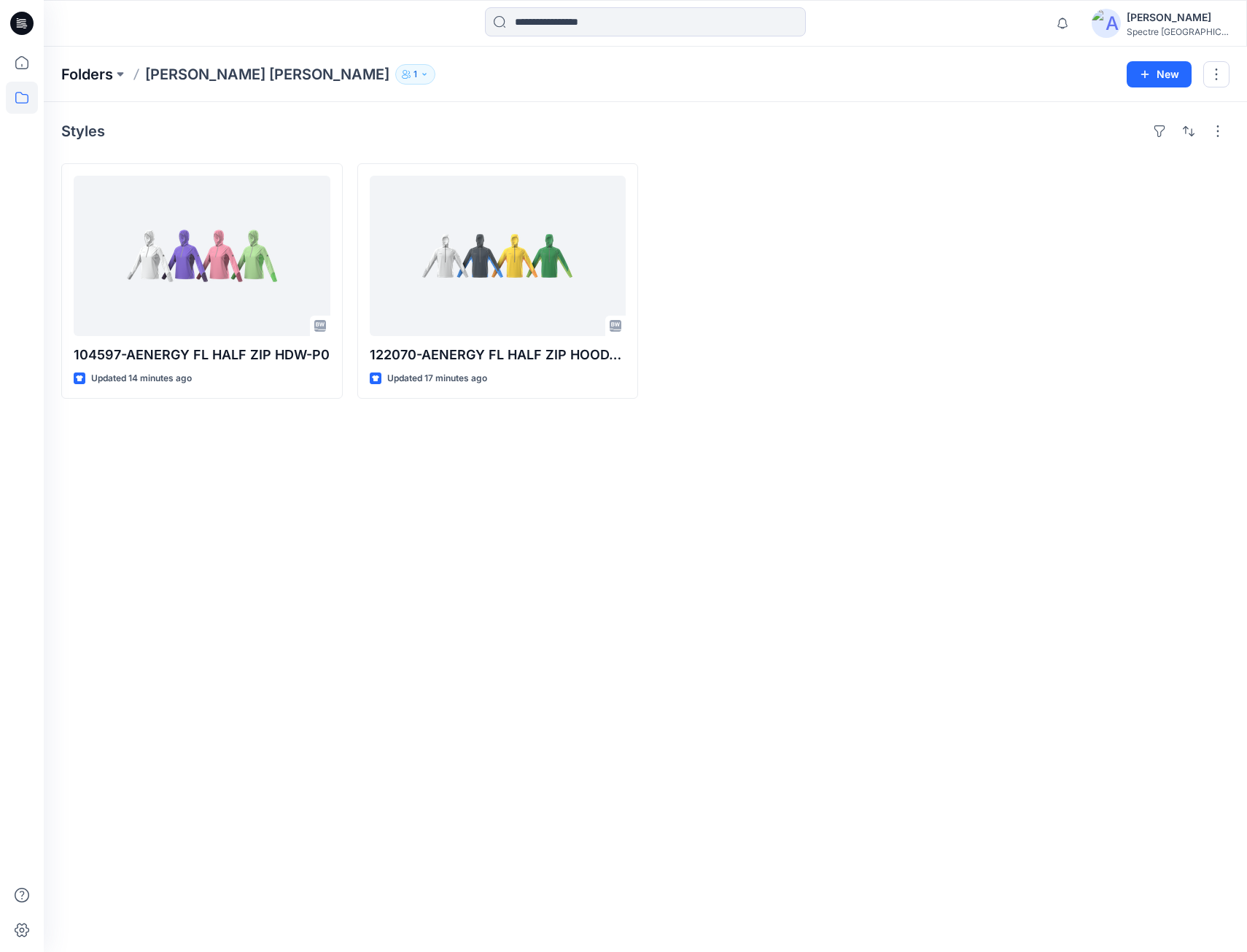
click at [90, 72] on p "Folders" at bounding box center [87, 74] width 52 height 21
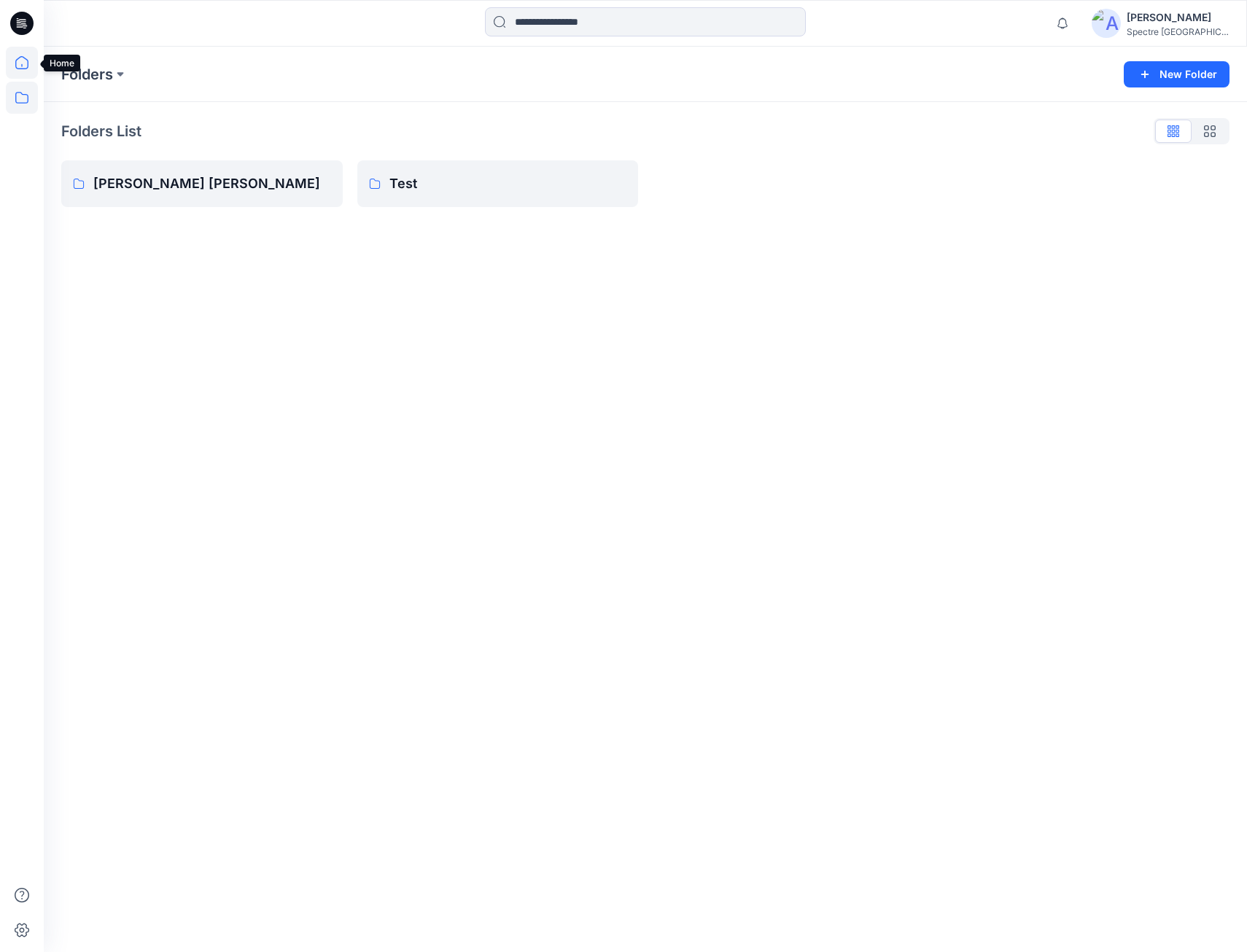
click at [18, 67] on icon at bounding box center [22, 63] width 32 height 32
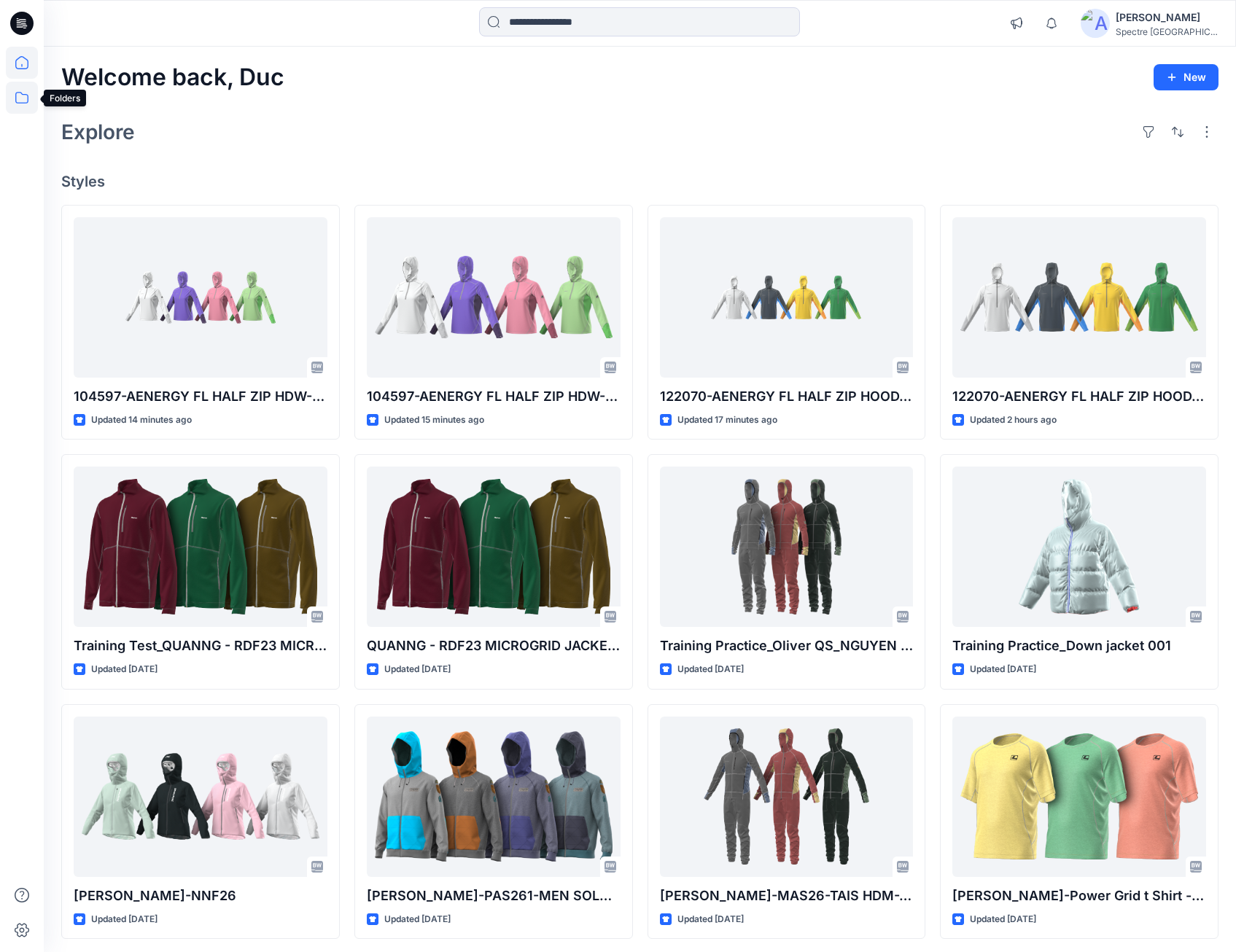
click at [22, 96] on icon at bounding box center [22, 98] width 32 height 32
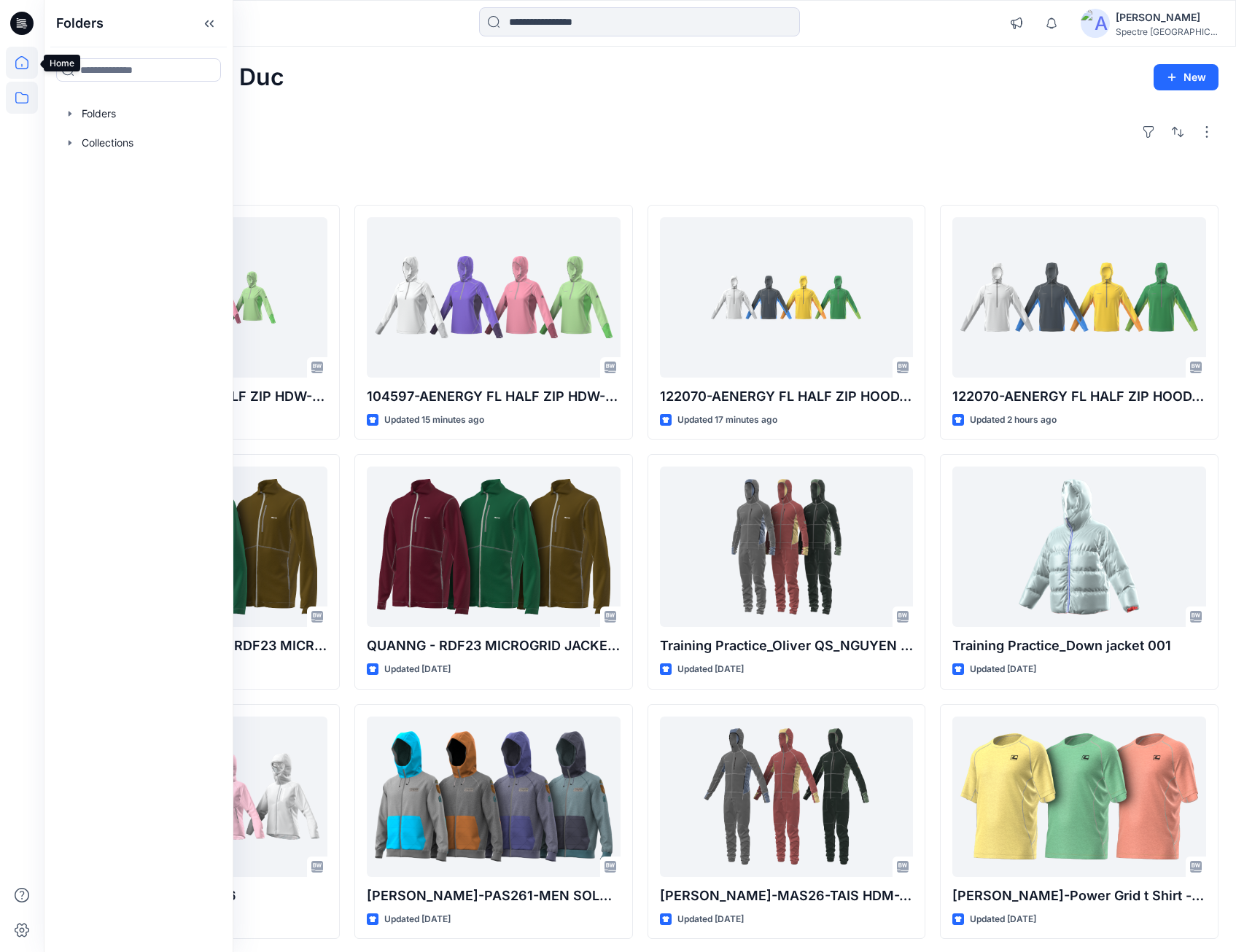
click at [22, 65] on icon at bounding box center [21, 65] width 1 height 3
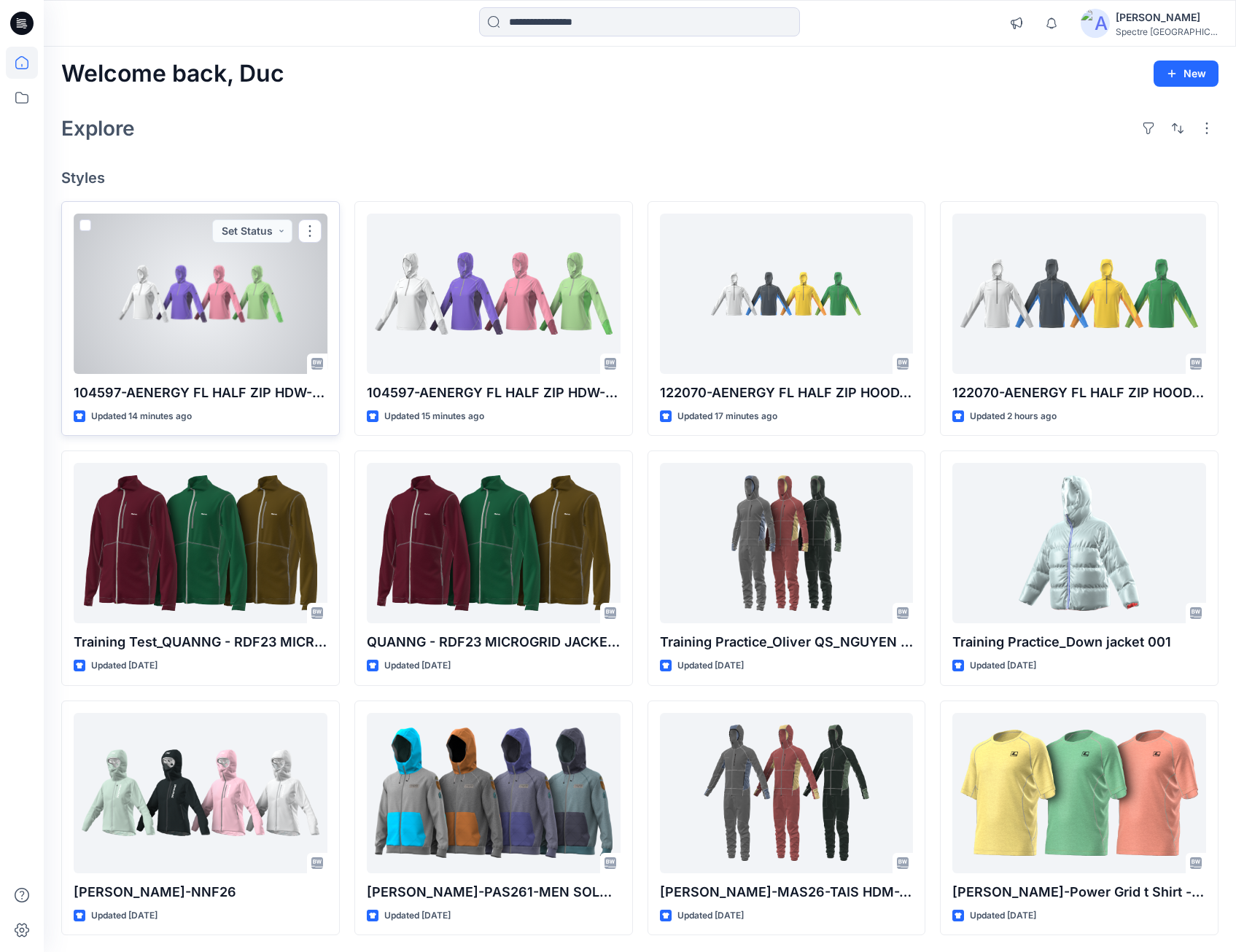
scroll to position [5, 0]
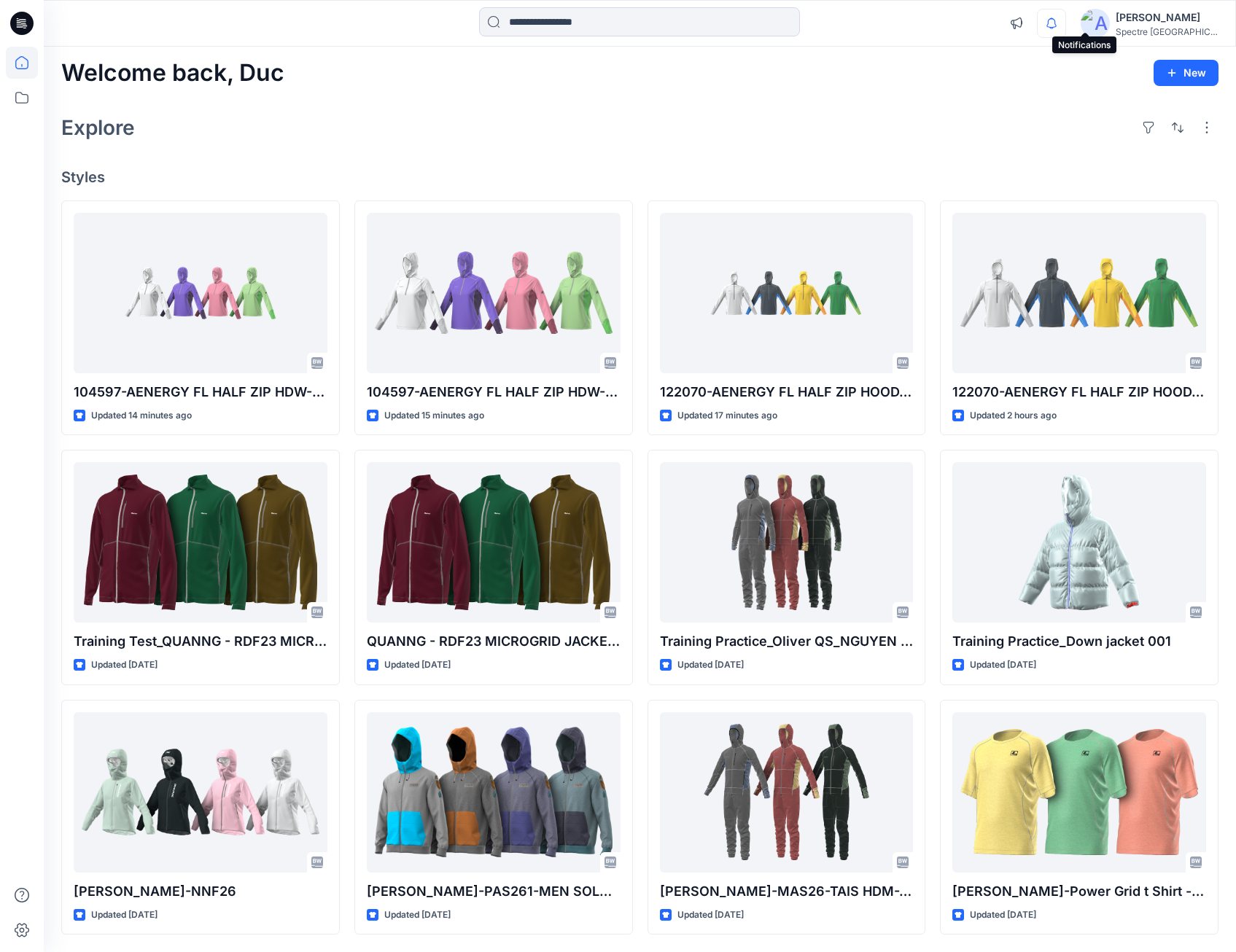
click at [1065, 22] on icon "button" at bounding box center [1051, 23] width 28 height 29
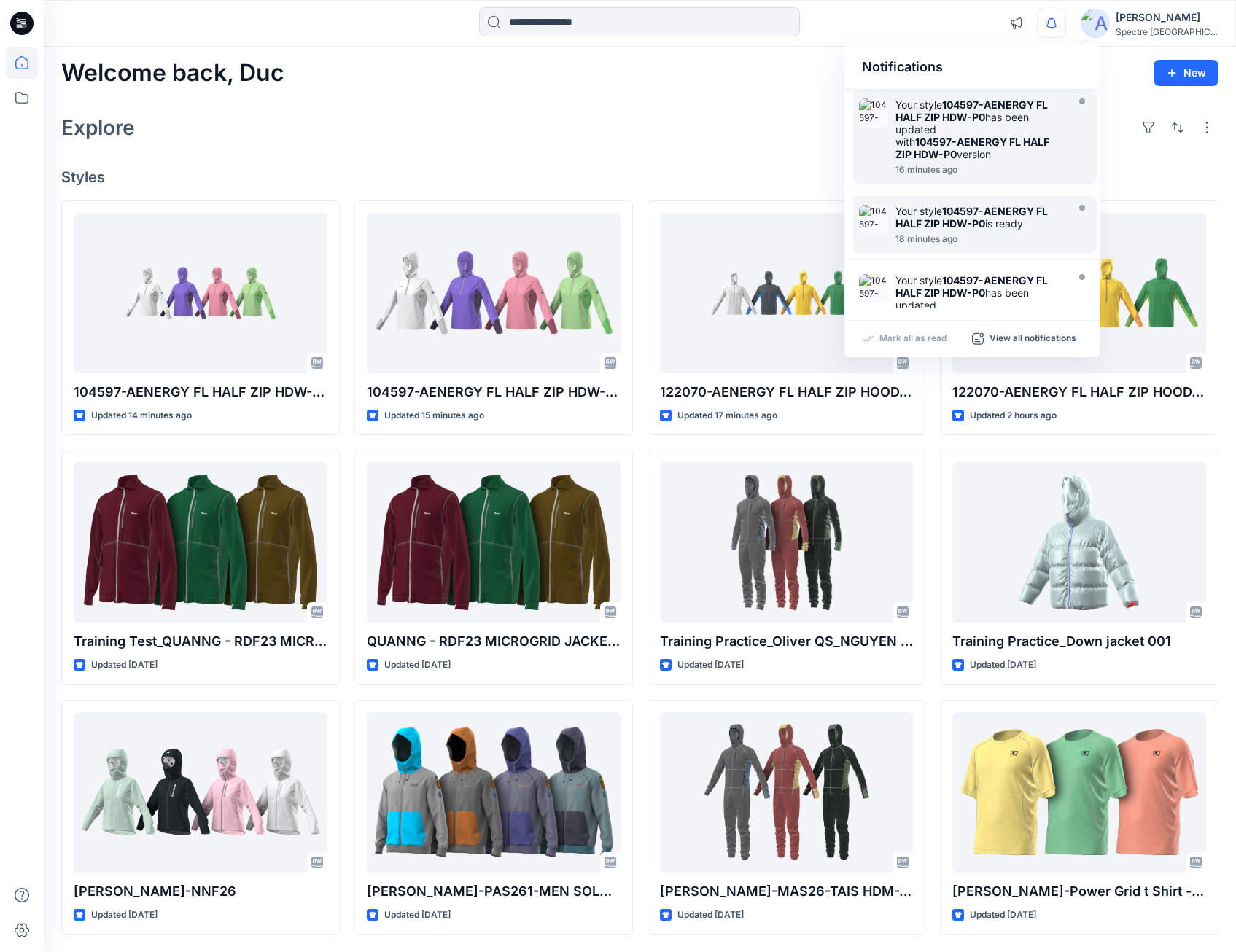
click at [966, 138] on strong "104597-AENERGY FL HALF ZIP HDW-P0" at bounding box center [973, 148] width 154 height 25
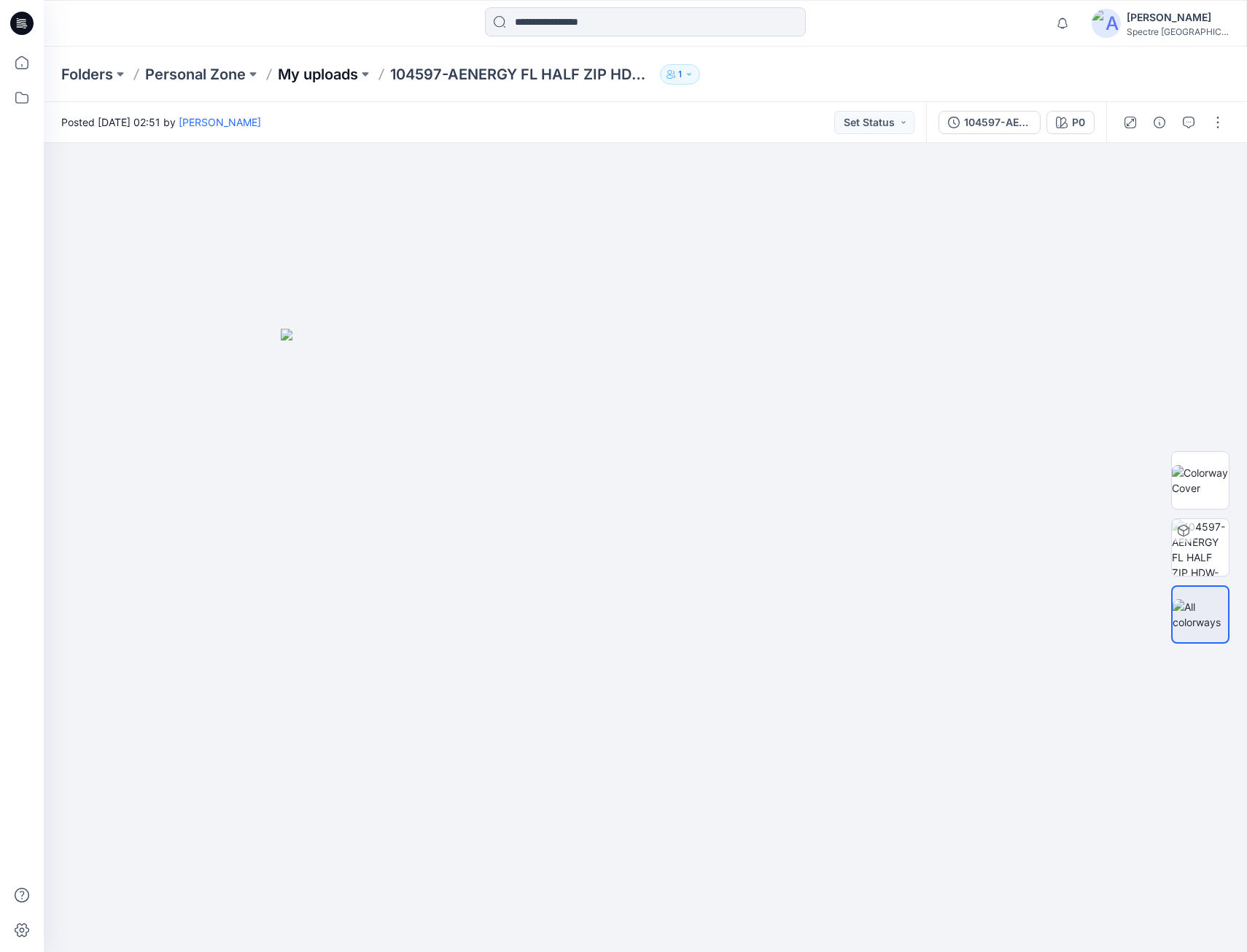
click at [313, 73] on p "My uploads" at bounding box center [318, 74] width 80 height 21
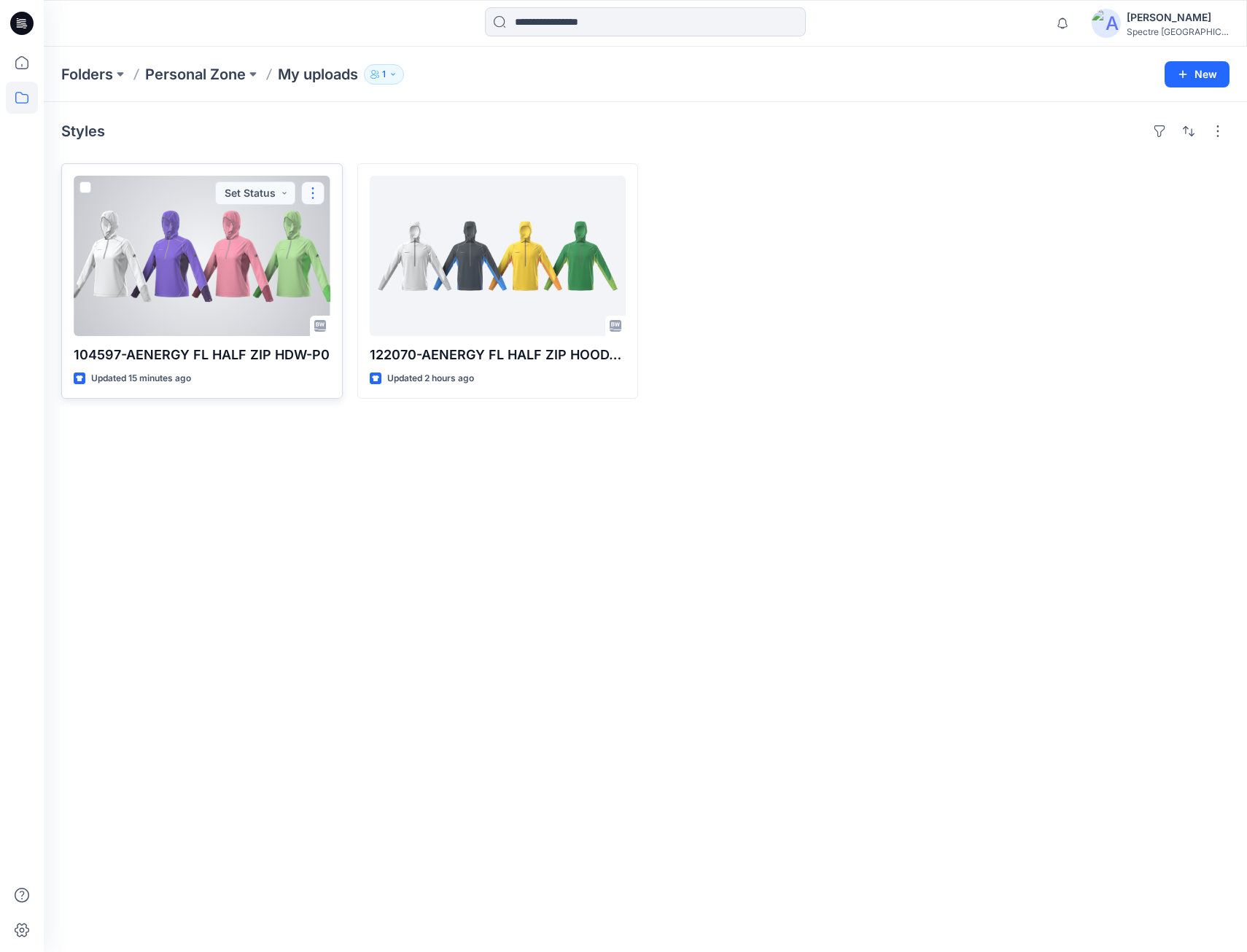
click at [312, 189] on button "button" at bounding box center [313, 193] width 23 height 23
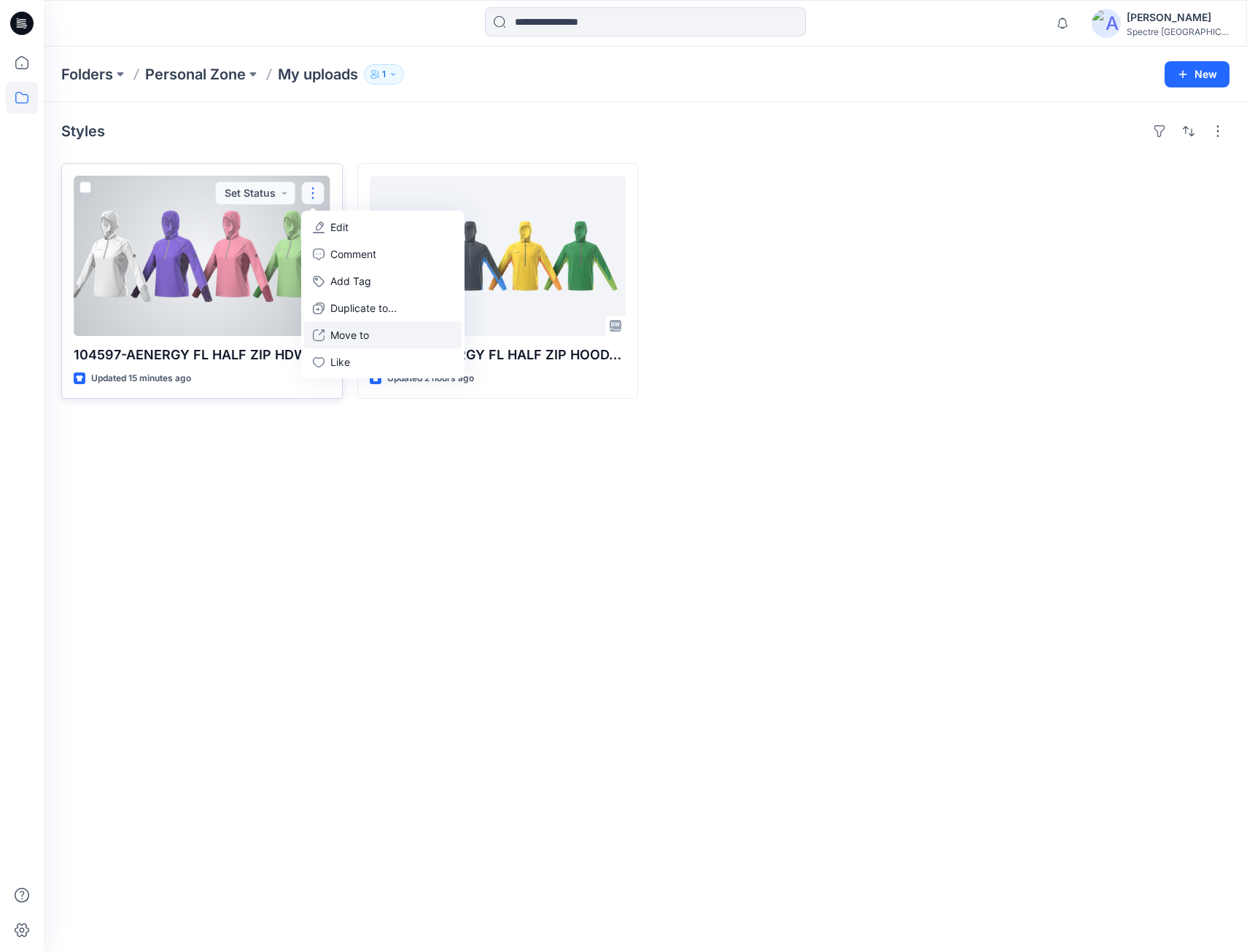
click at [343, 334] on p "Move to" at bounding box center [349, 335] width 38 height 15
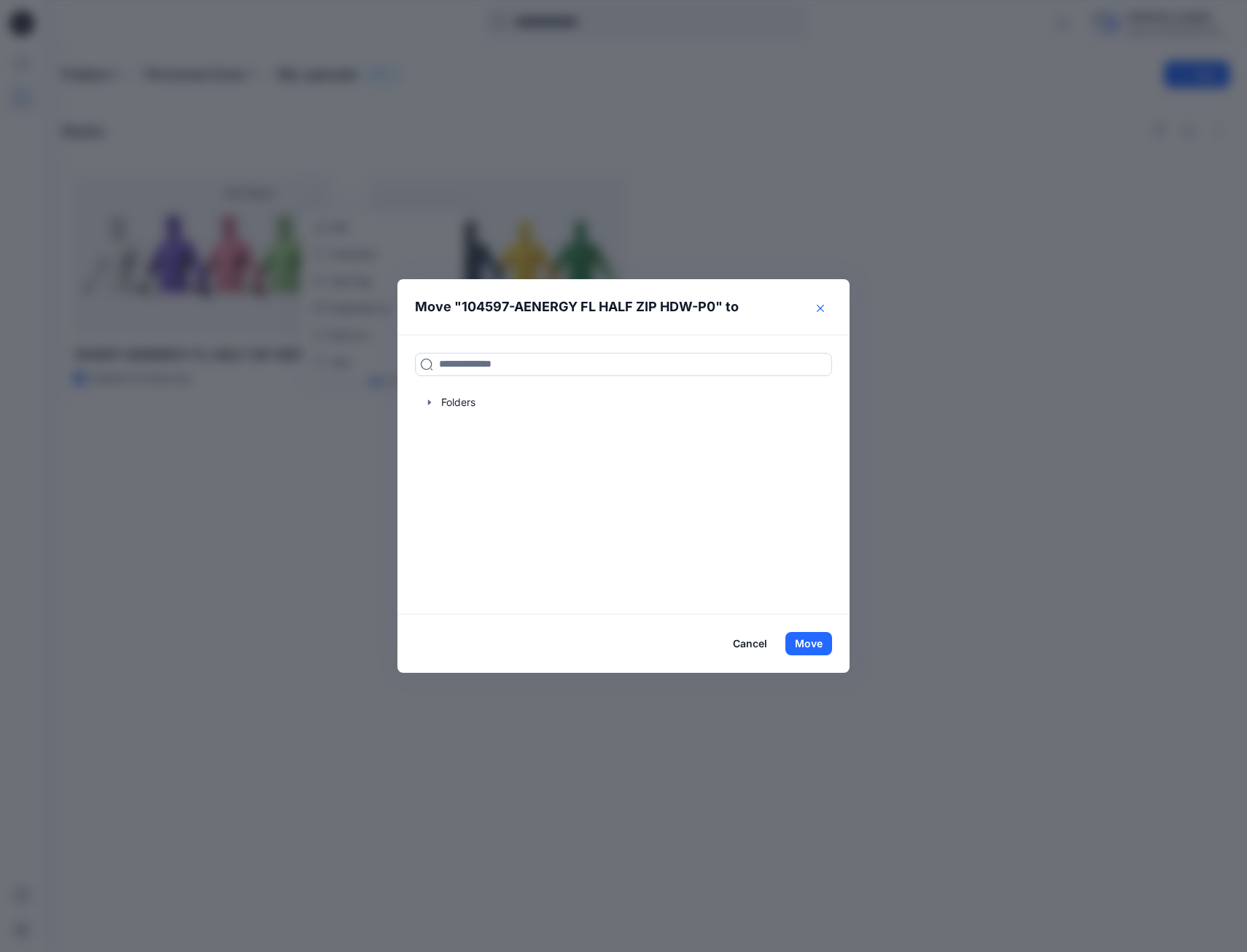
click at [823, 306] on icon "Close" at bounding box center [820, 308] width 7 height 7
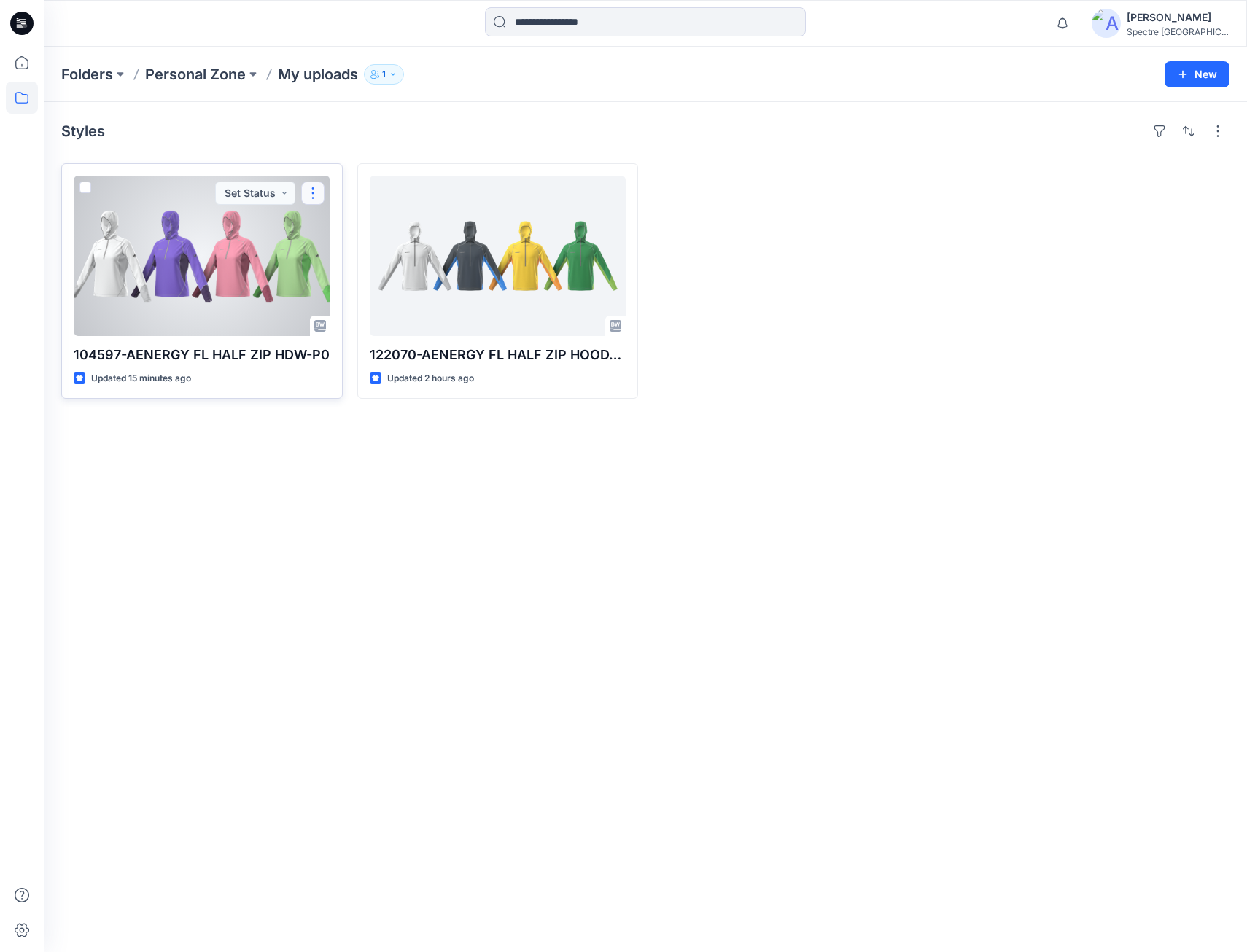
click at [314, 195] on button "button" at bounding box center [313, 193] width 23 height 23
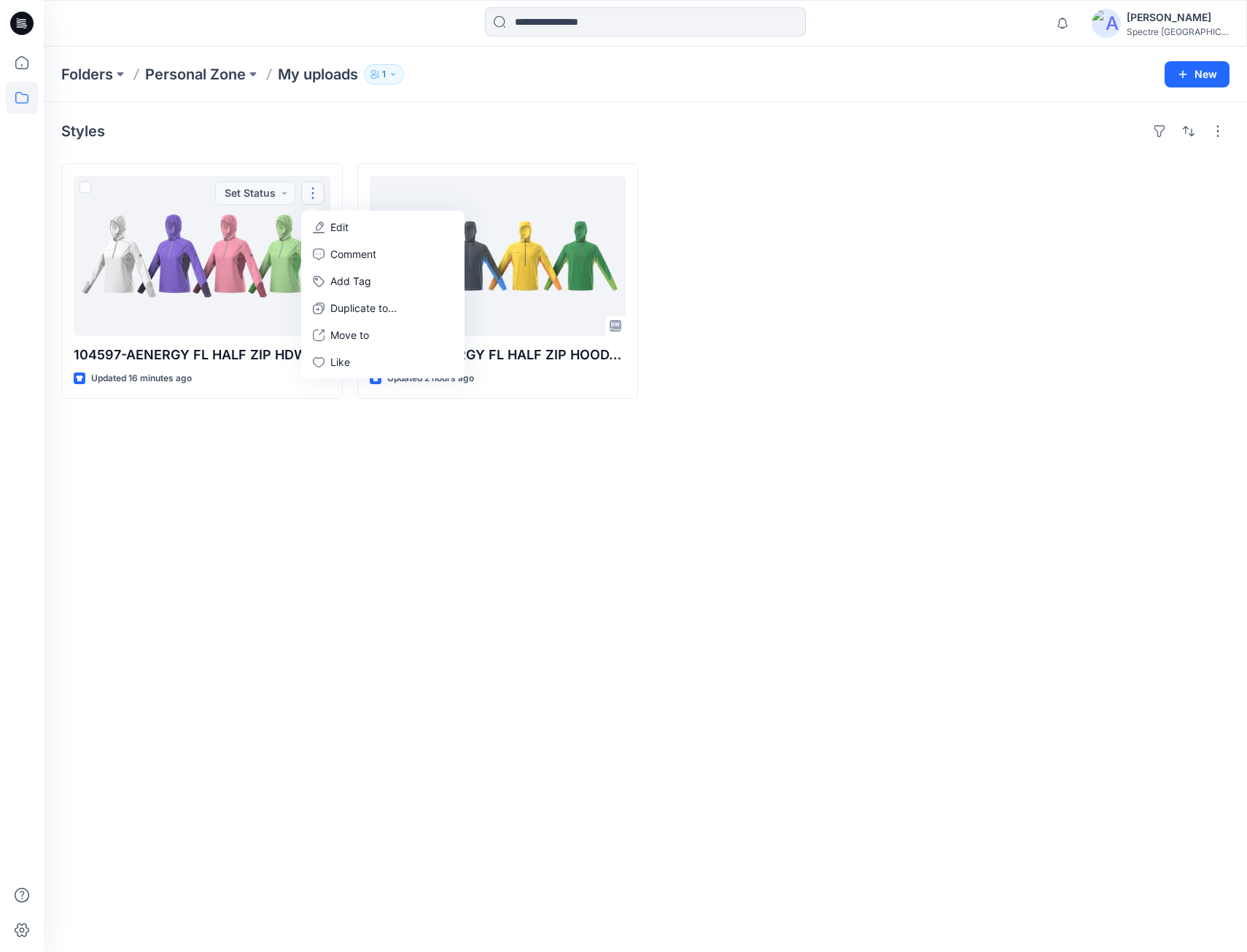
click at [532, 439] on div "Styles 104597-AENERGY FL HALF ZIP HDW-P0 Updated 16 minutes ago Set Status Edit…" at bounding box center [645, 527] width 1203 height 850
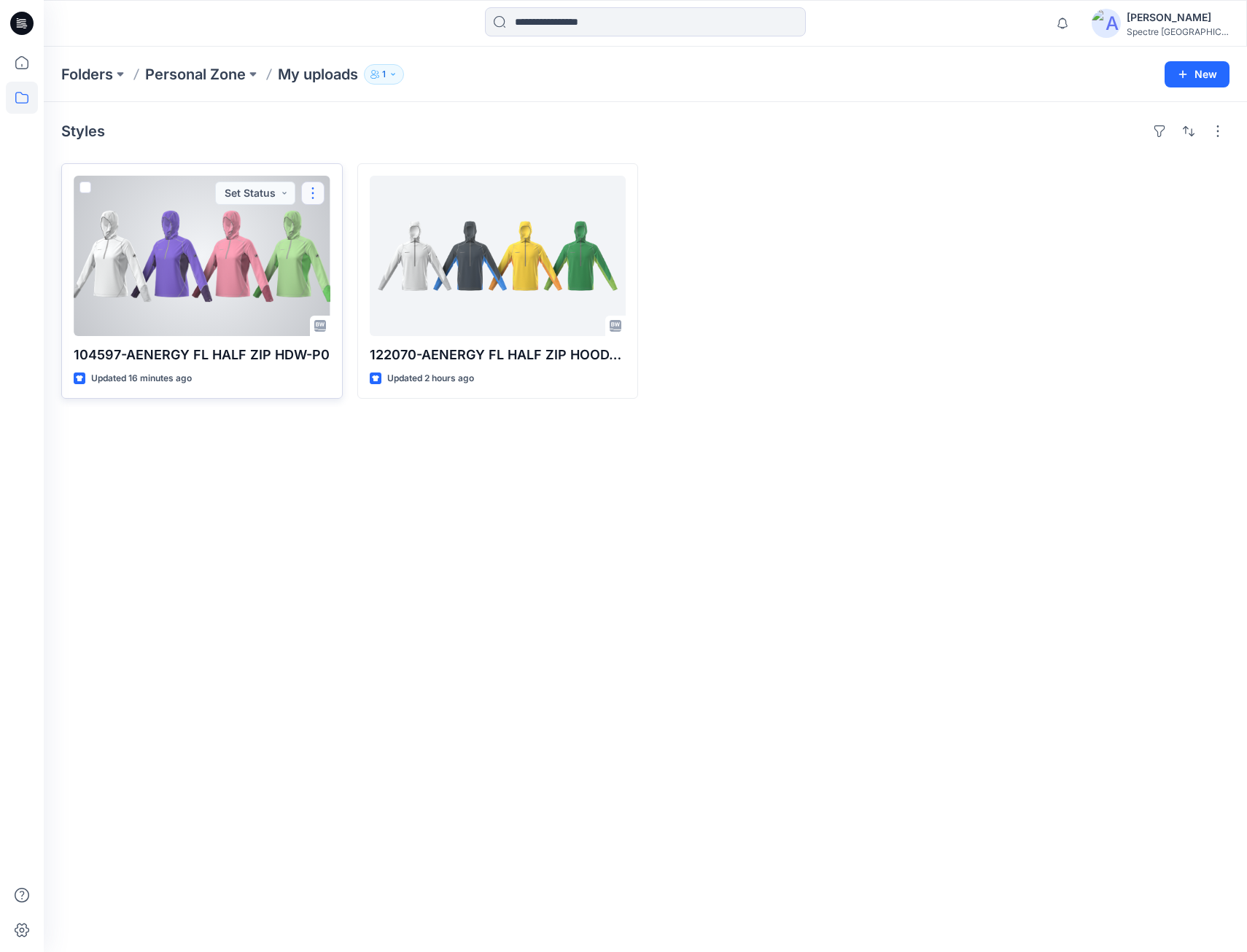
click at [311, 192] on button "button" at bounding box center [313, 193] width 23 height 23
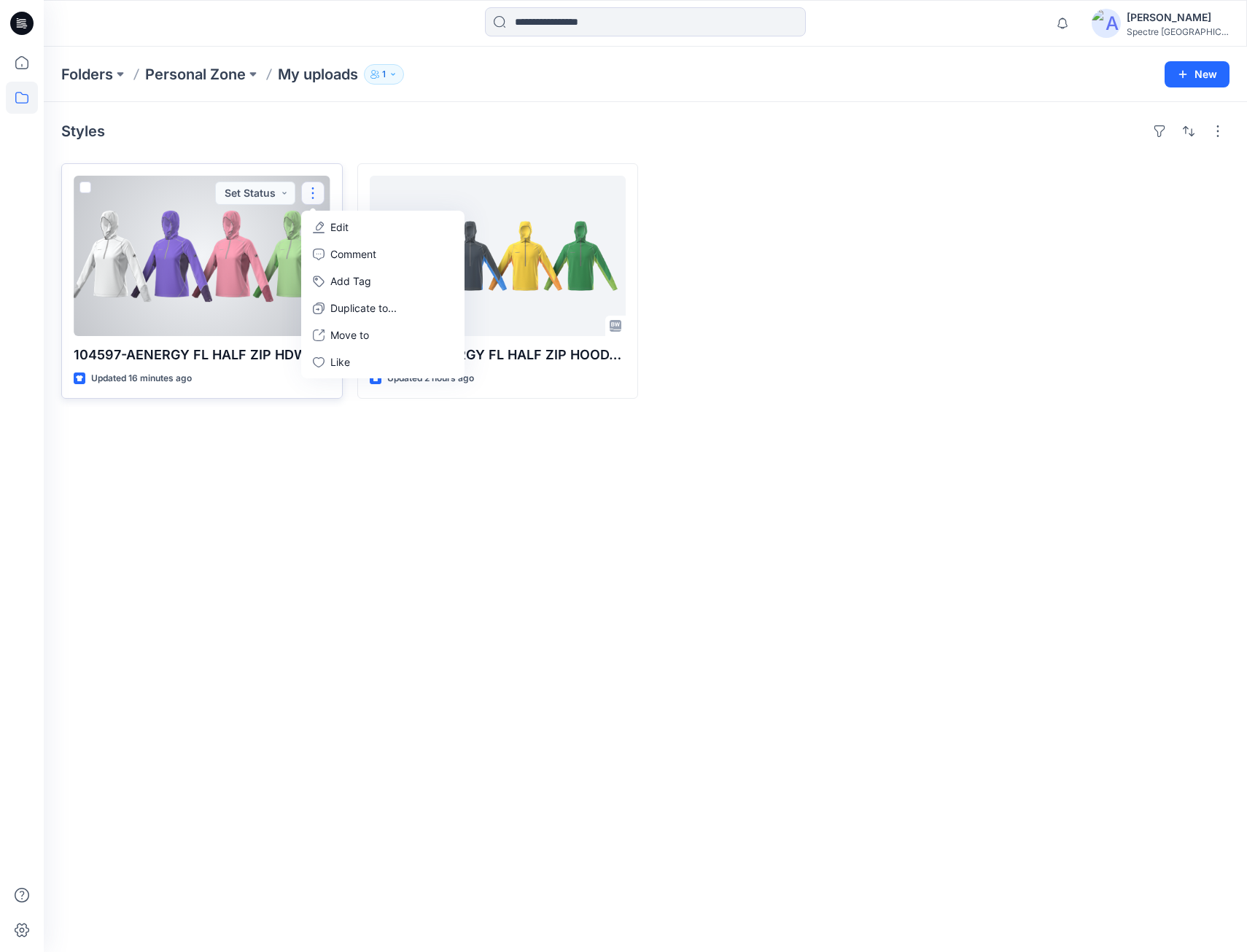
click at [332, 225] on p "Edit" at bounding box center [339, 227] width 18 height 15
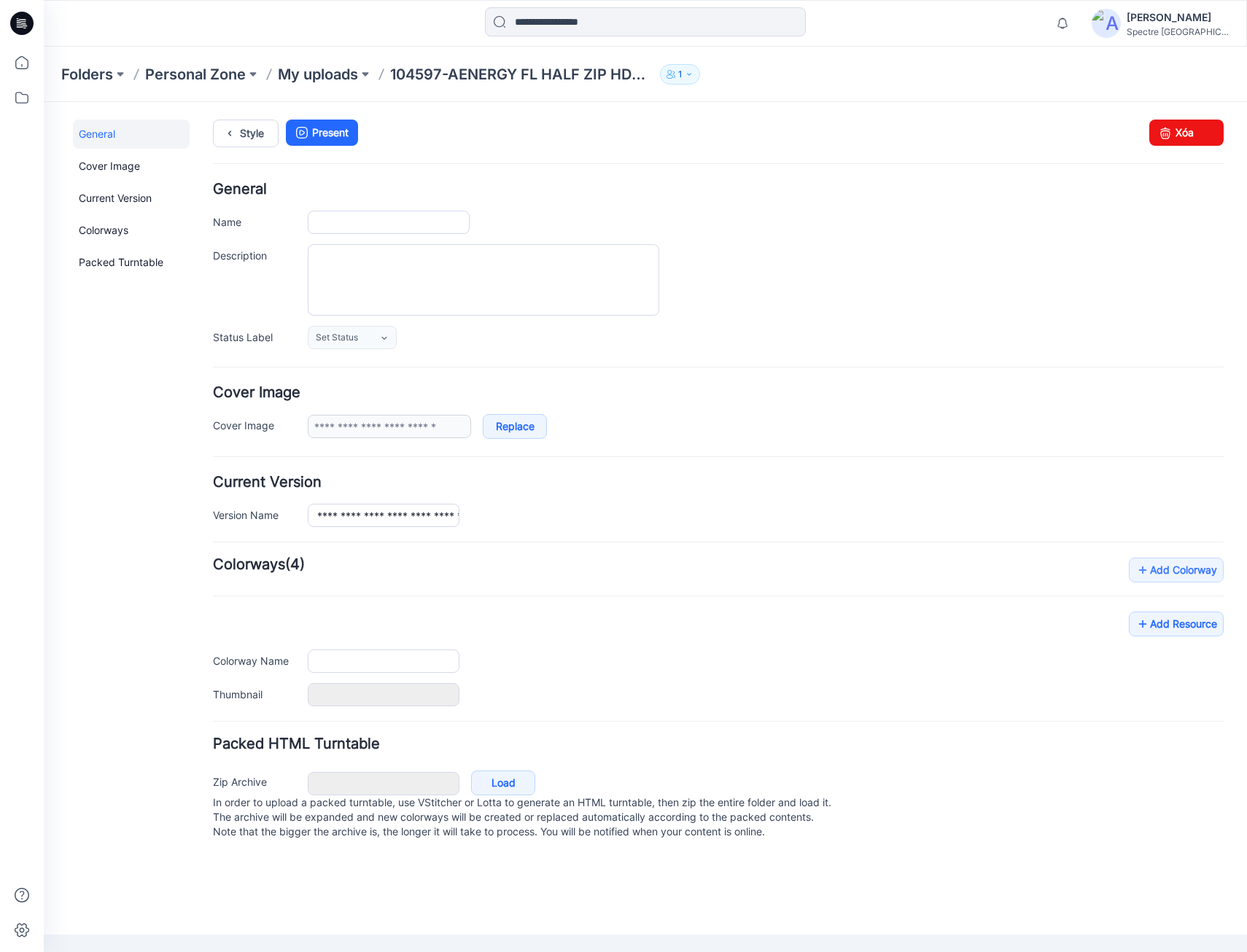
type input "**********"
type input "**"
type input "**********"
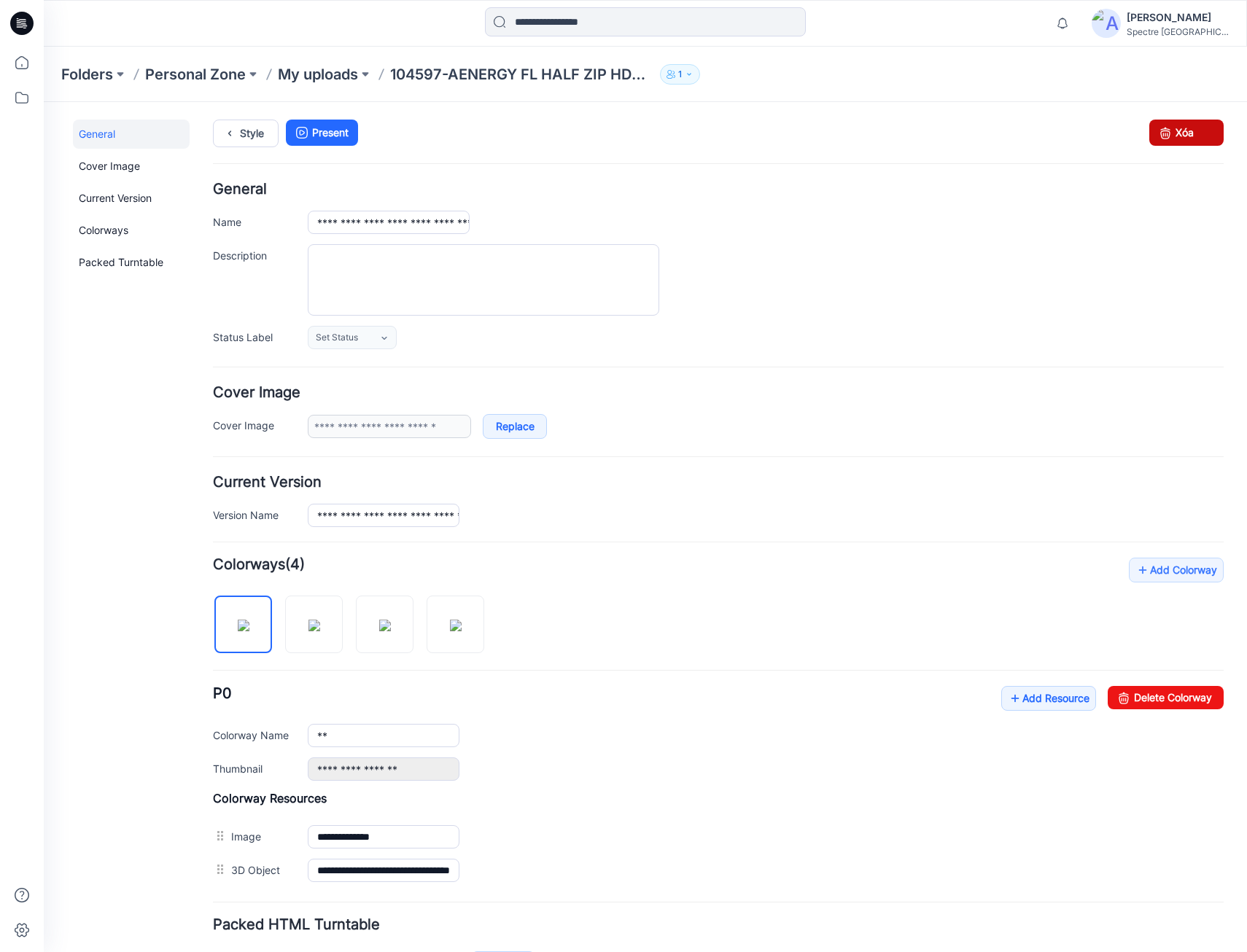
click at [1182, 139] on link "Xóa" at bounding box center [1186, 132] width 75 height 26
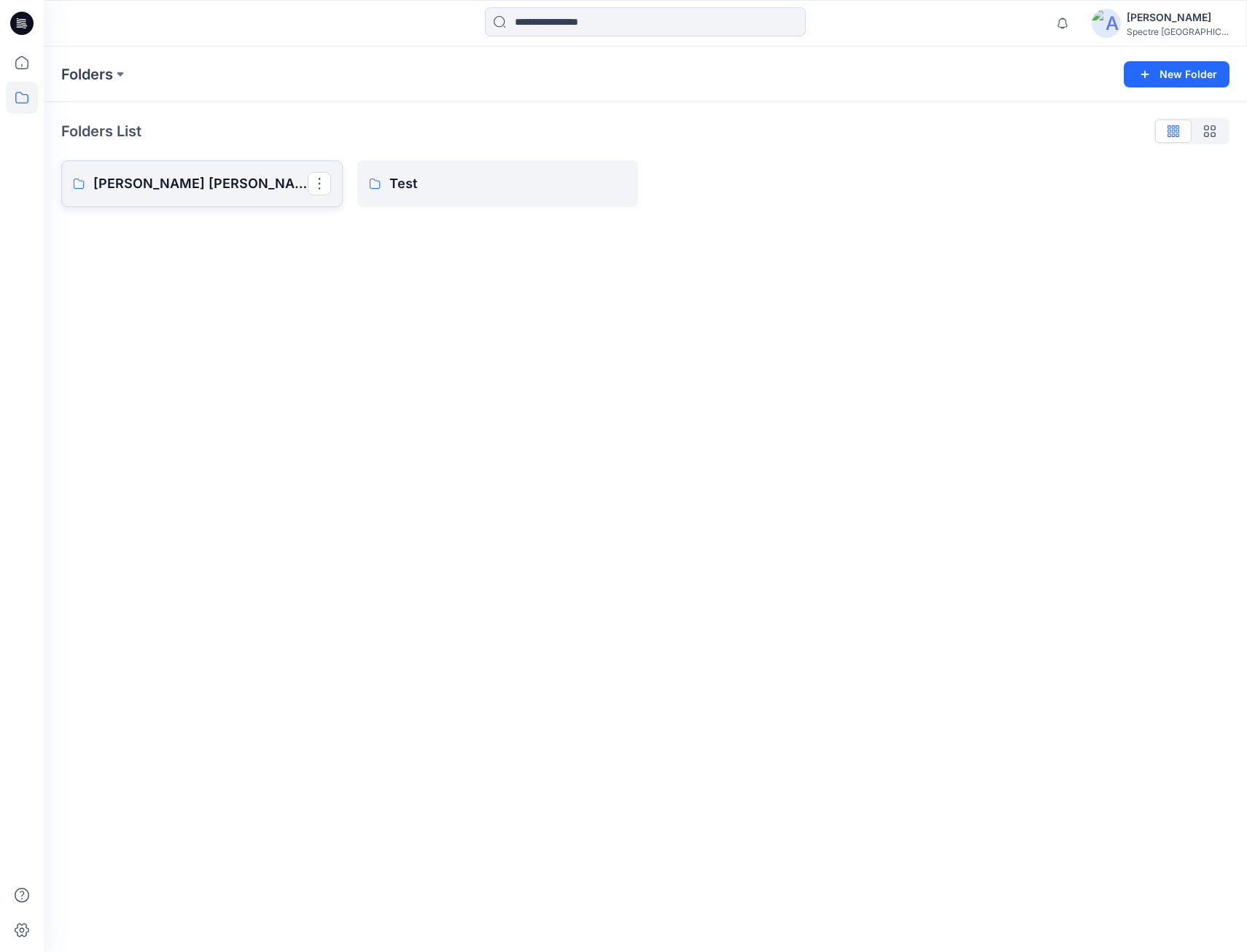
click at [169, 191] on p "[PERSON_NAME] [PERSON_NAME]" at bounding box center [200, 184] width 215 height 21
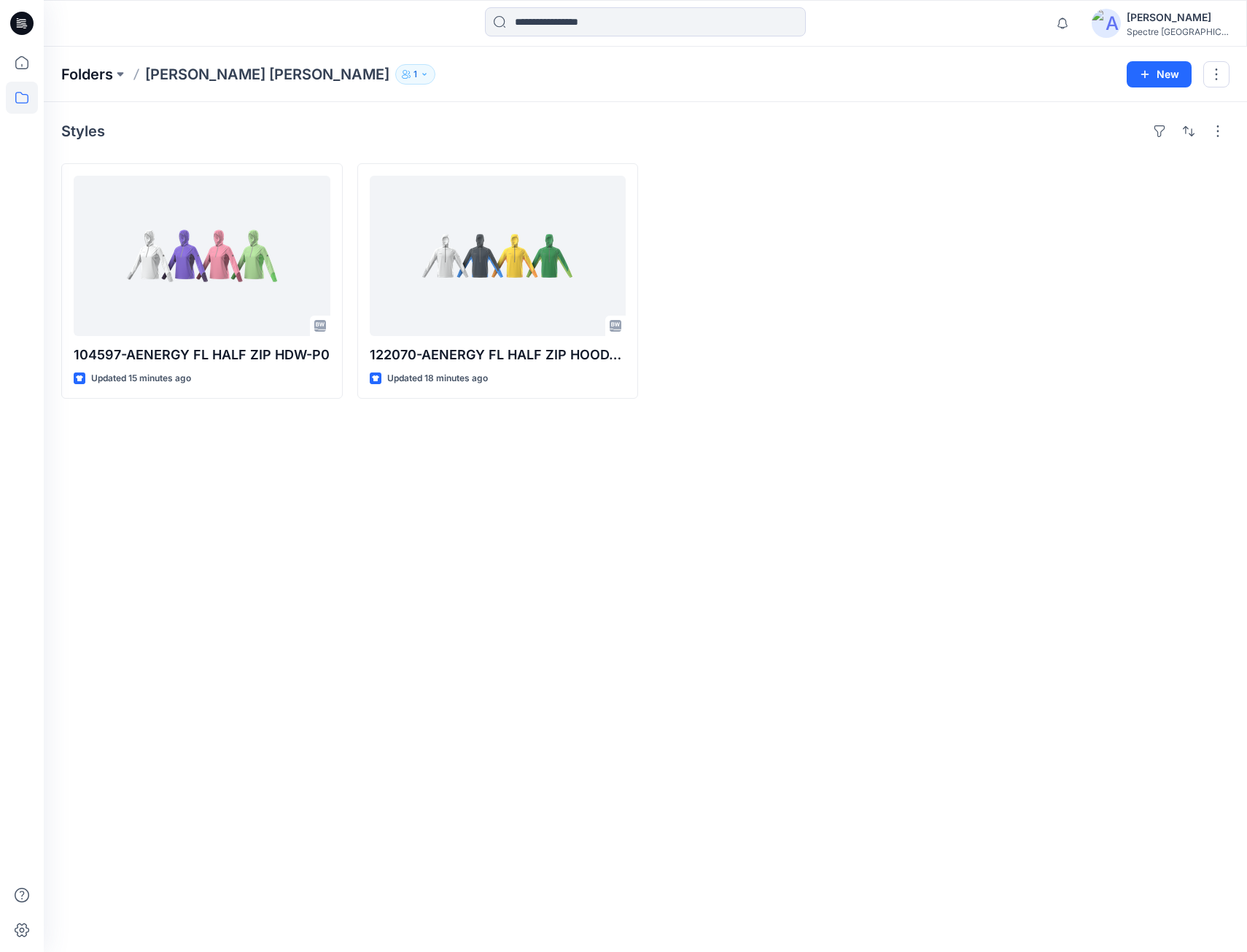
click at [110, 77] on p "Folders" at bounding box center [87, 74] width 52 height 21
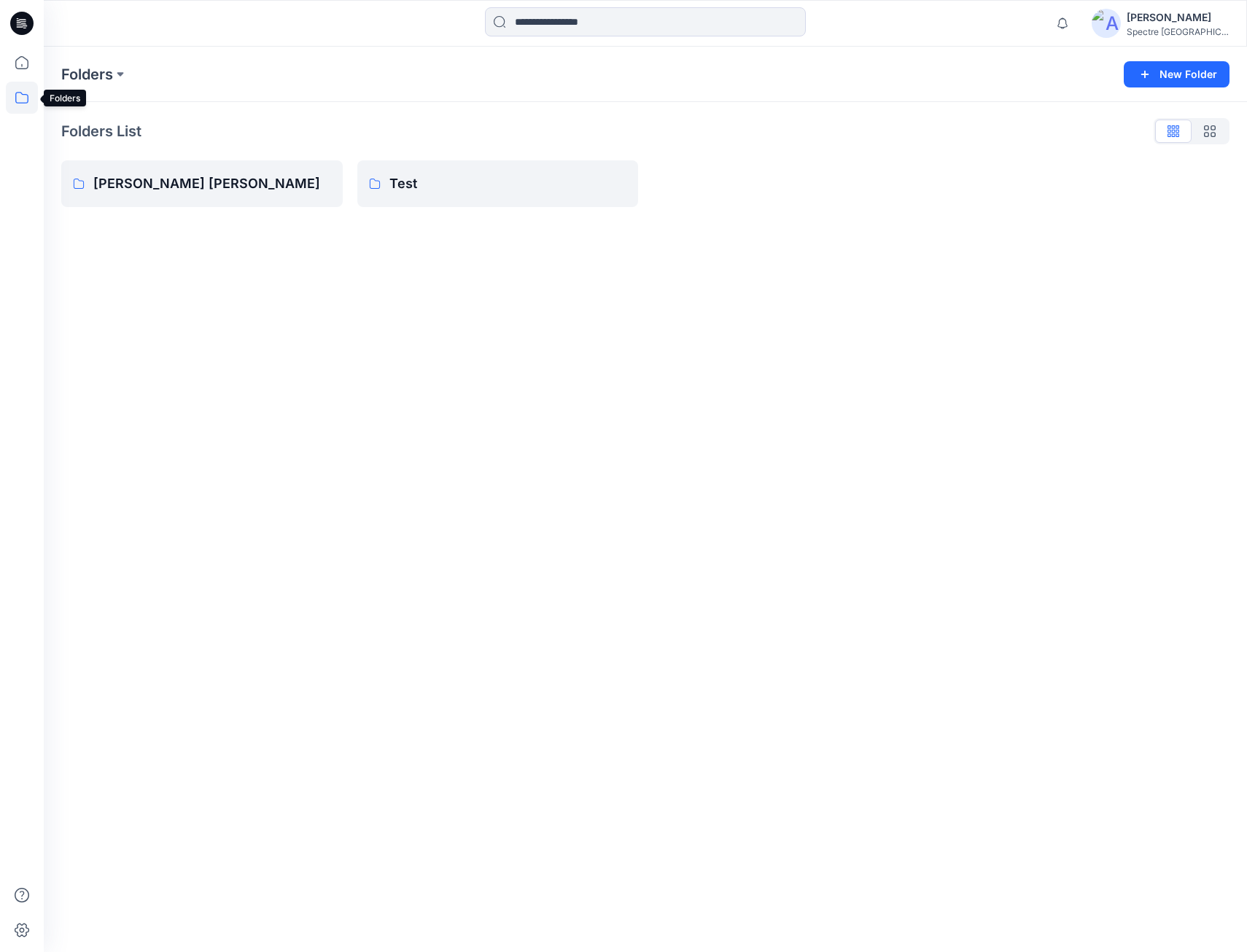
click at [17, 102] on icon at bounding box center [22, 98] width 32 height 32
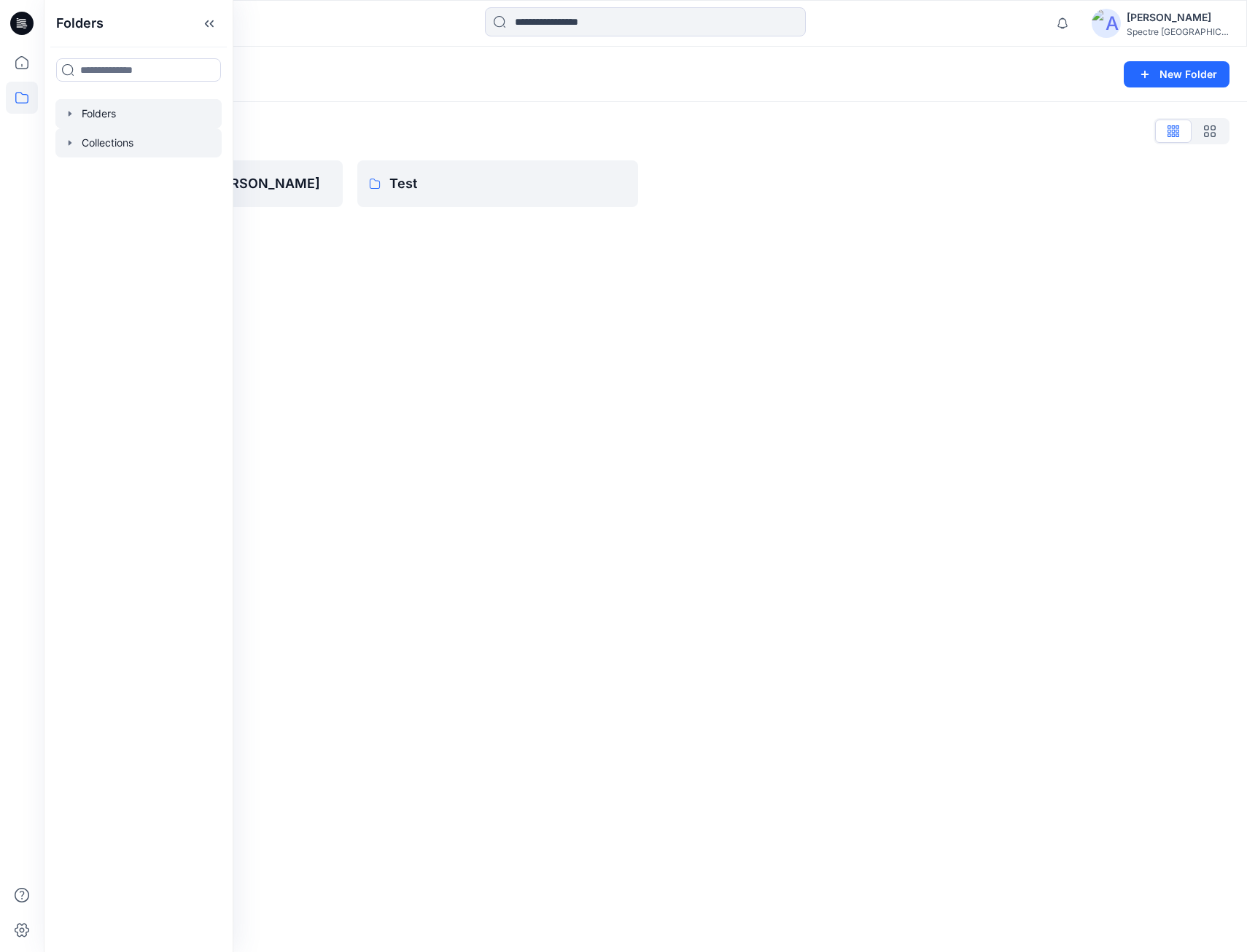
click at [75, 140] on icon "button" at bounding box center [69, 142] width 12 height 12
click at [89, 168] on icon at bounding box center [84, 172] width 12 height 12
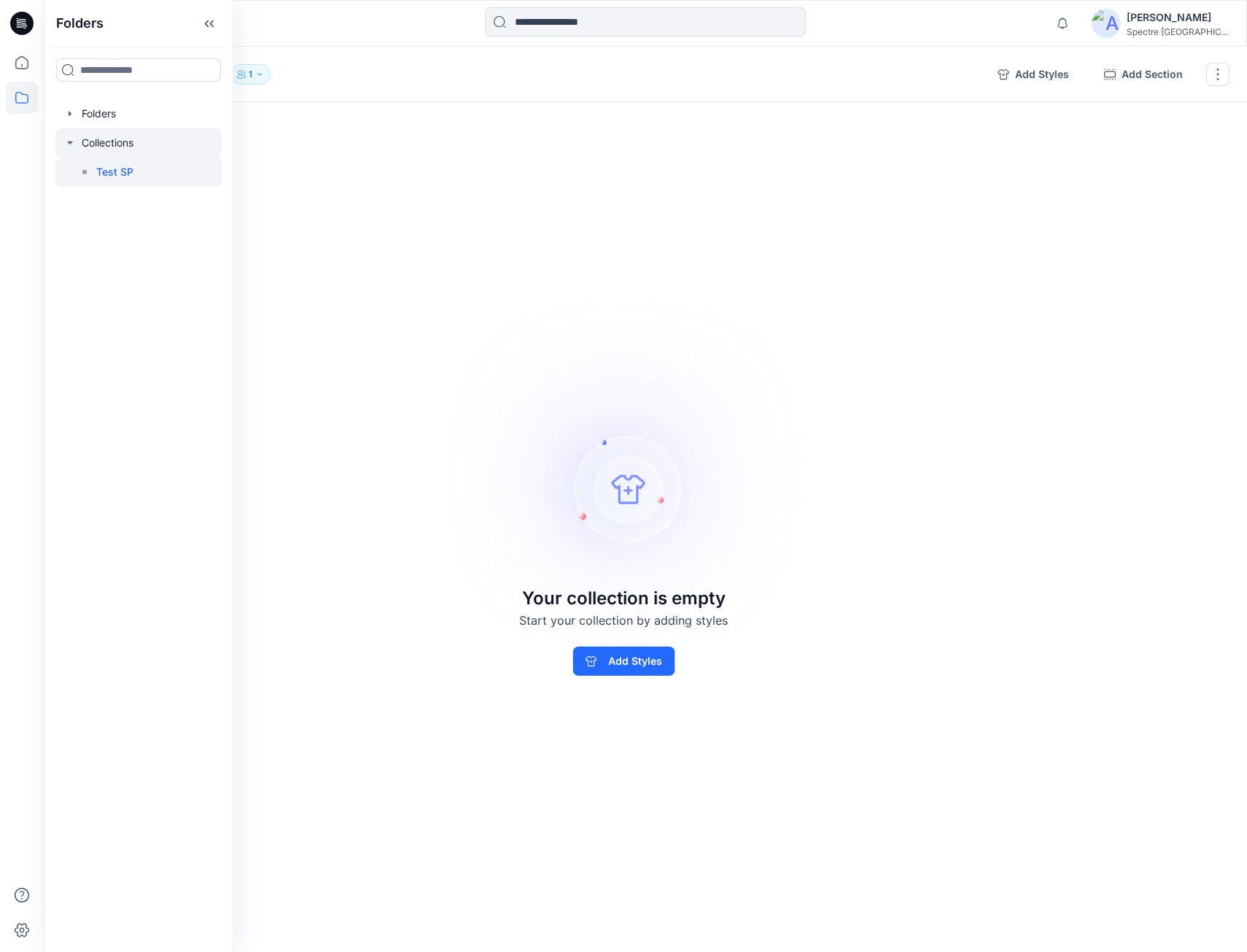
click at [69, 141] on icon "button" at bounding box center [69, 142] width 12 height 12
click at [24, 62] on icon at bounding box center [22, 63] width 32 height 32
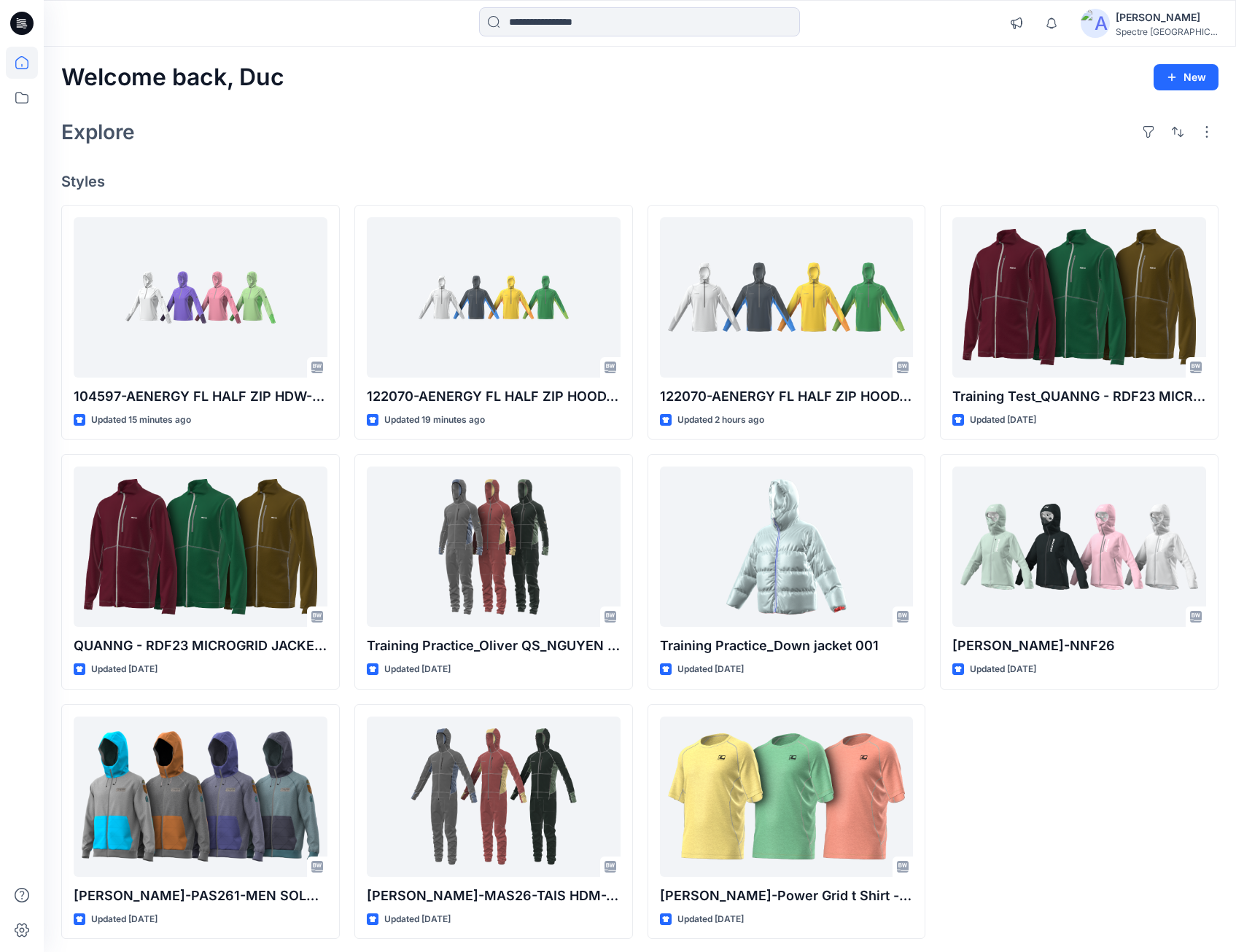
click at [1110, 27] on img at bounding box center [1095, 23] width 29 height 29
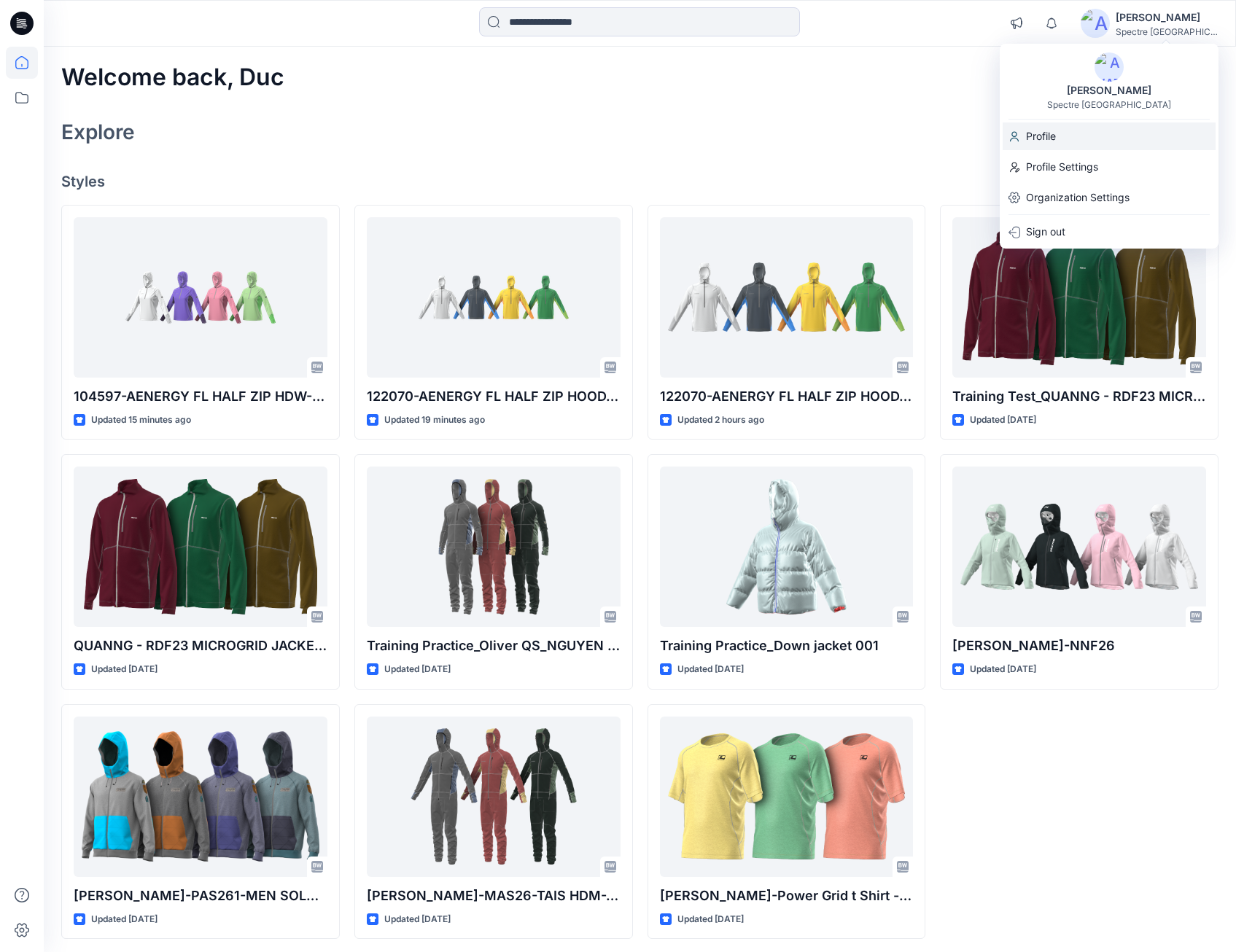
click at [1056, 135] on p "Profile" at bounding box center [1041, 136] width 30 height 28
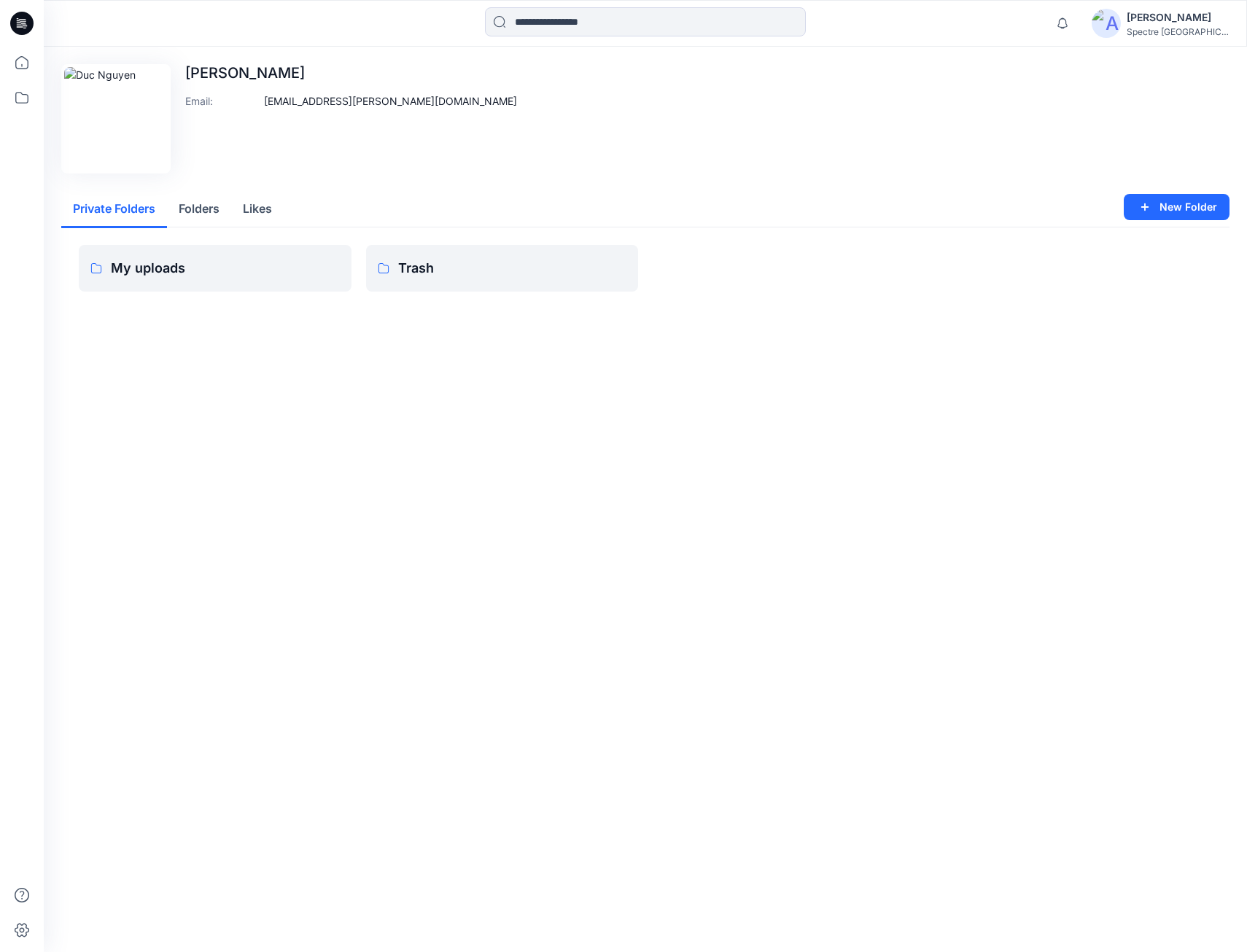
click at [194, 208] on button "Folders" at bounding box center [199, 209] width 64 height 37
click at [122, 203] on button "Private Folders" at bounding box center [114, 209] width 105 height 37
click at [1121, 22] on img at bounding box center [1106, 23] width 29 height 29
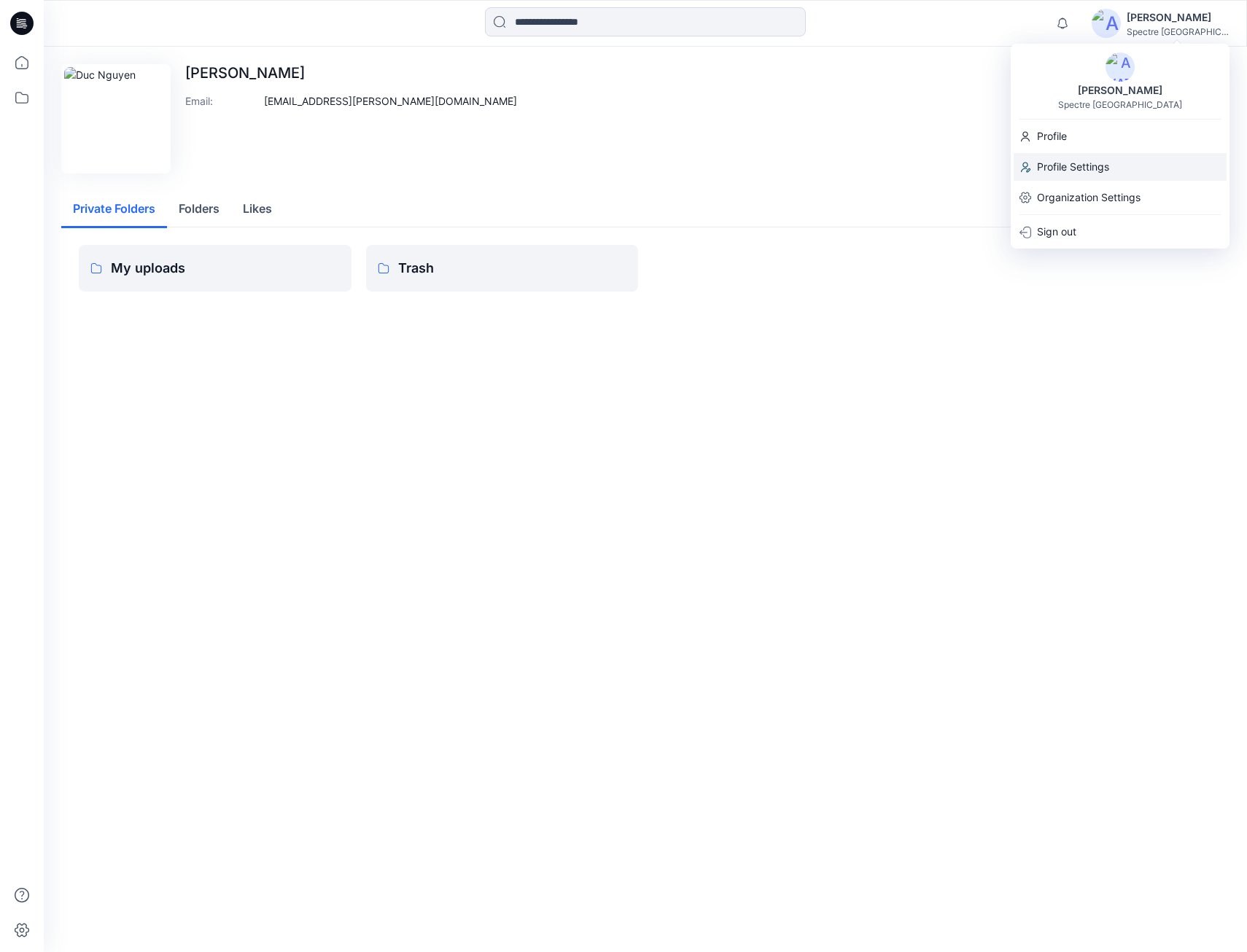
click at [1082, 168] on p "Profile Settings" at bounding box center [1073, 167] width 72 height 28
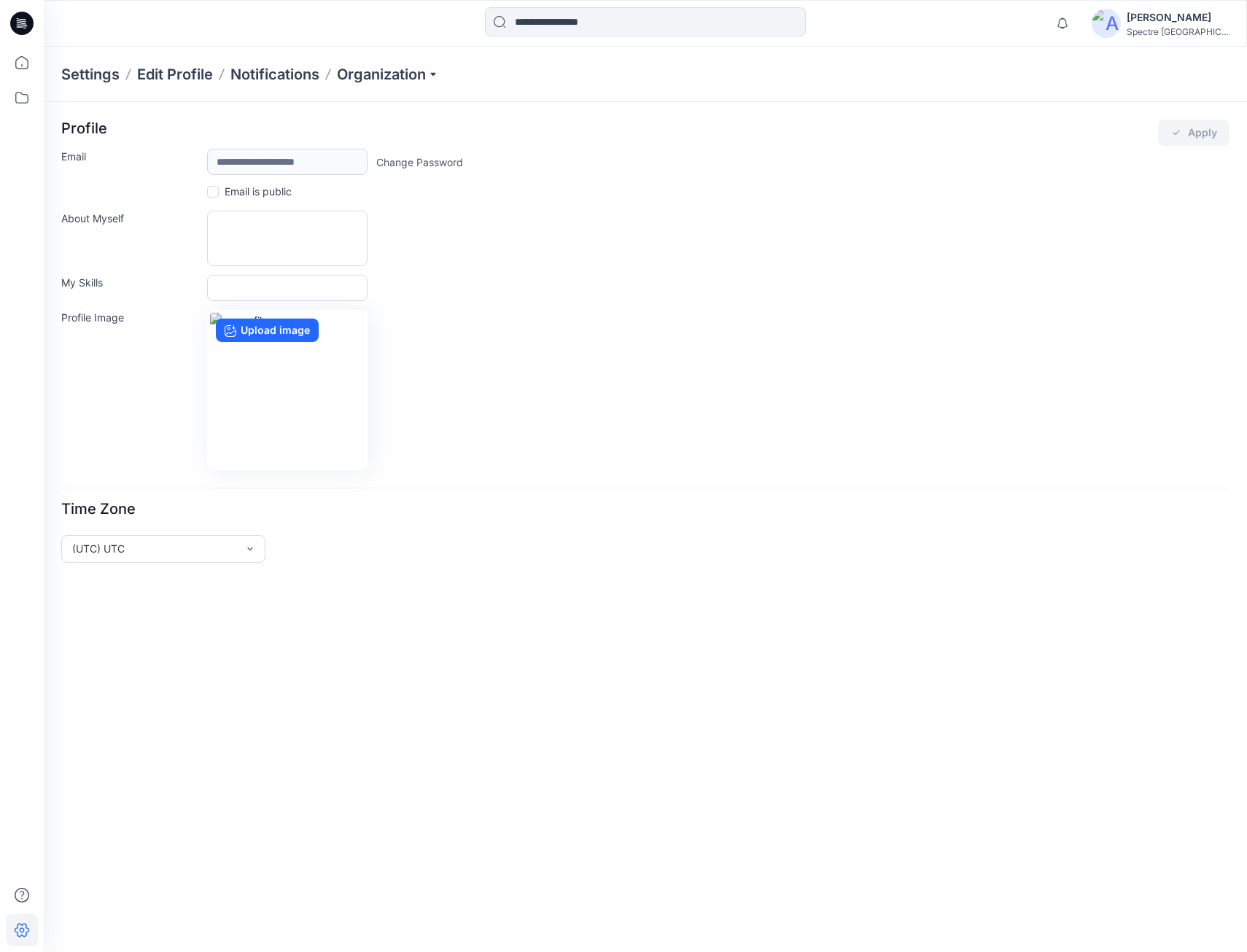
click at [1178, 21] on div "[PERSON_NAME]" at bounding box center [1178, 17] width 102 height 18
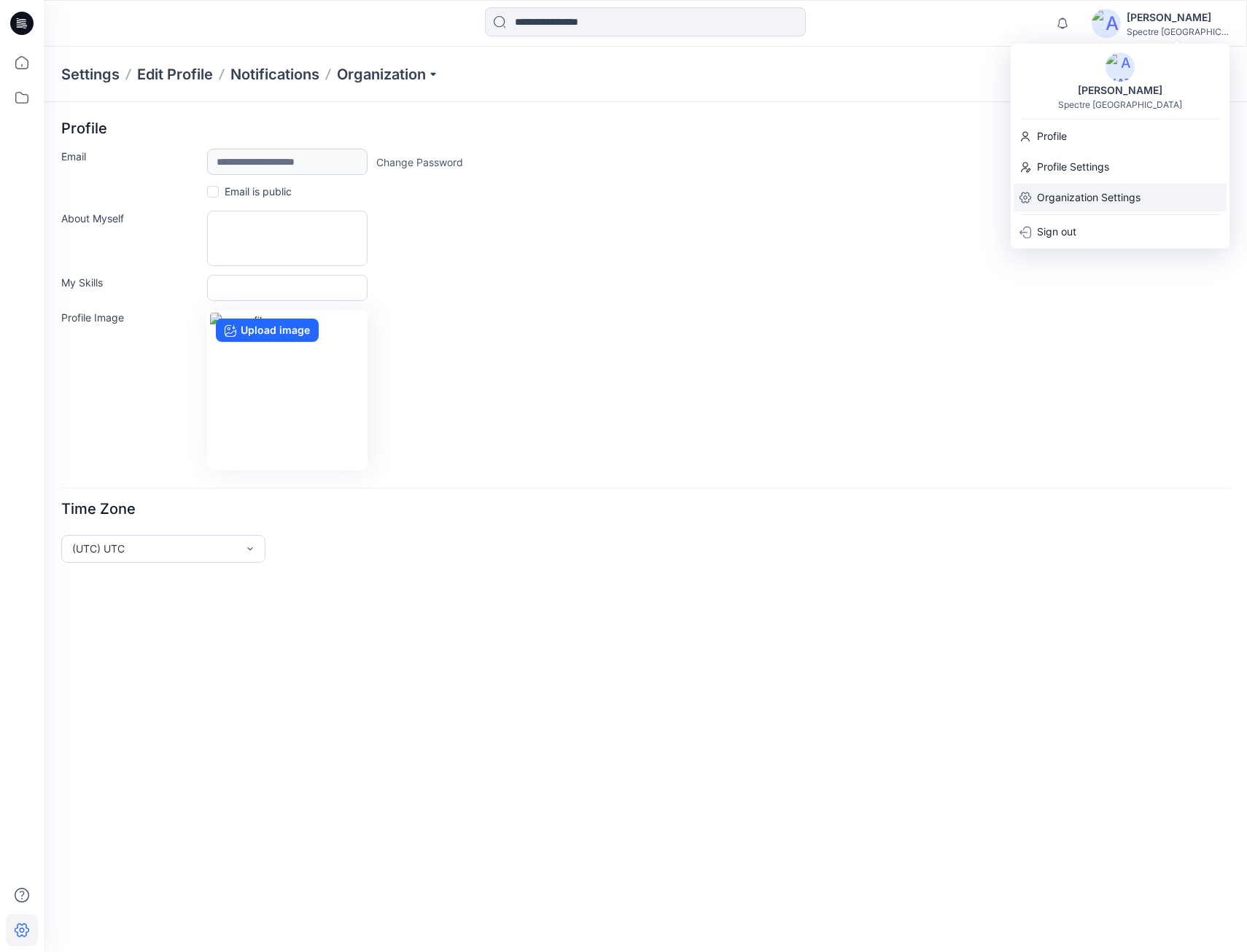
click at [1089, 194] on p "Organization Settings" at bounding box center [1088, 198] width 104 height 28
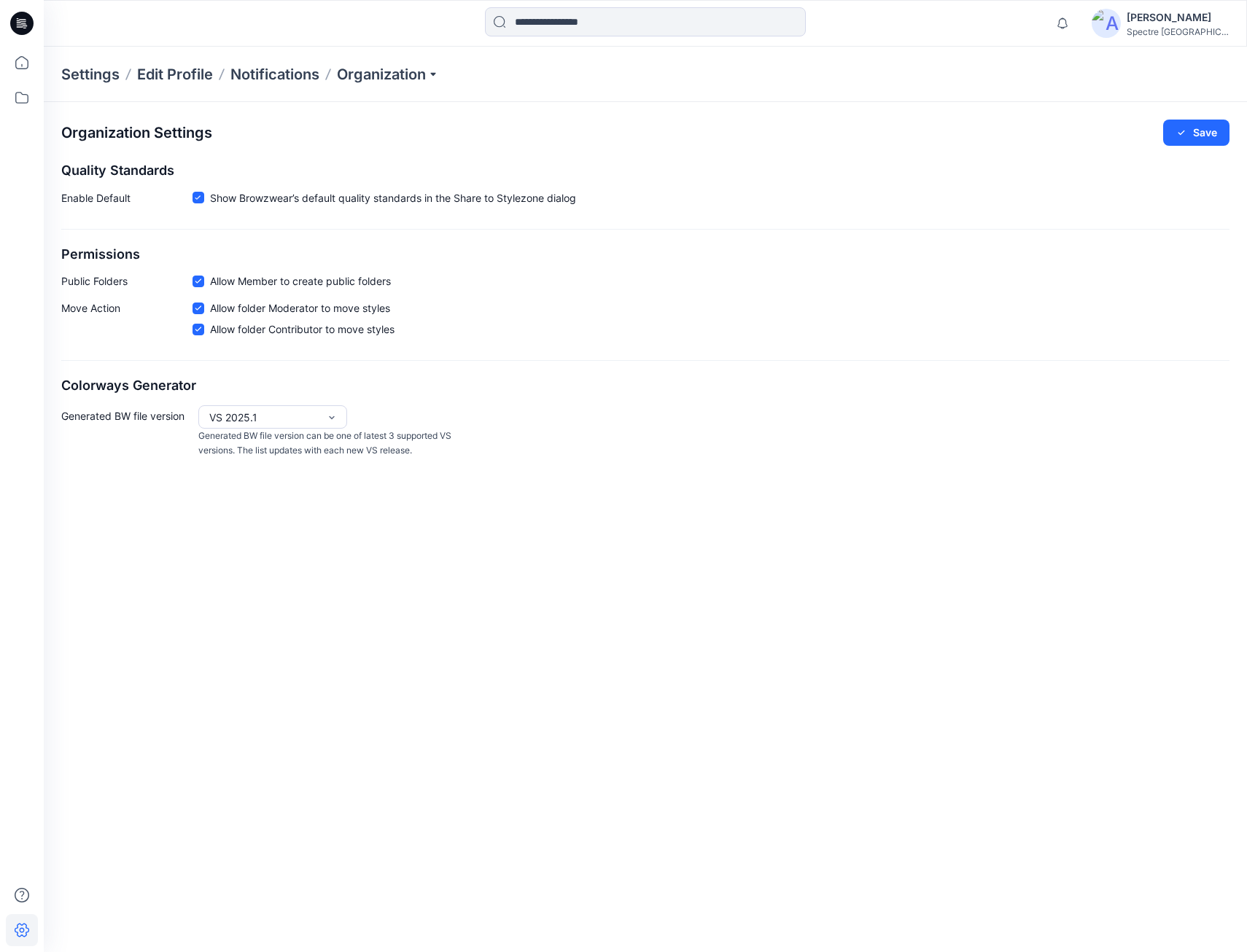
click at [1176, 26] on div "Spectre [GEOGRAPHIC_DATA]" at bounding box center [1178, 32] width 102 height 11
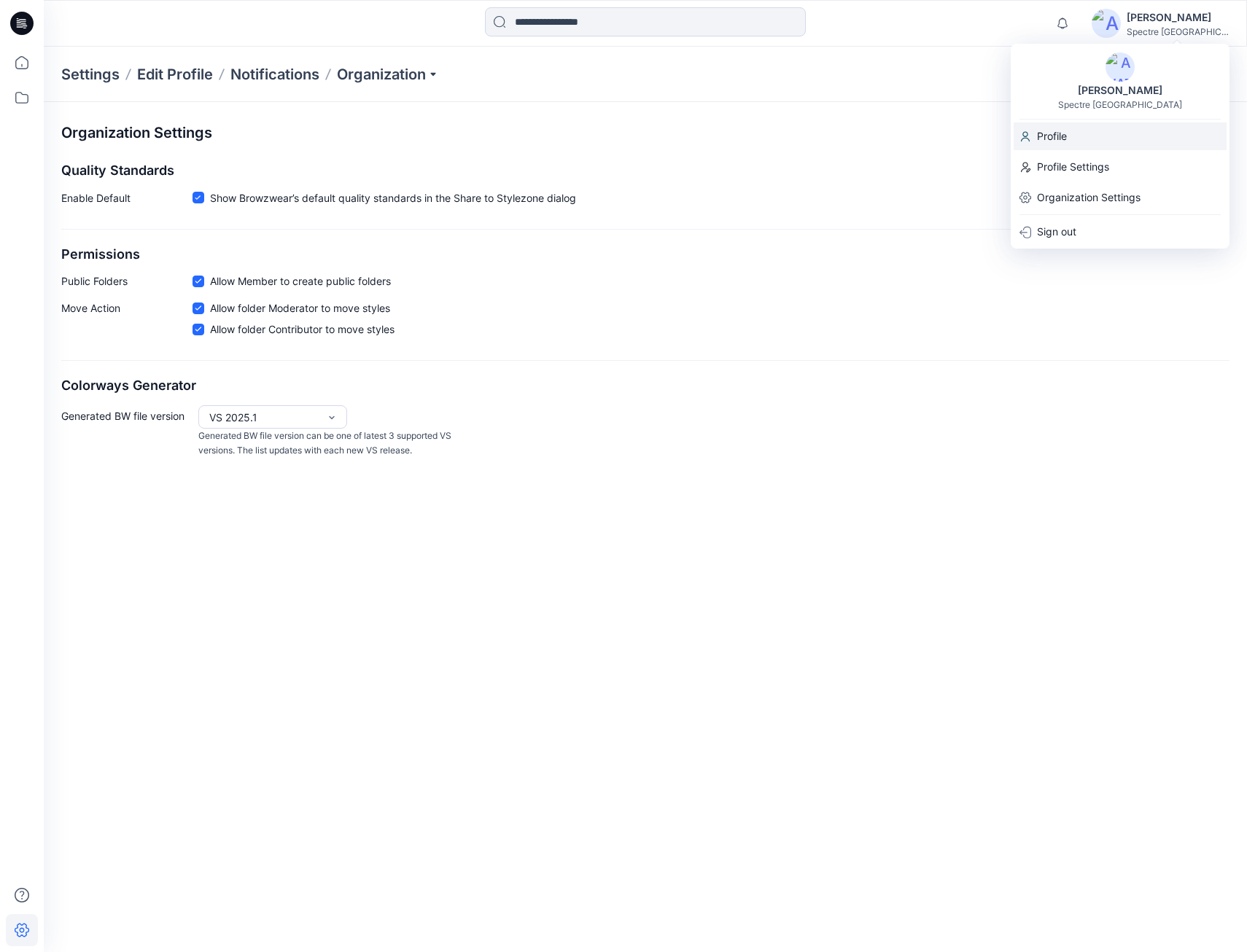
click at [1071, 135] on div "Profile" at bounding box center [1120, 136] width 213 height 28
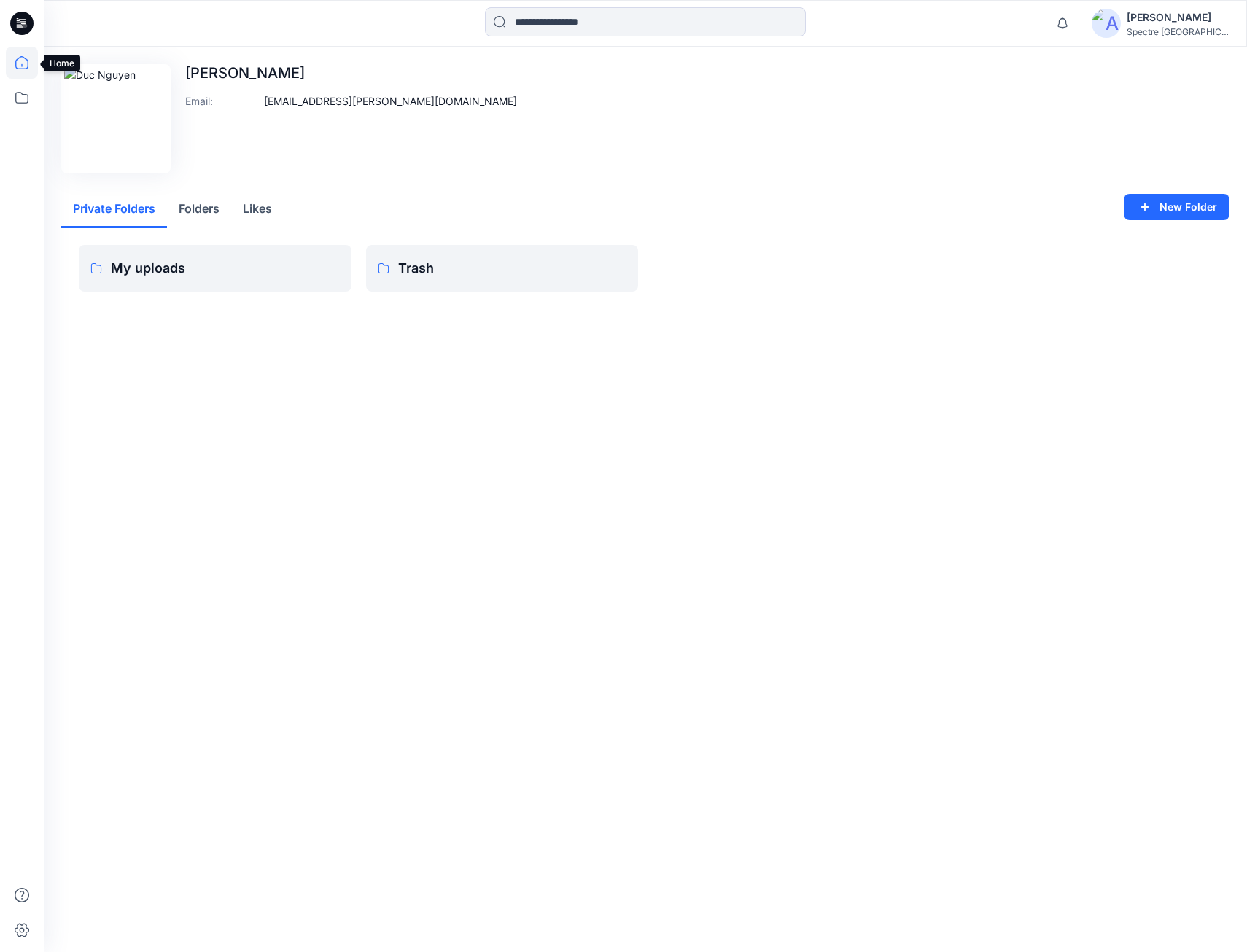
click at [21, 67] on icon at bounding box center [22, 63] width 32 height 32
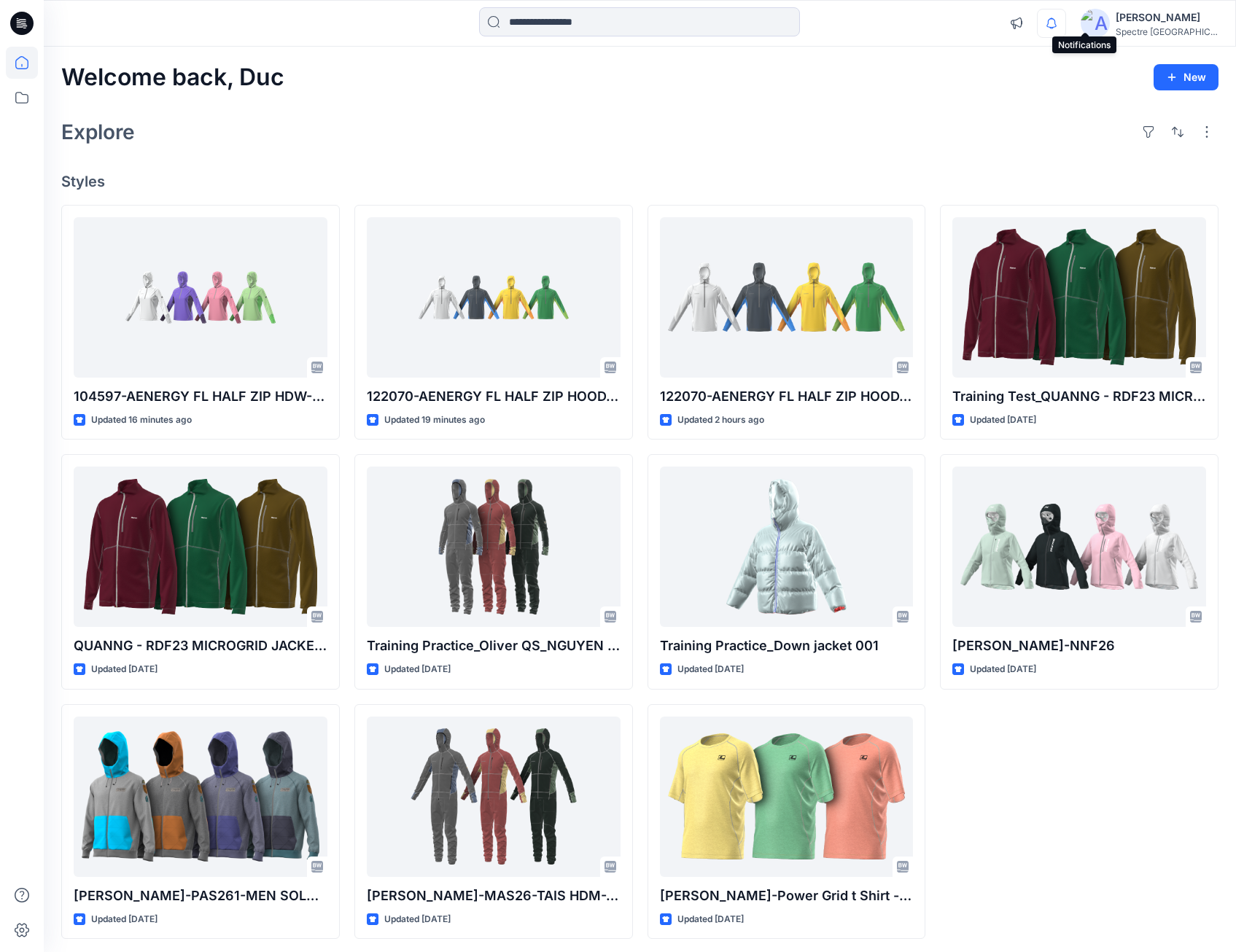
click at [1065, 28] on icon "button" at bounding box center [1051, 23] width 28 height 29
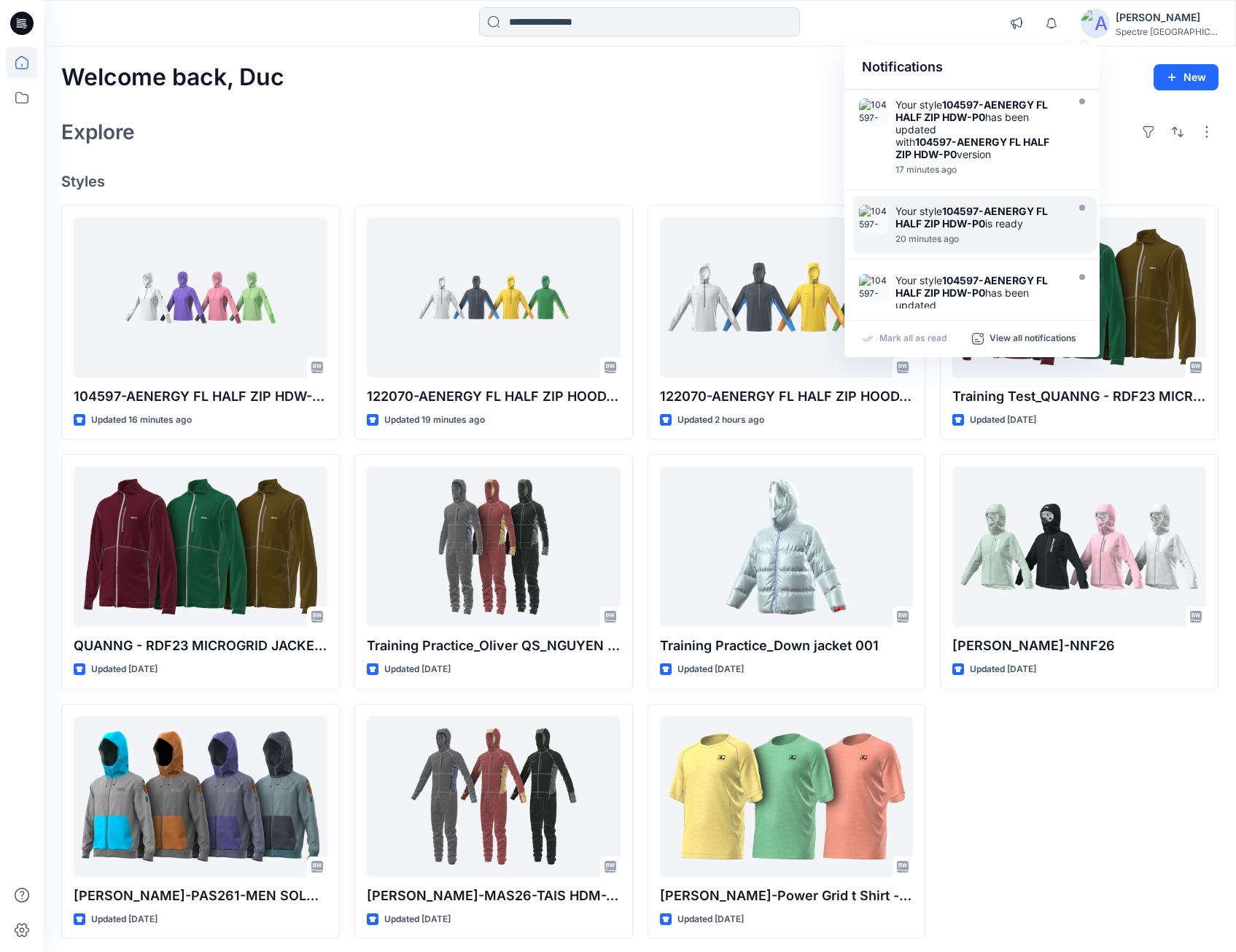
click at [957, 209] on strong "104597-AENERGY FL HALF ZIP HDW-P0" at bounding box center [972, 217] width 152 height 25
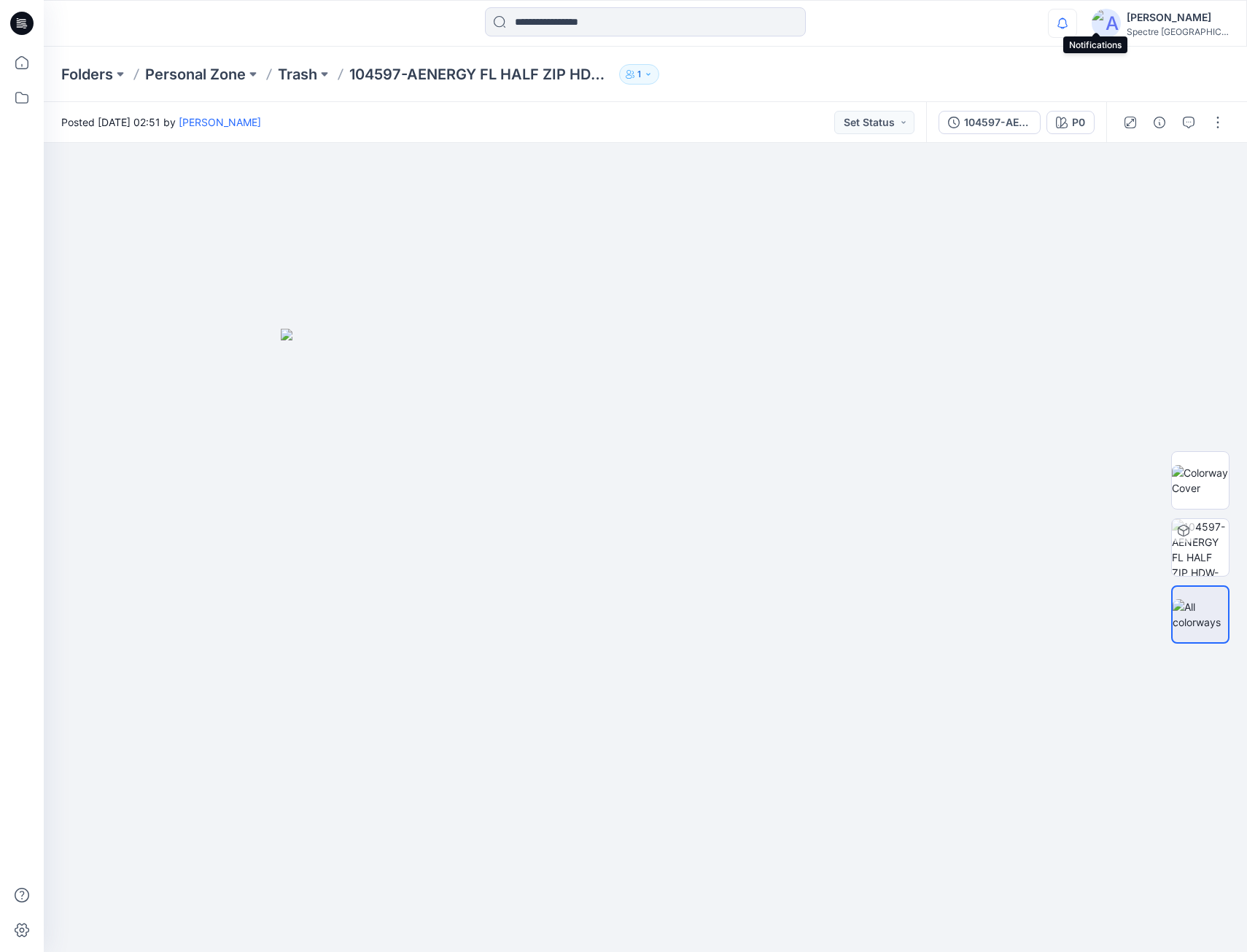
click at [1077, 25] on icon "button" at bounding box center [1063, 23] width 28 height 29
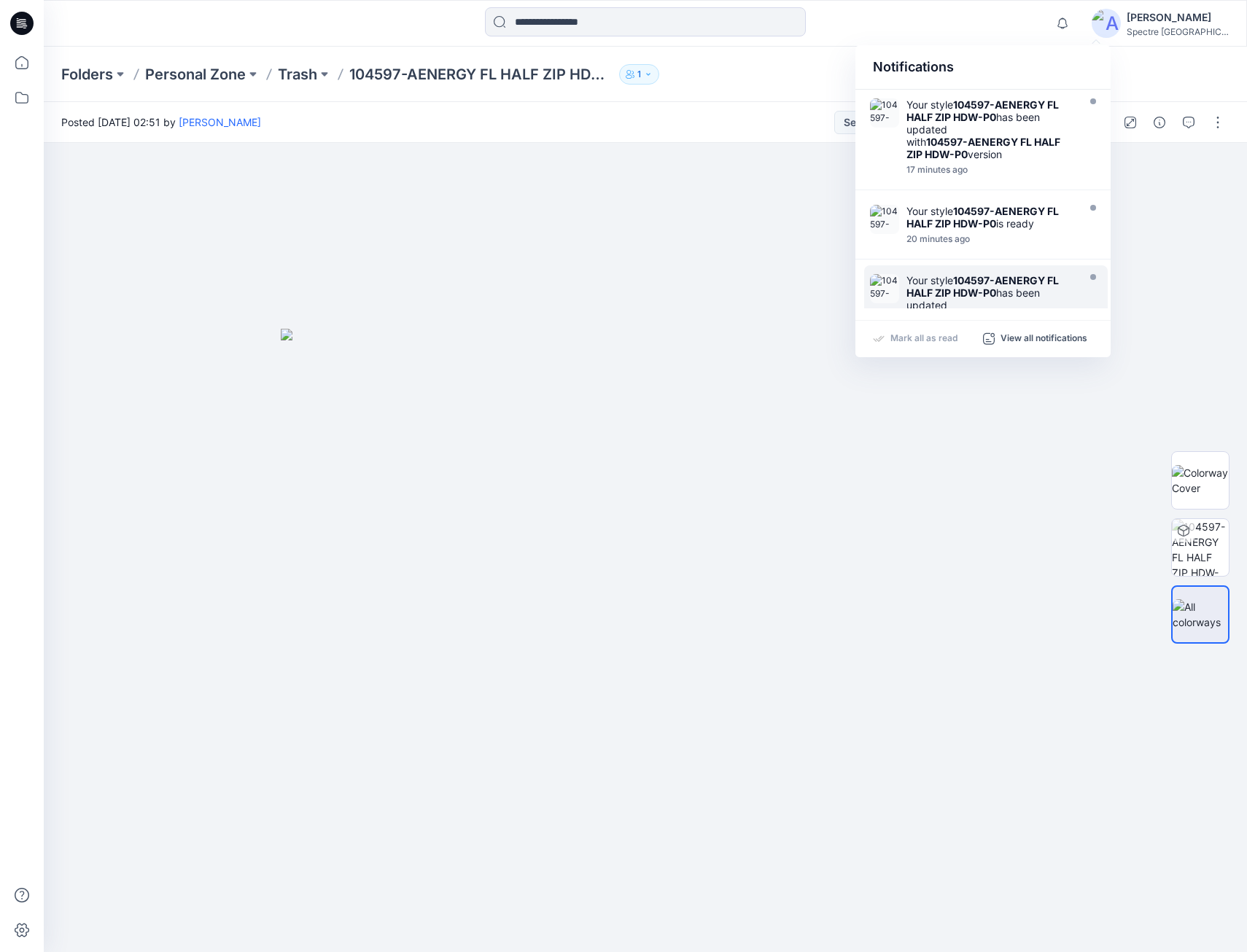
click at [983, 284] on strong "104597-AENERGY FL HALF ZIP HDW-P0" at bounding box center [983, 286] width 152 height 25
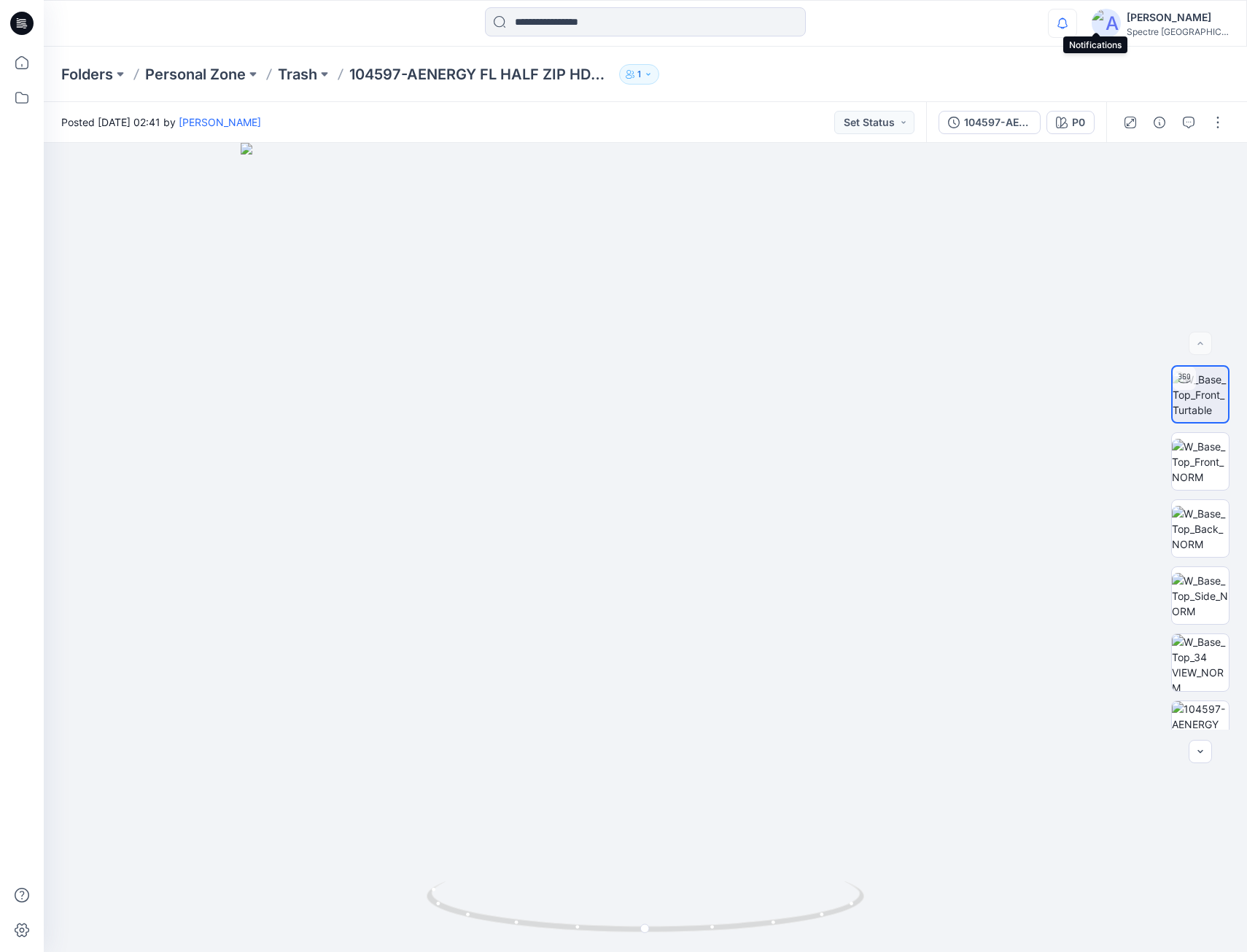
click at [1077, 25] on icon "button" at bounding box center [1063, 23] width 28 height 29
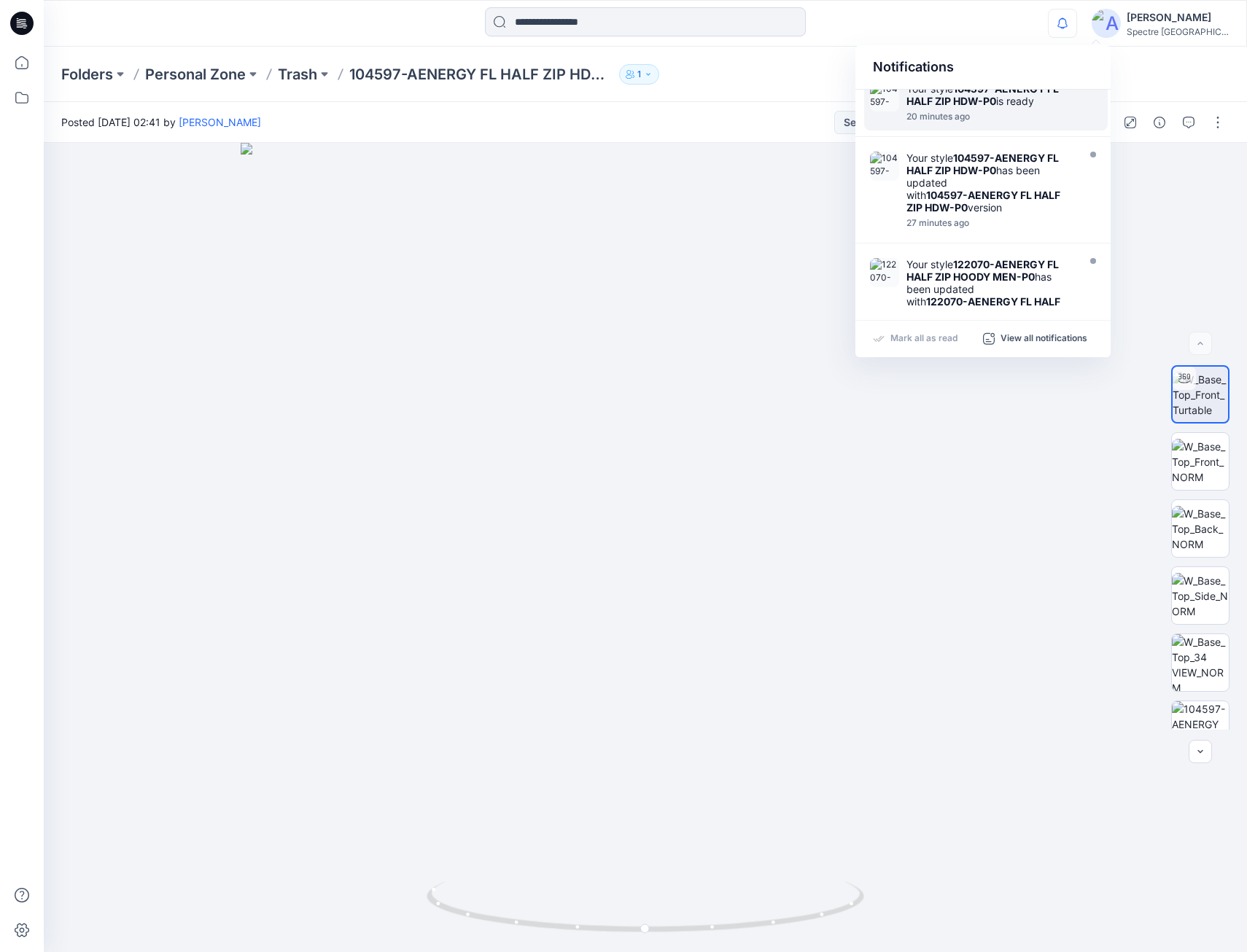
scroll to position [146, 0]
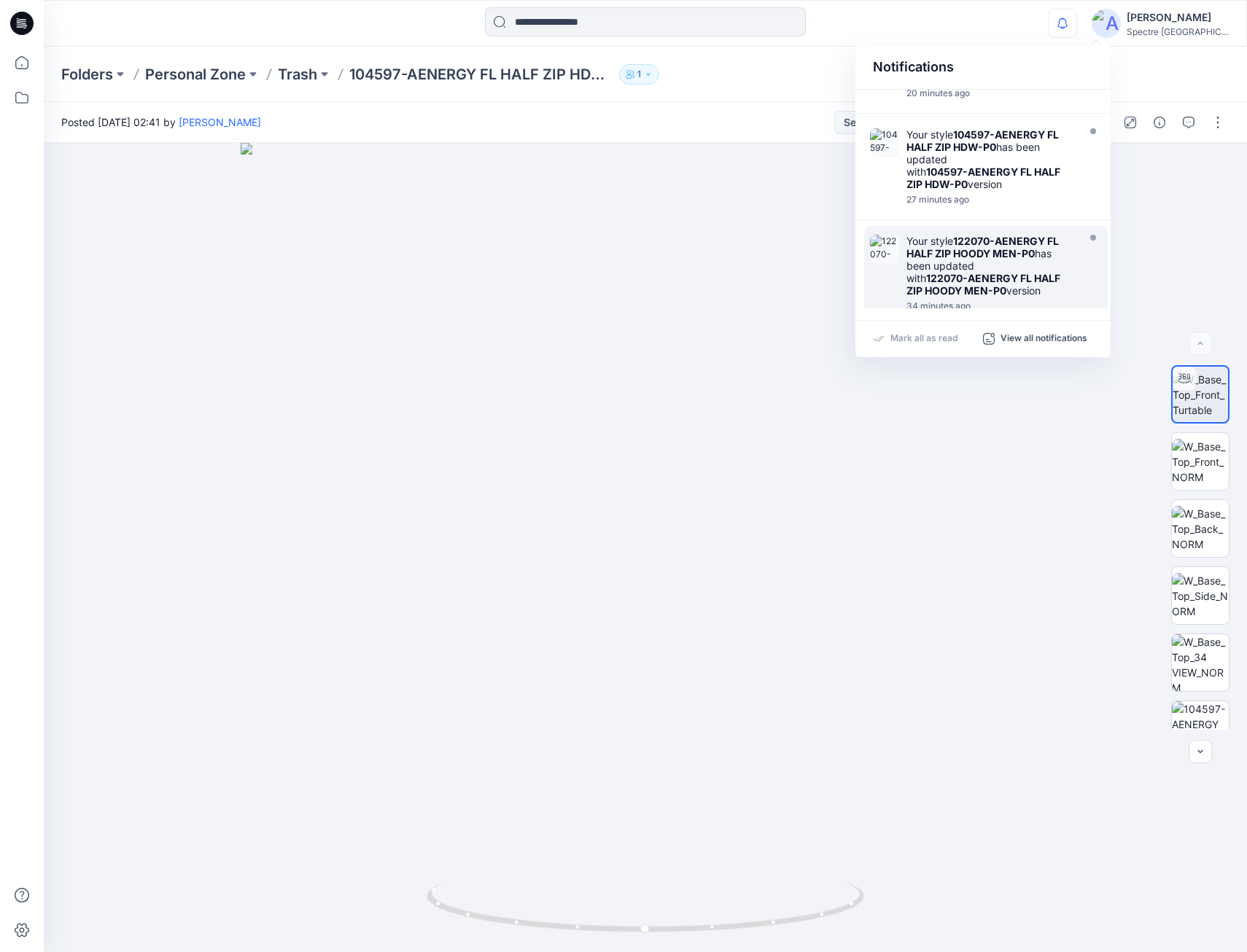
click at [968, 253] on strong "122070-AENERGY FL HALF ZIP HOODY MEN-P0" at bounding box center [983, 247] width 152 height 25
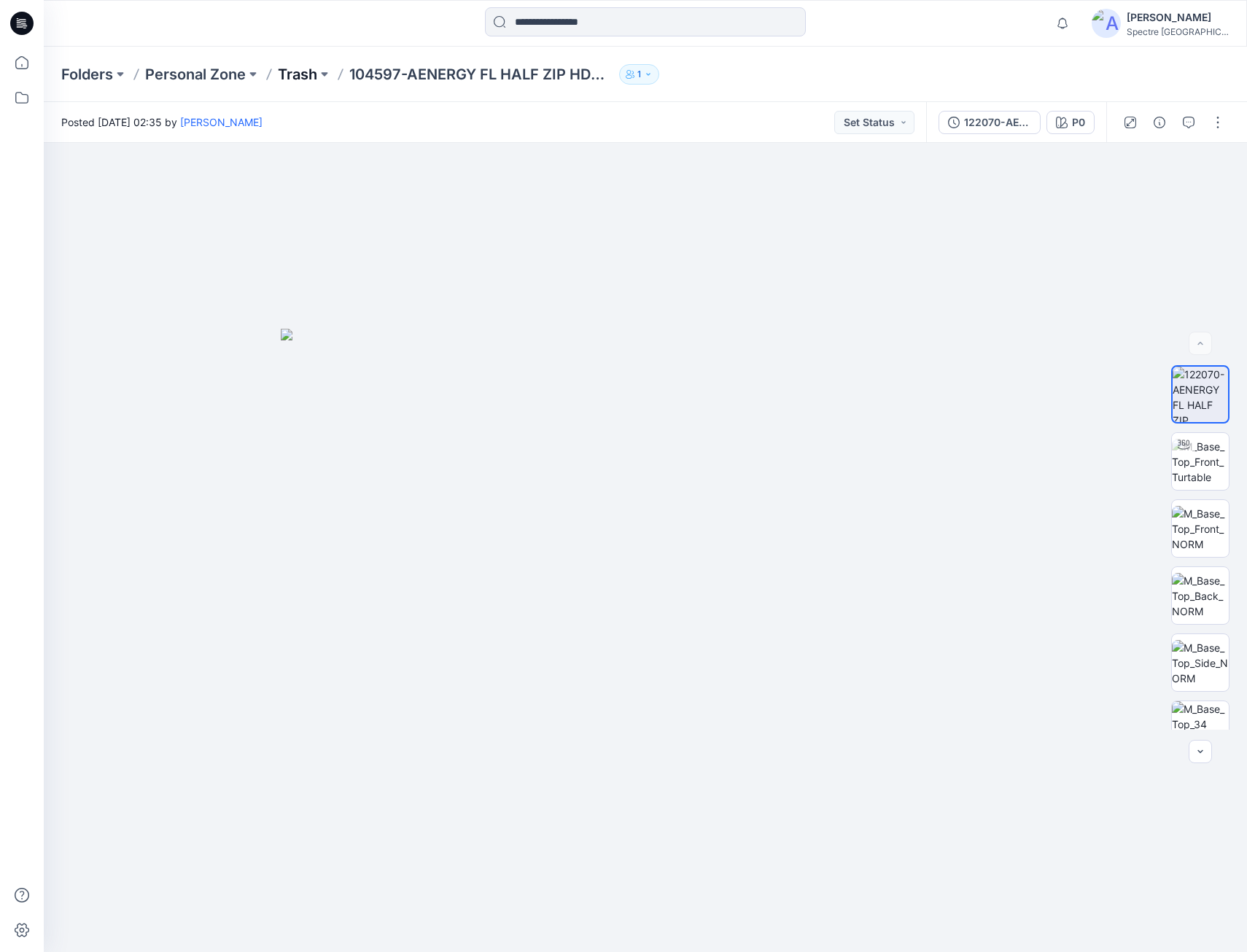
click at [297, 75] on p "Trash" at bounding box center [297, 74] width 39 height 21
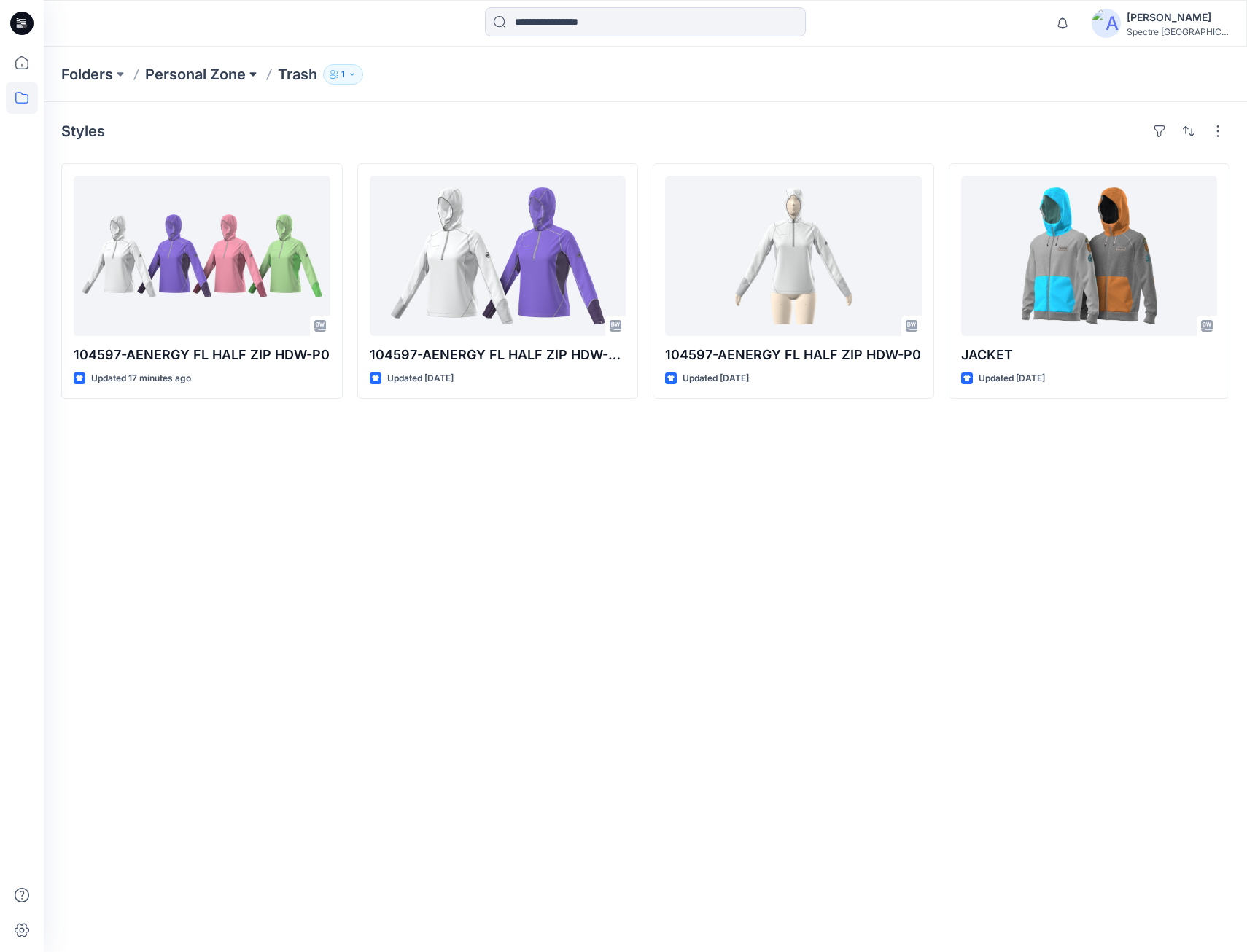
click at [249, 73] on button at bounding box center [252, 74] width 15 height 21
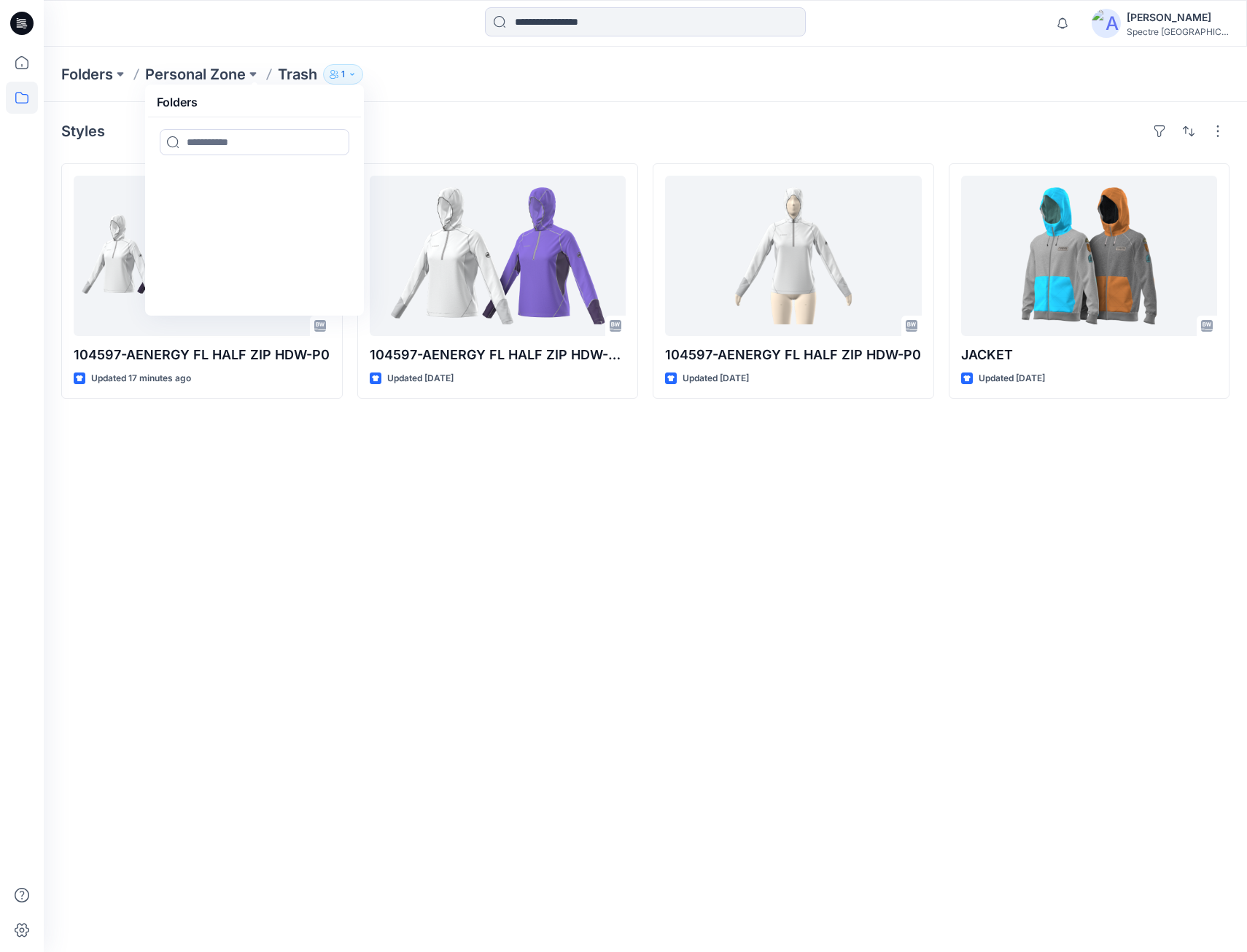
click at [306, 76] on p "Trash" at bounding box center [297, 74] width 39 height 21
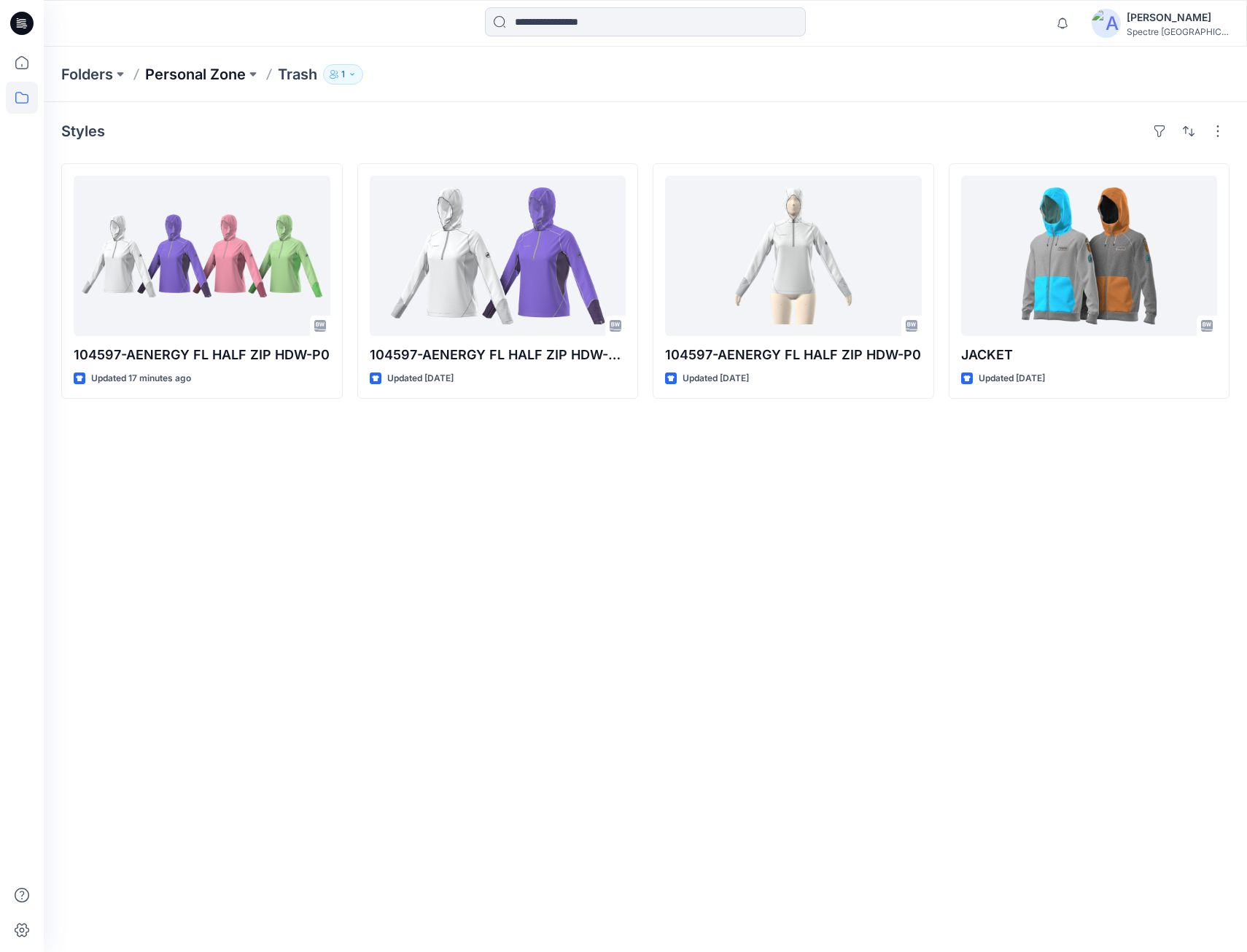
click at [198, 76] on p "Personal Zone" at bounding box center [196, 74] width 101 height 21
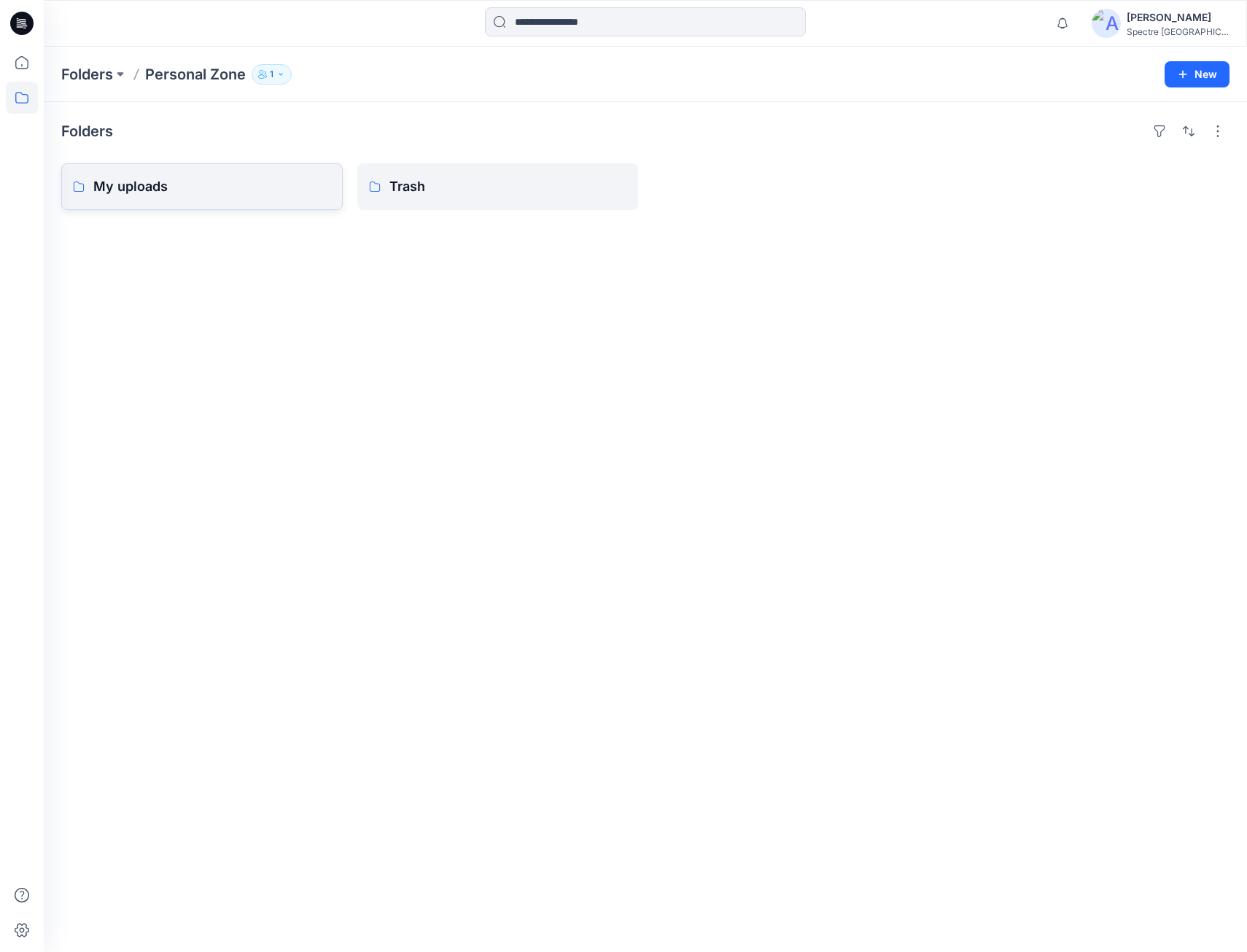
click at [147, 187] on p "My uploads" at bounding box center [212, 186] width 238 height 21
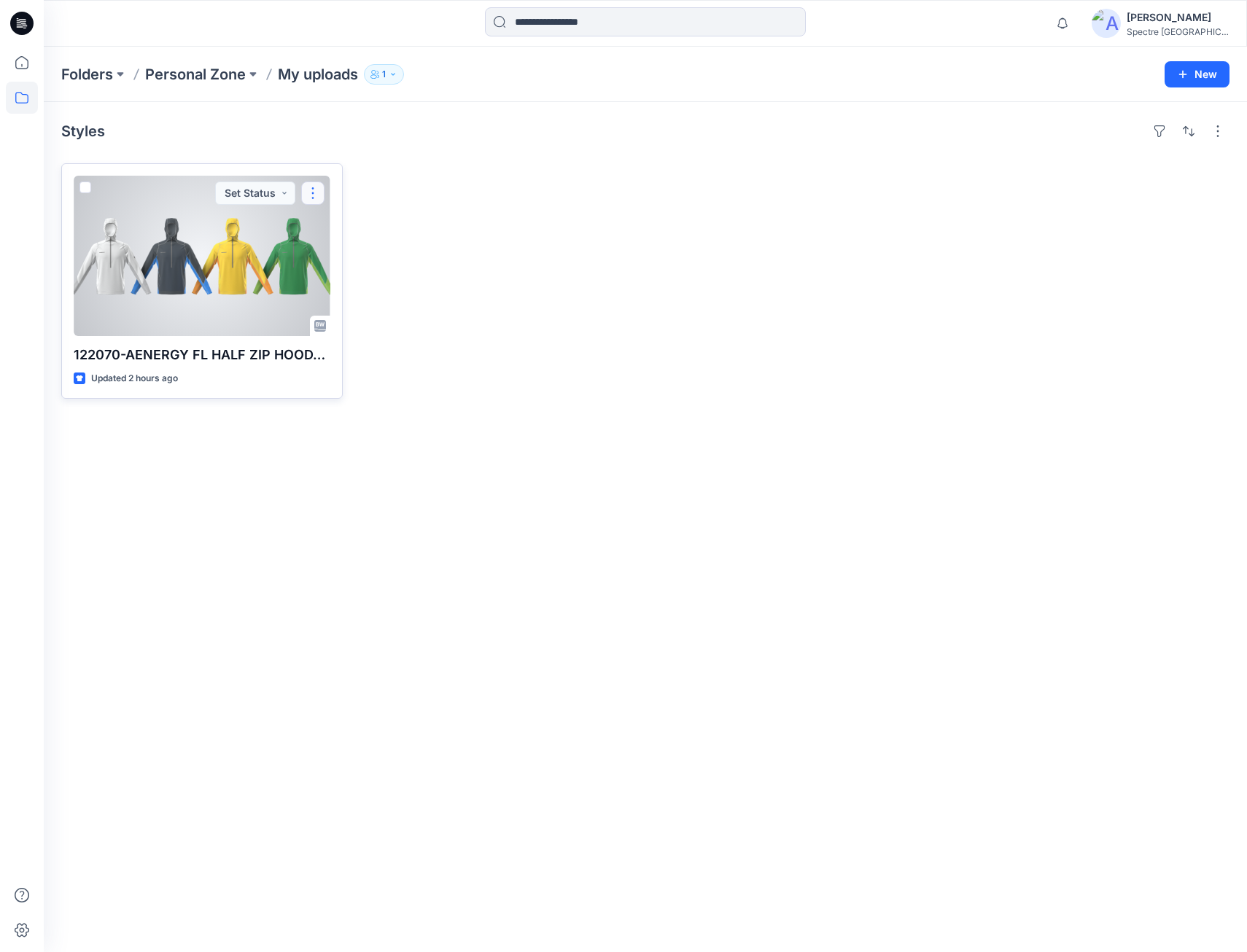
click at [311, 193] on button "button" at bounding box center [313, 193] width 23 height 23
click at [325, 221] on button "Edit" at bounding box center [383, 227] width 158 height 27
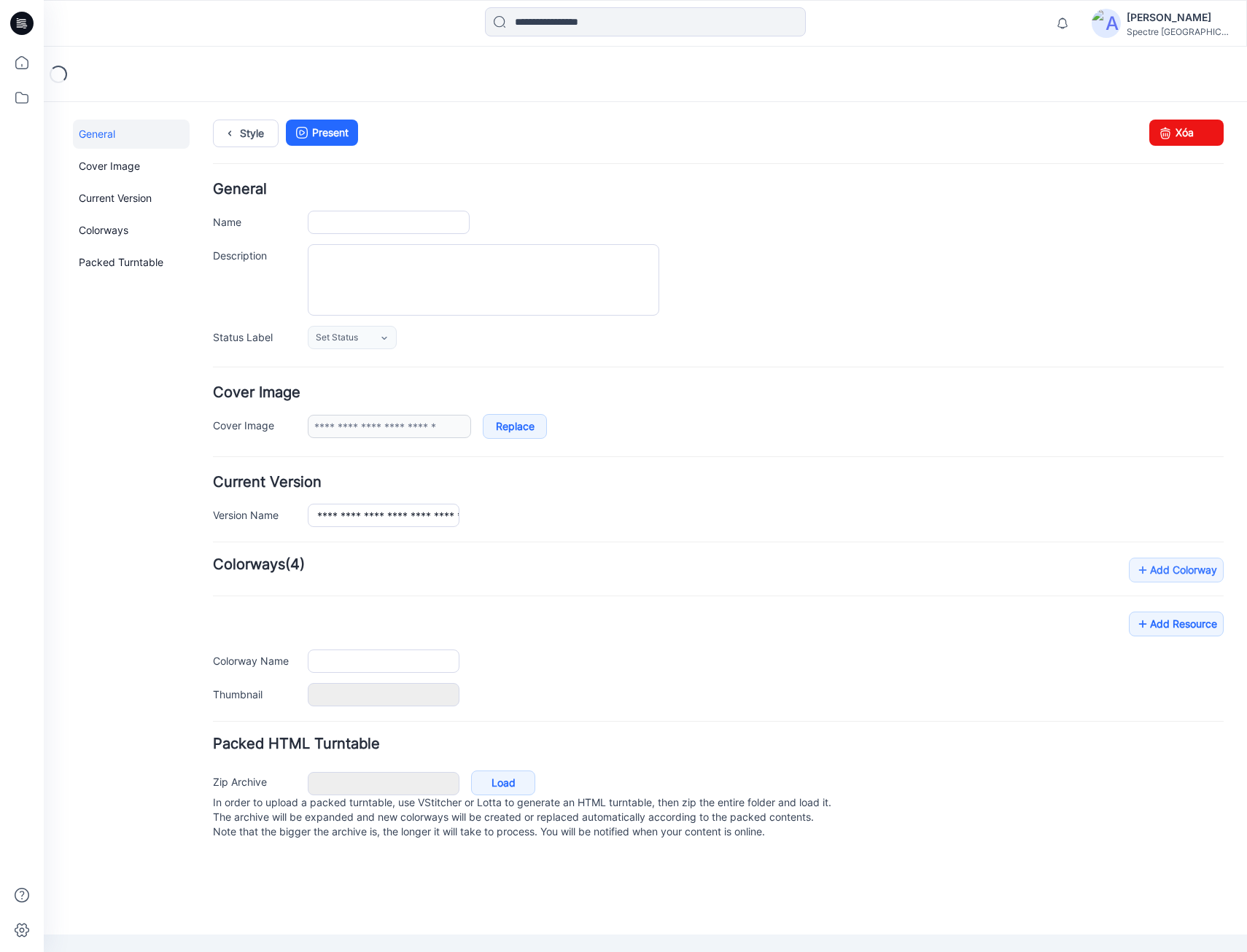
type input "**********"
type input "**"
type input "**********"
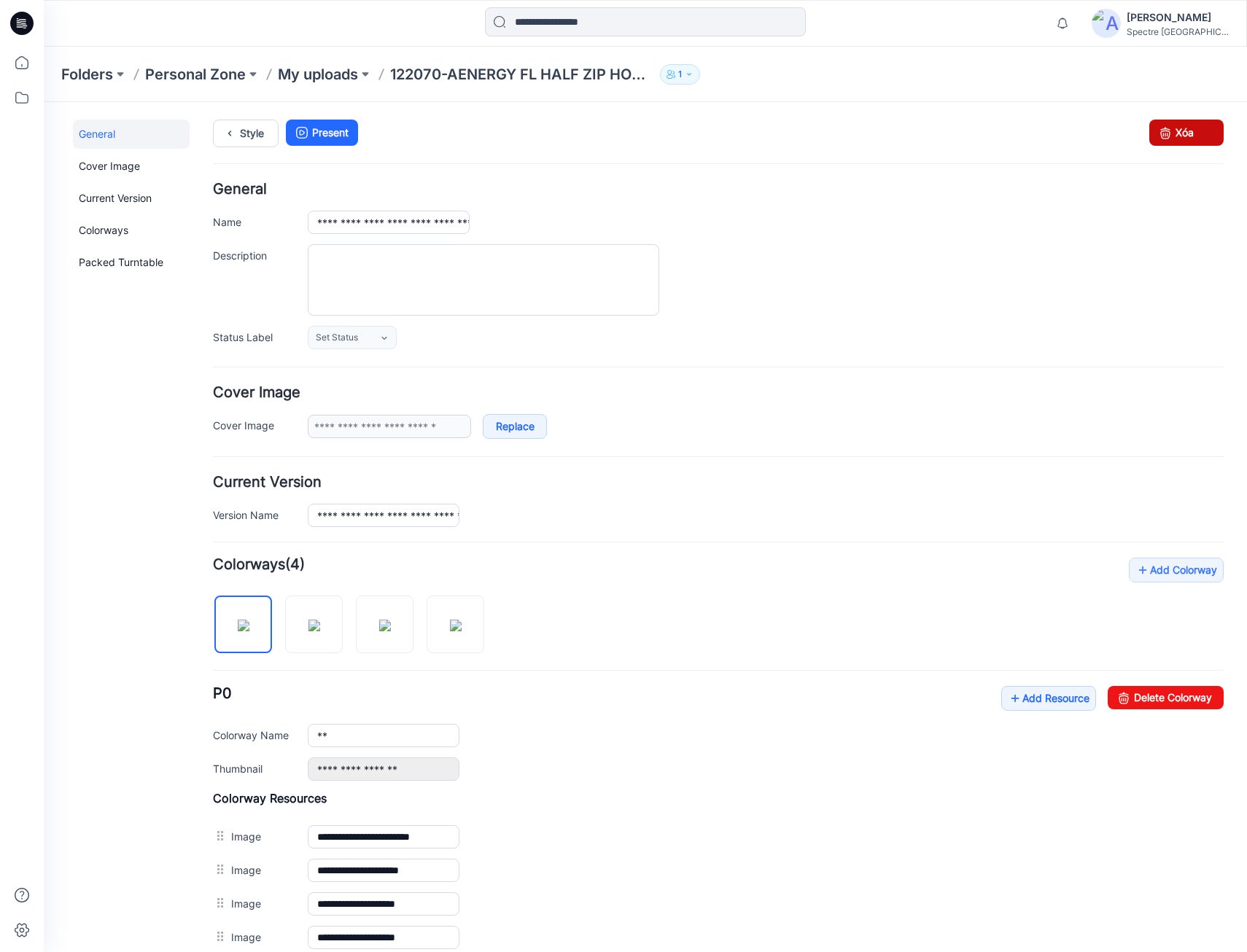
drag, startPoint x: 1188, startPoint y: 130, endPoint x: 742, endPoint y: 179, distance: 448.7
click at [1188, 130] on link "Xóa" at bounding box center [1186, 132] width 75 height 26
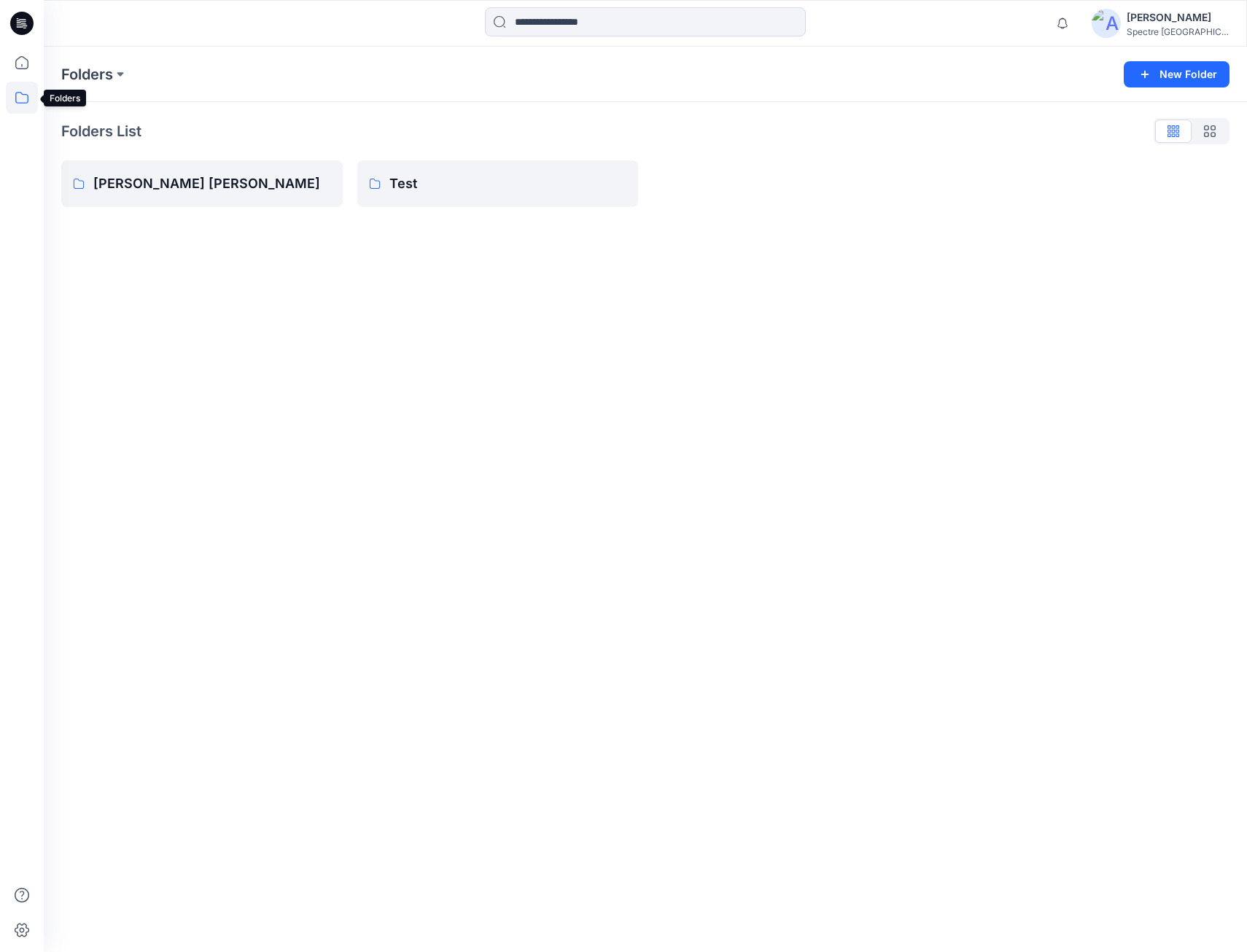
click at [20, 101] on icon at bounding box center [22, 98] width 32 height 32
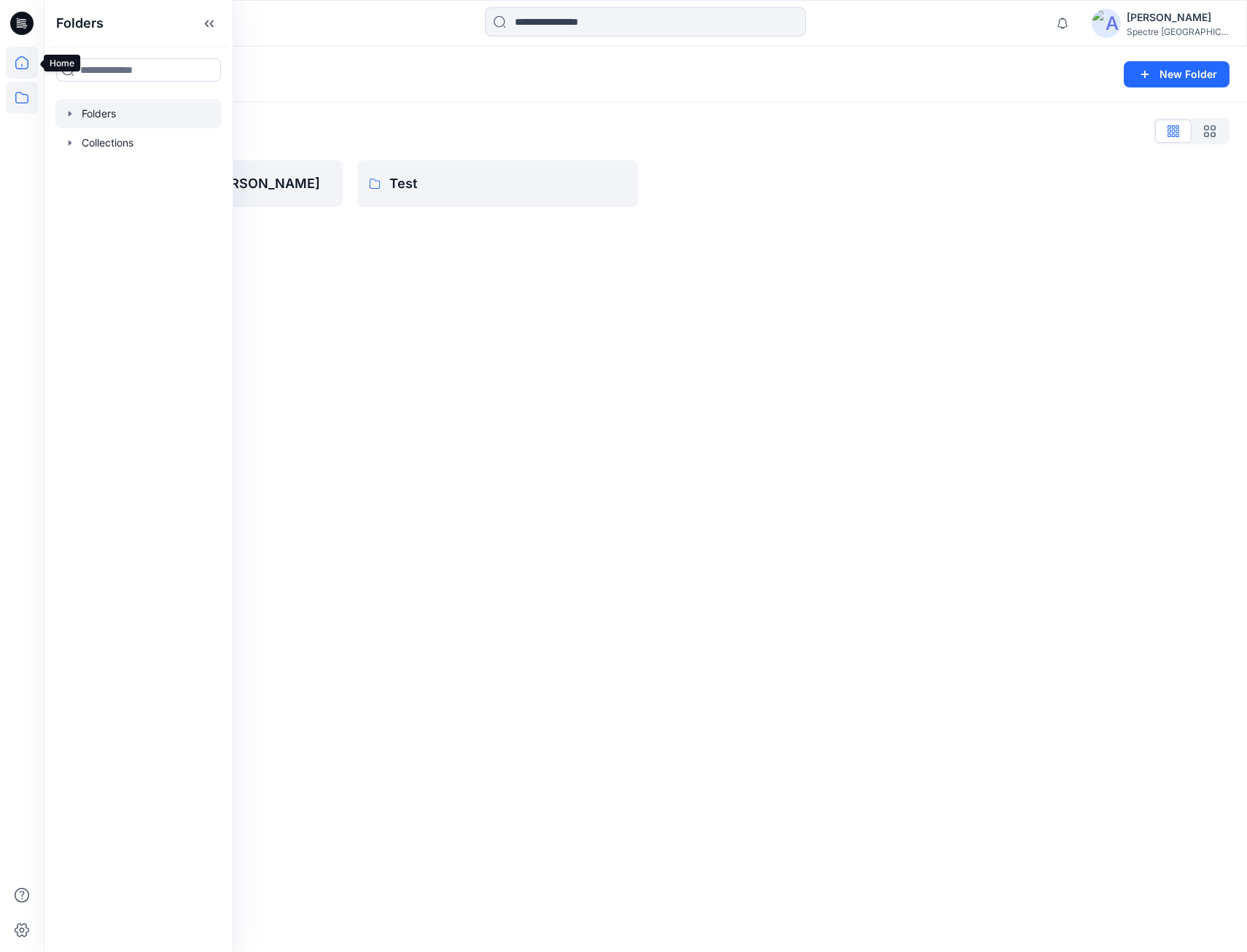
click at [22, 62] on icon at bounding box center [22, 63] width 32 height 32
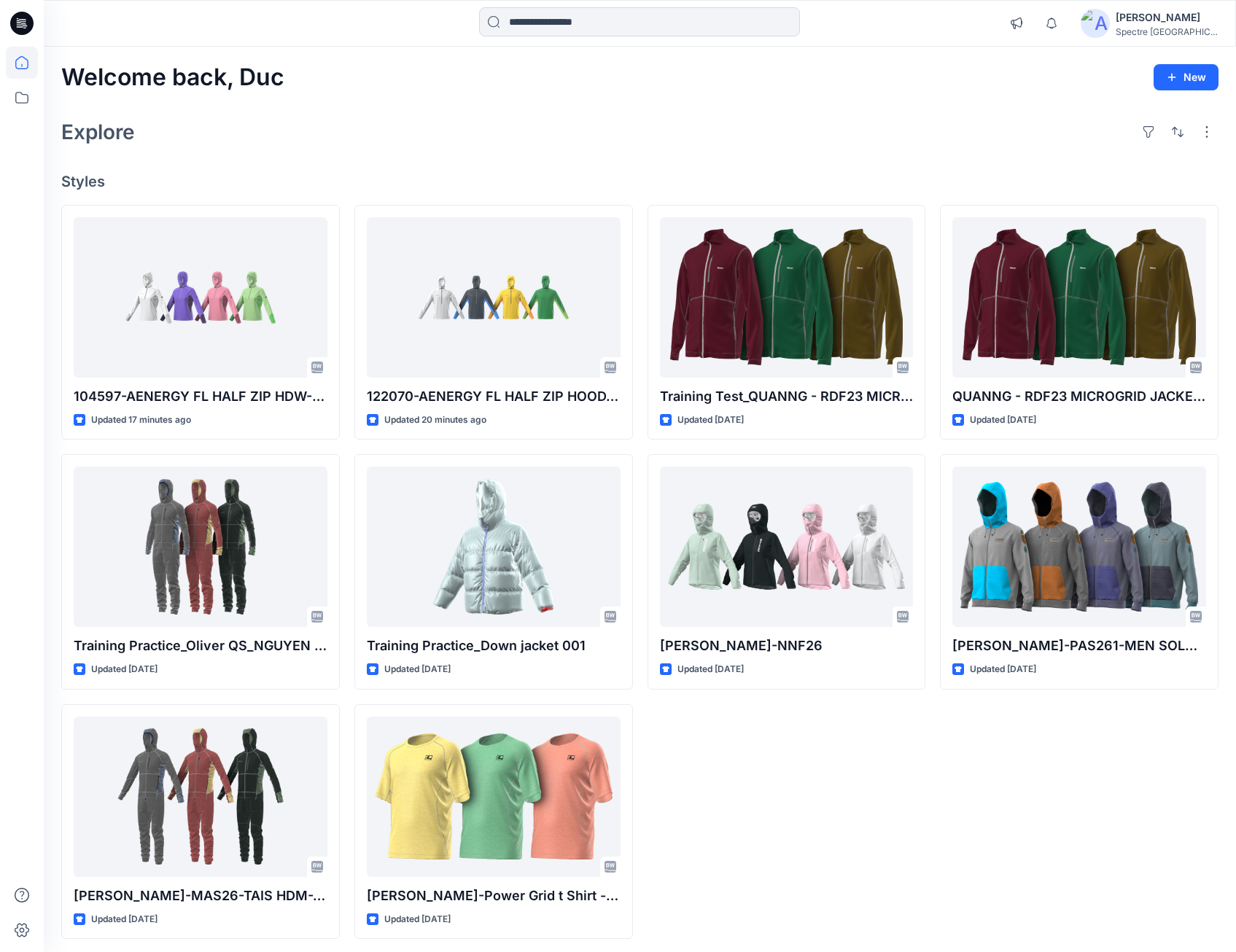
click at [21, 26] on icon at bounding box center [22, 23] width 23 height 23
